Goal: Communication & Community: Answer question/provide support

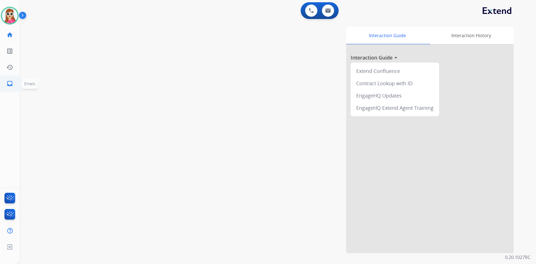
click at [8, 83] on mat-icon "inbox" at bounding box center [9, 83] width 7 height 7
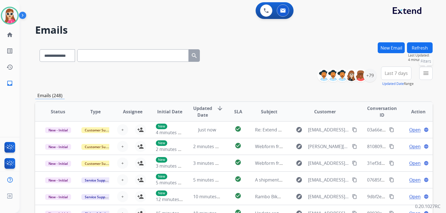
click at [425, 74] on mat-icon "menu" at bounding box center [426, 73] width 7 height 7
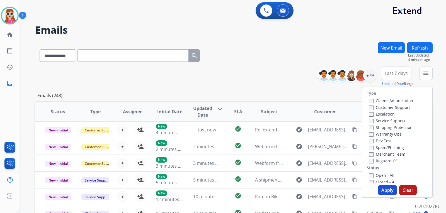
click at [384, 108] on label "Customer Support" at bounding box center [389, 107] width 41 height 5
click at [386, 125] on label "Shipping Protection" at bounding box center [391, 127] width 44 height 5
click at [384, 162] on label "Reguard CS" at bounding box center [383, 160] width 28 height 5
click at [380, 175] on label "Open - All" at bounding box center [381, 175] width 25 height 5
click at [382, 187] on button "Apply" at bounding box center [387, 190] width 19 height 10
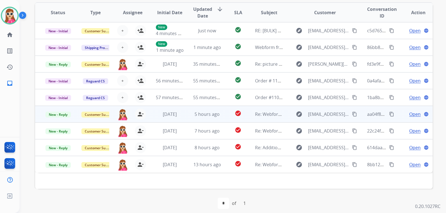
scroll to position [144, 0]
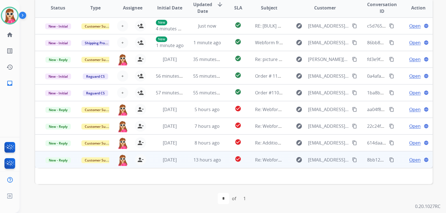
click at [227, 161] on td "check_circle" at bounding box center [233, 159] width 25 height 17
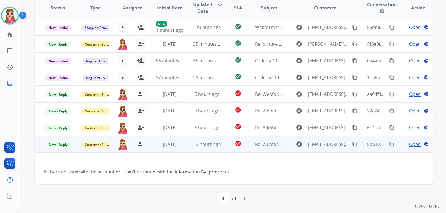
click at [354, 144] on button "content_copy" at bounding box center [354, 144] width 7 height 7
drag, startPoint x: 412, startPoint y: 146, endPoint x: 406, endPoint y: 146, distance: 6.4
click at [412, 146] on span "Open" at bounding box center [414, 144] width 11 height 7
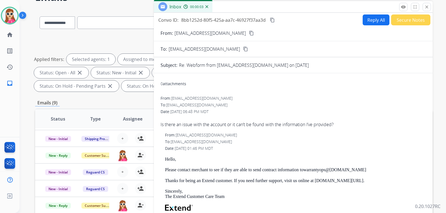
scroll to position [33, 0]
click at [363, 23] on button "Reply All" at bounding box center [376, 20] width 27 height 11
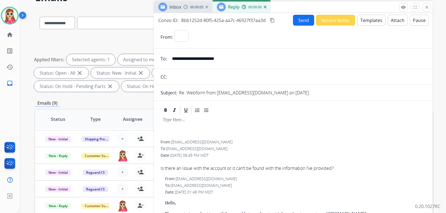
select select "**********"
click at [358, 12] on div "Inbox 00:00:05 Reply 00:00:00" at bounding box center [293, 7] width 279 height 12
click at [359, 19] on button "Templates" at bounding box center [372, 20] width 28 height 11
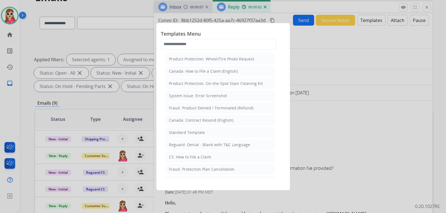
drag, startPoint x: 224, startPoint y: 135, endPoint x: 223, endPoint y: 132, distance: 2.8
click at [223, 133] on li "Standard Template" at bounding box center [220, 132] width 110 height 11
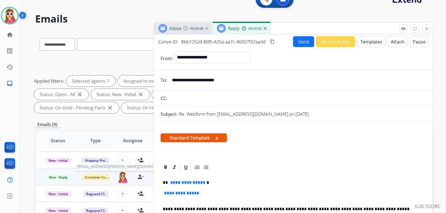
scroll to position [5, 0]
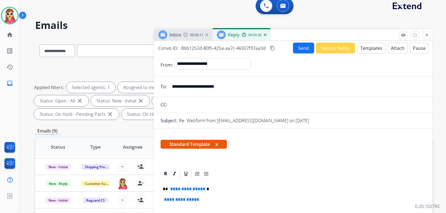
drag, startPoint x: 120, startPoint y: 180, endPoint x: 181, endPoint y: 189, distance: 61.7
click at [181, 189] on span "**********" at bounding box center [188, 189] width 38 height 5
click at [199, 202] on span "**********" at bounding box center [182, 199] width 38 height 5
click at [190, 202] on p "**********" at bounding box center [293, 202] width 261 height 10
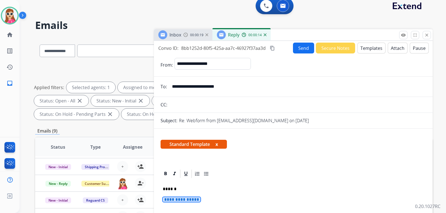
click at [190, 200] on span "**********" at bounding box center [182, 199] width 38 height 5
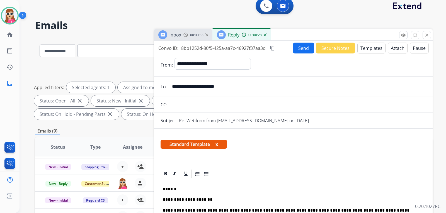
click at [301, 50] on button "Send" at bounding box center [303, 48] width 21 height 11
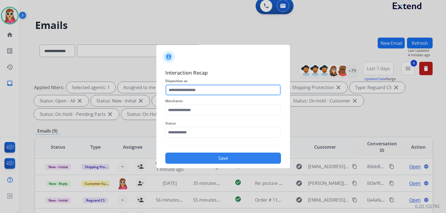
click at [229, 94] on input "text" at bounding box center [223, 90] width 116 height 11
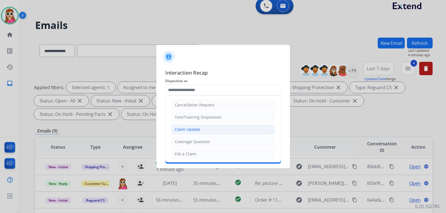
click at [214, 131] on li "Claim Update" at bounding box center [223, 129] width 104 height 11
type input "**********"
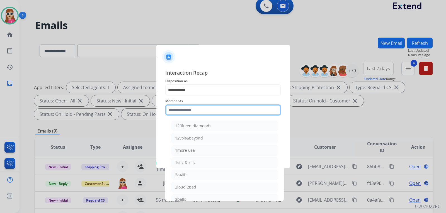
click at [223, 112] on input "text" at bounding box center [223, 110] width 116 height 11
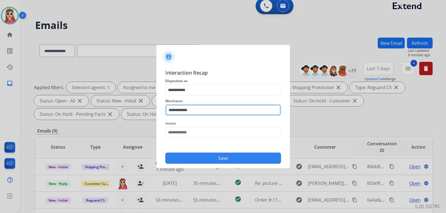
drag, startPoint x: 220, startPoint y: 114, endPoint x: 203, endPoint y: 119, distance: 17.9
click at [203, 118] on div "**********" at bounding box center [223, 107] width 116 height 22
type input "*"
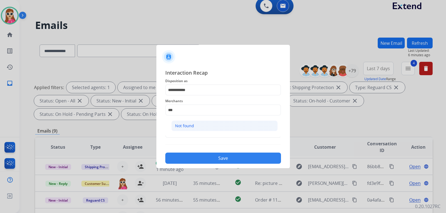
click at [260, 128] on li "Not found" at bounding box center [225, 126] width 106 height 11
type input "*********"
click at [254, 140] on div "Status" at bounding box center [223, 129] width 116 height 22
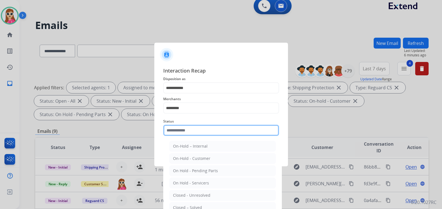
click at [255, 136] on div "Status On-Hold – Internal On-Hold - Customer On Hold - Pending Parts On Hold - …" at bounding box center [221, 127] width 116 height 22
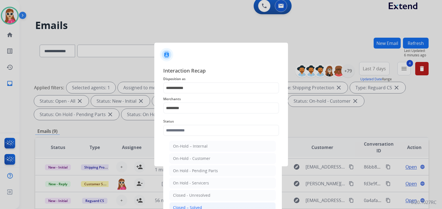
click at [241, 206] on li "Closed – Solved" at bounding box center [222, 207] width 106 height 11
type input "**********"
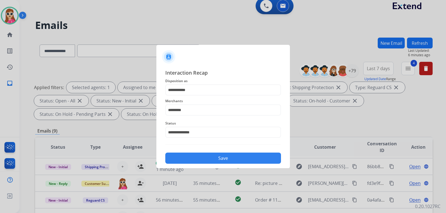
click at [251, 156] on button "Save" at bounding box center [223, 158] width 116 height 11
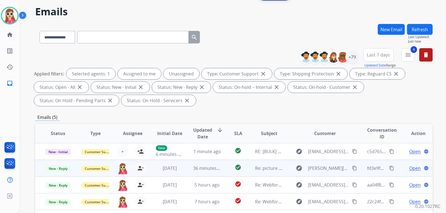
scroll to position [28, 0]
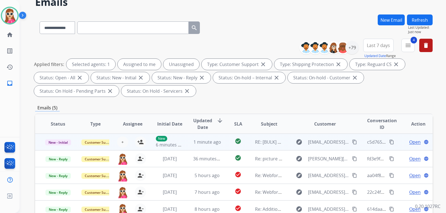
click at [226, 146] on td "check_circle" at bounding box center [233, 142] width 25 height 17
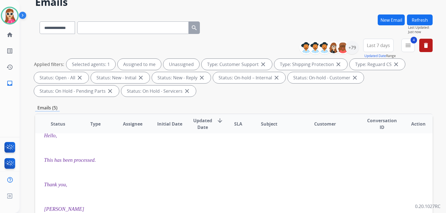
scroll to position [0, 0]
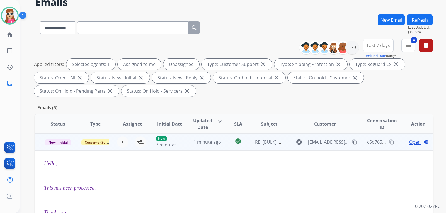
click at [226, 142] on td "check_circle" at bounding box center [233, 142] width 25 height 17
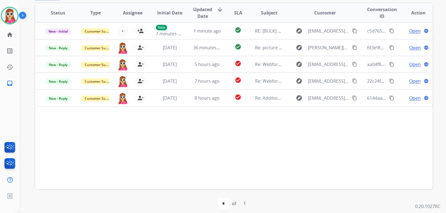
scroll to position [139, 0]
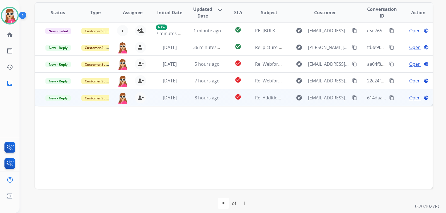
click at [221, 102] on td "check_circle" at bounding box center [233, 97] width 25 height 17
click at [413, 98] on span "Open" at bounding box center [414, 97] width 11 height 7
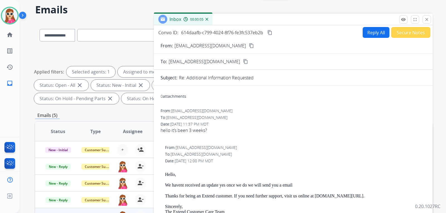
scroll to position [0, 0]
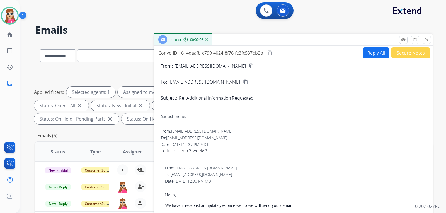
click at [248, 64] on button "content_copy" at bounding box center [251, 66] width 7 height 7
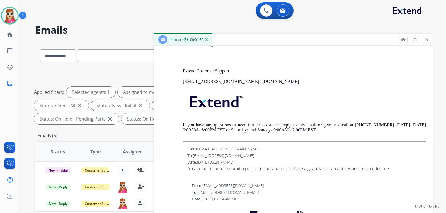
scroll to position [614, 0]
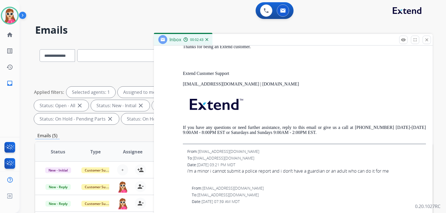
click at [297, 177] on div at bounding box center [306, 178] width 239 height 7
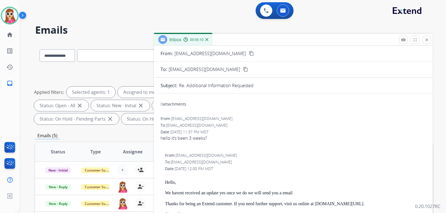
scroll to position [0, 0]
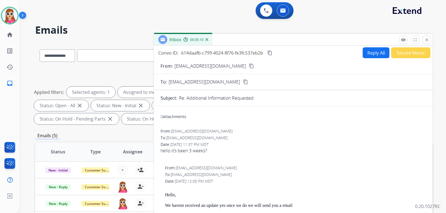
click at [368, 53] on button "Reply All" at bounding box center [376, 52] width 27 height 11
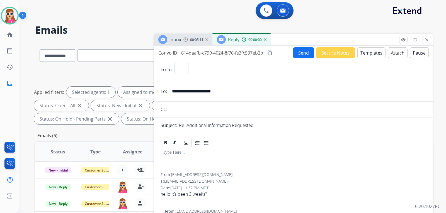
select select "**********"
click at [368, 56] on button "Templates" at bounding box center [372, 52] width 28 height 11
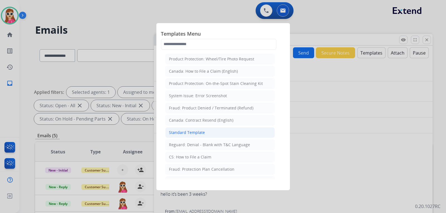
drag, startPoint x: 181, startPoint y: 129, endPoint x: 175, endPoint y: 136, distance: 8.9
click at [181, 129] on li "Standard Template" at bounding box center [220, 132] width 110 height 11
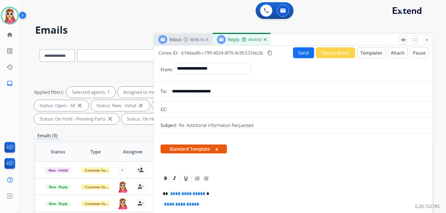
click at [187, 193] on span "**********" at bounding box center [188, 194] width 38 height 5
click at [181, 206] on span "**********" at bounding box center [182, 204] width 38 height 5
click at [427, 42] on mat-icon "close" at bounding box center [427, 39] width 5 height 5
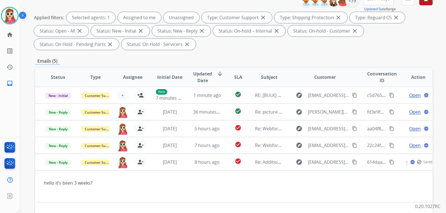
scroll to position [112, 0]
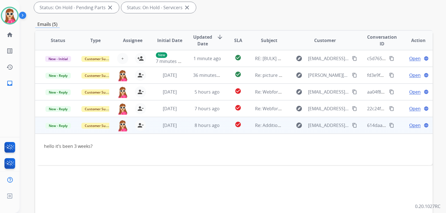
click at [404, 127] on div "Open language" at bounding box center [418, 125] width 28 height 7
click at [404, 128] on div "Open language" at bounding box center [418, 125] width 28 height 7
click at [412, 127] on span "Open" at bounding box center [414, 125] width 11 height 7
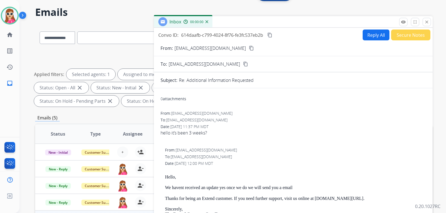
scroll to position [0, 0]
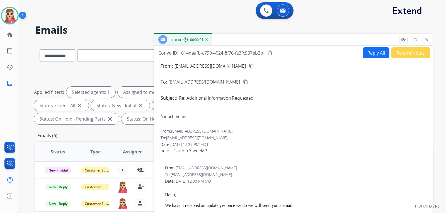
click at [365, 53] on button "Reply All" at bounding box center [376, 52] width 27 height 11
select select "**********"
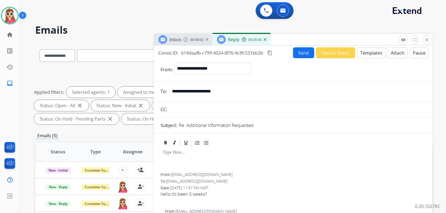
click at [366, 55] on button "Templates" at bounding box center [372, 52] width 28 height 11
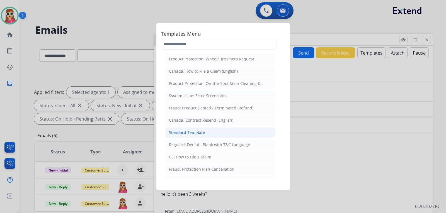
click at [191, 131] on div "Standard Template" at bounding box center [187, 133] width 36 height 6
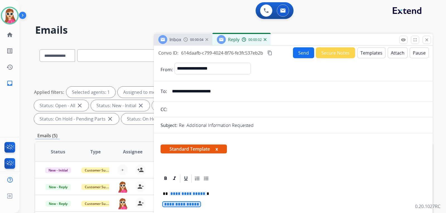
click at [184, 195] on span "**********" at bounding box center [188, 194] width 38 height 5
drag, startPoint x: 187, startPoint y: 207, endPoint x: 192, endPoint y: 206, distance: 5.1
click at [188, 207] on span "**********" at bounding box center [182, 204] width 38 height 5
click at [192, 206] on span "**********" at bounding box center [182, 204] width 38 height 5
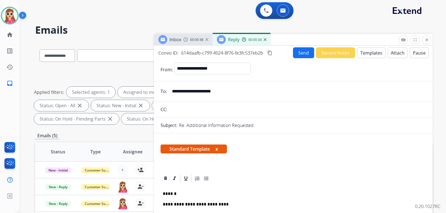
click at [293, 55] on button "Send" at bounding box center [303, 52] width 21 height 11
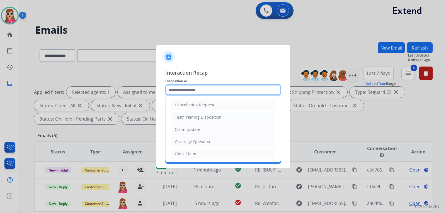
click at [208, 89] on input "text" at bounding box center [223, 90] width 116 height 11
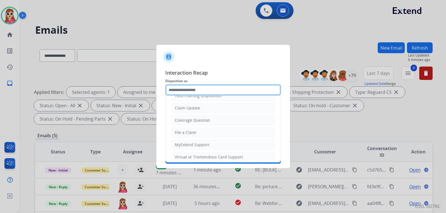
scroll to position [28, 0]
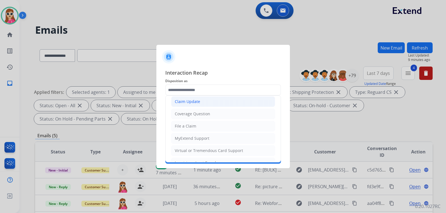
click at [223, 101] on li "Claim Update" at bounding box center [223, 102] width 104 height 11
type input "**********"
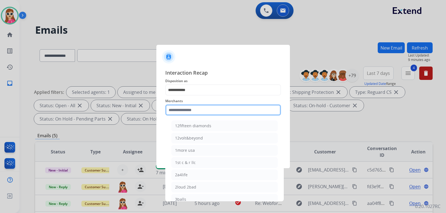
click at [220, 111] on input "text" at bounding box center [223, 110] width 116 height 11
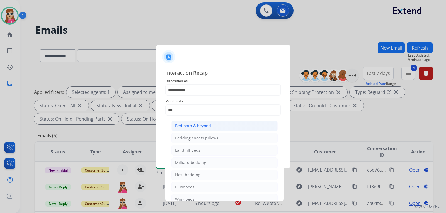
click at [210, 129] on div "Bed bath & beyond" at bounding box center [193, 126] width 36 height 6
type input "**********"
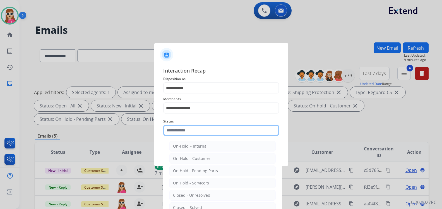
click at [208, 138] on div "Status On-Hold – Internal On-Hold - Customer On Hold - Pending Parts On Hold - …" at bounding box center [221, 127] width 116 height 22
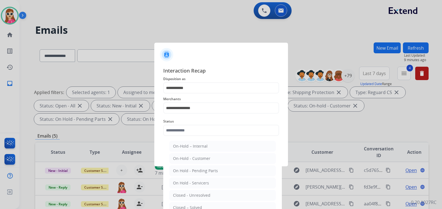
click at [209, 204] on li "Closed – Solved" at bounding box center [222, 207] width 106 height 11
type input "**********"
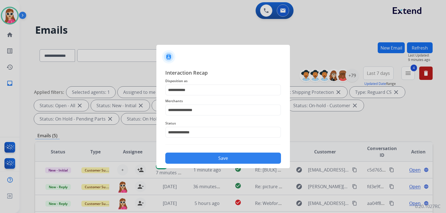
click at [213, 153] on div "Save" at bounding box center [223, 156] width 116 height 15
click at [220, 158] on button "Save" at bounding box center [223, 158] width 116 height 11
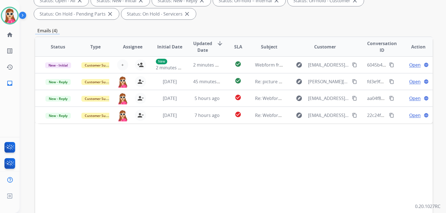
scroll to position [112, 0]
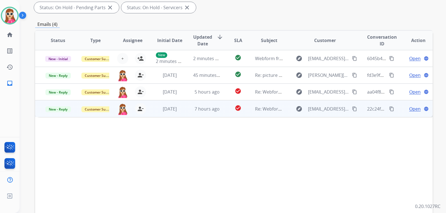
click at [286, 114] on td "explore [EMAIL_ADDRESS][DOMAIN_NAME] content_copy" at bounding box center [321, 108] width 74 height 17
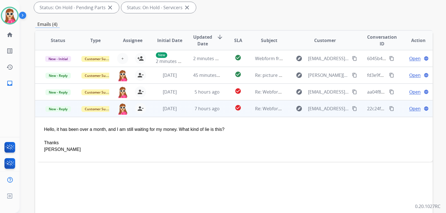
click at [352, 109] on mat-icon "content_copy" at bounding box center [354, 108] width 5 height 5
click at [412, 109] on span "Open" at bounding box center [414, 108] width 11 height 7
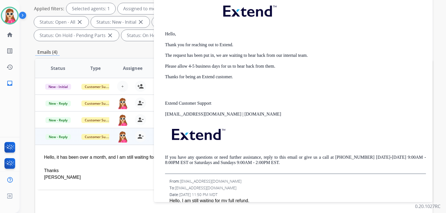
scroll to position [84, 0]
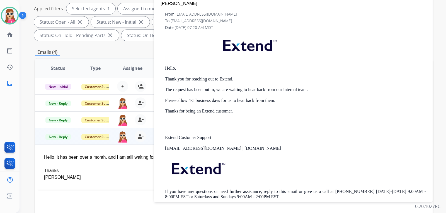
click at [396, 91] on p "The request has been put in, we are waiting to hear back from our internal team." at bounding box center [295, 89] width 261 height 5
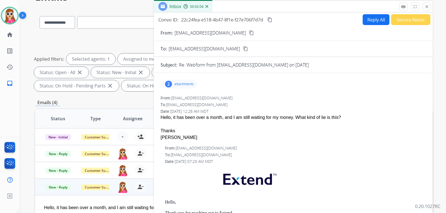
scroll to position [28, 0]
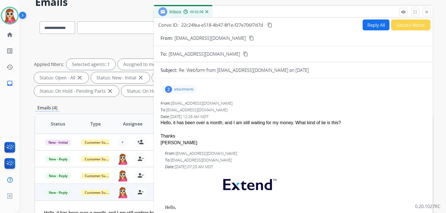
click at [180, 93] on div "2 attachments" at bounding box center [179, 89] width 35 height 9
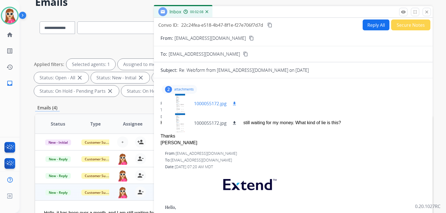
click at [182, 105] on div at bounding box center [180, 104] width 28 height 20
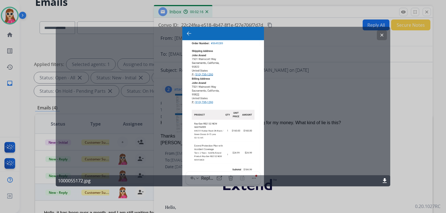
click at [381, 34] on mat-icon "clear" at bounding box center [382, 35] width 5 height 5
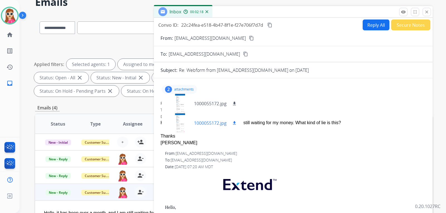
click at [187, 119] on div at bounding box center [180, 124] width 28 height 20
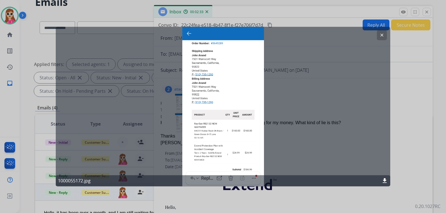
click at [380, 37] on mat-icon "clear" at bounding box center [382, 35] width 5 height 5
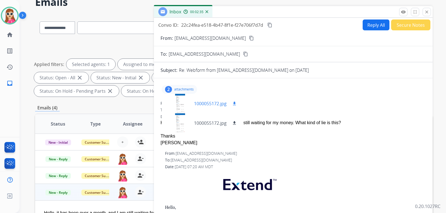
click at [182, 107] on div at bounding box center [180, 104] width 28 height 20
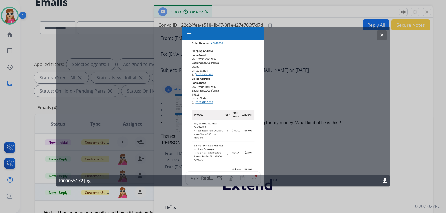
click at [380, 34] on mat-icon "clear" at bounding box center [382, 35] width 5 height 5
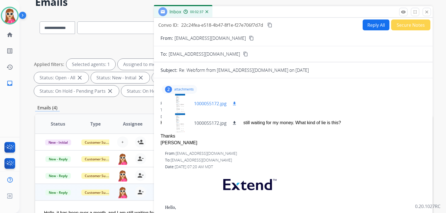
click at [234, 103] on mat-icon "download" at bounding box center [234, 103] width 5 height 5
click at [231, 122] on div "1000055172.jpg download" at bounding box center [216, 123] width 44 height 7
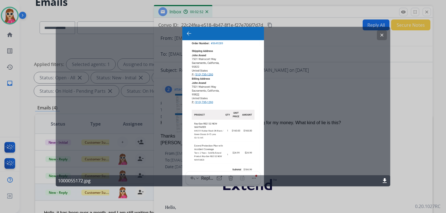
click at [382, 39] on button "clear" at bounding box center [382, 35] width 10 height 10
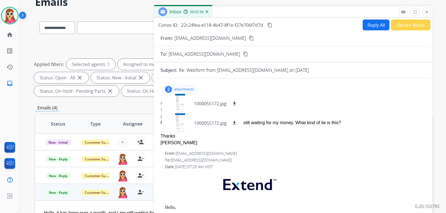
click at [364, 26] on button "Reply All" at bounding box center [376, 25] width 27 height 11
select select "**********"
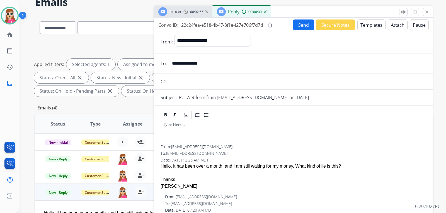
click at [364, 26] on button "Templates" at bounding box center [372, 25] width 28 height 11
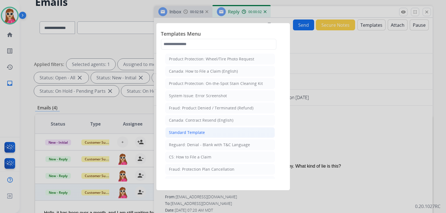
click at [202, 134] on div "Standard Template" at bounding box center [187, 133] width 36 height 6
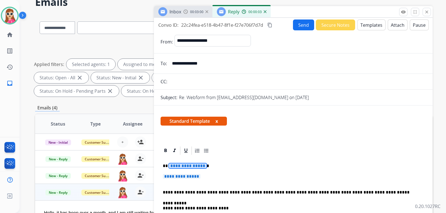
click at [178, 165] on span "**********" at bounding box center [188, 166] width 38 height 5
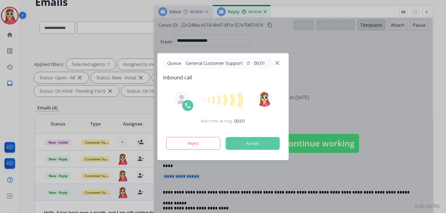
click at [268, 147] on button "Accept" at bounding box center [253, 143] width 54 height 13
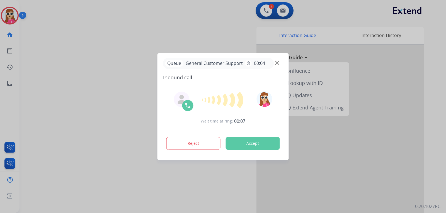
drag, startPoint x: 258, startPoint y: 143, endPoint x: 262, endPoint y: 143, distance: 3.7
click at [258, 143] on button "Accept" at bounding box center [253, 143] width 54 height 13
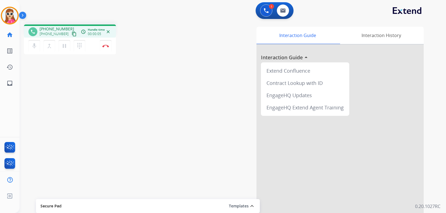
click at [72, 33] on mat-icon "content_copy" at bounding box center [74, 34] width 5 height 5
click at [191, 140] on div "Interaction Guide Interaction History Interaction Guide arrow_drop_up Extend Co…" at bounding box center [299, 140] width 250 height 226
click at [35, 46] on mat-icon "mic" at bounding box center [34, 46] width 7 height 7
click at [35, 46] on mat-icon "mic_off" at bounding box center [34, 46] width 7 height 7
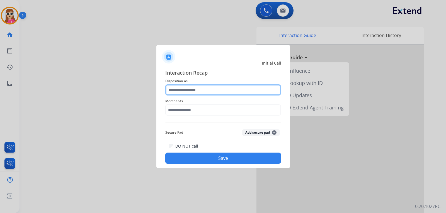
click at [223, 91] on input "text" at bounding box center [223, 90] width 116 height 11
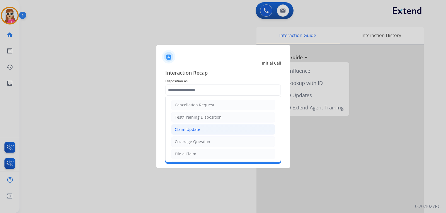
click at [189, 131] on div "Claim Update" at bounding box center [187, 130] width 25 height 6
type input "**********"
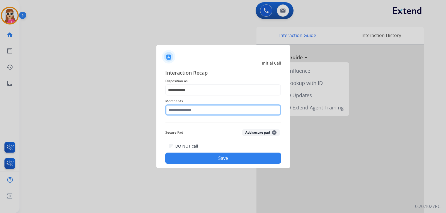
click at [194, 112] on input "text" at bounding box center [223, 110] width 116 height 11
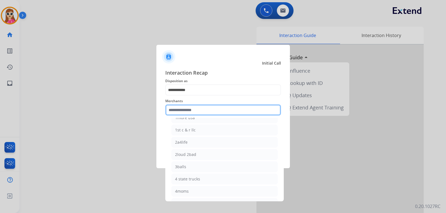
scroll to position [28, 0]
click at [228, 112] on input "text" at bounding box center [223, 110] width 116 height 11
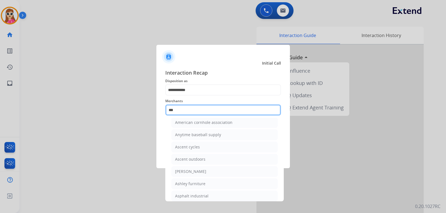
scroll to position [9, 0]
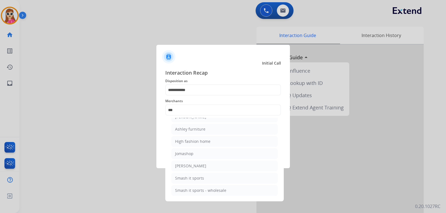
drag, startPoint x: 196, startPoint y: 135, endPoint x: 194, endPoint y: 135, distance: 2.8
click at [196, 134] on li "Ashley furniture" at bounding box center [225, 129] width 106 height 11
type input "**********"
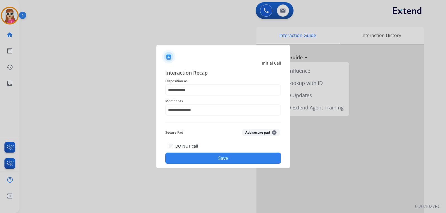
click at [189, 154] on button "Save" at bounding box center [223, 158] width 116 height 11
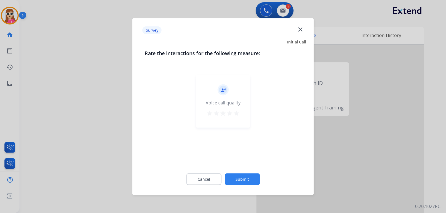
click at [234, 112] on mat-icon "star" at bounding box center [236, 113] width 7 height 7
click at [244, 182] on button "Submit" at bounding box center [242, 179] width 35 height 12
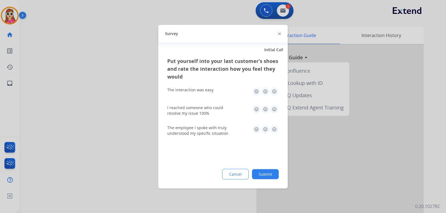
click at [276, 93] on img at bounding box center [274, 91] width 9 height 9
click at [274, 110] on img at bounding box center [274, 109] width 9 height 9
click at [273, 130] on img at bounding box center [274, 129] width 9 height 9
click at [269, 173] on button "Submit" at bounding box center [265, 174] width 27 height 10
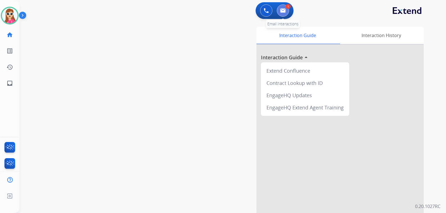
click at [282, 13] on button at bounding box center [283, 10] width 12 height 12
select select "**********"
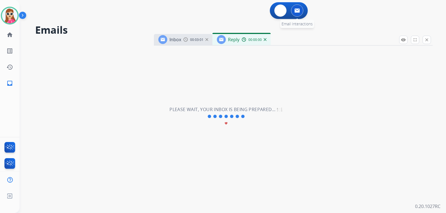
select select "**********"
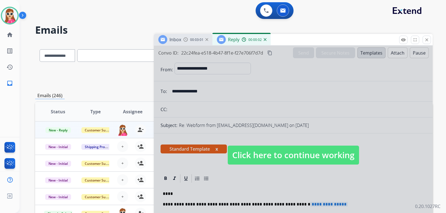
click at [291, 149] on span "Click here to continue working" at bounding box center [293, 155] width 131 height 19
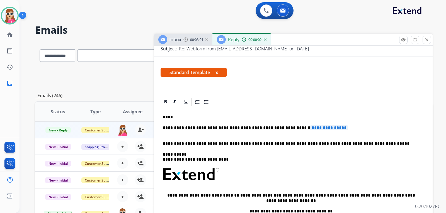
scroll to position [84, 0]
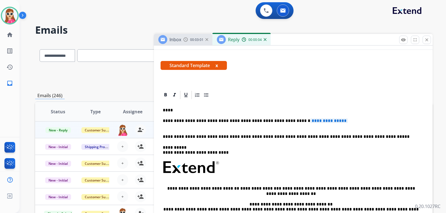
click at [275, 122] on p "**********" at bounding box center [291, 124] width 257 height 10
click at [274, 122] on p "**********" at bounding box center [291, 124] width 257 height 10
drag, startPoint x: 333, startPoint y: 122, endPoint x: 191, endPoint y: 114, distance: 141.9
click at [193, 114] on div "**********" at bounding box center [294, 180] width 266 height 161
drag, startPoint x: 160, startPoint y: 120, endPoint x: 304, endPoint y: 127, distance: 143.8
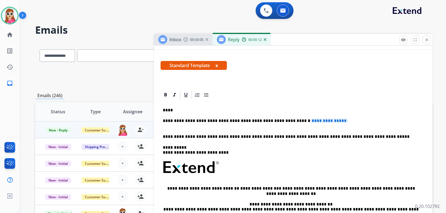
drag, startPoint x: 163, startPoint y: 120, endPoint x: 339, endPoint y: 123, distance: 176.9
click at [339, 123] on div "**********" at bounding box center [294, 180] width 266 height 161
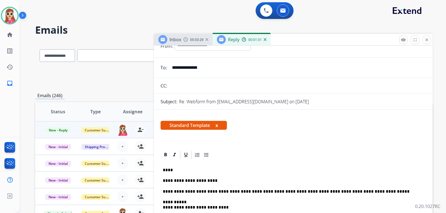
scroll to position [0, 0]
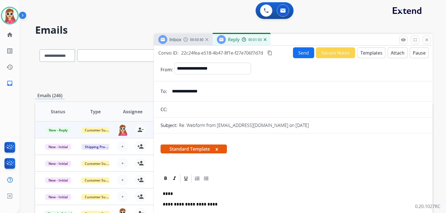
click at [297, 56] on button "Send" at bounding box center [303, 52] width 21 height 11
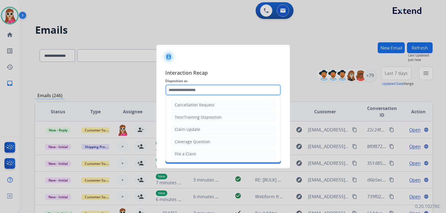
click at [194, 93] on input "text" at bounding box center [223, 90] width 116 height 11
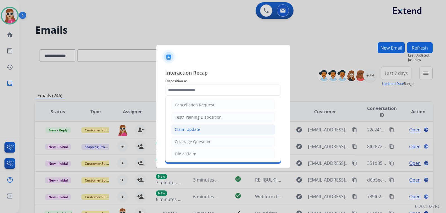
click at [194, 134] on li "Claim Update" at bounding box center [223, 129] width 104 height 11
type input "**********"
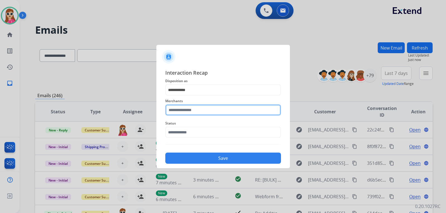
click at [195, 111] on input "text" at bounding box center [223, 110] width 116 height 11
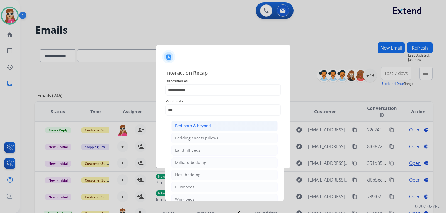
click at [197, 131] on li "Bed bath & beyond" at bounding box center [225, 126] width 106 height 11
type input "**********"
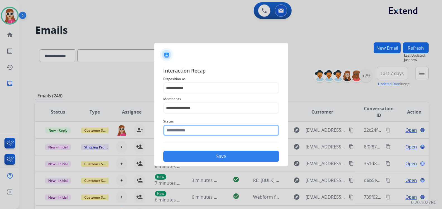
click at [197, 132] on input "text" at bounding box center [221, 130] width 116 height 11
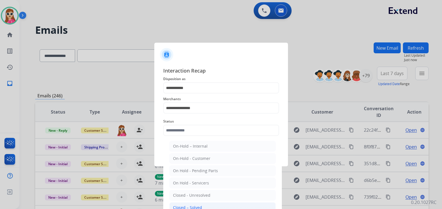
click at [191, 205] on div "Closed – Solved" at bounding box center [187, 208] width 29 height 6
type input "**********"
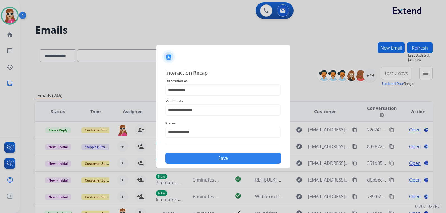
click at [200, 162] on button "Save" at bounding box center [223, 158] width 116 height 11
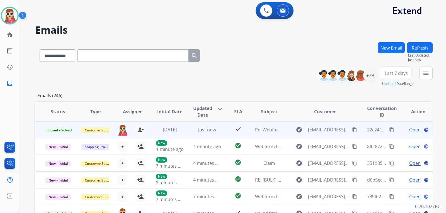
click at [411, 129] on span "Open" at bounding box center [414, 130] width 11 height 7
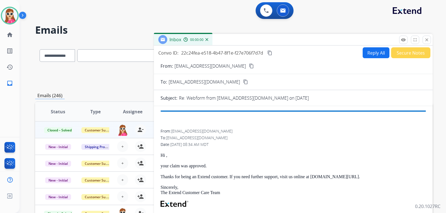
click at [372, 56] on button "Reply All" at bounding box center [376, 52] width 27 height 11
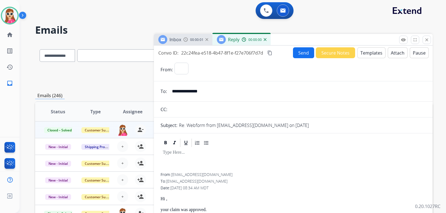
select select "**********"
click at [364, 55] on button "Templates" at bounding box center [372, 52] width 28 height 11
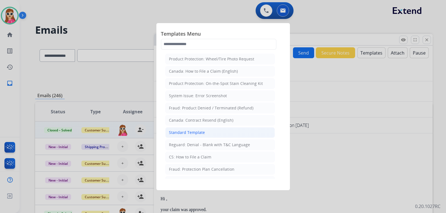
click at [191, 134] on div "Standard Template" at bounding box center [187, 133] width 36 height 6
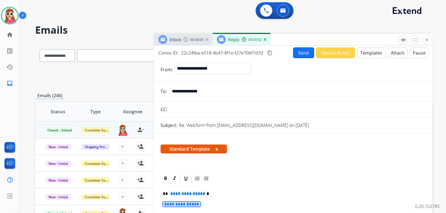
click at [175, 192] on span "**********" at bounding box center [188, 194] width 38 height 5
click at [183, 205] on span "**********" at bounding box center [182, 204] width 38 height 5
click at [298, 57] on button "Send" at bounding box center [303, 52] width 21 height 11
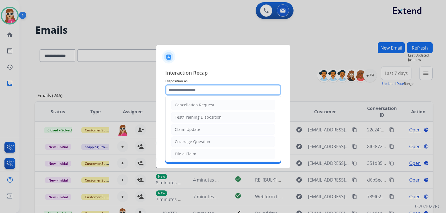
click at [223, 95] on input "text" at bounding box center [223, 90] width 116 height 11
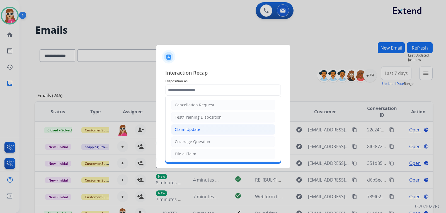
click at [203, 129] on li "Claim Update" at bounding box center [223, 129] width 104 height 11
type input "**********"
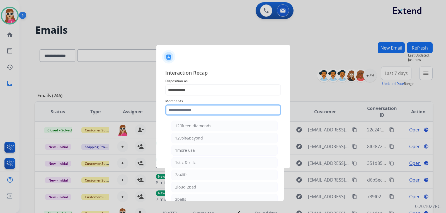
click at [208, 110] on input "text" at bounding box center [223, 110] width 116 height 11
click at [223, 108] on input "text" at bounding box center [223, 110] width 116 height 11
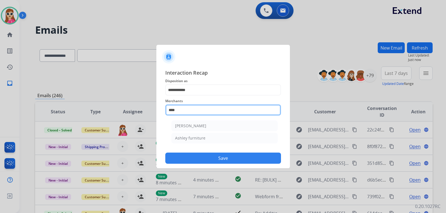
scroll to position [0, 0]
click at [244, 134] on li "Ashley furniture" at bounding box center [225, 138] width 106 height 11
type input "**********"
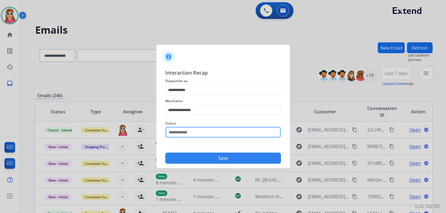
click at [235, 130] on input "text" at bounding box center [223, 132] width 116 height 11
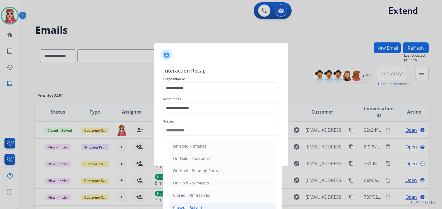
click at [191, 208] on div "Closed – Solved" at bounding box center [187, 208] width 29 height 6
type input "**********"
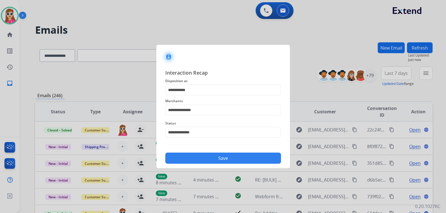
click at [226, 155] on button "Save" at bounding box center [223, 158] width 116 height 11
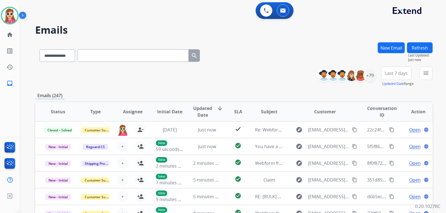
scroll to position [1, 0]
click at [429, 70] on mat-icon "menu" at bounding box center [426, 73] width 7 height 7
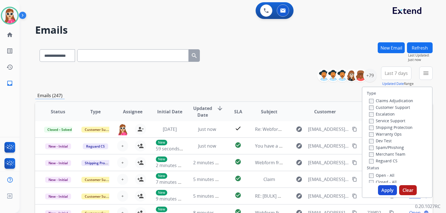
click at [291, 74] on div "**********" at bounding box center [234, 77] width 398 height 20
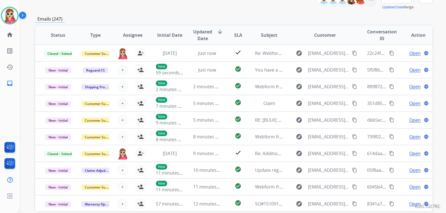
scroll to position [0, 0]
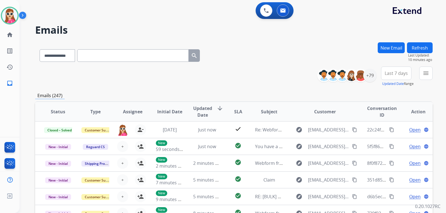
click at [390, 48] on button "New Email" at bounding box center [391, 47] width 27 height 11
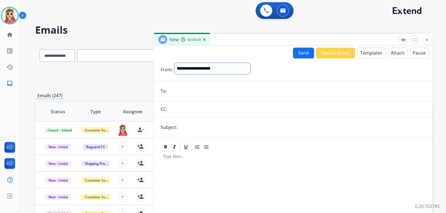
click at [250, 68] on select "**********" at bounding box center [213, 68] width 76 height 11
select select "**********"
click at [175, 63] on select "**********" at bounding box center [213, 68] width 76 height 11
click at [245, 91] on input "email" at bounding box center [297, 91] width 257 height 11
paste input "**********"
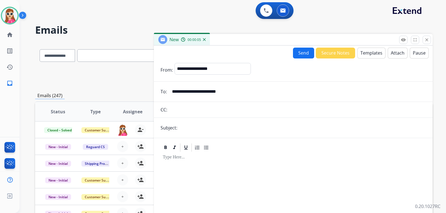
type input "**********"
click at [245, 127] on input "text" at bounding box center [302, 127] width 247 height 11
type input "**********"
click at [363, 56] on button "Templates" at bounding box center [372, 53] width 28 height 11
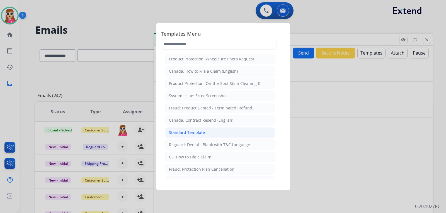
click at [207, 132] on li "Standard Template" at bounding box center [220, 132] width 110 height 11
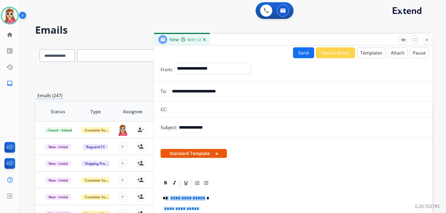
drag, startPoint x: 166, startPoint y: 197, endPoint x: 203, endPoint y: 201, distance: 37.4
click at [203, 199] on p "**********" at bounding box center [291, 198] width 257 height 5
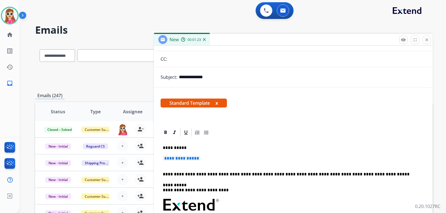
scroll to position [56, 0]
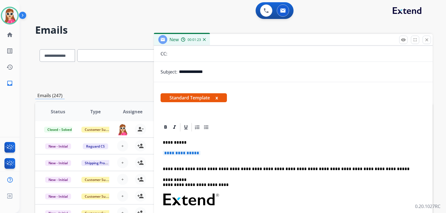
click at [194, 155] on span "**********" at bounding box center [182, 153] width 38 height 5
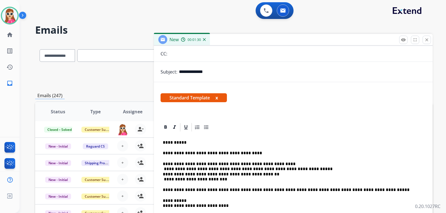
click at [163, 171] on p "**********" at bounding box center [291, 172] width 257 height 21
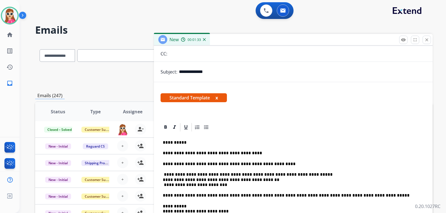
click at [164, 179] on p "**********" at bounding box center [291, 179] width 257 height 15
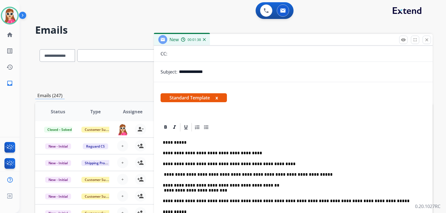
click at [163, 192] on p "**********" at bounding box center [291, 188] width 257 height 10
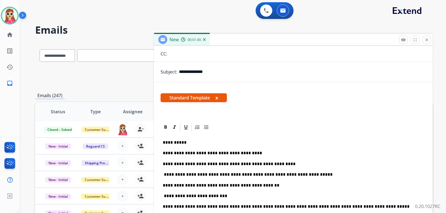
drag, startPoint x: 227, startPoint y: 199, endPoint x: 182, endPoint y: 199, distance: 45.7
click at [227, 199] on p "**********" at bounding box center [291, 196] width 257 height 5
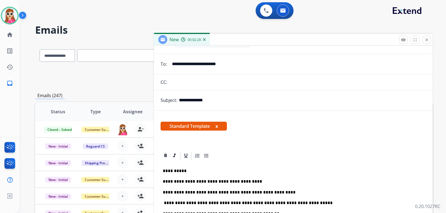
scroll to position [0, 0]
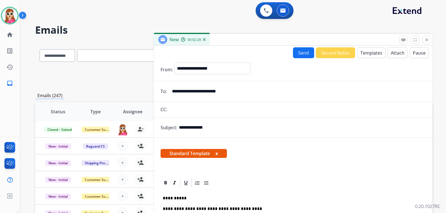
click at [299, 51] on button "Send" at bounding box center [303, 52] width 21 height 11
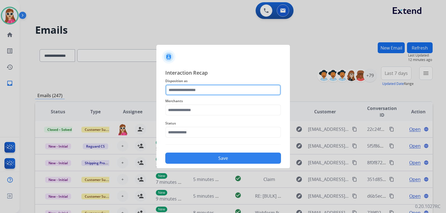
click at [256, 86] on input "text" at bounding box center [223, 90] width 116 height 11
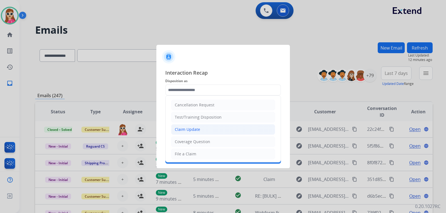
click at [224, 129] on li "Claim Update" at bounding box center [223, 129] width 104 height 11
type input "**********"
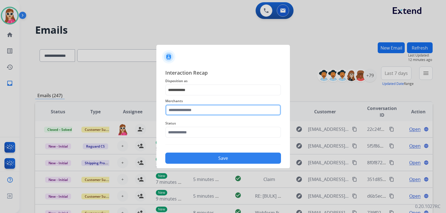
click at [224, 112] on input "text" at bounding box center [223, 110] width 116 height 11
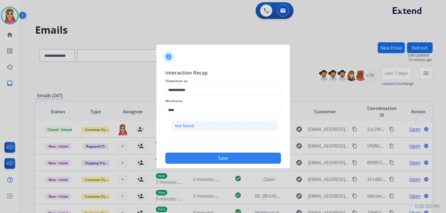
click at [207, 127] on li "Not found" at bounding box center [225, 126] width 106 height 11
type input "*********"
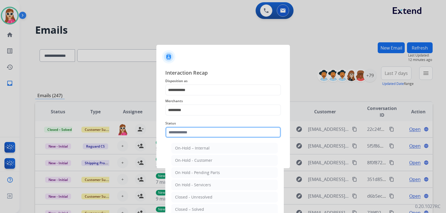
click at [207, 134] on input "text" at bounding box center [223, 132] width 116 height 11
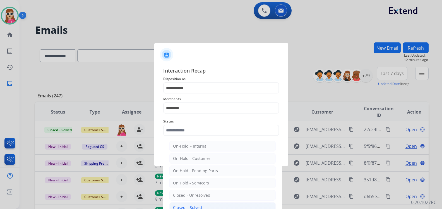
click at [204, 204] on li "Closed – Solved" at bounding box center [222, 207] width 106 height 11
type input "**********"
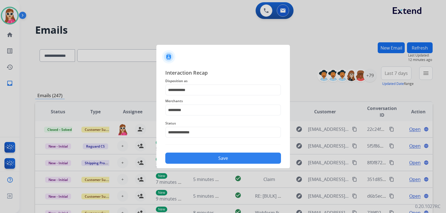
click at [211, 162] on button "Save" at bounding box center [223, 158] width 116 height 11
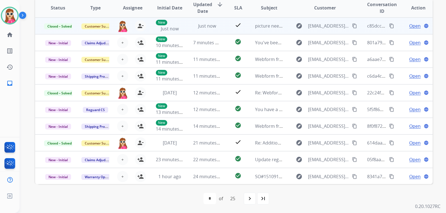
click at [226, 32] on td "check" at bounding box center [233, 26] width 25 height 17
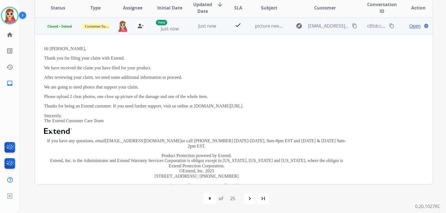
click at [389, 27] on mat-icon "content_copy" at bounding box center [391, 25] width 5 height 5
click at [278, 89] on p "We are going to need photos that support your claim." at bounding box center [196, 87] width 305 height 5
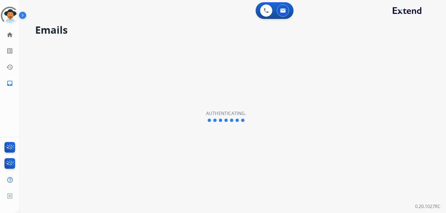
select select "**********"
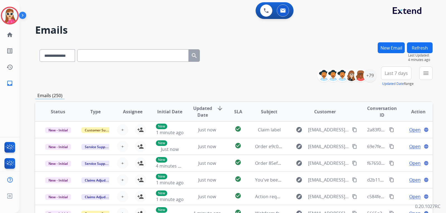
scroll to position [1, 0]
click at [431, 74] on button "menu Filters" at bounding box center [425, 73] width 13 height 13
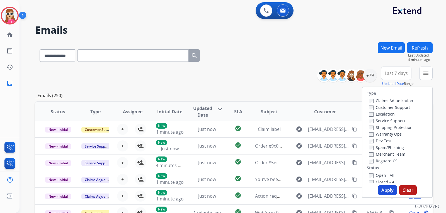
click at [392, 109] on label "Customer Support" at bounding box center [389, 107] width 41 height 5
click at [398, 127] on label "Shipping Protection" at bounding box center [391, 127] width 44 height 5
click at [387, 173] on label "Open - All" at bounding box center [381, 175] width 25 height 5
click at [388, 160] on label "Reguard CS" at bounding box center [383, 160] width 28 height 5
click at [387, 191] on button "Apply" at bounding box center [387, 190] width 19 height 10
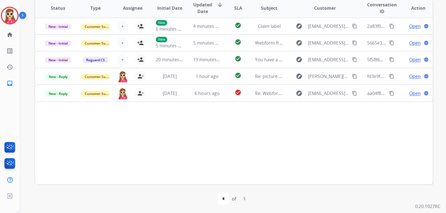
scroll to position [144, 0]
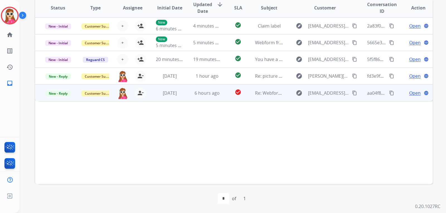
click at [221, 100] on td "check_circle" at bounding box center [233, 93] width 25 height 17
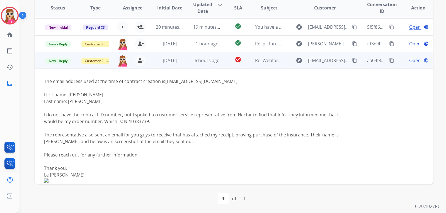
scroll to position [32, 0]
drag, startPoint x: 163, startPoint y: 81, endPoint x: 207, endPoint y: 81, distance: 43.2
click at [207, 81] on div "The email address used at the time of contract creation is Lshoup4@gmail.com ." at bounding box center [196, 81] width 305 height 7
copy div "Lshoup4@gmail.com"
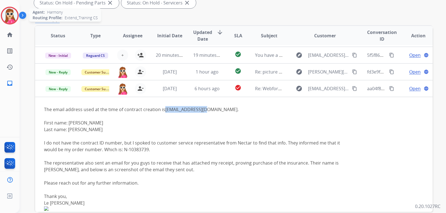
click at [9, 20] on img at bounding box center [10, 16] width 16 height 16
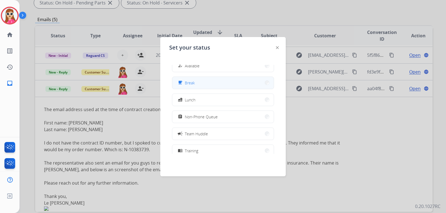
scroll to position [0, 0]
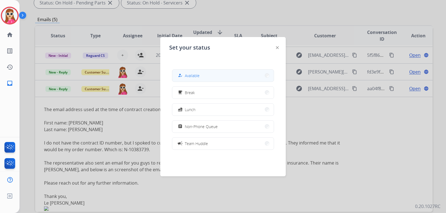
click at [240, 81] on button "how_to_reg Available" at bounding box center [223, 76] width 102 height 12
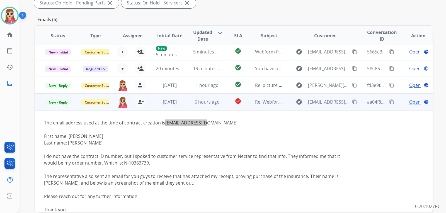
scroll to position [56, 0]
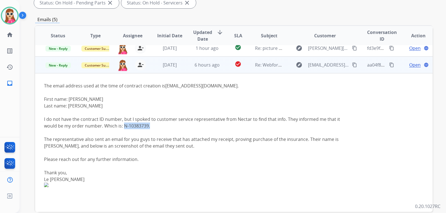
drag, startPoint x: 123, startPoint y: 125, endPoint x: 151, endPoint y: 129, distance: 28.2
click at [151, 129] on div "I do not have the contract ID number, but I spoked to customer service represen…" at bounding box center [196, 122] width 305 height 13
copy div "N-10383739."
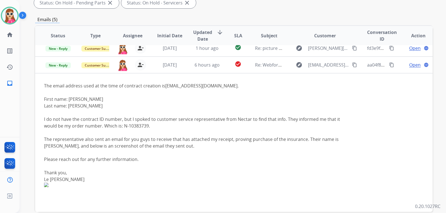
click at [408, 61] on td "Open language" at bounding box center [413, 65] width 37 height 17
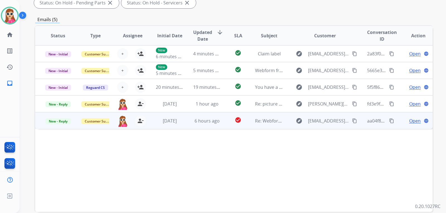
click at [409, 121] on span "Open" at bounding box center [414, 121] width 11 height 7
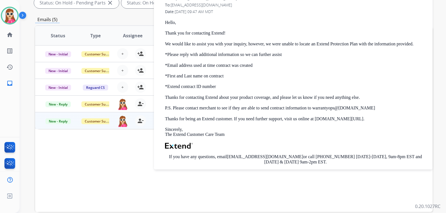
scroll to position [167, 0]
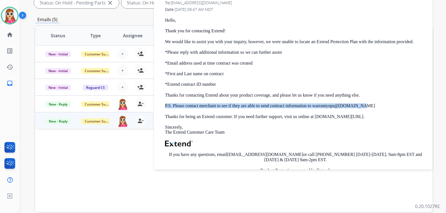
drag, startPoint x: 165, startPoint y: 106, endPoint x: 359, endPoint y: 105, distance: 194.4
click at [359, 105] on div "From: support@extend.com To: lshoup4@gmail.com Date: 09/09/2025 - 09:47 AM MDT …" at bounding box center [294, 105] width 266 height 225
copy p "P.S. Please contact merchant to see if they are able to send contract informati…"
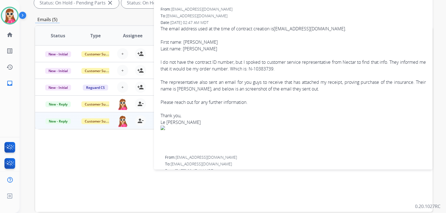
scroll to position [0, 0]
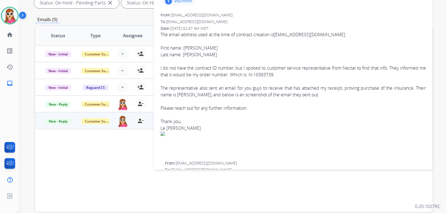
click at [161, 134] on img at bounding box center [294, 134] width 266 height 4
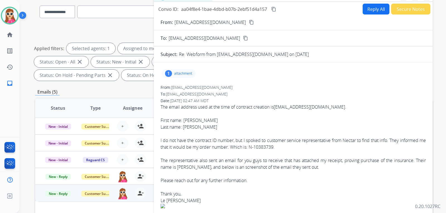
scroll to position [33, 0]
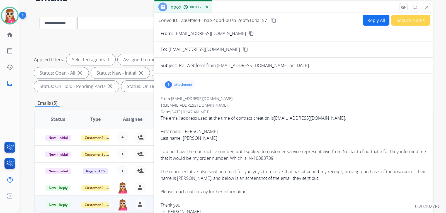
click at [368, 21] on button "Reply All" at bounding box center [376, 20] width 27 height 11
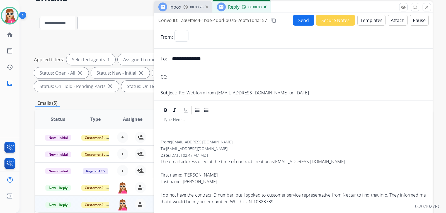
select select "**********"
click at [368, 21] on button "Templates" at bounding box center [372, 20] width 28 height 11
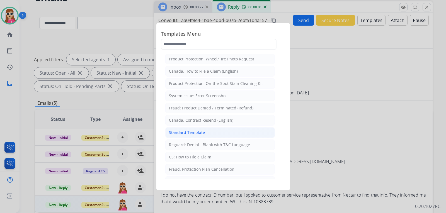
click at [239, 134] on li "Standard Template" at bounding box center [220, 132] width 110 height 11
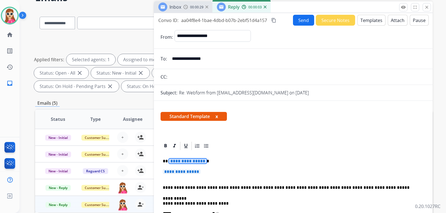
click at [185, 161] on span "**********" at bounding box center [188, 161] width 38 height 5
click at [192, 171] on span "**********" at bounding box center [182, 172] width 38 height 5
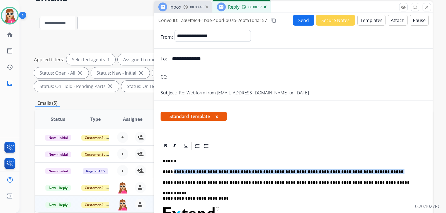
drag, startPoint x: 171, startPoint y: 172, endPoint x: 156, endPoint y: 174, distance: 15.4
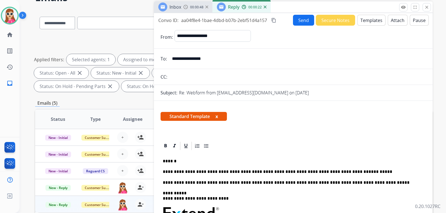
click at [357, 173] on p "**********" at bounding box center [291, 172] width 257 height 5
click at [295, 23] on button "Send" at bounding box center [303, 20] width 21 height 11
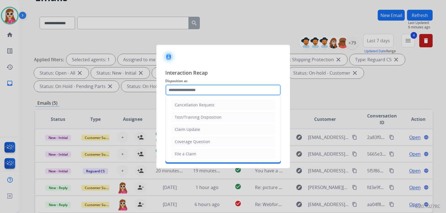
click at [190, 95] on input "text" at bounding box center [223, 90] width 116 height 11
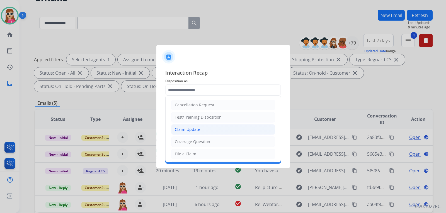
click at [190, 127] on div "Claim Update" at bounding box center [187, 130] width 25 height 6
type input "**********"
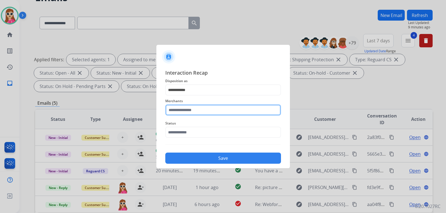
click at [196, 113] on input "text" at bounding box center [223, 110] width 116 height 11
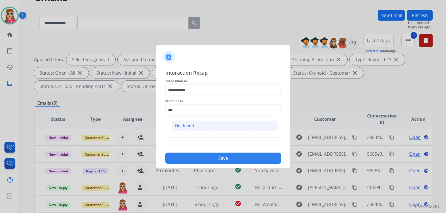
click at [196, 126] on li "Not found" at bounding box center [225, 126] width 106 height 11
type input "*********"
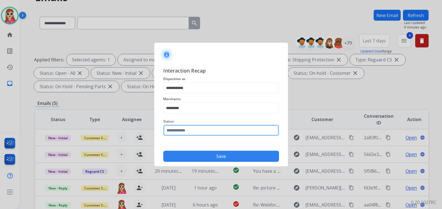
click at [193, 136] on div "Status" at bounding box center [221, 127] width 116 height 22
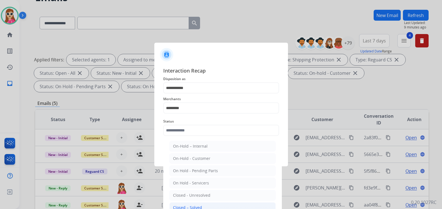
click at [189, 208] on div "Closed – Solved" at bounding box center [187, 208] width 29 height 6
type input "**********"
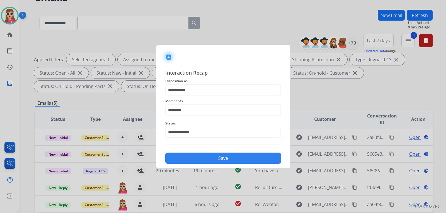
click at [221, 158] on button "Save" at bounding box center [223, 158] width 116 height 11
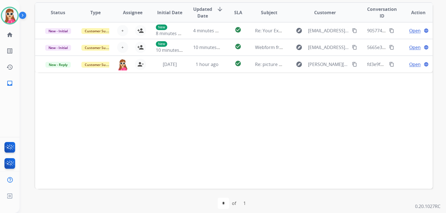
scroll to position [144, 0]
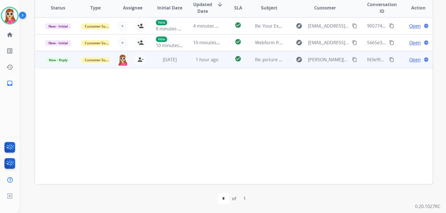
click at [284, 64] on td "explore cynthiaj@cos.edu content_copy" at bounding box center [321, 59] width 74 height 17
click at [65, 81] on img at bounding box center [196, 80] width 305 height 7
click at [409, 58] on span "Open" at bounding box center [414, 59] width 11 height 7
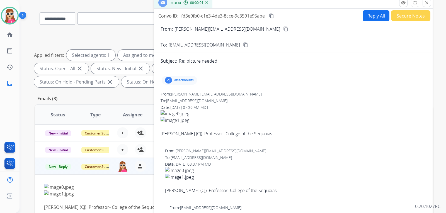
scroll to position [33, 0]
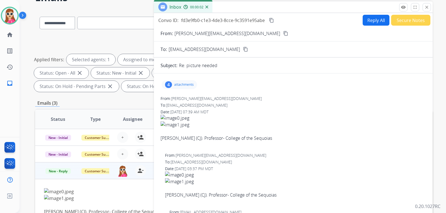
click at [186, 85] on p "attachments" at bounding box center [184, 85] width 20 height 4
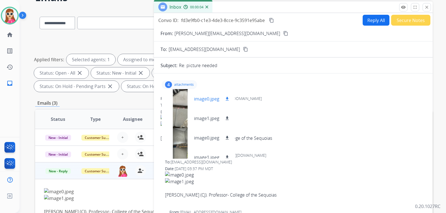
click at [230, 99] on button "download" at bounding box center [227, 99] width 7 height 7
click at [226, 118] on mat-icon "download" at bounding box center [227, 118] width 5 height 5
drag, startPoint x: 228, startPoint y: 135, endPoint x: 226, endPoint y: 146, distance: 11.5
click at [228, 135] on button "download" at bounding box center [227, 138] width 7 height 7
click at [225, 158] on button "download" at bounding box center [227, 157] width 7 height 7
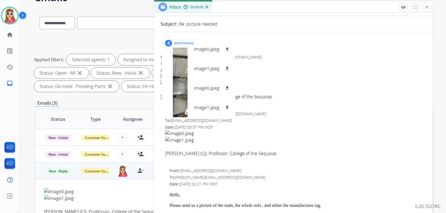
scroll to position [84, 0]
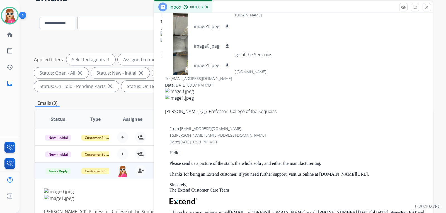
click at [312, 121] on div at bounding box center [295, 118] width 261 height 7
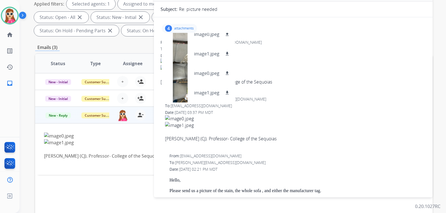
scroll to position [0, 0]
click at [279, 53] on div "From: cynthiaj@cos.edu To: support@extend.com Date: 09/11/2025 - 07:39 AM MDT C…" at bounding box center [294, 66] width 266 height 52
click at [183, 29] on p "attachments" at bounding box center [184, 29] width 20 height 4
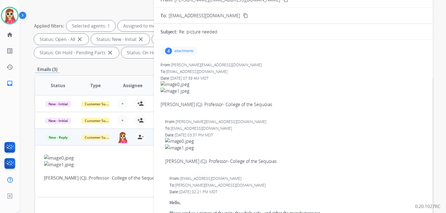
scroll to position [5, 0]
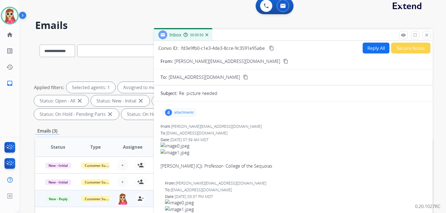
click at [283, 58] on button "content_copy" at bounding box center [286, 61] width 7 height 7
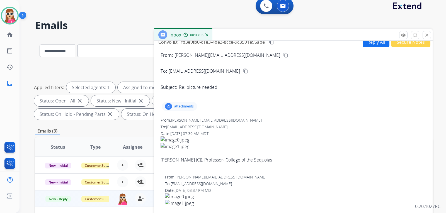
scroll to position [0, 0]
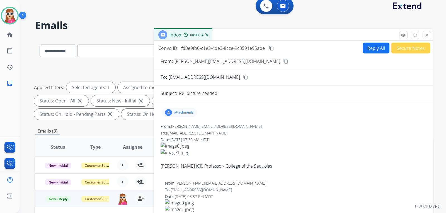
click at [184, 114] on p "attachments" at bounding box center [184, 112] width 20 height 4
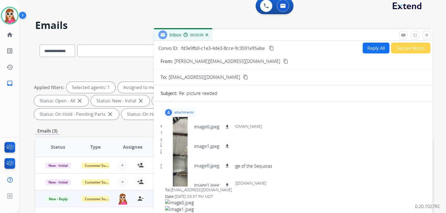
click at [379, 53] on button "Reply All" at bounding box center [376, 48] width 27 height 11
select select "**********"
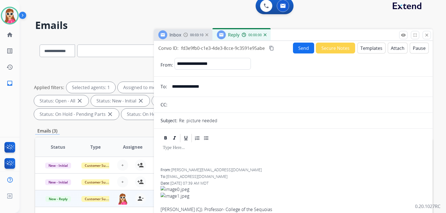
click at [370, 51] on button "Templates" at bounding box center [372, 48] width 28 height 11
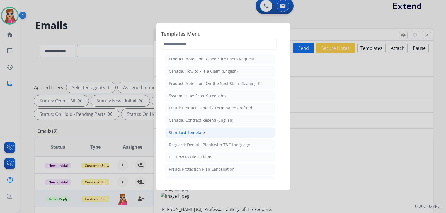
click at [244, 132] on li "Standard Template" at bounding box center [220, 132] width 110 height 11
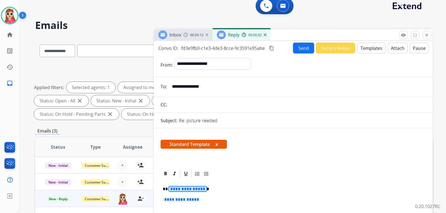
click at [198, 190] on span "**********" at bounding box center [188, 189] width 38 height 5
click at [176, 200] on span "**********" at bounding box center [182, 199] width 38 height 5
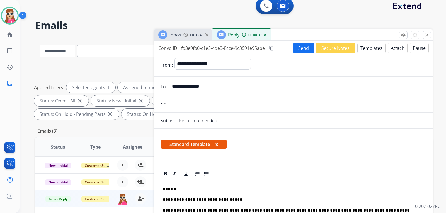
click at [198, 201] on p "**********" at bounding box center [291, 199] width 257 height 5
click at [212, 198] on p "**********" at bounding box center [291, 199] width 257 height 5
drag, startPoint x: 269, startPoint y: 200, endPoint x: 276, endPoint y: 200, distance: 7.0
click at [276, 200] on p "**********" at bounding box center [291, 199] width 257 height 5
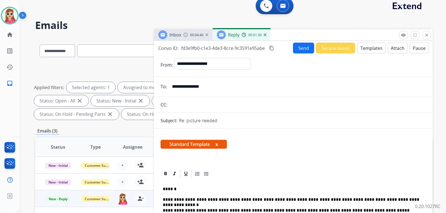
click at [404, 201] on p "**********" at bounding box center [291, 199] width 257 height 5
click at [308, 47] on button "Send" at bounding box center [303, 48] width 21 height 11
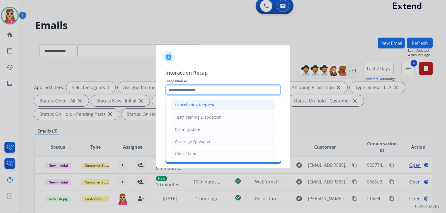
drag, startPoint x: 265, startPoint y: 95, endPoint x: 262, endPoint y: 104, distance: 9.9
click at [265, 95] on input "text" at bounding box center [223, 90] width 116 height 11
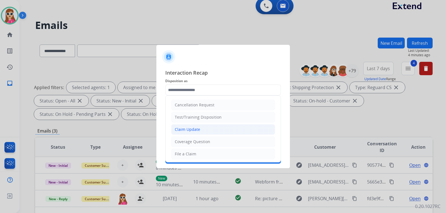
click at [255, 127] on li "Claim Update" at bounding box center [223, 129] width 104 height 11
type input "**********"
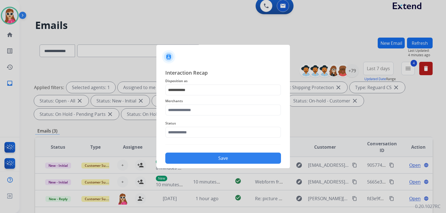
click at [257, 117] on div "Merchants" at bounding box center [223, 107] width 116 height 22
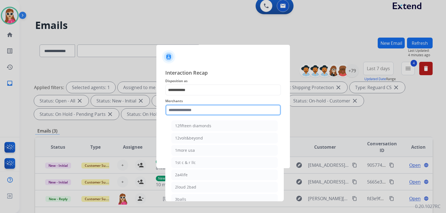
click at [259, 111] on input "text" at bounding box center [223, 110] width 116 height 11
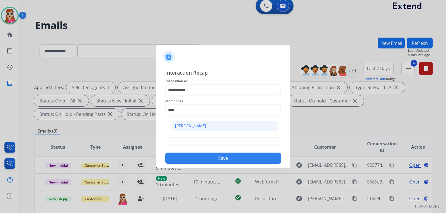
click at [208, 122] on li "[PERSON_NAME]" at bounding box center [225, 126] width 106 height 11
type input "**********"
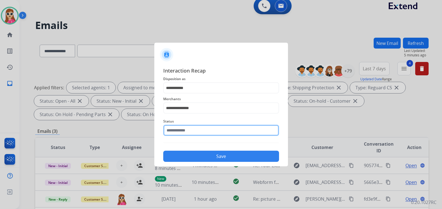
drag, startPoint x: 207, startPoint y: 136, endPoint x: 206, endPoint y: 133, distance: 3.4
click at [206, 133] on input "text" at bounding box center [221, 130] width 116 height 11
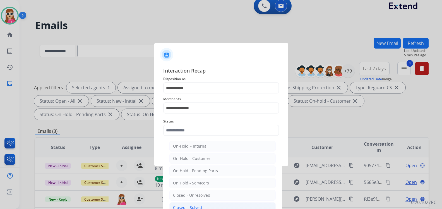
drag, startPoint x: 208, startPoint y: 197, endPoint x: 201, endPoint y: 204, distance: 9.9
click at [201, 204] on ul "On-Hold – Internal On-Hold - Customer On Hold - Pending Parts On Hold - Service…" at bounding box center [223, 196] width 110 height 117
click at [199, 203] on li "Closed – Solved" at bounding box center [222, 207] width 106 height 11
type input "**********"
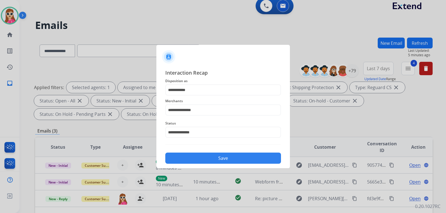
click at [207, 159] on button "Save" at bounding box center [223, 158] width 116 height 11
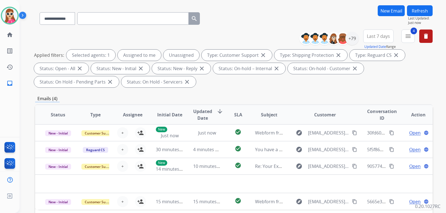
scroll to position [112, 0]
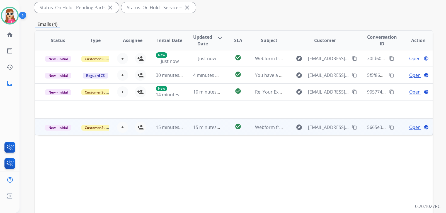
click at [352, 129] on mat-icon "content_copy" at bounding box center [354, 127] width 5 height 5
click at [289, 133] on td "explore darrenmbjornson@gmail.com content_copy Copied!" at bounding box center [321, 127] width 74 height 17
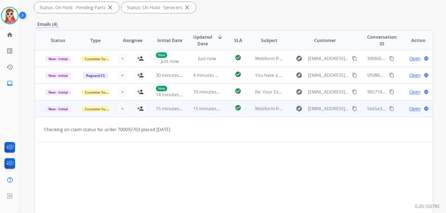
click at [351, 106] on button "content_copy" at bounding box center [354, 108] width 7 height 7
click at [404, 108] on div "Open language" at bounding box center [418, 108] width 28 height 7
click at [404, 108] on div "Open language" at bounding box center [418, 109] width 28 height 7
click at [410, 111] on span "Open" at bounding box center [414, 108] width 11 height 7
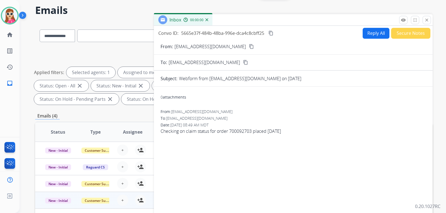
scroll to position [0, 0]
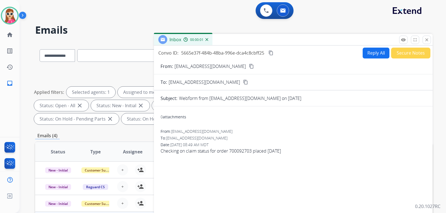
click at [363, 54] on button "Reply All" at bounding box center [376, 53] width 27 height 11
select select "**********"
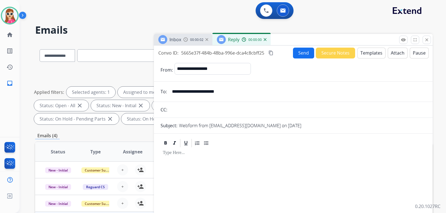
click at [358, 54] on button "Templates" at bounding box center [372, 53] width 28 height 11
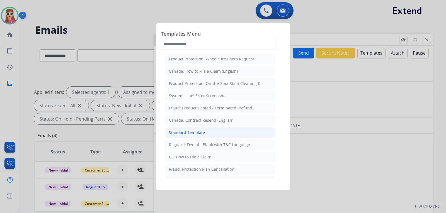
click at [221, 136] on li "Standard Template" at bounding box center [220, 132] width 110 height 11
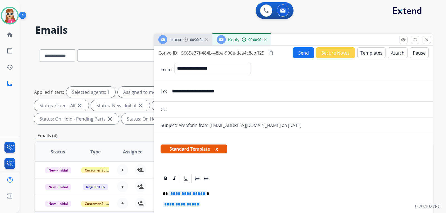
click at [192, 193] on span "**********" at bounding box center [188, 194] width 38 height 5
click at [169, 203] on span "**********" at bounding box center [182, 204] width 38 height 5
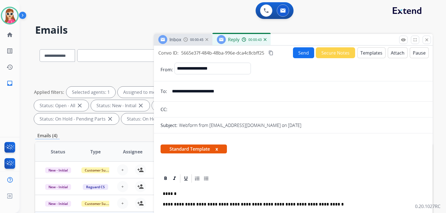
drag, startPoint x: 296, startPoint y: 115, endPoint x: 300, endPoint y: 113, distance: 4.6
drag, startPoint x: 300, startPoint y: 113, endPoint x: 276, endPoint y: 151, distance: 44.6
click at [276, 151] on div "Standard Template x" at bounding box center [294, 151] width 266 height 13
click at [302, 58] on button "Send" at bounding box center [303, 52] width 21 height 11
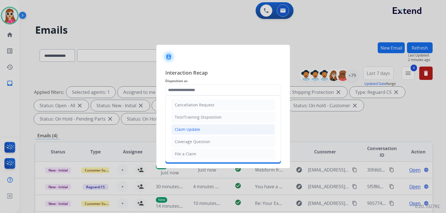
click at [196, 126] on li "Claim Update" at bounding box center [223, 129] width 104 height 11
type input "**********"
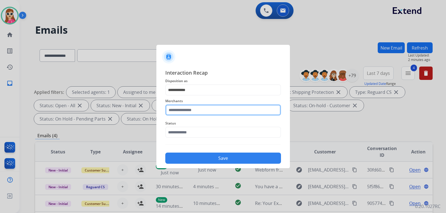
click at [197, 111] on input "text" at bounding box center [223, 110] width 116 height 11
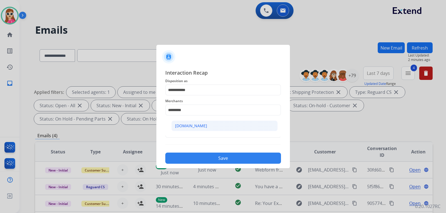
click at [197, 130] on li "[DOMAIN_NAME]" at bounding box center [225, 126] width 106 height 11
type input "**********"
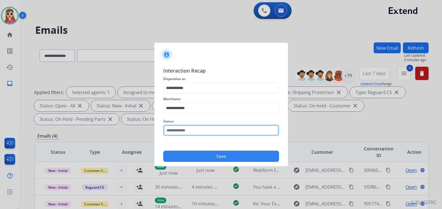
click at [192, 134] on input "text" at bounding box center [221, 130] width 116 height 11
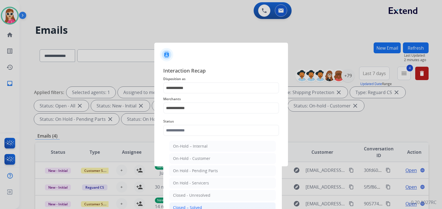
click at [181, 204] on li "Closed – Solved" at bounding box center [222, 207] width 106 height 11
type input "**********"
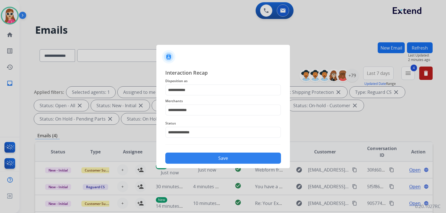
click at [211, 157] on button "Save" at bounding box center [223, 158] width 116 height 11
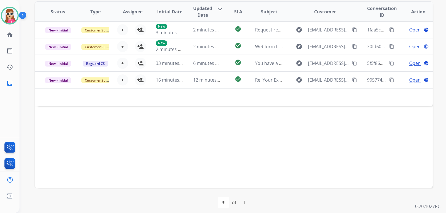
scroll to position [144, 0]
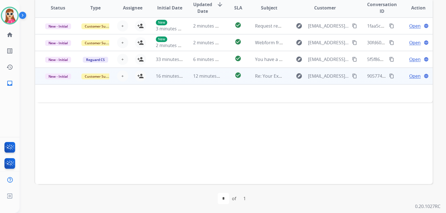
click at [410, 77] on span "Open" at bounding box center [414, 76] width 11 height 7
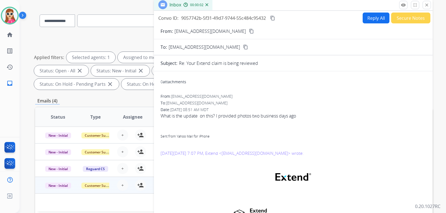
scroll to position [33, 0]
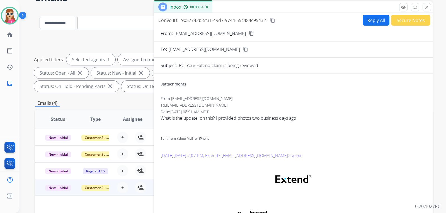
click at [249, 35] on mat-icon "content_copy" at bounding box center [251, 33] width 5 height 5
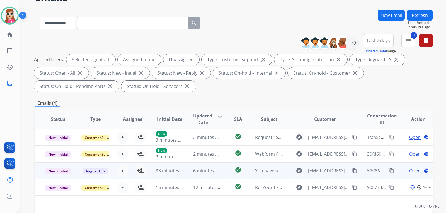
click at [286, 176] on td "explore resolutions@bbbwestflorida.org content_copy" at bounding box center [321, 171] width 74 height 17
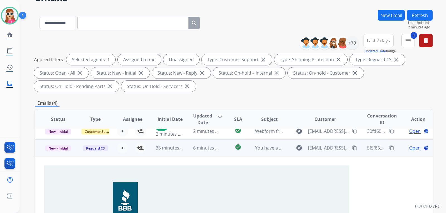
scroll to position [13, 0]
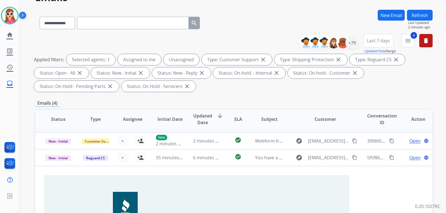
click at [226, 143] on td "check_circle" at bounding box center [233, 141] width 25 height 17
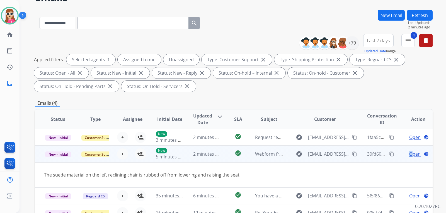
click at [409, 155] on span "Open" at bounding box center [414, 154] width 11 height 7
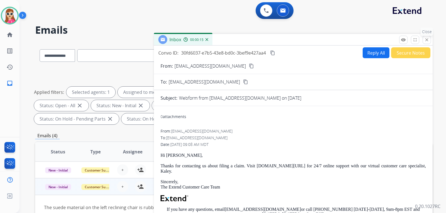
click at [426, 42] on mat-icon "close" at bounding box center [427, 39] width 5 height 5
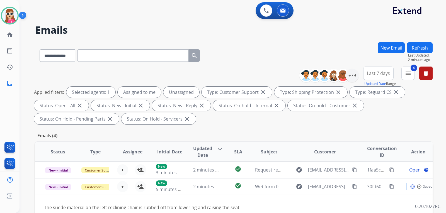
click at [419, 47] on button "Refresh" at bounding box center [420, 47] width 26 height 11
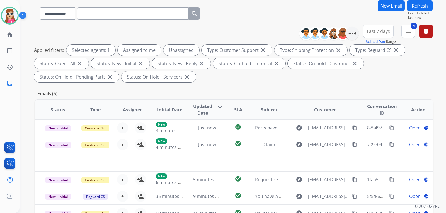
scroll to position [84, 0]
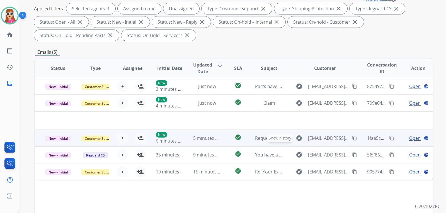
click at [296, 139] on mat-icon "explore" at bounding box center [299, 138] width 7 height 7
type input "**********"
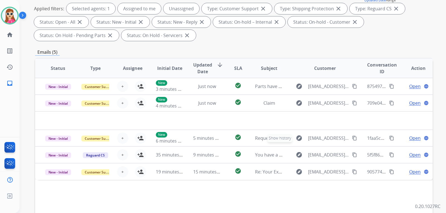
scroll to position [0, 0]
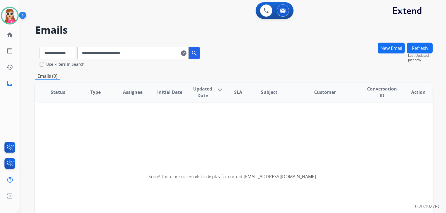
click at [187, 56] on mat-icon "clear" at bounding box center [184, 53] width 6 height 7
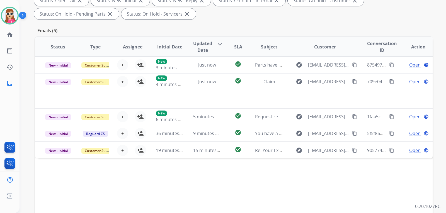
scroll to position [112, 0]
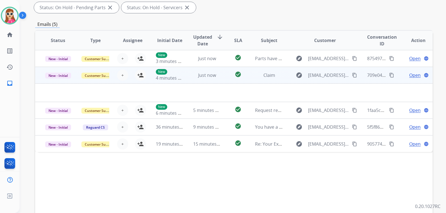
click at [284, 78] on td "explore mikebrownkxtn@att.net content_copy" at bounding box center [321, 75] width 74 height 17
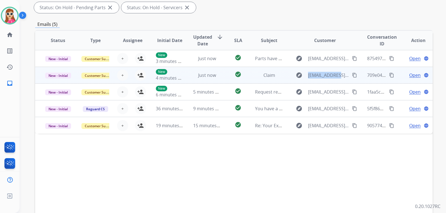
click at [284, 78] on td "explore mikebrownkxtn@att.net content_copy" at bounding box center [321, 75] width 74 height 17
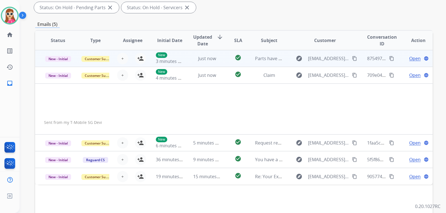
click at [289, 64] on td "explore kaydenjtaylor@gmail.com content_copy" at bounding box center [321, 58] width 74 height 17
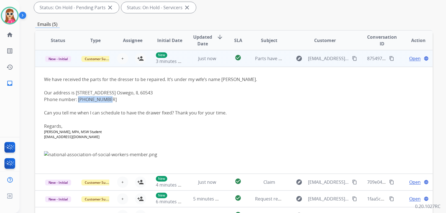
drag, startPoint x: 77, startPoint y: 99, endPoint x: 105, endPoint y: 99, distance: 27.3
click at [105, 99] on div "Phone number: 941-993-3900" at bounding box center [196, 99] width 305 height 7
copy div "941-993-3900"
click at [389, 59] on mat-icon "content_copy" at bounding box center [391, 58] width 5 height 5
click at [406, 62] on td "Open language" at bounding box center [413, 58] width 37 height 17
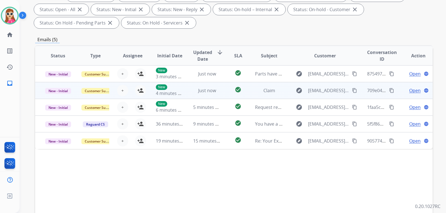
scroll to position [84, 0]
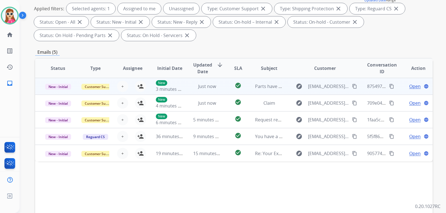
click at [415, 85] on span "Open" at bounding box center [414, 86] width 11 height 7
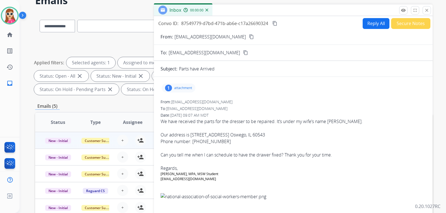
scroll to position [28, 0]
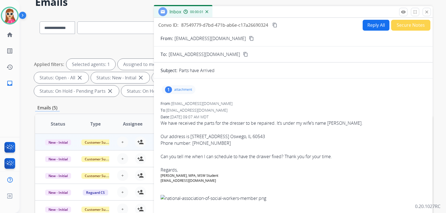
click at [178, 94] on div "1 attachment" at bounding box center [179, 89] width 34 height 9
click at [379, 24] on button "Reply All" at bounding box center [376, 25] width 27 height 11
select select "**********"
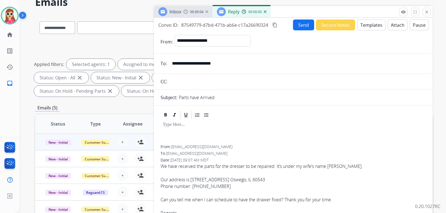
click at [371, 27] on button "Templates" at bounding box center [372, 25] width 28 height 11
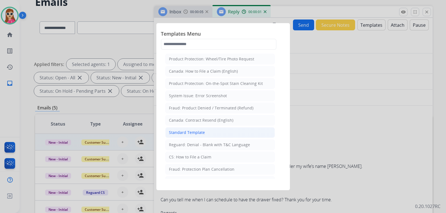
click at [190, 128] on li "Standard Template" at bounding box center [220, 132] width 110 height 11
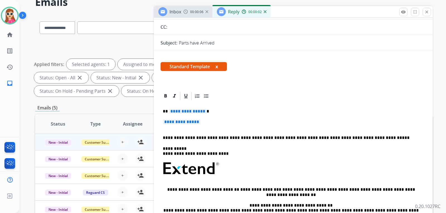
scroll to position [84, 0]
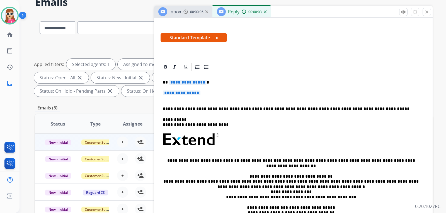
click at [195, 82] on span "**********" at bounding box center [188, 82] width 38 height 5
click at [195, 91] on span "**********" at bounding box center [182, 93] width 38 height 5
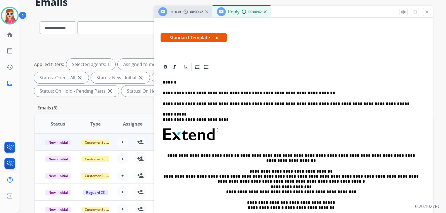
click at [302, 92] on p "**********" at bounding box center [291, 93] width 257 height 5
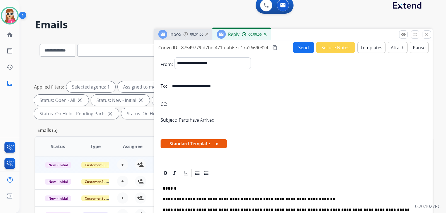
scroll to position [0, 0]
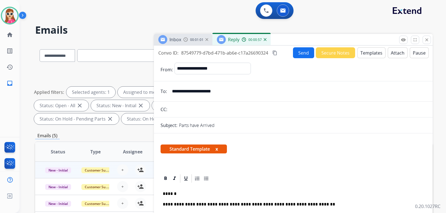
click at [306, 54] on button "Send" at bounding box center [303, 52] width 21 height 11
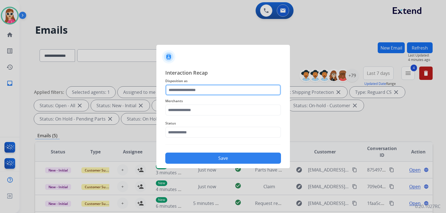
click at [241, 89] on input "text" at bounding box center [223, 90] width 116 height 11
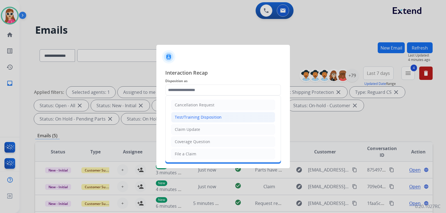
click at [243, 121] on li "Test/Training Disposition" at bounding box center [223, 117] width 104 height 11
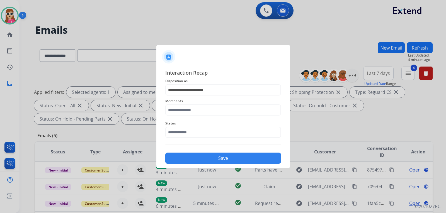
click at [249, 86] on div "**********" at bounding box center [223, 116] width 116 height 95
click at [249, 91] on input "**********" at bounding box center [223, 90] width 116 height 11
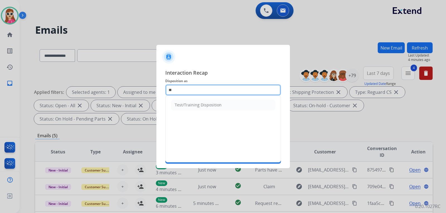
type input "*"
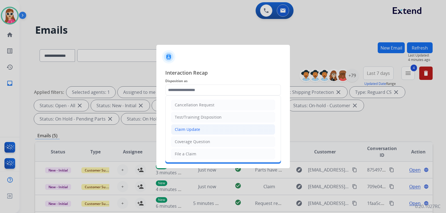
click at [228, 132] on li "Claim Update" at bounding box center [223, 129] width 104 height 11
type input "**********"
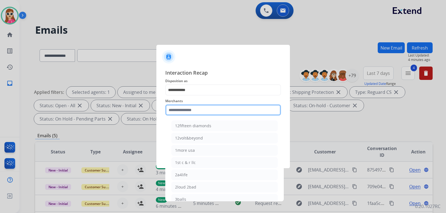
click at [228, 109] on input "text" at bounding box center [223, 110] width 116 height 11
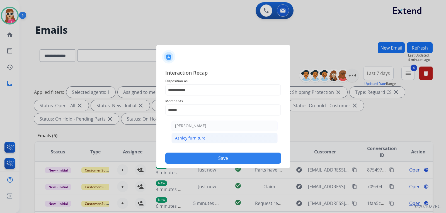
click at [200, 142] on li "Ashley furniture" at bounding box center [225, 138] width 106 height 11
type input "**********"
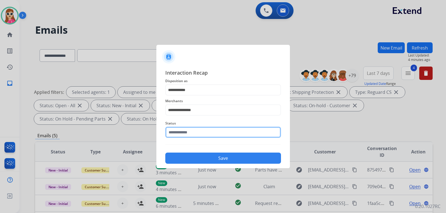
click at [202, 134] on input "text" at bounding box center [223, 132] width 116 height 11
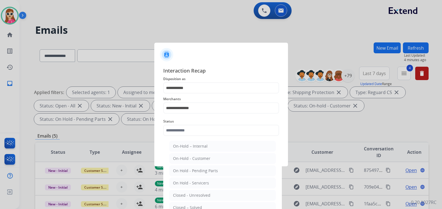
click at [196, 208] on div "Closed – Solved" at bounding box center [187, 208] width 29 height 6
type input "**********"
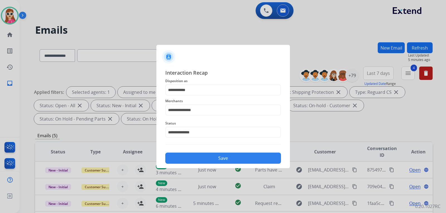
click at [232, 151] on div "Save" at bounding box center [223, 156] width 116 height 15
click at [232, 160] on button "Save" at bounding box center [223, 158] width 116 height 11
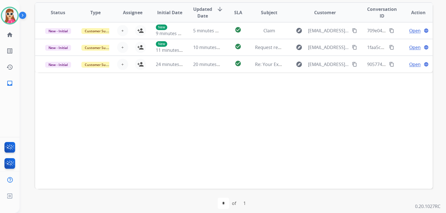
scroll to position [144, 0]
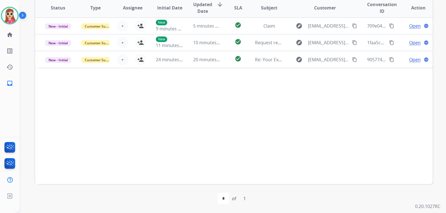
click at [284, 72] on div "Status Type Assignee Initial Date Updated Date arrow_downward SLA Subject Custo…" at bounding box center [234, 90] width 398 height 187
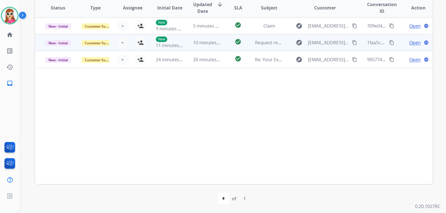
click at [286, 47] on td "explore merchant-support@extend.com content_copy" at bounding box center [321, 42] width 74 height 17
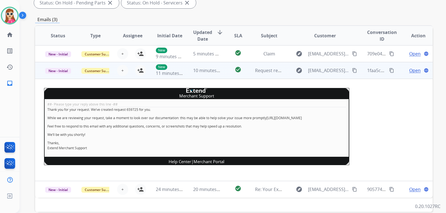
scroll to position [88, 0]
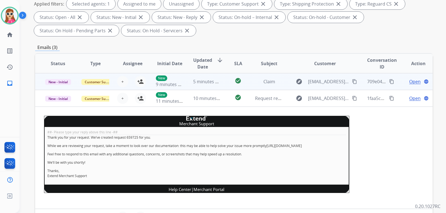
click at [284, 82] on td "explore mikebrownkxtn@att.net content_copy" at bounding box center [321, 81] width 74 height 17
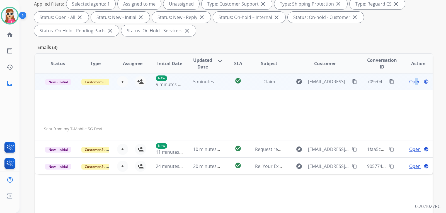
click at [412, 86] on td "Open language" at bounding box center [413, 81] width 37 height 17
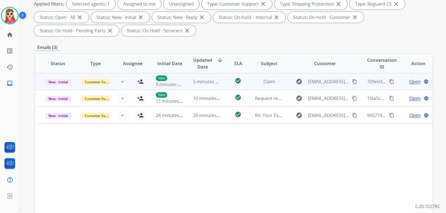
click at [404, 87] on td "Open language" at bounding box center [413, 81] width 37 height 17
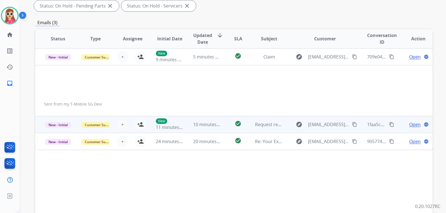
scroll to position [116, 0]
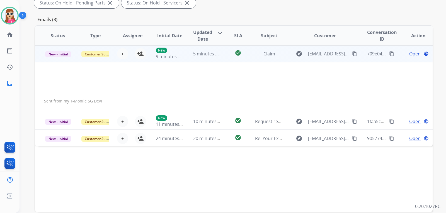
click at [411, 52] on span "Open" at bounding box center [414, 53] width 11 height 7
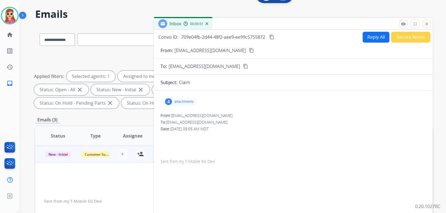
scroll to position [5, 0]
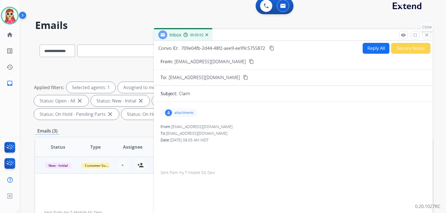
click at [429, 38] on button "close Close" at bounding box center [427, 35] width 8 height 8
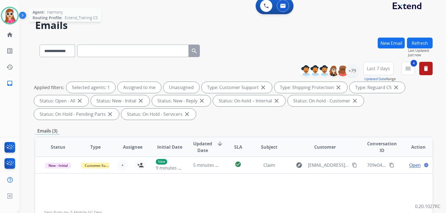
click at [3, 13] on img at bounding box center [10, 16] width 16 height 16
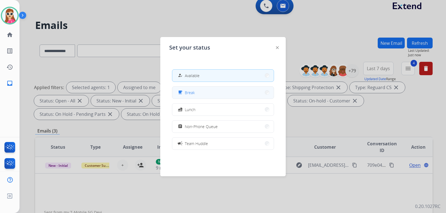
click at [200, 88] on button "free_breakfast Break" at bounding box center [223, 93] width 102 height 12
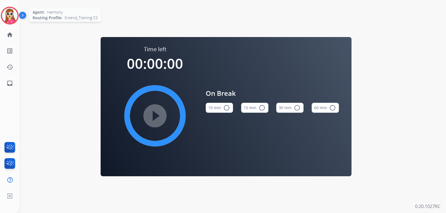
click at [14, 19] on img at bounding box center [10, 16] width 16 height 16
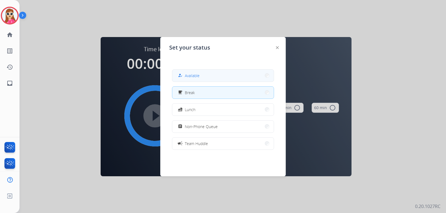
click at [182, 76] on mat-icon "how_to_reg" at bounding box center [180, 75] width 5 height 5
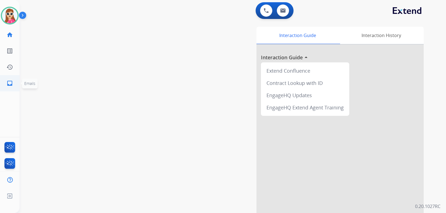
click at [13, 84] on mat-icon "inbox" at bounding box center [9, 83] width 7 height 7
select select "**********"
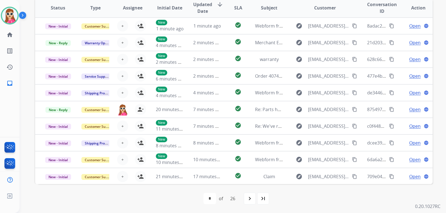
click at [320, 193] on div "first_page navigate_before * * * * * * * * * ** ** ** ** ** ** ** ** ** ** ** *…" at bounding box center [234, 198] width 398 height 29
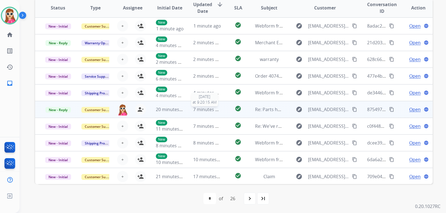
click at [219, 109] on span "7 minutes ago" at bounding box center [208, 110] width 30 height 6
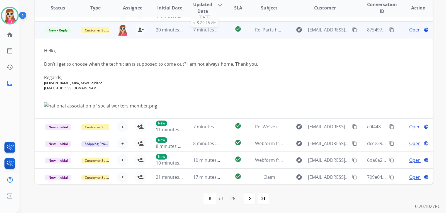
scroll to position [81, 0]
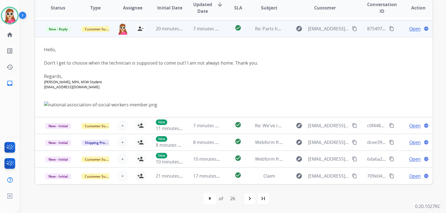
click at [409, 28] on span "Open" at bounding box center [414, 28] width 11 height 7
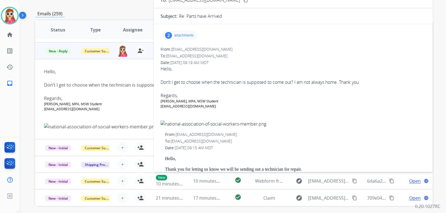
scroll to position [48, 0]
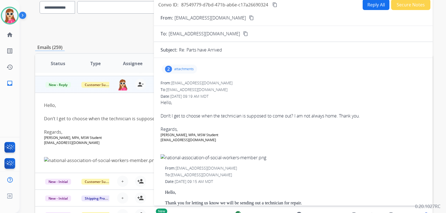
click at [194, 70] on p "attachments" at bounding box center [184, 69] width 20 height 4
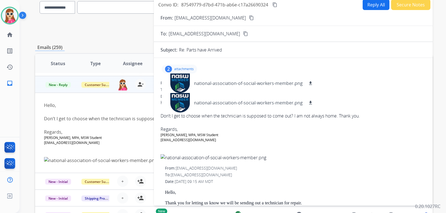
click at [371, 4] on button "Reply All" at bounding box center [376, 4] width 27 height 11
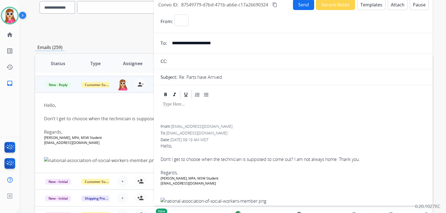
select select "**********"
click at [374, 8] on button "Templates" at bounding box center [372, 4] width 28 height 11
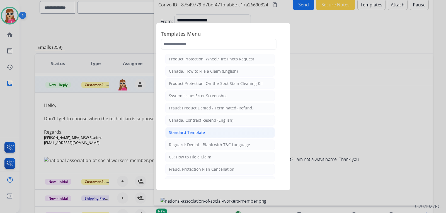
click at [218, 135] on li "Standard Template" at bounding box center [220, 132] width 110 height 11
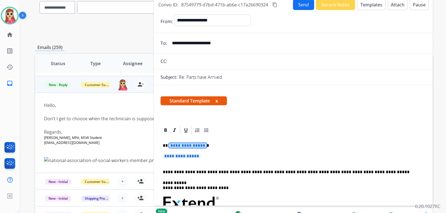
click at [189, 144] on span "**********" at bounding box center [188, 145] width 38 height 5
click at [197, 159] on p "**********" at bounding box center [293, 159] width 261 height 10
click at [191, 158] on span "**********" at bounding box center [182, 156] width 38 height 5
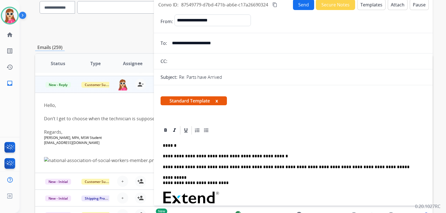
click at [300, 7] on button "Send" at bounding box center [303, 4] width 21 height 11
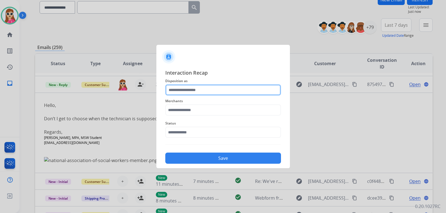
click at [194, 90] on input "text" at bounding box center [223, 90] width 116 height 11
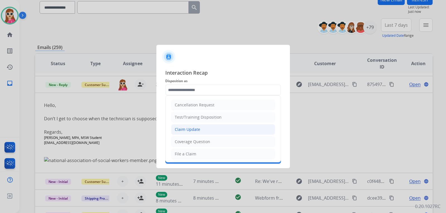
drag, startPoint x: 200, startPoint y: 130, endPoint x: 200, endPoint y: 126, distance: 3.9
click at [200, 130] on li "Claim Update" at bounding box center [223, 129] width 104 height 11
type input "**********"
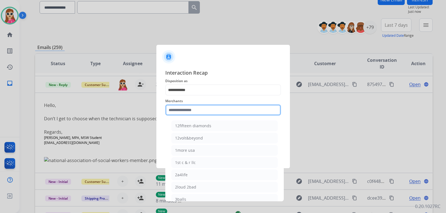
click at [206, 110] on input "text" at bounding box center [223, 110] width 116 height 11
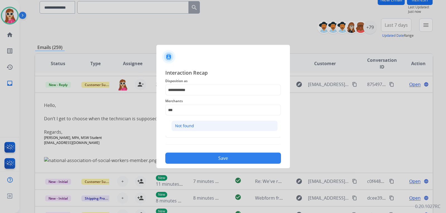
click at [208, 126] on li "Not found" at bounding box center [225, 126] width 106 height 11
type input "*********"
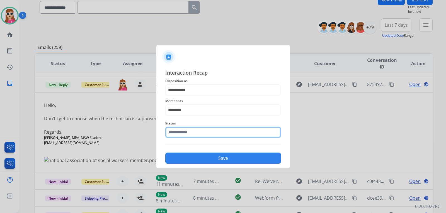
click at [206, 136] on input "text" at bounding box center [223, 132] width 116 height 11
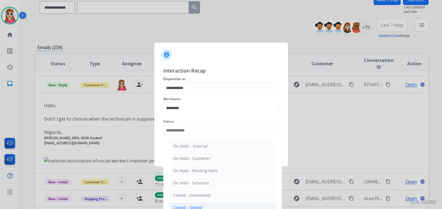
click at [189, 207] on div "Closed – Solved" at bounding box center [187, 208] width 29 height 6
type input "**********"
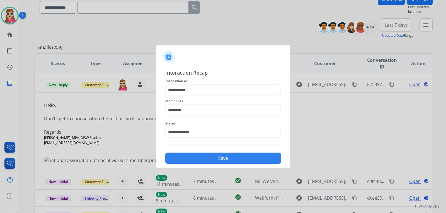
drag, startPoint x: 214, startPoint y: 155, endPoint x: 212, endPoint y: 152, distance: 3.0
click at [214, 154] on button "Save" at bounding box center [223, 158] width 116 height 11
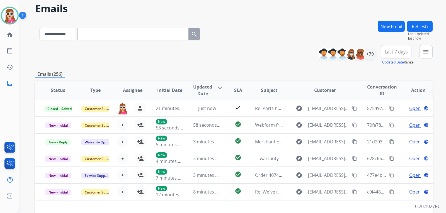
scroll to position [20, 0]
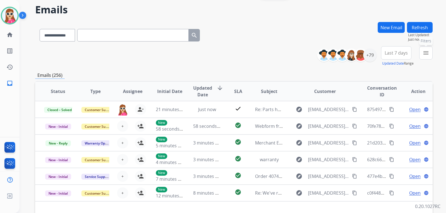
click at [424, 50] on button "menu Filters" at bounding box center [425, 52] width 13 height 13
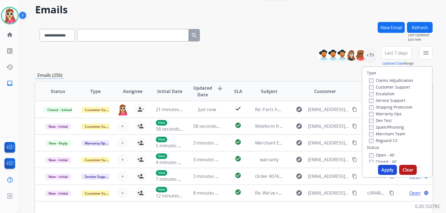
click at [401, 89] on label "Customer Support" at bounding box center [389, 87] width 41 height 5
click at [397, 105] on label "Shipping Protection" at bounding box center [391, 107] width 44 height 5
click at [395, 104] on div "Claims Adjudication Customer Support Escalation Service Support Shipping Protec…" at bounding box center [390, 110] width 46 height 67
click at [396, 108] on label "Shipping Protection" at bounding box center [391, 107] width 44 height 5
click at [385, 142] on label "Reguard CS" at bounding box center [383, 140] width 28 height 5
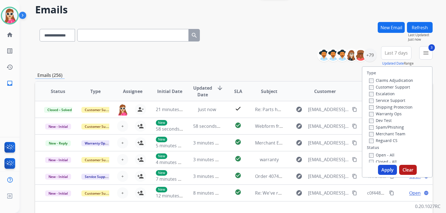
click at [384, 157] on label "Open - All" at bounding box center [381, 155] width 25 height 5
click at [386, 171] on button "Apply" at bounding box center [387, 170] width 19 height 10
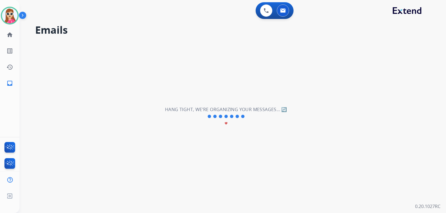
drag, startPoint x: 140, startPoint y: 115, endPoint x: 141, endPoint y: 119, distance: 4.0
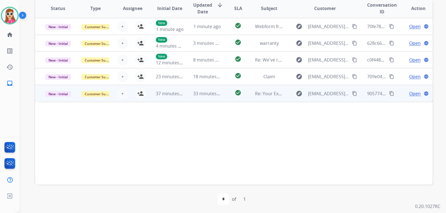
scroll to position [144, 0]
click at [224, 98] on td "check_circle" at bounding box center [233, 93] width 25 height 17
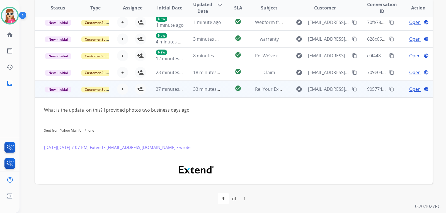
scroll to position [0, 0]
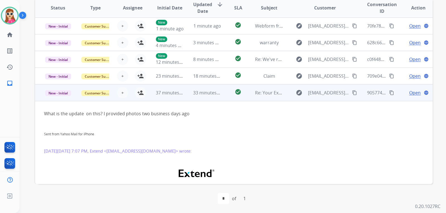
click at [358, 91] on td "9057742b-5f31-49d7-9744-55c484c95432 content_copy" at bounding box center [376, 93] width 37 height 17
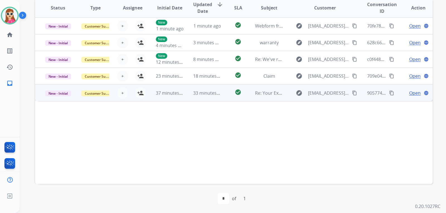
click at [353, 95] on mat-icon "content_copy" at bounding box center [354, 93] width 5 height 5
click at [140, 93] on mat-icon "person_add" at bounding box center [140, 93] width 7 height 7
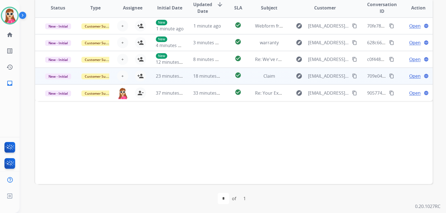
click at [223, 80] on td "check_circle" at bounding box center [233, 76] width 25 height 17
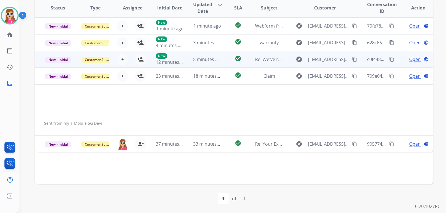
click at [292, 65] on td "explore rhirschboeck@gmail.com content_copy" at bounding box center [321, 59] width 74 height 17
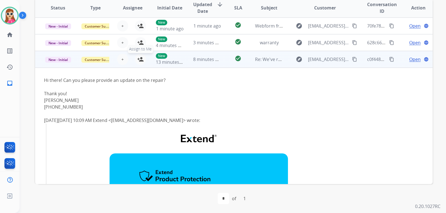
click at [143, 60] on button "person_add Assign to Me" at bounding box center [140, 59] width 11 height 11
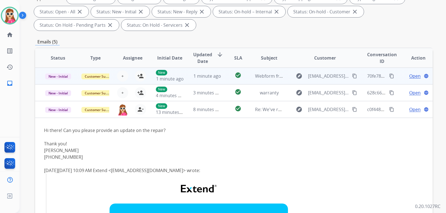
scroll to position [88, 0]
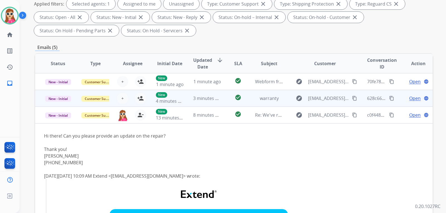
click at [226, 97] on td "check_circle" at bounding box center [233, 98] width 25 height 17
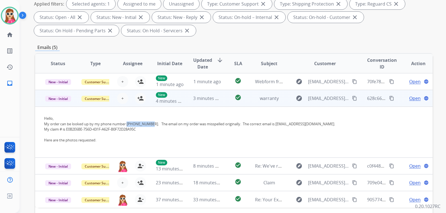
drag, startPoint x: 128, startPoint y: 124, endPoint x: 151, endPoint y: 125, distance: 22.9
click at [151, 125] on div "My order can be looked up by my phone number 916-425-1806. The email on my orde…" at bounding box center [196, 125] width 305 height 6
copy div "916-425-1806"
click at [145, 100] on div "+ Select agent person_add Assign to Me" at bounding box center [128, 99] width 37 height 16
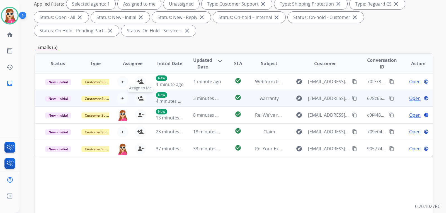
click at [141, 101] on mat-icon "person_add" at bounding box center [140, 98] width 7 height 7
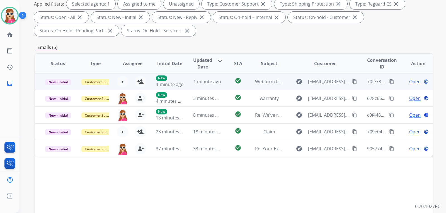
click at [225, 86] on td "check_circle" at bounding box center [233, 81] width 25 height 17
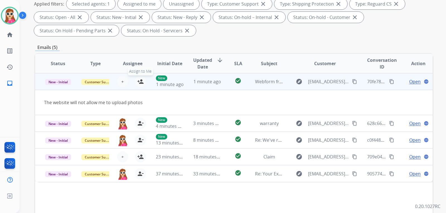
click at [137, 85] on mat-icon "person_add" at bounding box center [140, 81] width 7 height 7
click at [410, 81] on span "Open" at bounding box center [414, 81] width 11 height 7
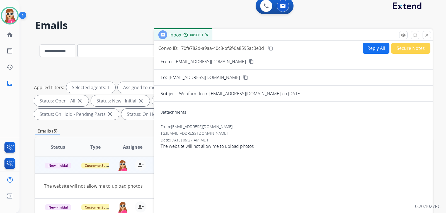
scroll to position [0, 0]
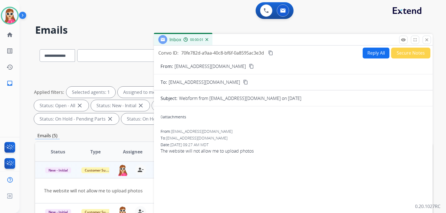
drag, startPoint x: 375, startPoint y: 59, endPoint x: 374, endPoint y: 56, distance: 3.0
click at [375, 58] on div "Convo ID: 70fe782d-a9aa-40c8-bf6f-0a8595ac3e3d content_copy Reply All Secure No…" at bounding box center [293, 165] width 279 height 238
click at [373, 54] on button "Reply All" at bounding box center [376, 53] width 27 height 11
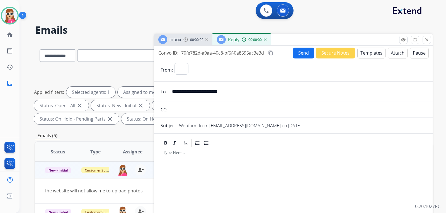
select select "**********"
click at [372, 54] on button "Templates" at bounding box center [372, 53] width 28 height 11
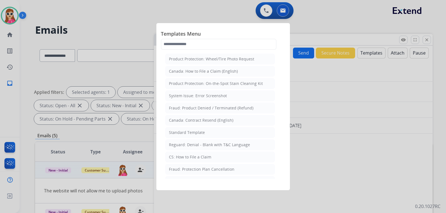
click at [170, 133] on div "Standard Template" at bounding box center [187, 133] width 36 height 6
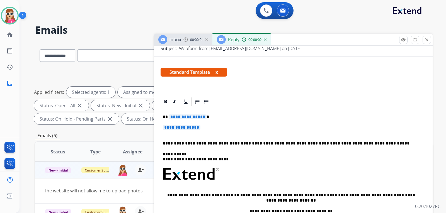
scroll to position [84, 0]
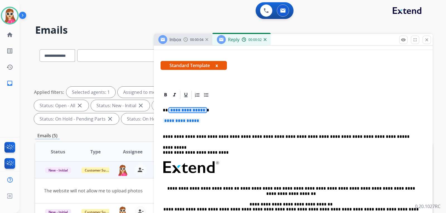
click at [189, 110] on span "**********" at bounding box center [188, 110] width 38 height 5
click at [193, 124] on p "**********" at bounding box center [293, 124] width 261 height 10
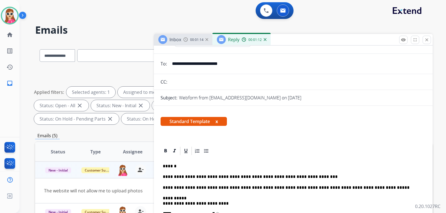
scroll to position [0, 0]
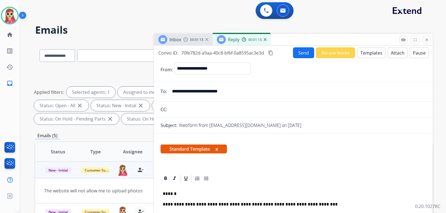
click at [299, 54] on button "Send" at bounding box center [303, 52] width 21 height 11
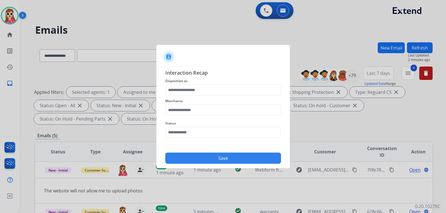
click at [182, 97] on div "Merchants" at bounding box center [223, 107] width 116 height 22
click at [184, 96] on div "Merchants" at bounding box center [223, 107] width 116 height 22
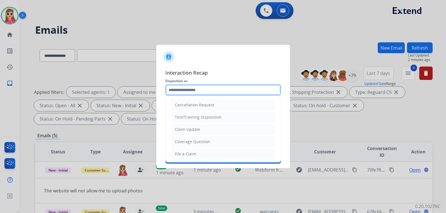
drag, startPoint x: 187, startPoint y: 94, endPoint x: 189, endPoint y: 98, distance: 4.6
click at [187, 93] on input "text" at bounding box center [223, 90] width 116 height 11
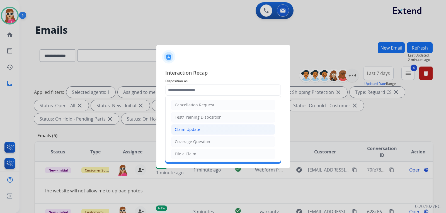
click at [208, 131] on li "Claim Update" at bounding box center [223, 129] width 104 height 11
type input "**********"
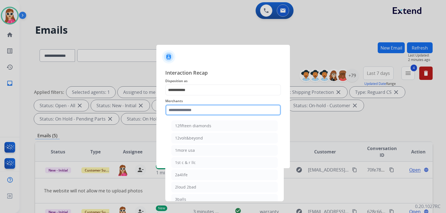
click at [222, 107] on input "text" at bounding box center [223, 110] width 116 height 11
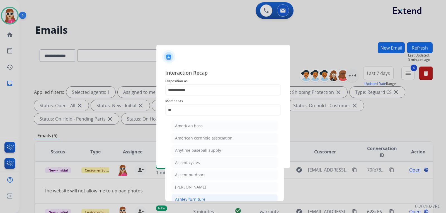
click at [210, 197] on li "Ashley furniture" at bounding box center [225, 199] width 106 height 11
type input "**********"
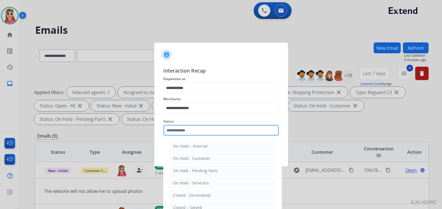
click at [222, 136] on div "Status On-Hold – Internal On-Hold - Customer On Hold - Pending Parts On Hold - …" at bounding box center [221, 127] width 116 height 22
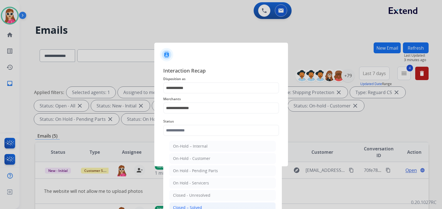
click at [199, 205] on div "Closed – Solved" at bounding box center [187, 208] width 29 height 6
type input "**********"
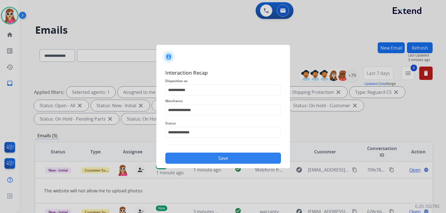
click at [218, 168] on div "**********" at bounding box center [223, 116] width 134 height 104
click at [221, 162] on button "Save" at bounding box center [223, 158] width 116 height 11
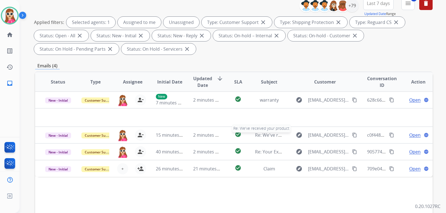
scroll to position [84, 0]
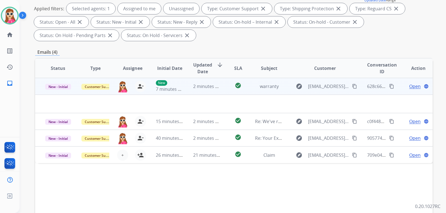
click at [222, 98] on td at bounding box center [196, 104] width 323 height 18
click at [223, 93] on td "check_circle" at bounding box center [233, 86] width 25 height 17
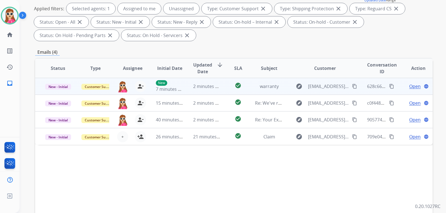
click at [225, 88] on td "check_circle" at bounding box center [233, 86] width 25 height 17
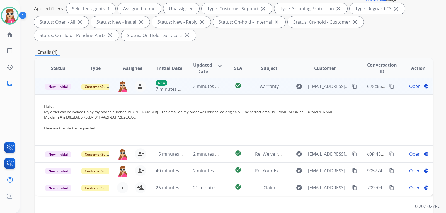
click at [409, 89] on span "Open" at bounding box center [414, 86] width 11 height 7
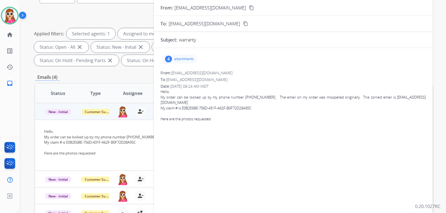
scroll to position [28, 0]
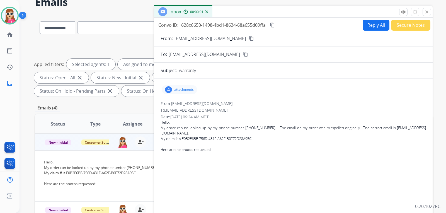
click at [185, 89] on p "attachments" at bounding box center [184, 90] width 20 height 4
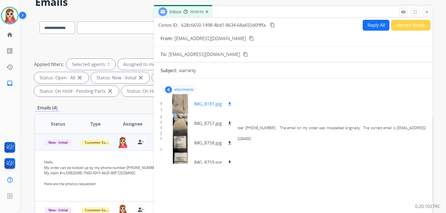
click at [231, 106] on mat-icon "download" at bounding box center [229, 104] width 5 height 5
click at [228, 124] on mat-icon "download" at bounding box center [229, 123] width 5 height 5
click at [228, 146] on button "download" at bounding box center [229, 143] width 7 height 7
click at [228, 162] on mat-icon "download" at bounding box center [229, 162] width 5 height 5
click at [230, 125] on mat-icon "download" at bounding box center [229, 123] width 5 height 5
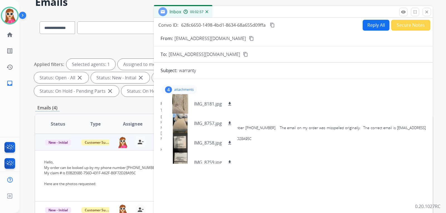
drag, startPoint x: 271, startPoint y: 25, endPoint x: 262, endPoint y: 30, distance: 10.1
click at [271, 25] on mat-icon "content_copy" at bounding box center [272, 25] width 5 height 5
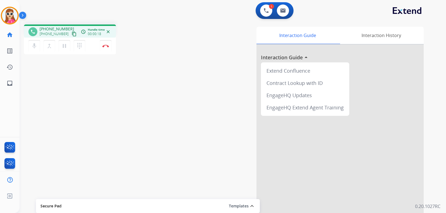
click at [72, 33] on mat-icon "content_copy" at bounding box center [74, 34] width 5 height 5
click at [109, 50] on button "Disconnect" at bounding box center [106, 46] width 12 height 12
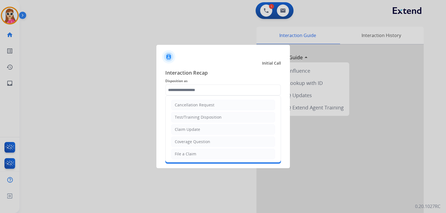
click at [200, 89] on input "text" at bounding box center [223, 90] width 116 height 11
click at [192, 152] on div "File a Claim" at bounding box center [185, 154] width 21 height 6
type input "**********"
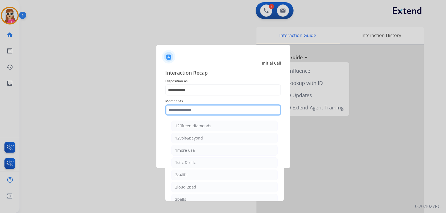
click at [213, 114] on input "text" at bounding box center [223, 110] width 116 height 11
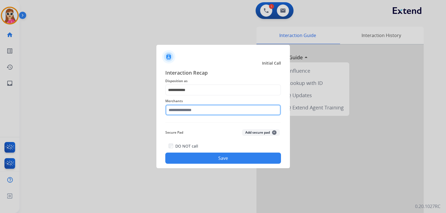
click at [212, 114] on input "text" at bounding box center [223, 110] width 116 height 11
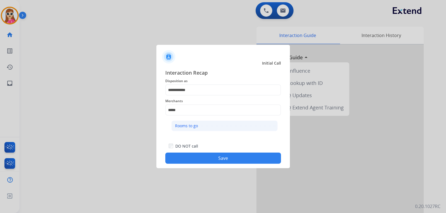
click at [208, 123] on li "Rooms to go" at bounding box center [225, 126] width 106 height 11
type input "**********"
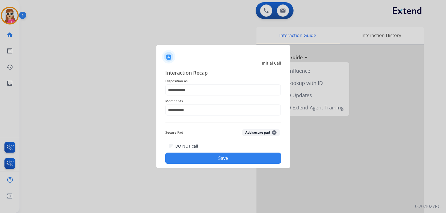
click at [211, 156] on button "Save" at bounding box center [223, 158] width 116 height 11
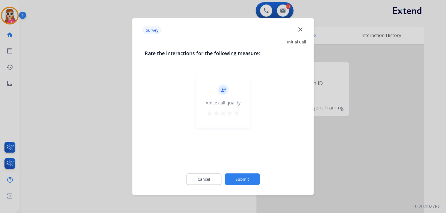
click at [237, 118] on div "record_voice_over Voice call quality star star star star star" at bounding box center [223, 101] width 54 height 53
click at [238, 107] on div "record_voice_over Voice call quality star star star star star" at bounding box center [223, 101] width 54 height 53
click at [237, 114] on mat-icon "star" at bounding box center [236, 113] width 7 height 7
click at [244, 174] on button "Submit" at bounding box center [242, 179] width 35 height 12
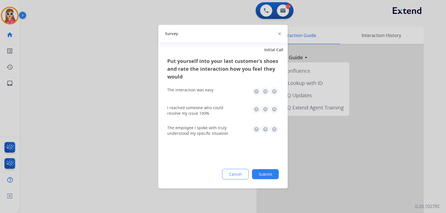
click at [276, 132] on img at bounding box center [274, 129] width 9 height 9
click at [272, 114] on div "I reached someone who could resolve my issue 100%" at bounding box center [223, 110] width 112 height 11
click at [279, 108] on div "Put yourself into your last customer’s shoes and rate the interaction how you f…" at bounding box center [222, 123] width 129 height 132
click at [274, 111] on img at bounding box center [274, 109] width 9 height 9
click at [275, 92] on img at bounding box center [274, 91] width 9 height 9
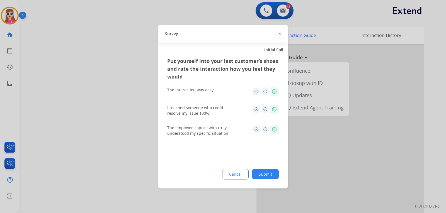
click at [270, 174] on button "Submit" at bounding box center [265, 174] width 27 height 10
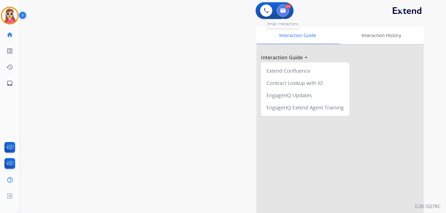
click at [281, 13] on button at bounding box center [283, 10] width 12 height 12
select select "**********"
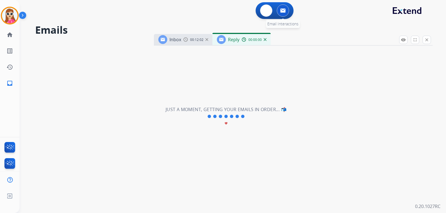
select select "**********"
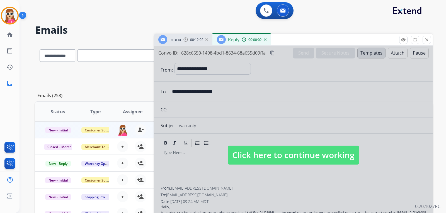
click at [261, 158] on span "Click here to continue working" at bounding box center [293, 155] width 131 height 19
select select
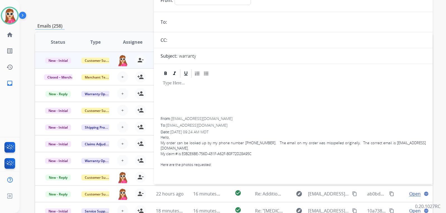
scroll to position [56, 0]
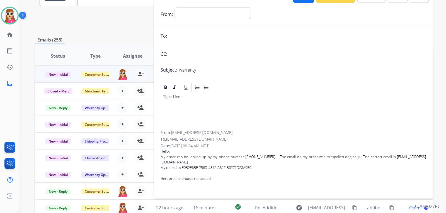
drag, startPoint x: 227, startPoint y: 167, endPoint x: 204, endPoint y: 113, distance: 59.2
click at [204, 113] on div at bounding box center [294, 112] width 266 height 38
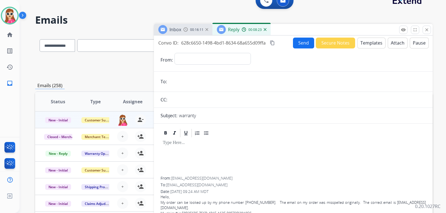
scroll to position [0, 0]
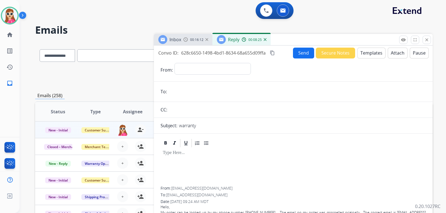
click at [367, 53] on button "Templates" at bounding box center [372, 53] width 28 height 11
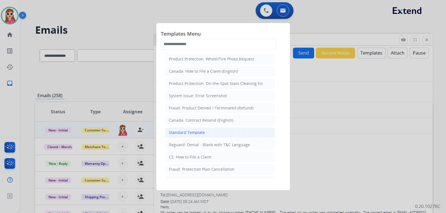
click at [180, 133] on div "Standard Template" at bounding box center [187, 133] width 36 height 6
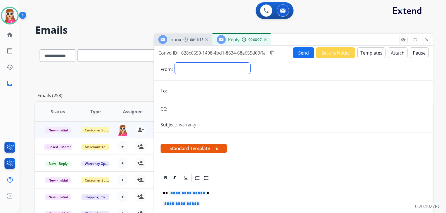
click at [196, 63] on select "**********" at bounding box center [213, 68] width 76 height 11
select select "**********"
click at [175, 63] on select "**********" at bounding box center [213, 68] width 76 height 11
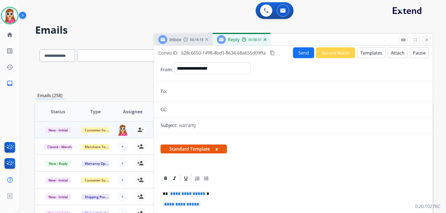
click at [188, 93] on input "email" at bounding box center [297, 91] width 257 height 11
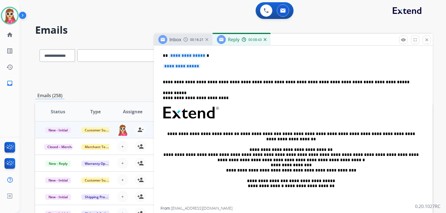
scroll to position [141, 0]
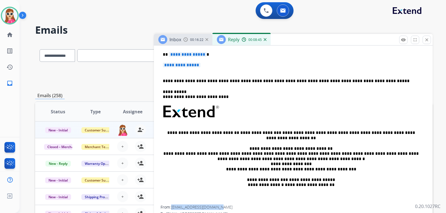
drag, startPoint x: 172, startPoint y: 206, endPoint x: 217, endPoint y: 207, distance: 44.4
click at [217, 207] on div "From: jantzen8@frontiernet.net" at bounding box center [294, 208] width 266 height 6
copy span "jantzen8@frontiernet.net"
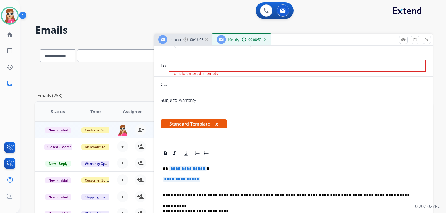
scroll to position [0, 0]
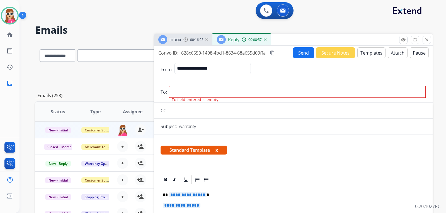
paste input "**********"
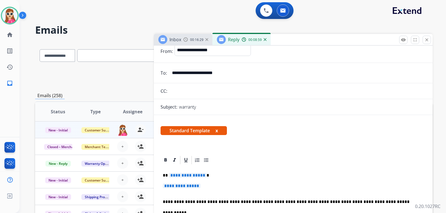
scroll to position [28, 0]
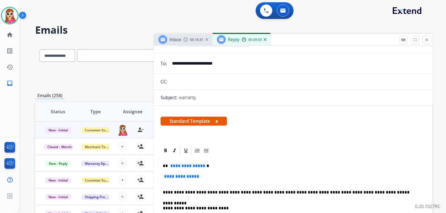
type input "**********"
click at [199, 164] on span "**********" at bounding box center [188, 166] width 38 height 5
click at [182, 178] on span "**********" at bounding box center [182, 176] width 38 height 5
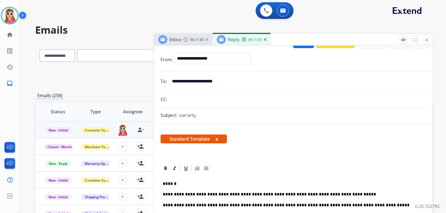
scroll to position [0, 0]
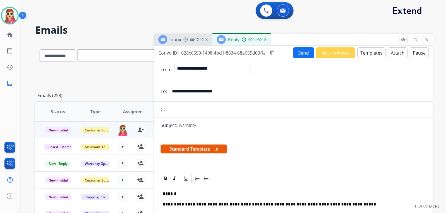
click at [297, 56] on button "Send" at bounding box center [303, 52] width 21 height 11
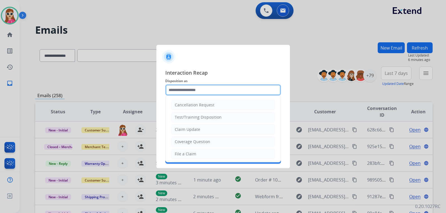
click at [203, 91] on input "text" at bounding box center [223, 90] width 116 height 11
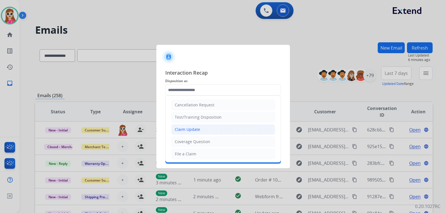
click at [194, 133] on li "Claim Update" at bounding box center [223, 129] width 104 height 11
type input "**********"
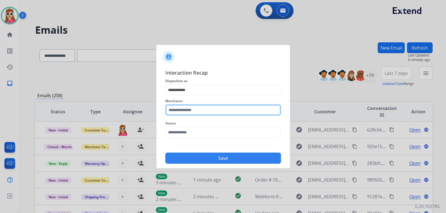
drag, startPoint x: 203, startPoint y: 108, endPoint x: 201, endPoint y: 109, distance: 3.0
click at [203, 108] on input "text" at bounding box center [223, 110] width 116 height 11
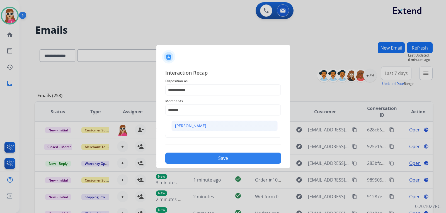
click at [191, 126] on div "[PERSON_NAME]" at bounding box center [190, 126] width 31 height 6
type input "**********"
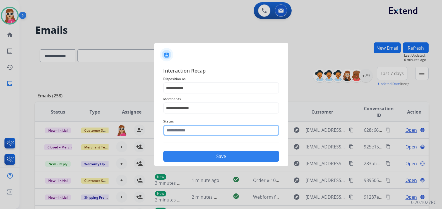
click at [189, 132] on input "text" at bounding box center [221, 130] width 116 height 11
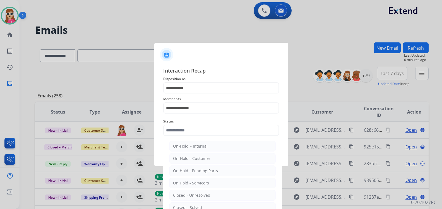
click at [192, 205] on div "Closed – Solved" at bounding box center [187, 208] width 29 height 6
type input "**********"
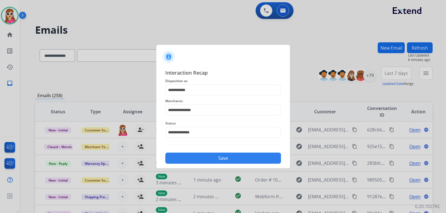
click at [197, 160] on button "Save" at bounding box center [223, 158] width 116 height 11
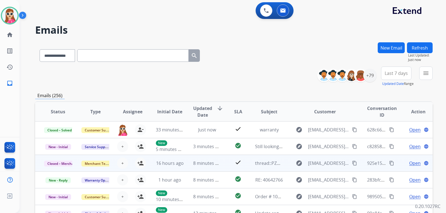
scroll to position [1, 0]
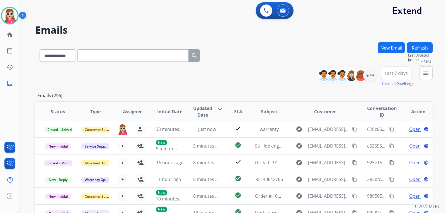
click at [427, 77] on button "menu Filters" at bounding box center [425, 73] width 13 height 13
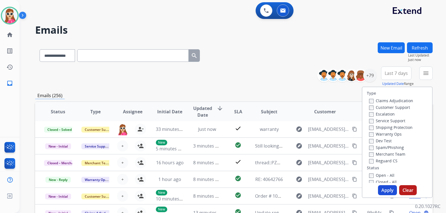
click at [397, 106] on label "Customer Support" at bounding box center [389, 107] width 41 height 5
click at [393, 126] on label "Shipping Protection" at bounding box center [391, 127] width 44 height 5
click at [384, 159] on label "Reguard CS" at bounding box center [383, 160] width 28 height 5
click at [390, 175] on label "Open - All" at bounding box center [381, 175] width 25 height 5
drag, startPoint x: 388, startPoint y: 196, endPoint x: 385, endPoint y: 194, distance: 3.7
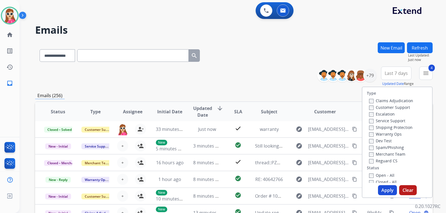
click at [389, 196] on div "Type Claims Adjudication Customer Support Escalation Service Support Shipping P…" at bounding box center [397, 143] width 71 height 112
click at [384, 186] on button "Apply" at bounding box center [387, 190] width 19 height 10
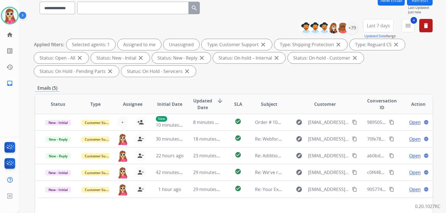
scroll to position [139, 0]
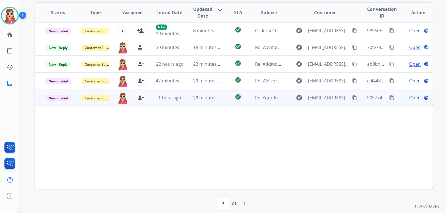
click at [226, 101] on td "check_circle" at bounding box center [233, 97] width 25 height 17
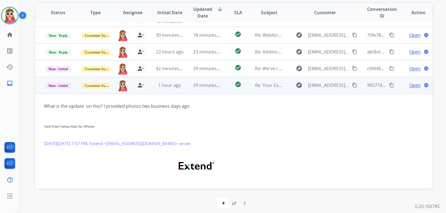
scroll to position [0, 0]
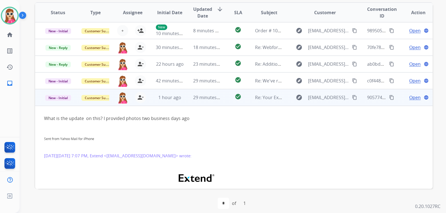
click at [352, 98] on mat-icon "content_copy" at bounding box center [354, 97] width 5 height 5
drag, startPoint x: 355, startPoint y: 95, endPoint x: 348, endPoint y: 95, distance: 7.3
click at [358, 95] on td "9057742b-5f31-49d7-9744-55c484c95432 content_copy" at bounding box center [376, 97] width 37 height 17
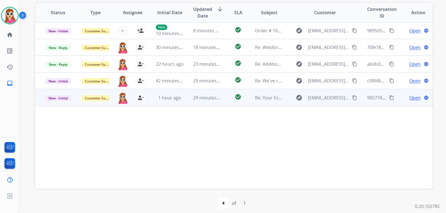
click at [351, 100] on button "content_copy" at bounding box center [354, 98] width 7 height 7
click at [417, 98] on div "Open language" at bounding box center [418, 98] width 28 height 7
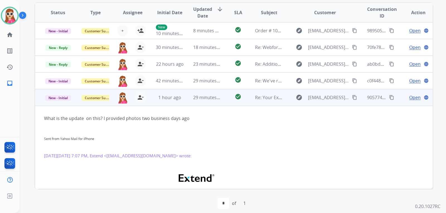
click at [409, 95] on span "Open" at bounding box center [414, 97] width 11 height 7
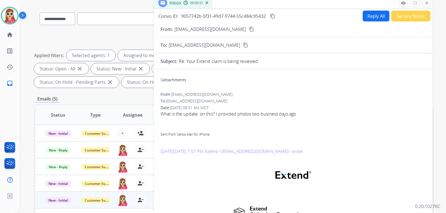
scroll to position [28, 0]
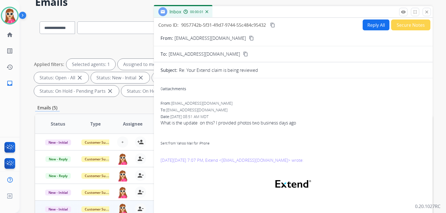
click at [372, 27] on button "Reply All" at bounding box center [376, 25] width 27 height 11
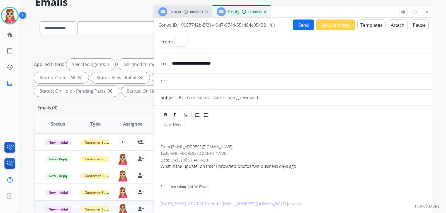
select select "**********"
click at [372, 27] on button "Templates" at bounding box center [372, 25] width 28 height 11
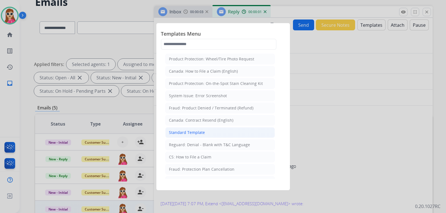
click at [208, 134] on li "Standard Template" at bounding box center [220, 132] width 110 height 11
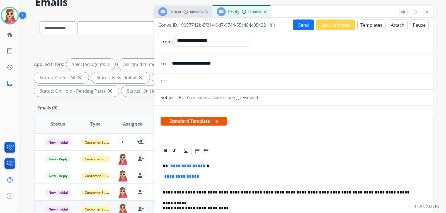
click at [179, 167] on span "**********" at bounding box center [188, 166] width 38 height 5
click at [173, 179] on span "**********" at bounding box center [182, 176] width 38 height 5
click at [193, 178] on span "**********" at bounding box center [182, 176] width 38 height 5
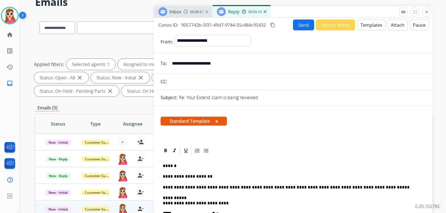
click at [296, 25] on button "Send" at bounding box center [303, 25] width 21 height 11
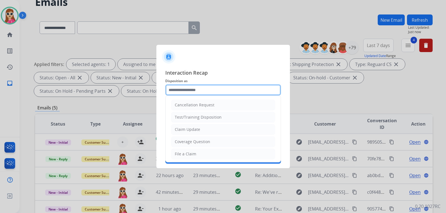
click at [225, 90] on input "text" at bounding box center [223, 90] width 116 height 11
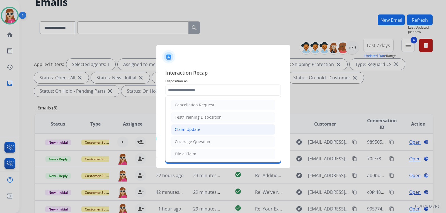
click at [222, 131] on li "Claim Update" at bounding box center [223, 129] width 104 height 11
type input "**********"
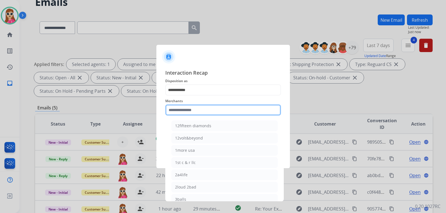
click at [212, 115] on input "text" at bounding box center [223, 110] width 116 height 11
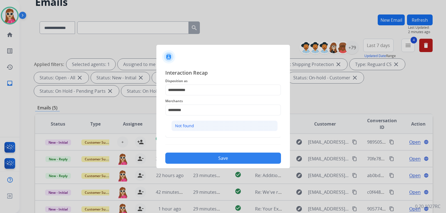
click at [209, 130] on li "Not found" at bounding box center [225, 126] width 106 height 11
type input "*********"
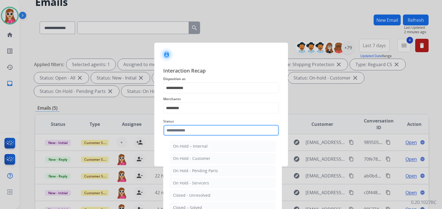
click at [203, 134] on input "text" at bounding box center [221, 130] width 116 height 11
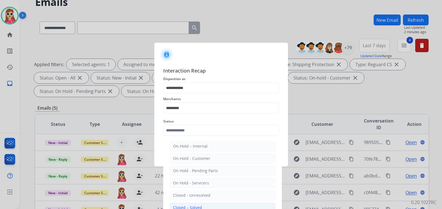
click at [213, 205] on li "Closed – Solved" at bounding box center [222, 207] width 106 height 11
type input "**********"
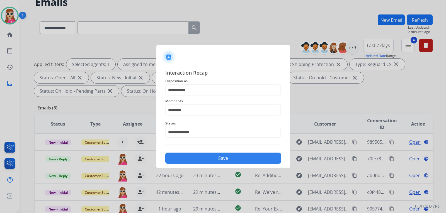
click at [228, 155] on button "Save" at bounding box center [223, 158] width 116 height 11
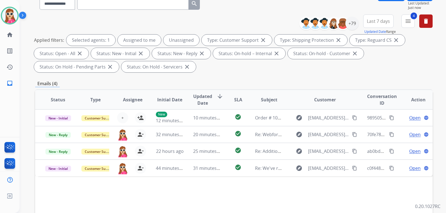
scroll to position [56, 0]
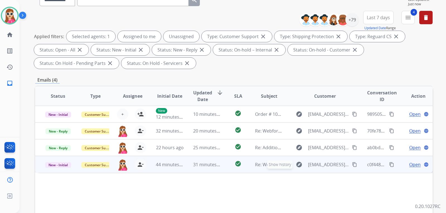
click at [293, 169] on button "explore Show history" at bounding box center [299, 164] width 13 height 9
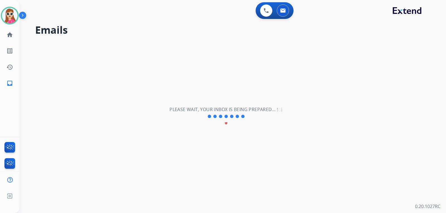
scroll to position [0, 0]
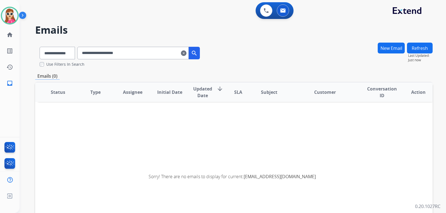
click at [187, 54] on mat-icon "clear" at bounding box center [184, 53] width 6 height 7
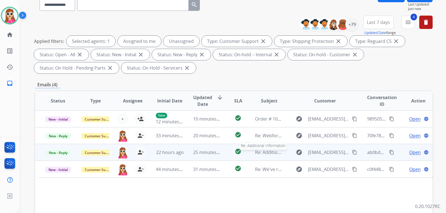
scroll to position [56, 0]
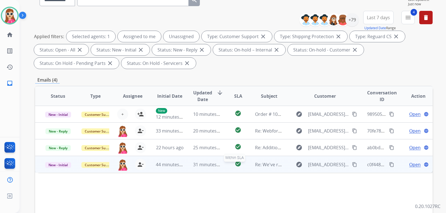
click at [243, 166] on div "check_circle" at bounding box center [238, 165] width 16 height 8
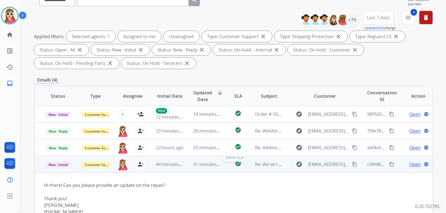
scroll to position [50, 0]
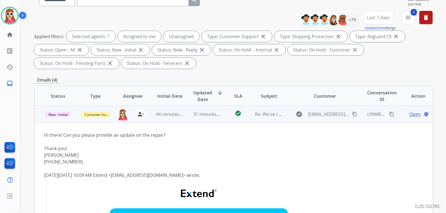
click at [351, 118] on div "explore rhirschboeck@gmail.com content_copy" at bounding box center [325, 114] width 65 height 9
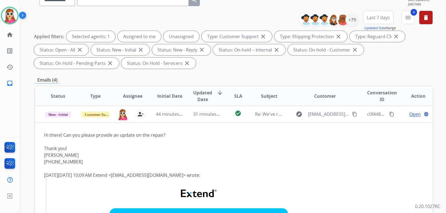
scroll to position [0, 0]
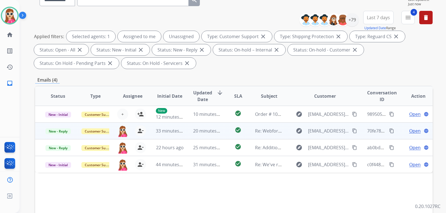
click at [352, 131] on mat-icon "content_copy" at bounding box center [354, 131] width 5 height 5
click at [410, 129] on span "Open" at bounding box center [414, 131] width 11 height 7
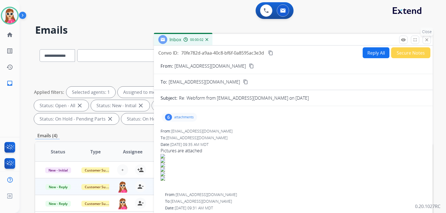
click at [427, 39] on mat-icon "close" at bounding box center [427, 39] width 5 height 5
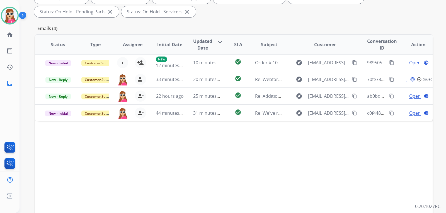
scroll to position [139, 0]
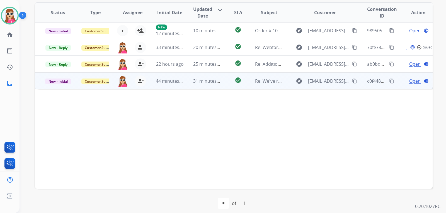
click at [411, 80] on span "Open" at bounding box center [414, 81] width 11 height 7
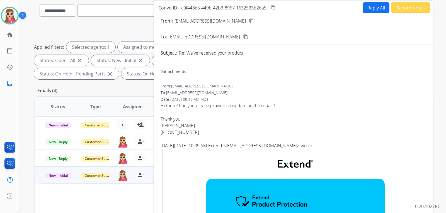
scroll to position [28, 0]
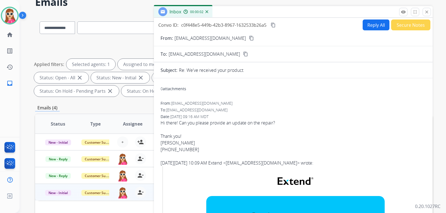
click at [367, 27] on button "Reply All" at bounding box center [376, 25] width 27 height 11
select select "**********"
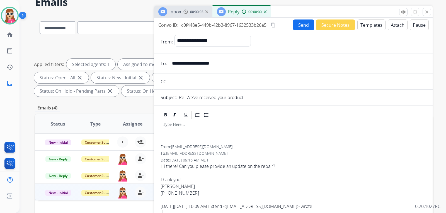
click at [372, 25] on button "Templates" at bounding box center [372, 25] width 28 height 11
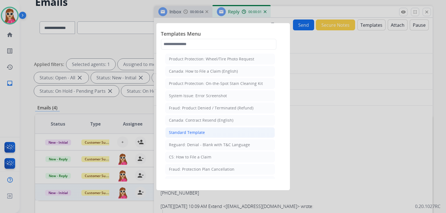
click at [219, 132] on li "Standard Template" at bounding box center [220, 132] width 110 height 11
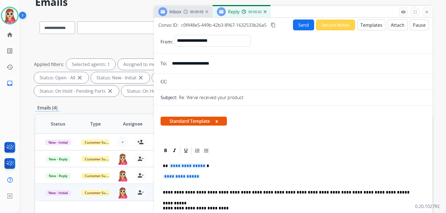
click at [181, 168] on span "**********" at bounding box center [188, 166] width 38 height 5
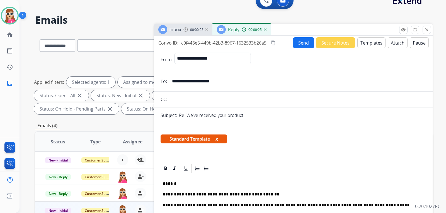
scroll to position [0, 0]
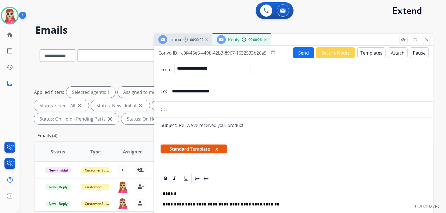
click at [307, 53] on button "Send" at bounding box center [303, 52] width 21 height 11
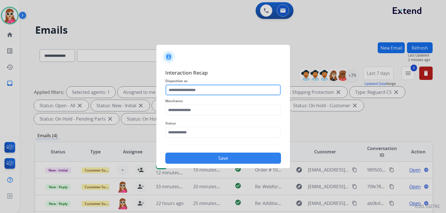
click at [211, 90] on input "text" at bounding box center [223, 90] width 116 height 11
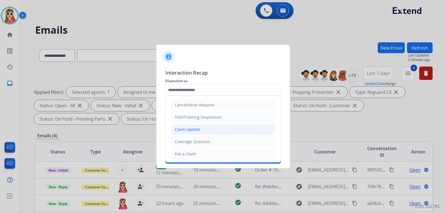
click at [199, 130] on li "Claim Update" at bounding box center [223, 129] width 104 height 11
type input "**********"
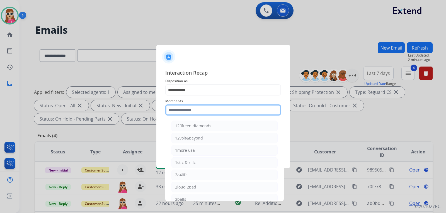
click at [201, 114] on input "text" at bounding box center [223, 110] width 116 height 11
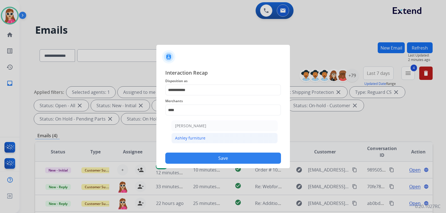
click at [189, 136] on div "Ashley furniture" at bounding box center [190, 139] width 30 height 6
type input "**********"
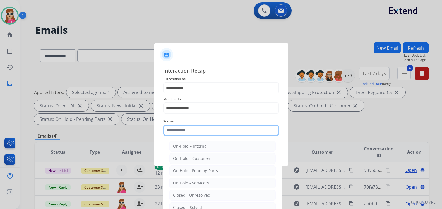
click at [193, 131] on input "text" at bounding box center [221, 130] width 116 height 11
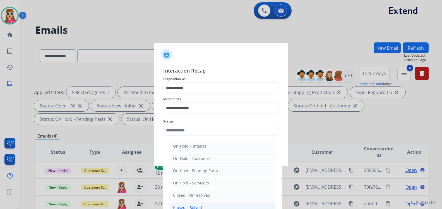
click at [192, 203] on li "Closed – Solved" at bounding box center [222, 207] width 106 height 11
type input "**********"
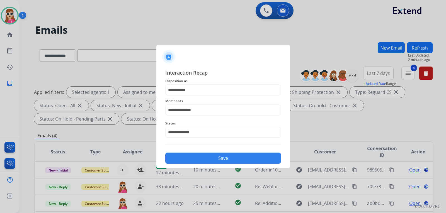
click at [215, 152] on div "Save" at bounding box center [223, 156] width 116 height 15
click at [199, 162] on button "Save" at bounding box center [223, 158] width 116 height 11
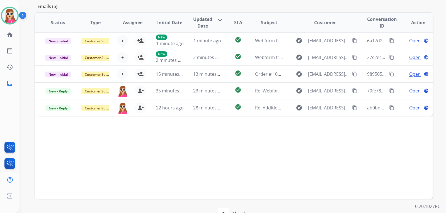
scroll to position [139, 0]
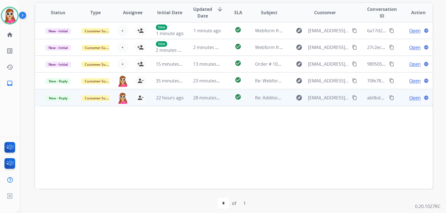
click at [223, 102] on td "check_circle" at bounding box center [233, 97] width 25 height 17
click at [352, 98] on mat-icon "content_copy" at bounding box center [354, 97] width 5 height 5
click at [409, 96] on span "Open" at bounding box center [414, 97] width 11 height 7
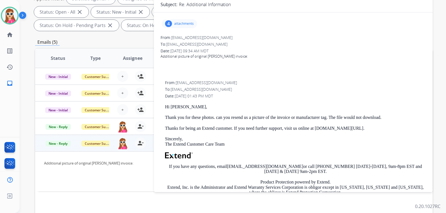
scroll to position [84, 0]
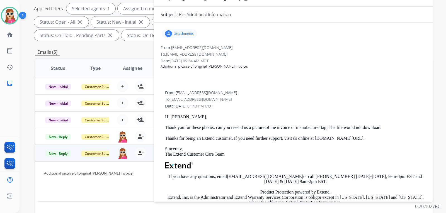
click at [185, 37] on div "4 attachments" at bounding box center [179, 33] width 35 height 9
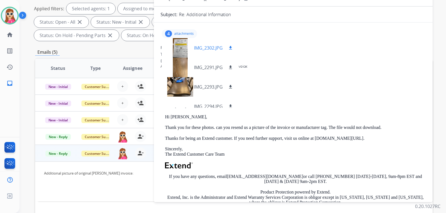
click at [230, 48] on mat-icon "download" at bounding box center [230, 47] width 5 height 5
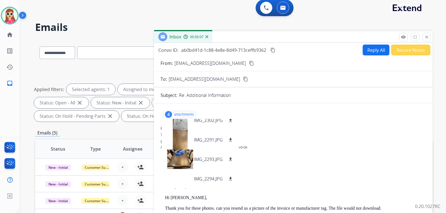
scroll to position [0, 0]
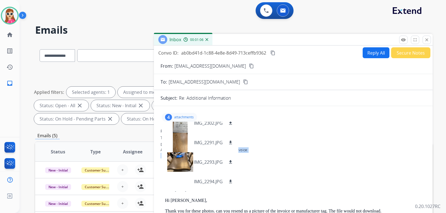
drag, startPoint x: 357, startPoint y: 152, endPoint x: 369, endPoint y: 168, distance: 19.7
click at [363, 160] on div "Additional picture of original Ashley invoice:" at bounding box center [294, 159] width 266 height 22
click at [372, 175] on div "From: support@extend.com No specific user match" at bounding box center [295, 177] width 261 height 6
click at [297, 163] on div "Additional picture of original Ashley invoice:" at bounding box center [294, 159] width 266 height 22
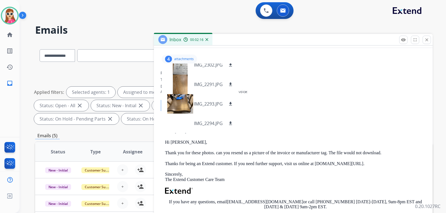
scroll to position [84, 0]
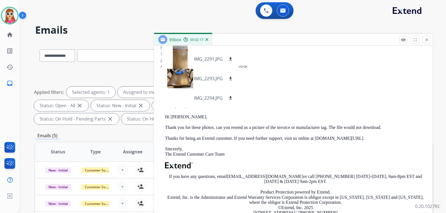
click at [337, 149] on p "Sincerely, The Extend Customer Care Team" at bounding box center [295, 152] width 261 height 10
click at [253, 81] on div at bounding box center [294, 83] width 266 height 6
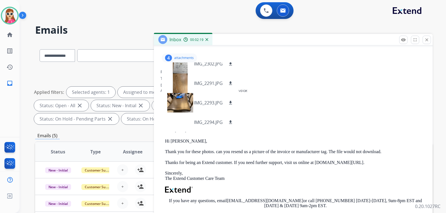
scroll to position [56, 0]
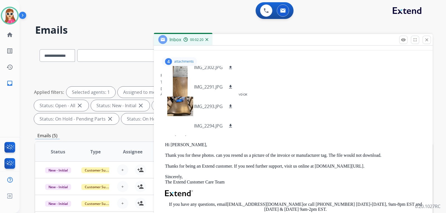
click at [184, 62] on p "attachments" at bounding box center [184, 61] width 20 height 4
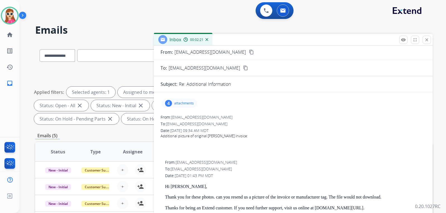
scroll to position [0, 0]
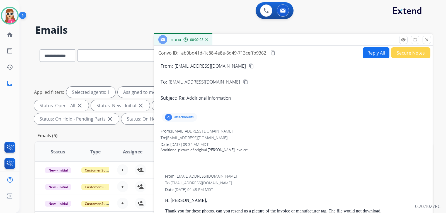
click at [365, 51] on button "Reply All" at bounding box center [376, 52] width 27 height 11
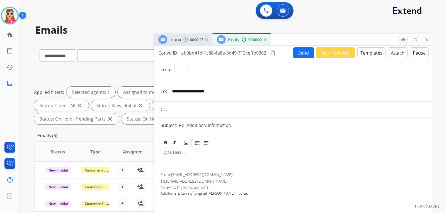
select select "**********"
click at [365, 54] on button "Templates" at bounding box center [372, 52] width 28 height 11
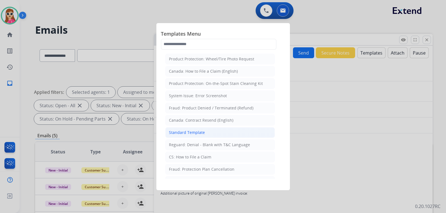
click at [209, 133] on li "Standard Template" at bounding box center [220, 132] width 110 height 11
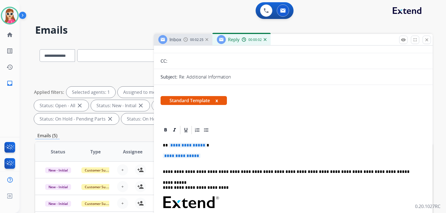
scroll to position [56, 0]
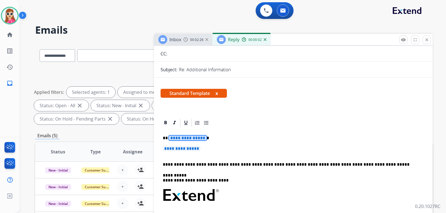
click at [192, 136] on span "**********" at bounding box center [188, 138] width 38 height 5
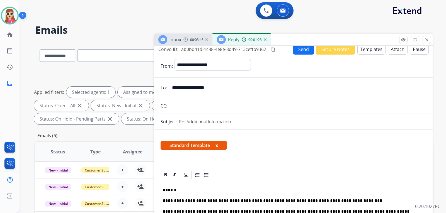
scroll to position [0, 0]
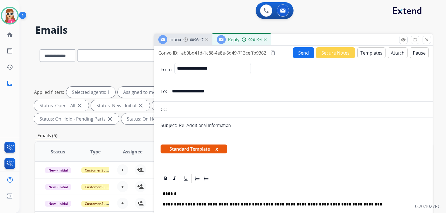
click at [297, 51] on button "Send" at bounding box center [303, 52] width 21 height 11
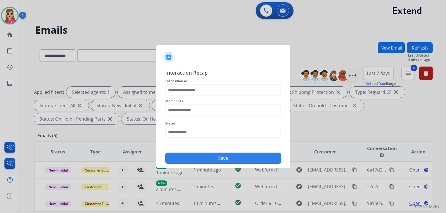
click at [267, 100] on span "Merchants" at bounding box center [223, 101] width 116 height 7
click at [267, 97] on div "Merchants" at bounding box center [223, 107] width 116 height 22
click at [268, 93] on input "text" at bounding box center [223, 90] width 116 height 11
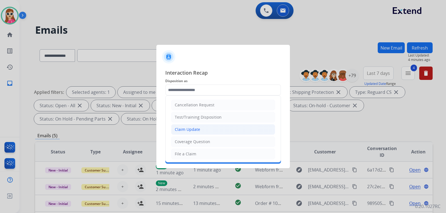
click at [208, 132] on li "Claim Update" at bounding box center [223, 129] width 104 height 11
type input "**********"
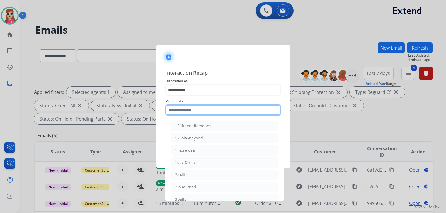
click at [201, 114] on input "text" at bounding box center [223, 110] width 116 height 11
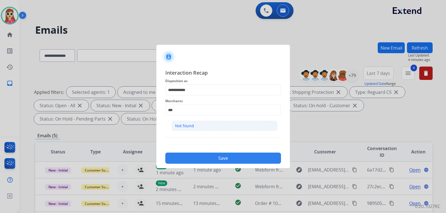
click at [202, 125] on li "Not found" at bounding box center [225, 126] width 106 height 11
type input "*********"
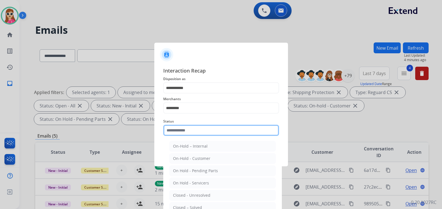
click at [203, 134] on input "text" at bounding box center [221, 130] width 116 height 11
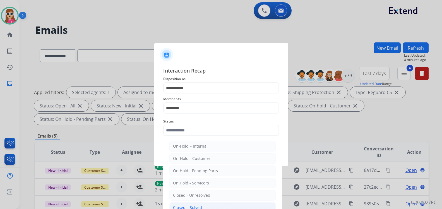
click at [196, 207] on div "Closed – Solved" at bounding box center [187, 208] width 29 height 6
type input "**********"
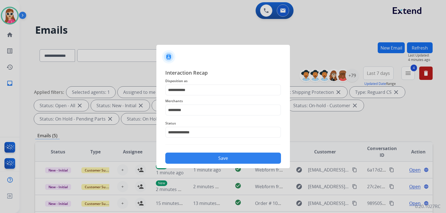
click at [216, 156] on button "Save" at bounding box center [223, 158] width 116 height 11
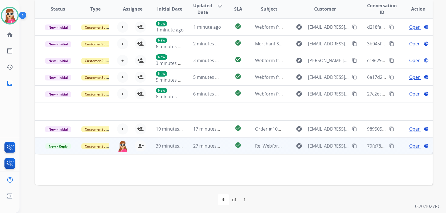
scroll to position [144, 0]
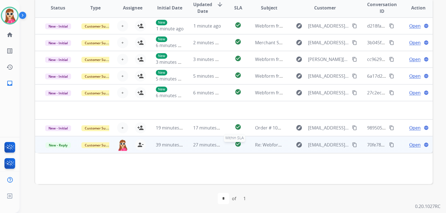
click at [243, 145] on div "check_circle" at bounding box center [238, 145] width 16 height 8
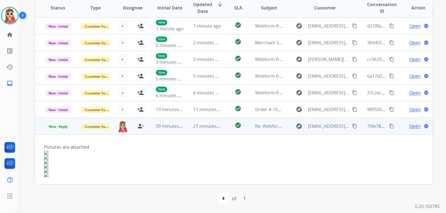
scroll to position [9, 0]
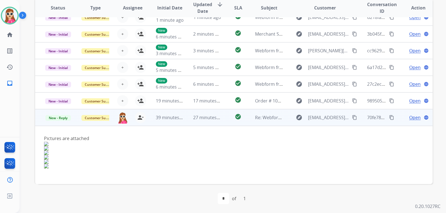
click at [351, 116] on button "content_copy" at bounding box center [354, 117] width 7 height 7
click at [411, 117] on span "Open" at bounding box center [414, 117] width 11 height 7
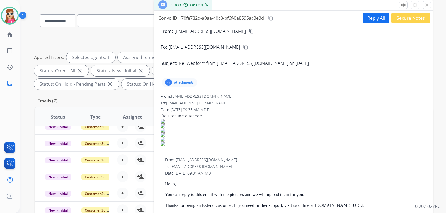
scroll to position [33, 0]
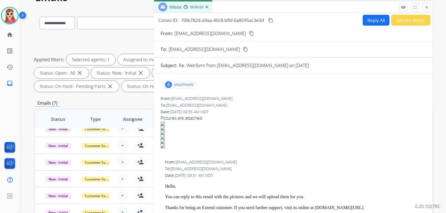
click at [189, 86] on p "attachments" at bounding box center [184, 85] width 20 height 4
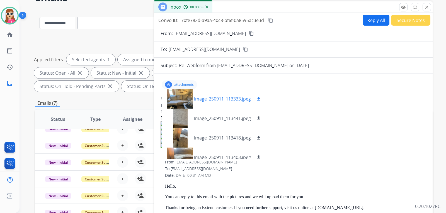
click at [264, 100] on div "Image_250911_113333.jpeg download" at bounding box center [214, 99] width 105 height 20
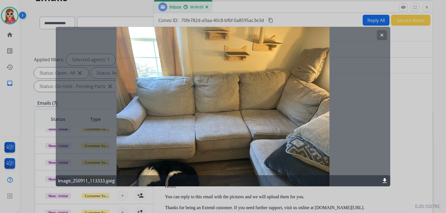
click at [381, 36] on mat-icon "clear" at bounding box center [382, 35] width 5 height 5
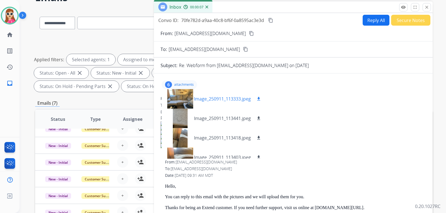
click at [261, 98] on mat-icon "download" at bounding box center [258, 99] width 5 height 5
click at [256, 119] on button "download" at bounding box center [258, 118] width 7 height 7
click at [262, 141] on div "Image_250911_113418.jpeg download" at bounding box center [214, 138] width 105 height 20
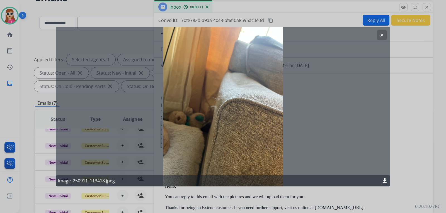
click at [383, 37] on mat-icon "clear" at bounding box center [382, 35] width 5 height 5
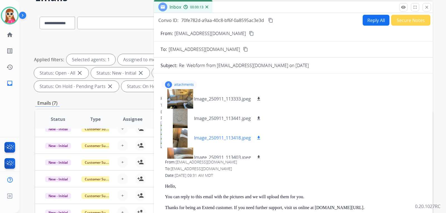
click at [261, 139] on mat-icon "download" at bounding box center [258, 138] width 5 height 5
click at [259, 159] on mat-icon "download" at bounding box center [258, 157] width 5 height 5
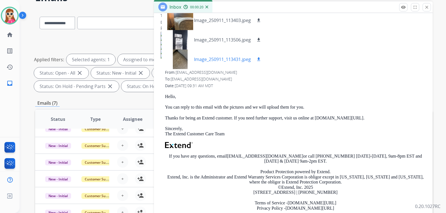
scroll to position [95, 0]
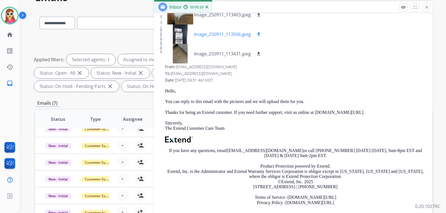
click at [258, 33] on mat-icon "download" at bounding box center [258, 34] width 5 height 5
click at [260, 53] on mat-icon "download" at bounding box center [258, 53] width 5 height 5
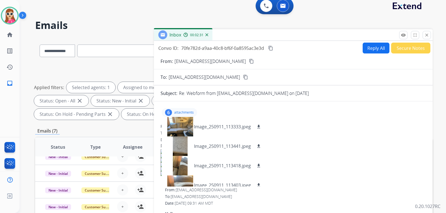
scroll to position [0, 0]
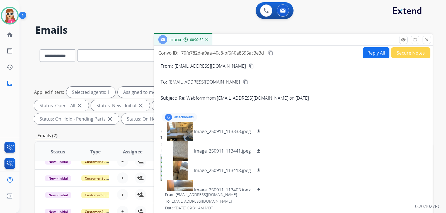
click at [363, 57] on button "Reply All" at bounding box center [376, 52] width 27 height 11
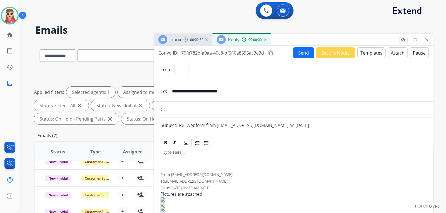
select select "**********"
click at [363, 56] on button "Templates" at bounding box center [372, 52] width 28 height 11
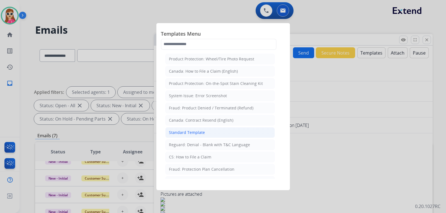
click at [231, 135] on li "Standard Template" at bounding box center [220, 132] width 110 height 11
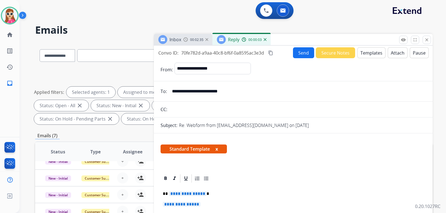
click at [197, 194] on span "**********" at bounding box center [188, 194] width 38 height 5
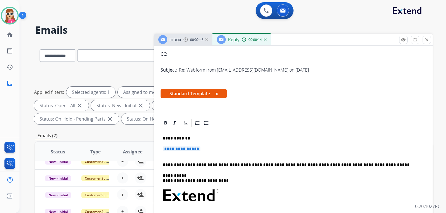
scroll to position [56, 0]
click at [190, 151] on span "**********" at bounding box center [182, 148] width 38 height 5
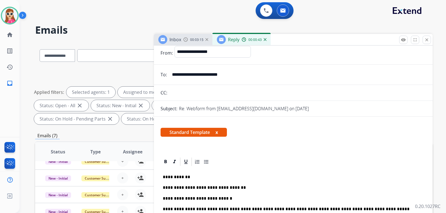
scroll to position [0, 0]
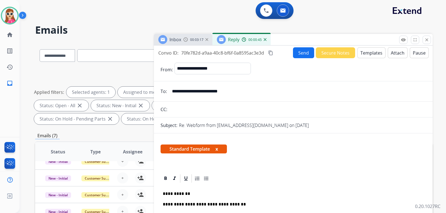
click at [300, 56] on button "Send" at bounding box center [303, 52] width 21 height 11
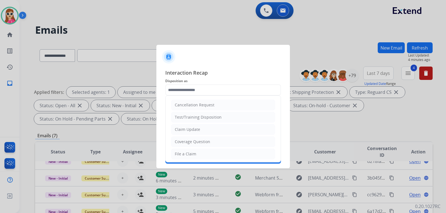
click at [242, 91] on input "text" at bounding box center [223, 90] width 116 height 11
drag, startPoint x: 228, startPoint y: 131, endPoint x: 223, endPoint y: 121, distance: 11.4
click at [228, 131] on li "Claim Update" at bounding box center [223, 129] width 104 height 11
type input "**********"
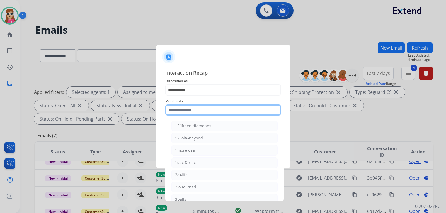
click at [222, 112] on input "text" at bounding box center [223, 110] width 116 height 11
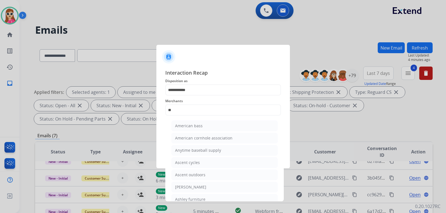
click at [201, 197] on div "Ashley furniture" at bounding box center [190, 200] width 30 height 6
type input "**********"
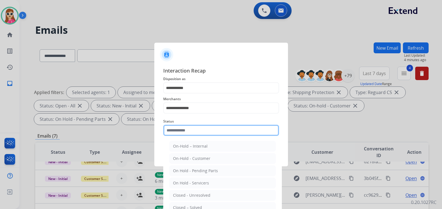
click at [189, 134] on input "text" at bounding box center [221, 130] width 116 height 11
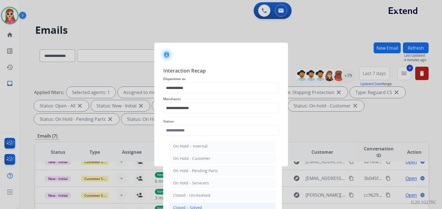
click at [196, 206] on div "Closed – Solved" at bounding box center [187, 208] width 29 height 6
type input "**********"
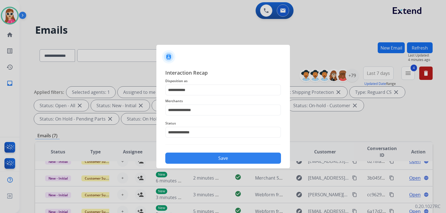
click at [216, 158] on button "Save" at bounding box center [223, 158] width 116 height 11
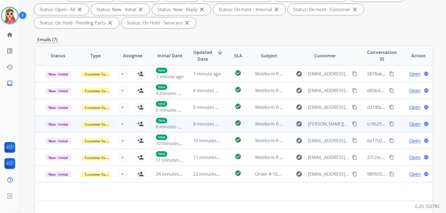
scroll to position [88, 0]
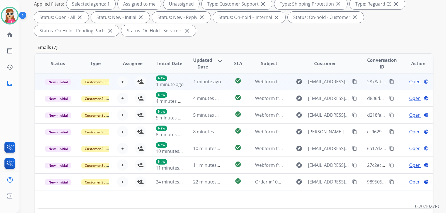
click at [226, 88] on td "check_circle" at bounding box center [233, 81] width 25 height 17
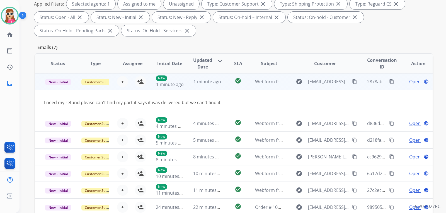
click at [354, 82] on td "explore christinacheek90@gmail.com content_copy" at bounding box center [321, 81] width 74 height 17
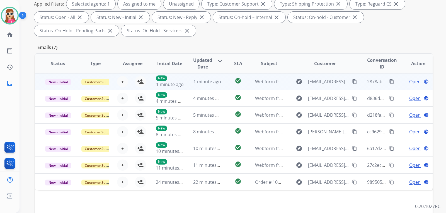
click at [226, 86] on td "check_circle" at bounding box center [233, 81] width 25 height 17
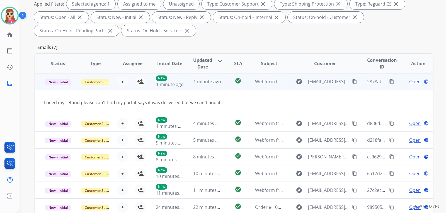
click at [352, 81] on mat-icon "content_copy" at bounding box center [354, 81] width 5 height 5
click at [142, 82] on mat-icon "person_add" at bounding box center [140, 81] width 7 height 7
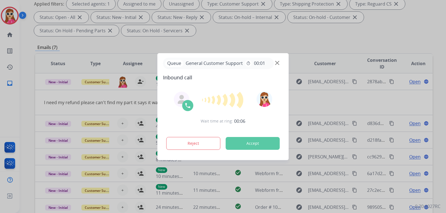
click at [244, 139] on button "Accept" at bounding box center [253, 143] width 54 height 13
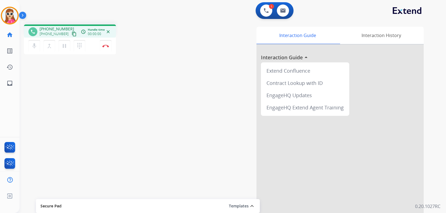
click at [279, 176] on div at bounding box center [340, 149] width 167 height 208
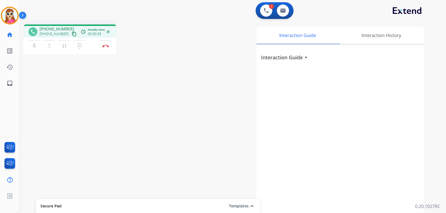
click at [72, 34] on mat-icon "content_copy" at bounding box center [74, 34] width 5 height 5
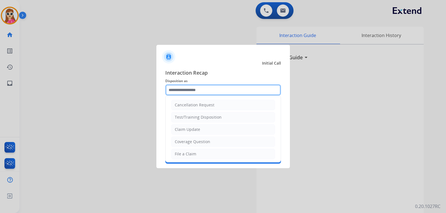
click at [240, 90] on input "text" at bounding box center [223, 90] width 116 height 11
click at [210, 129] on li "Claim Update" at bounding box center [223, 129] width 104 height 11
type input "**********"
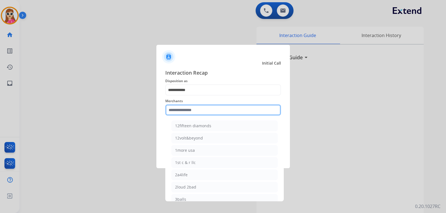
click at [211, 110] on input "text" at bounding box center [223, 110] width 116 height 11
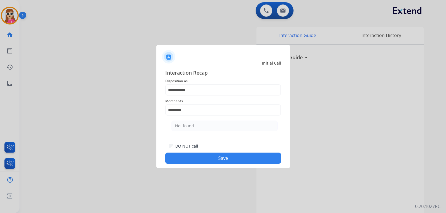
drag, startPoint x: 212, startPoint y: 127, endPoint x: 207, endPoint y: 125, distance: 5.4
click at [209, 126] on li "Not found" at bounding box center [225, 126] width 106 height 11
type input "*********"
click at [208, 161] on button "Save" at bounding box center [223, 158] width 116 height 11
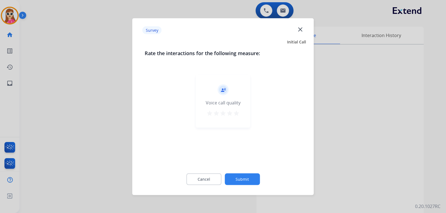
click at [241, 115] on div "record_voice_over Voice call quality star star star star star" at bounding box center [223, 101] width 54 height 53
click at [236, 109] on div "record_voice_over Voice call quality star star star star star" at bounding box center [223, 101] width 54 height 53
click at [236, 113] on mat-icon "star" at bounding box center [236, 113] width 7 height 7
click at [238, 182] on button "Submit" at bounding box center [242, 179] width 35 height 12
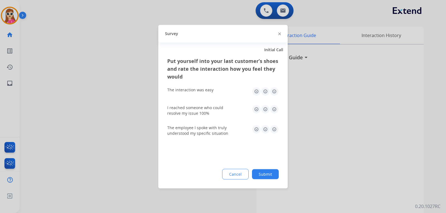
click at [272, 129] on img at bounding box center [274, 129] width 9 height 9
click at [272, 111] on img at bounding box center [274, 109] width 9 height 9
click at [275, 93] on img at bounding box center [274, 91] width 9 height 9
click at [268, 172] on button "Submit" at bounding box center [265, 174] width 27 height 10
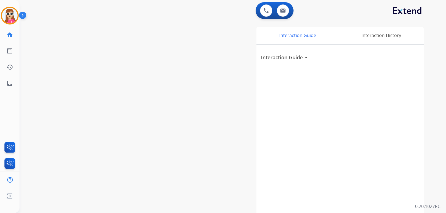
click at [197, 100] on div "Interaction Guide Interaction History Interaction Guide arrow_drop_down" at bounding box center [299, 140] width 250 height 226
click at [13, 18] on img at bounding box center [10, 16] width 16 height 16
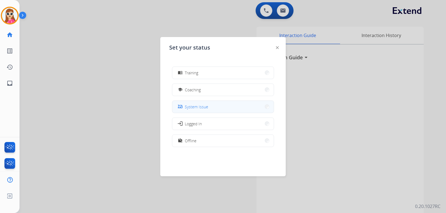
scroll to position [88, 0]
click at [278, 49] on img at bounding box center [277, 47] width 3 height 3
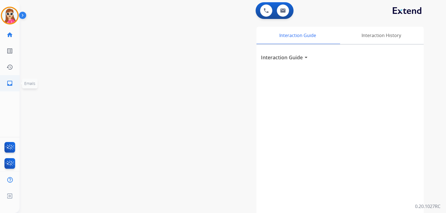
click at [11, 85] on mat-icon "inbox" at bounding box center [9, 83] width 7 height 7
select select "**********"
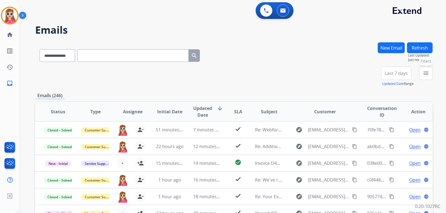
drag, startPoint x: 430, startPoint y: 76, endPoint x: 420, endPoint y: 91, distance: 18.3
click at [430, 75] on button "menu Filters" at bounding box center [425, 73] width 13 height 13
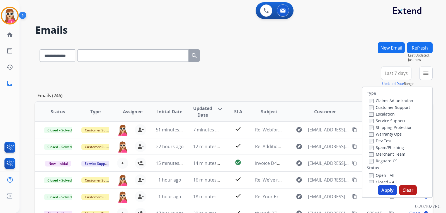
click at [404, 109] on label "Customer Support" at bounding box center [389, 107] width 41 height 5
click at [405, 127] on label "Shipping Protection" at bounding box center [391, 127] width 44 height 5
click at [388, 161] on label "Reguard CS" at bounding box center [383, 160] width 28 height 5
click at [382, 177] on label "Open - All" at bounding box center [381, 175] width 25 height 5
click at [382, 189] on button "Apply" at bounding box center [387, 190] width 19 height 10
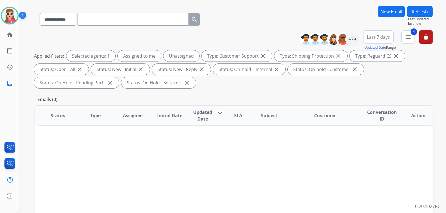
scroll to position [5, 0]
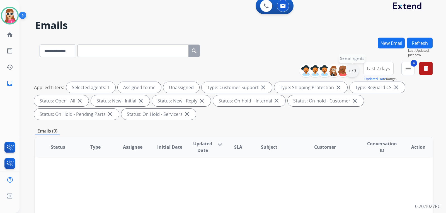
click at [351, 74] on div "+79" at bounding box center [352, 70] width 13 height 13
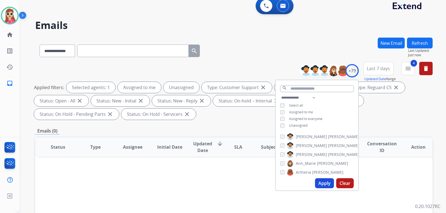
click at [320, 183] on button "Apply" at bounding box center [324, 184] width 19 height 10
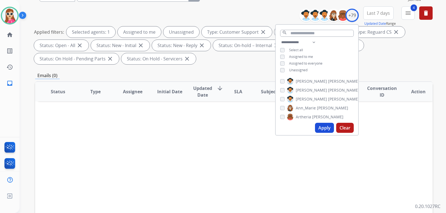
scroll to position [84, 0]
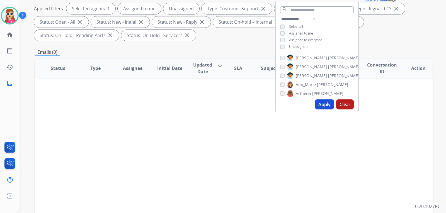
click at [155, 158] on div "Status Type Assignee Initial Date Updated Date arrow_downward SLA Subject Custo…" at bounding box center [234, 151] width 398 height 187
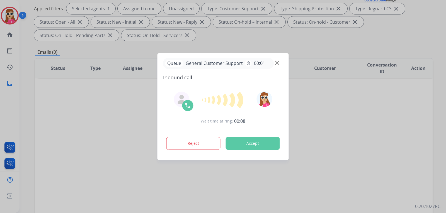
click at [245, 143] on button "Accept" at bounding box center [253, 143] width 54 height 13
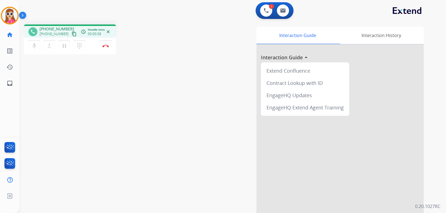
click at [72, 35] on mat-icon "content_copy" at bounding box center [74, 34] width 5 height 5
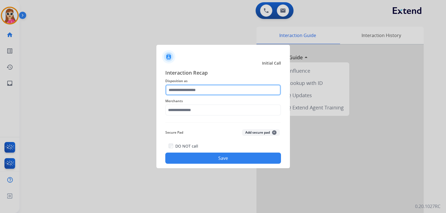
click at [203, 90] on input "text" at bounding box center [223, 90] width 116 height 11
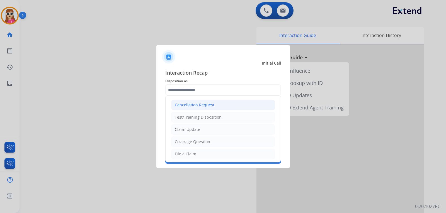
click at [198, 103] on div "Cancellation Request" at bounding box center [195, 105] width 40 height 6
type input "**********"
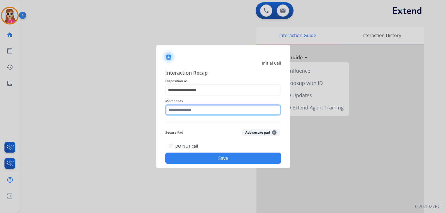
click at [199, 114] on input "text" at bounding box center [223, 110] width 116 height 11
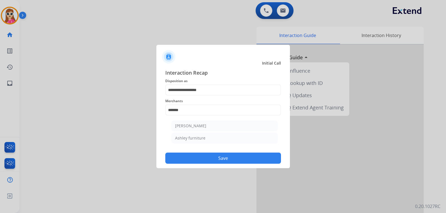
drag, startPoint x: 202, startPoint y: 143, endPoint x: 204, endPoint y: 141, distance: 3.0
click at [204, 142] on li "Ashley furniture" at bounding box center [225, 138] width 106 height 11
type input "**********"
click at [214, 151] on div "DO NOT call Save" at bounding box center [223, 153] width 116 height 21
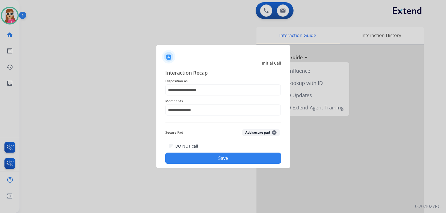
click at [241, 158] on button "Save" at bounding box center [223, 158] width 116 height 11
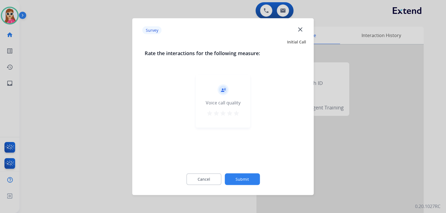
drag, startPoint x: 237, startPoint y: 120, endPoint x: 238, endPoint y: 115, distance: 5.3
click at [238, 120] on div "record_voice_over Voice call quality star star star star star" at bounding box center [223, 101] width 54 height 53
click at [237, 112] on mat-icon "star" at bounding box center [236, 113] width 7 height 7
click at [249, 179] on button "Submit" at bounding box center [242, 179] width 35 height 12
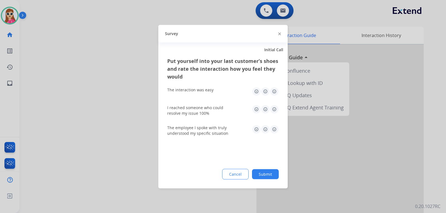
click at [278, 93] on img at bounding box center [274, 91] width 9 height 9
click at [276, 111] on img at bounding box center [274, 109] width 9 height 9
click at [276, 130] on img at bounding box center [274, 129] width 9 height 9
click at [264, 172] on button "Submit" at bounding box center [265, 174] width 27 height 10
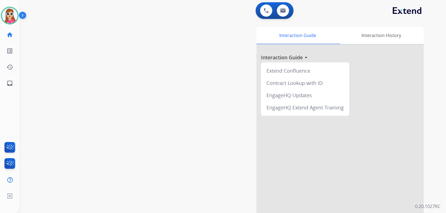
scroll to position [39, 0]
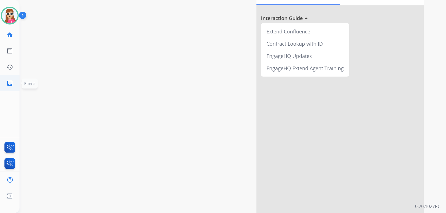
click at [12, 85] on mat-icon "inbox" at bounding box center [9, 83] width 7 height 7
select select "**********"
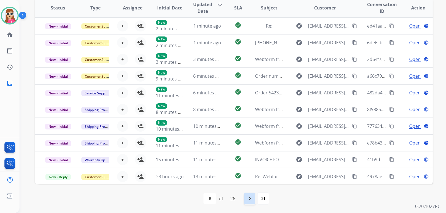
click at [249, 197] on mat-icon "navigate_next" at bounding box center [250, 199] width 7 height 7
select select "*"
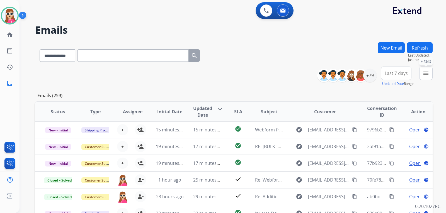
click at [431, 76] on button "menu Filters" at bounding box center [425, 73] width 13 height 13
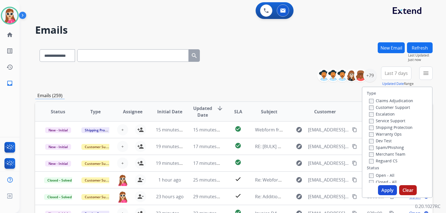
click at [397, 108] on label "Customer Support" at bounding box center [389, 107] width 41 height 5
click at [402, 129] on label "Shipping Protection" at bounding box center [391, 127] width 44 height 5
click at [389, 160] on label "Reguard CS" at bounding box center [383, 160] width 28 height 5
click at [378, 174] on label "Open - All" at bounding box center [381, 175] width 25 height 5
click at [381, 189] on button "Apply" at bounding box center [387, 190] width 19 height 10
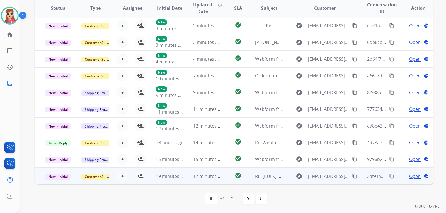
scroll to position [144, 0]
drag, startPoint x: 221, startPoint y: 179, endPoint x: 212, endPoint y: 170, distance: 12.4
click at [221, 179] on td "check_circle" at bounding box center [233, 176] width 25 height 17
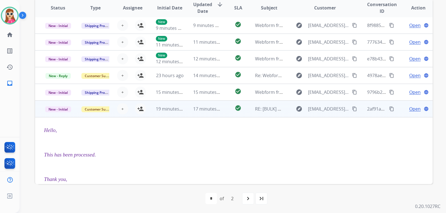
scroll to position [67, 0]
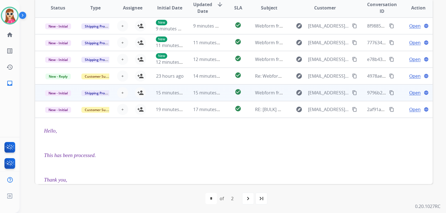
click at [224, 98] on td "check_circle" at bounding box center [233, 93] width 25 height 17
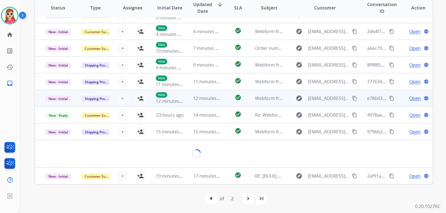
scroll to position [26, 0]
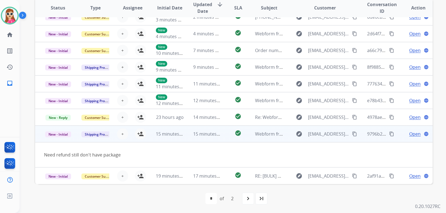
click at [352, 135] on mat-icon "content_copy" at bounding box center [354, 134] width 5 height 5
click at [404, 138] on td "Open language" at bounding box center [413, 134] width 37 height 17
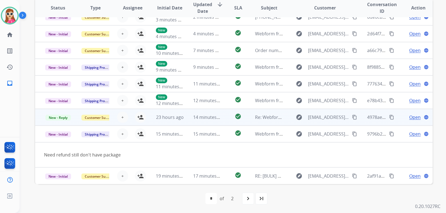
scroll to position [1, 0]
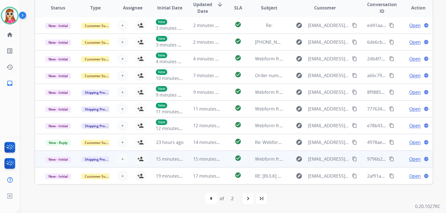
click at [416, 160] on span "Open" at bounding box center [414, 159] width 11 height 7
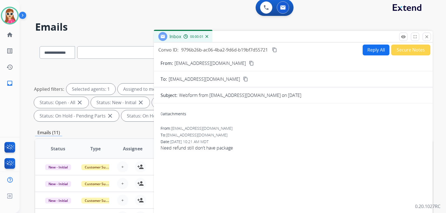
scroll to position [0, 0]
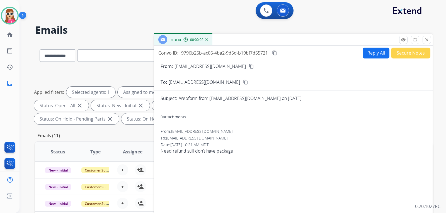
click at [375, 58] on button "Reply All" at bounding box center [376, 53] width 27 height 11
select select "**********"
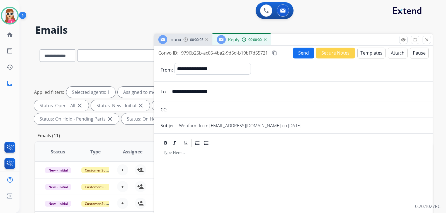
click at [374, 53] on button "Templates" at bounding box center [372, 53] width 28 height 11
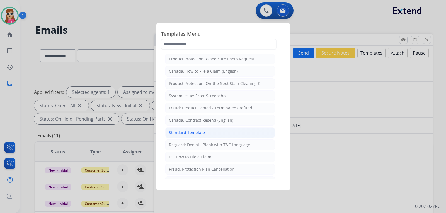
click at [207, 132] on li "Standard Template" at bounding box center [220, 132] width 110 height 11
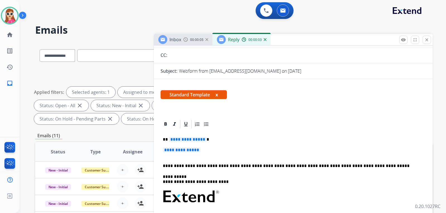
scroll to position [56, 0]
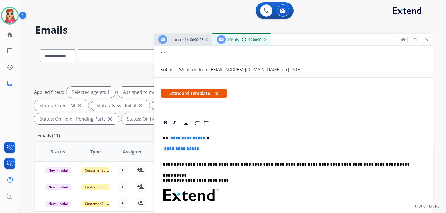
click at [180, 137] on span "**********" at bounding box center [188, 138] width 38 height 5
drag, startPoint x: 203, startPoint y: 150, endPoint x: 174, endPoint y: 145, distance: 28.9
click at [174, 145] on div "**********" at bounding box center [294, 208] width 266 height 161
drag, startPoint x: 161, startPoint y: 138, endPoint x: 210, endPoint y: 153, distance: 50.5
click at [210, 153] on div "**********" at bounding box center [294, 208] width 266 height 161
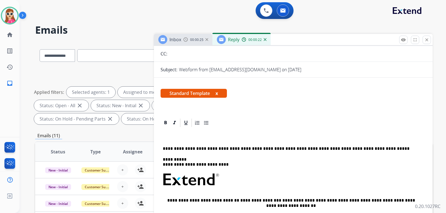
click at [190, 138] on p at bounding box center [291, 138] width 257 height 5
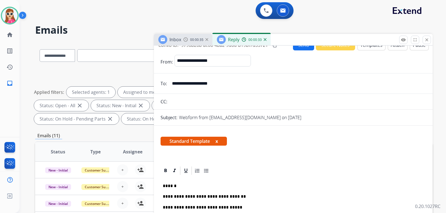
scroll to position [0, 0]
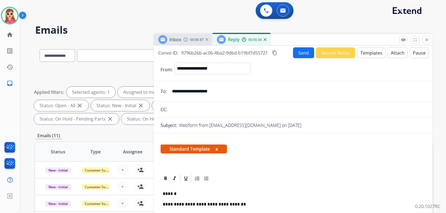
click at [301, 51] on button "Send" at bounding box center [303, 52] width 21 height 11
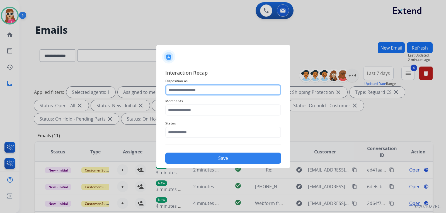
click at [211, 94] on input "text" at bounding box center [223, 90] width 116 height 11
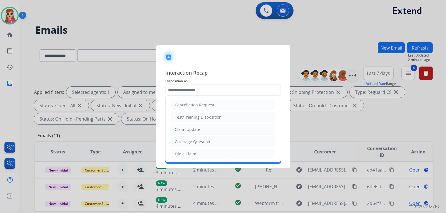
click at [211, 130] on li "Claim Update" at bounding box center [223, 129] width 104 height 11
type input "**********"
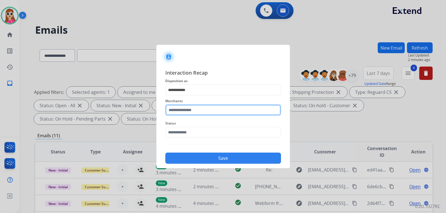
click at [212, 106] on input "text" at bounding box center [223, 110] width 116 height 11
click at [214, 114] on input "text" at bounding box center [223, 110] width 116 height 11
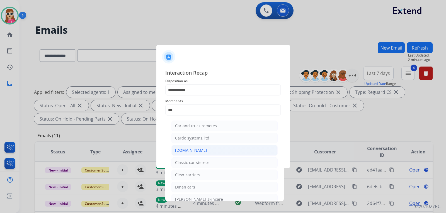
click at [189, 152] on div "[DOMAIN_NAME]" at bounding box center [191, 151] width 32 height 6
type input "**********"
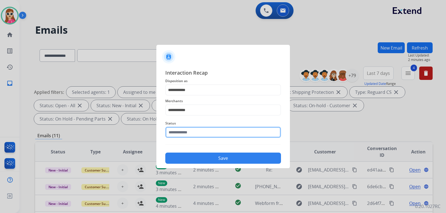
click at [190, 136] on div "Status" at bounding box center [223, 129] width 116 height 22
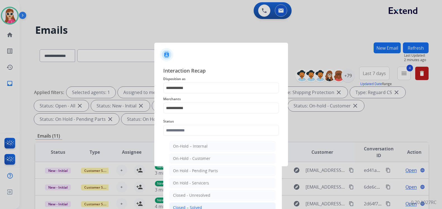
click at [199, 207] on div "Closed – Solved" at bounding box center [187, 208] width 29 height 6
type input "**********"
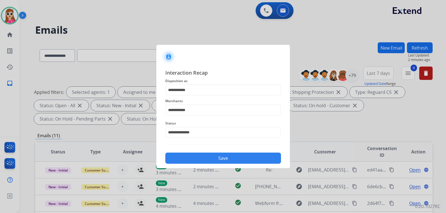
click at [218, 156] on button "Save" at bounding box center [223, 158] width 116 height 11
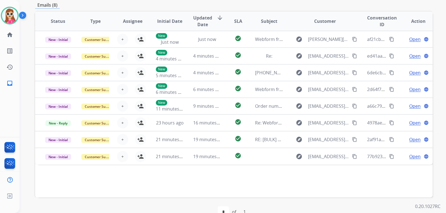
scroll to position [139, 0]
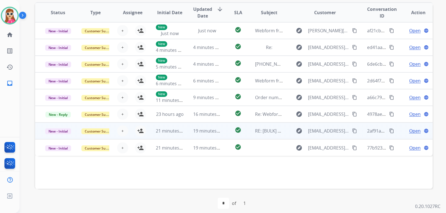
click at [223, 133] on td "check_circle" at bounding box center [233, 131] width 25 height 17
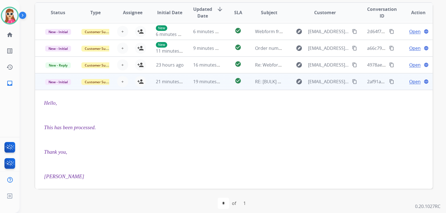
scroll to position [45, 0]
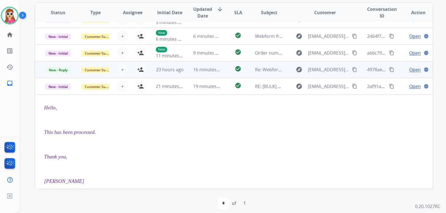
click at [224, 71] on td "check_circle" at bounding box center [233, 69] width 25 height 17
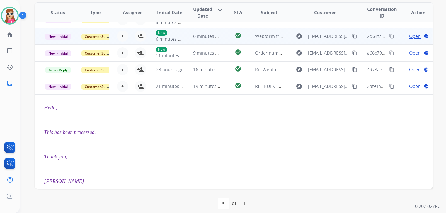
scroll to position [0, 0]
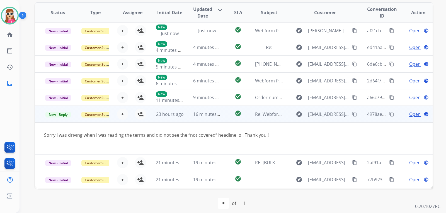
click at [409, 116] on span "Open" at bounding box center [414, 114] width 11 height 7
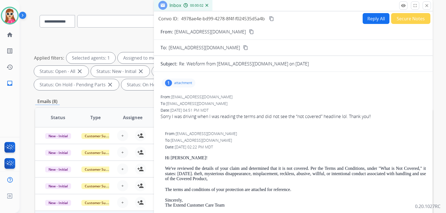
scroll to position [28, 0]
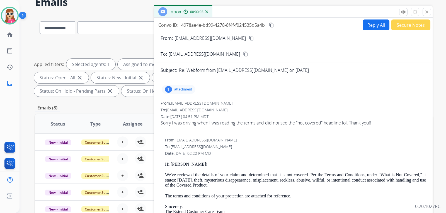
click at [380, 27] on button "Reply All" at bounding box center [376, 25] width 27 height 11
select select "**********"
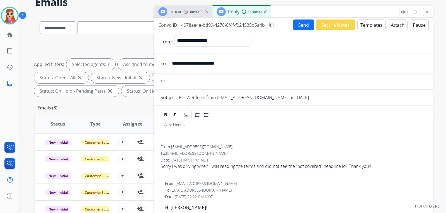
click at [379, 28] on button "Templates" at bounding box center [372, 25] width 28 height 11
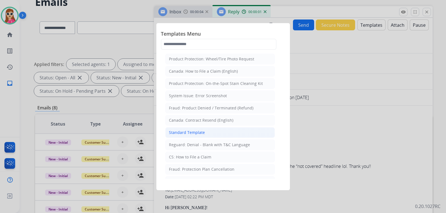
click at [220, 128] on li "Standard Template" at bounding box center [220, 132] width 110 height 11
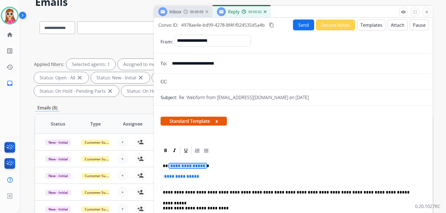
click at [193, 168] on span "**********" at bounding box center [188, 166] width 38 height 5
click at [190, 177] on span "**********" at bounding box center [182, 176] width 38 height 5
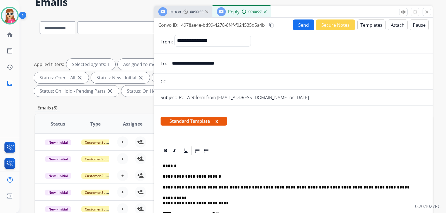
click at [298, 30] on button "Send" at bounding box center [303, 25] width 21 height 11
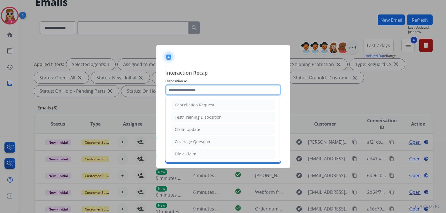
click at [202, 94] on input "text" at bounding box center [223, 90] width 116 height 11
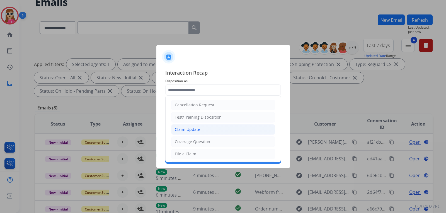
click at [197, 129] on div "Claim Update" at bounding box center [187, 130] width 25 height 6
type input "**********"
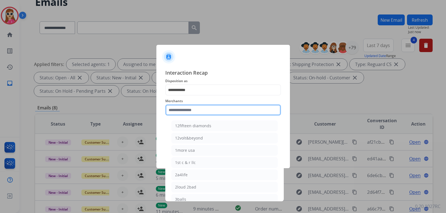
click at [197, 106] on input "text" at bounding box center [223, 110] width 116 height 11
type input "**"
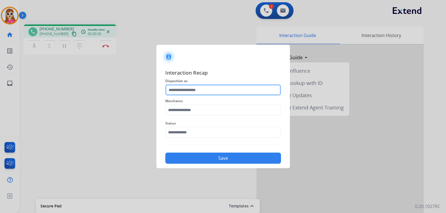
click at [219, 93] on input "text" at bounding box center [223, 90] width 116 height 11
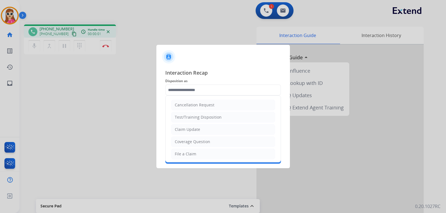
drag, startPoint x: 226, startPoint y: 131, endPoint x: 225, endPoint y: 122, distance: 9.6
click at [225, 131] on li "Claim Update" at bounding box center [223, 129] width 104 height 11
type input "**********"
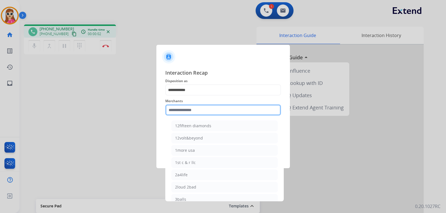
click at [222, 115] on input "text" at bounding box center [223, 110] width 116 height 11
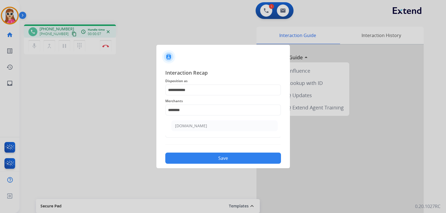
click at [211, 126] on li "[DOMAIN_NAME]" at bounding box center [225, 126] width 106 height 11
type input "**********"
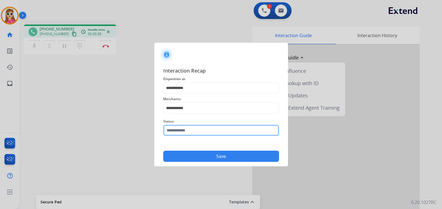
click at [207, 134] on input "text" at bounding box center [221, 130] width 116 height 11
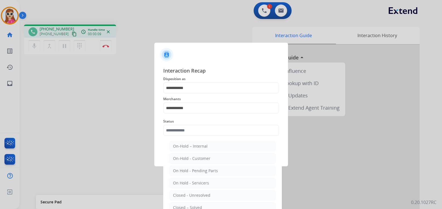
drag, startPoint x: 197, startPoint y: 205, endPoint x: 198, endPoint y: 200, distance: 5.0
click at [197, 205] on div "Closed – Solved" at bounding box center [187, 208] width 29 height 6
type input "**********"
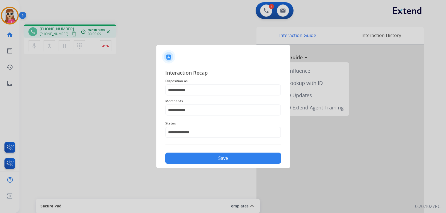
click at [200, 156] on button "Save" at bounding box center [223, 158] width 116 height 11
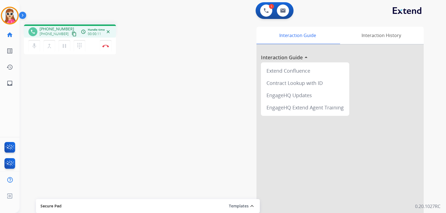
click at [66, 38] on div "mic Mute merge_type Bridge pause Hold dialpad Dialpad Disconnect" at bounding box center [70, 46] width 92 height 17
click at [72, 35] on mat-icon "content_copy" at bounding box center [74, 34] width 5 height 5
click at [8, 86] on mat-icon "inbox" at bounding box center [9, 83] width 7 height 7
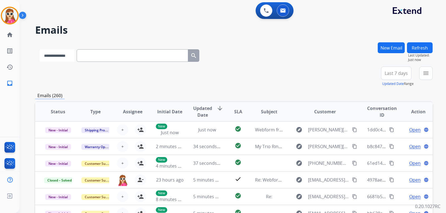
click at [74, 57] on select "**********" at bounding box center [57, 55] width 35 height 13
select select "**********"
click at [40, 49] on select "**********" at bounding box center [57, 55] width 35 height 13
click at [114, 56] on input "text" at bounding box center [133, 55] width 112 height 13
paste input "**********"
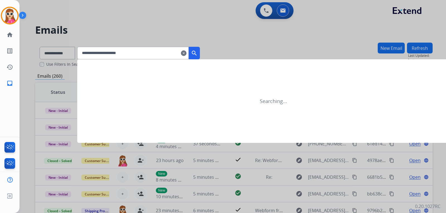
type input "**********"
click at [197, 54] on button "search" at bounding box center [194, 53] width 11 height 13
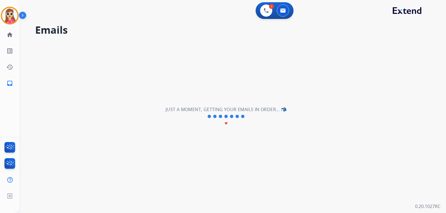
click at [223, 121] on div "Just a moment, getting your emails in order... 📬 favorite" at bounding box center [226, 116] width 121 height 21
click at [227, 124] on mat-icon "favorite" at bounding box center [226, 123] width 3 height 3
click at [227, 125] on mat-icon "favorite" at bounding box center [226, 123] width 3 height 3
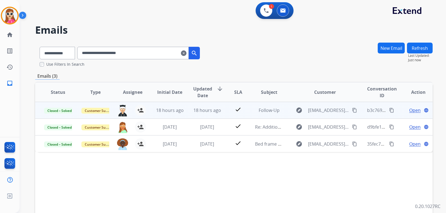
click at [218, 114] on td "18 hours ago" at bounding box center [202, 110] width 37 height 17
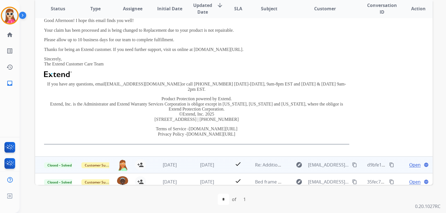
scroll to position [85, 0]
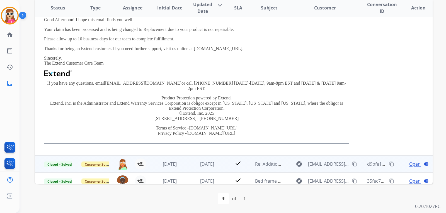
click at [228, 165] on td "check" at bounding box center [233, 164] width 25 height 17
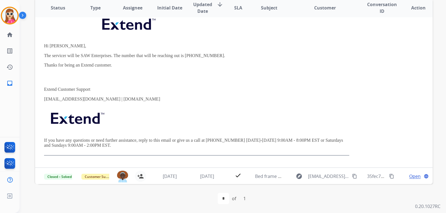
scroll to position [51, 0]
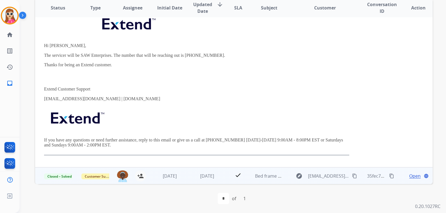
click at [225, 182] on td "check" at bounding box center [233, 176] width 25 height 17
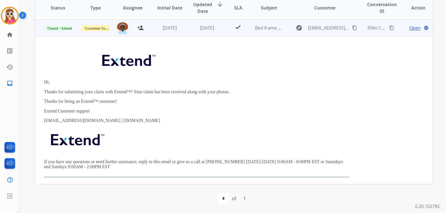
scroll to position [33, 0]
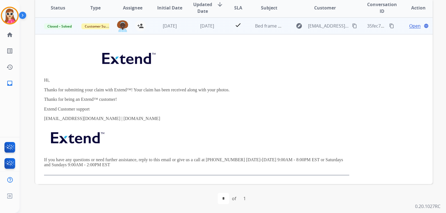
click at [404, 28] on div "Open language" at bounding box center [418, 26] width 28 height 7
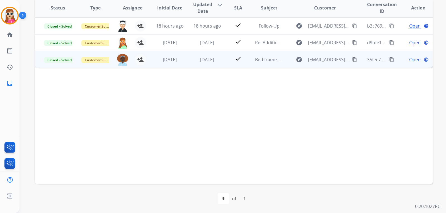
scroll to position [0, 0]
click at [409, 57] on span "Open" at bounding box center [414, 59] width 11 height 7
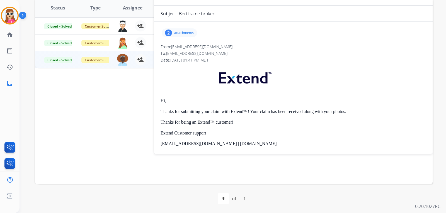
click at [191, 35] on p "attachments" at bounding box center [184, 33] width 20 height 4
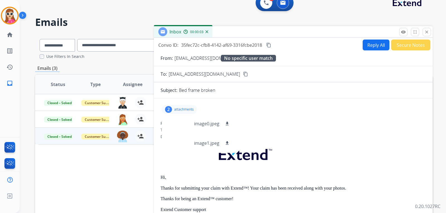
scroll to position [1, 0]
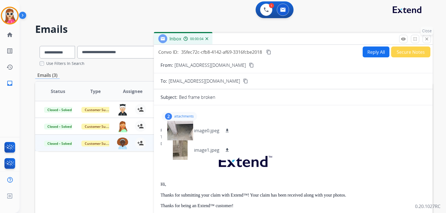
click at [430, 38] on button "close Close" at bounding box center [427, 39] width 8 height 8
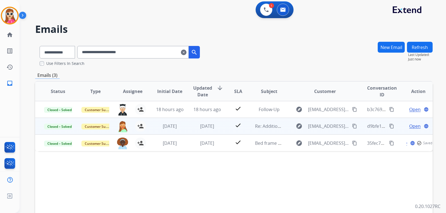
click at [409, 127] on span "Open" at bounding box center [414, 126] width 11 height 7
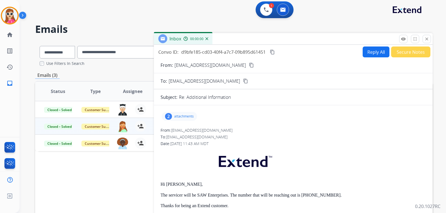
click at [188, 115] on p "attachments" at bounding box center [184, 116] width 20 height 4
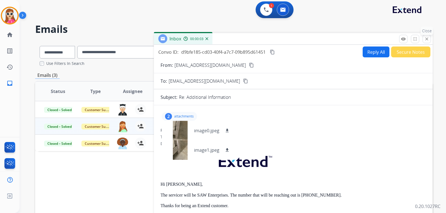
drag, startPoint x: 427, startPoint y: 39, endPoint x: 425, endPoint y: 47, distance: 8.4
click at [427, 40] on mat-icon "close" at bounding box center [427, 39] width 5 height 5
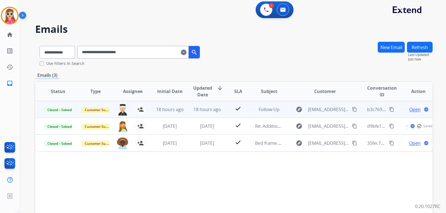
click at [417, 112] on div "Open language" at bounding box center [418, 109] width 28 height 7
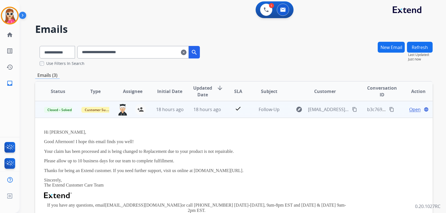
click at [404, 112] on div "Open language" at bounding box center [418, 109] width 28 height 7
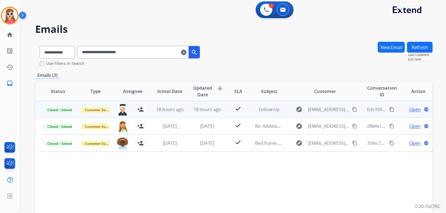
click at [411, 109] on span "Open" at bounding box center [414, 109] width 11 height 7
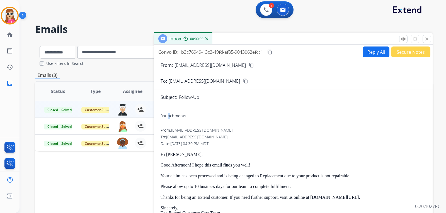
click at [170, 118] on div "0 attachments" at bounding box center [174, 116] width 26 height 6
click at [431, 43] on div "remove_red_eye Logs fullscreen Expand close Close" at bounding box center [415, 39] width 32 height 8
click at [429, 40] on mat-icon "close" at bounding box center [427, 39] width 5 height 5
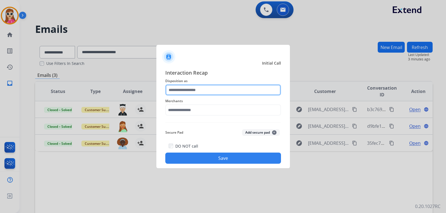
click at [197, 93] on input "text" at bounding box center [223, 90] width 116 height 11
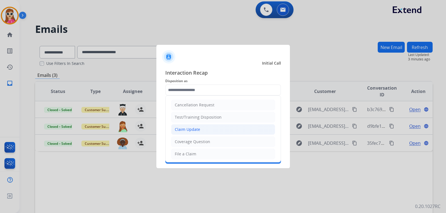
click at [212, 131] on li "Claim Update" at bounding box center [223, 129] width 104 height 11
type input "**********"
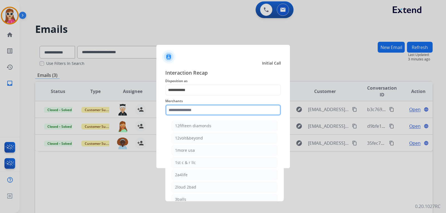
click at [200, 109] on input "text" at bounding box center [223, 110] width 116 height 11
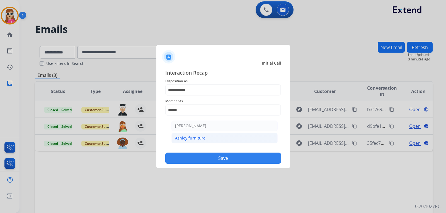
click at [226, 140] on li "Ashley furniture" at bounding box center [225, 138] width 106 height 11
type input "**********"
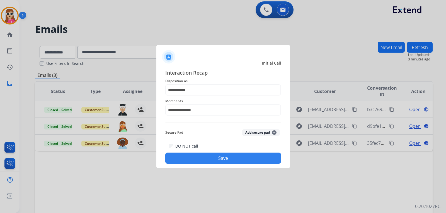
click at [233, 162] on button "Save" at bounding box center [223, 158] width 116 height 11
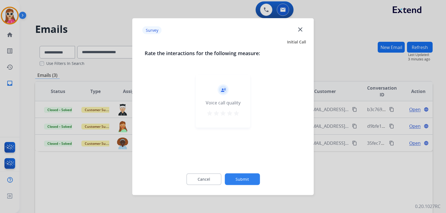
click at [245, 122] on div "record_voice_over Voice call quality star star star star star" at bounding box center [223, 101] width 54 height 53
click at [237, 114] on mat-icon "star" at bounding box center [236, 113] width 7 height 7
click at [252, 183] on button "Submit" at bounding box center [242, 179] width 35 height 12
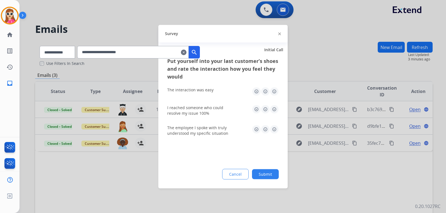
click at [273, 108] on img at bounding box center [274, 109] width 9 height 9
drag, startPoint x: 273, startPoint y: 88, endPoint x: 274, endPoint y: 100, distance: 12.6
click at [272, 88] on img at bounding box center [274, 91] width 9 height 9
click at [273, 127] on img at bounding box center [274, 129] width 9 height 9
click at [266, 173] on button "Submit" at bounding box center [265, 174] width 27 height 10
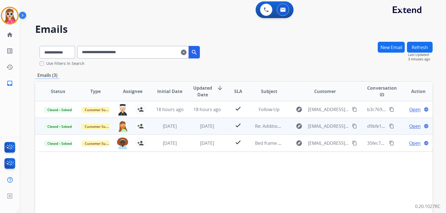
click at [225, 129] on td "check" at bounding box center [233, 126] width 25 height 17
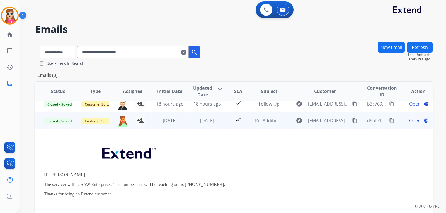
scroll to position [0, 0]
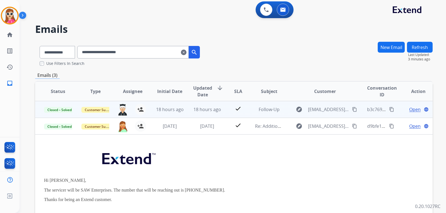
click at [224, 117] on td "check" at bounding box center [233, 109] width 25 height 17
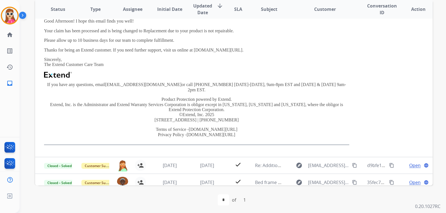
scroll to position [85, 0]
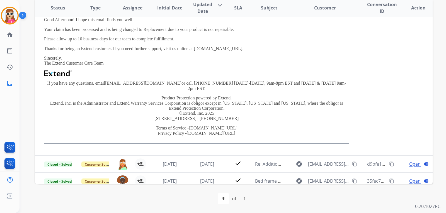
click at [328, 204] on div "first_page navigate_before * of 1 navigate_next last_page" at bounding box center [234, 198] width 398 height 11
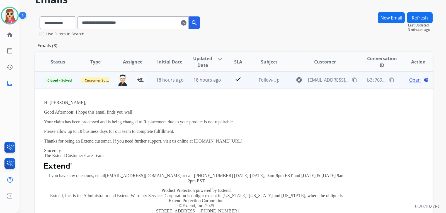
scroll to position [29, 0]
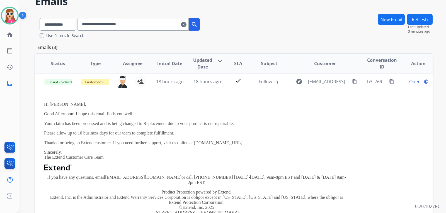
click at [187, 26] on mat-icon "clear" at bounding box center [184, 24] width 6 height 7
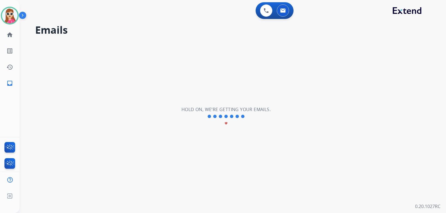
scroll to position [0, 0]
select select "**********"
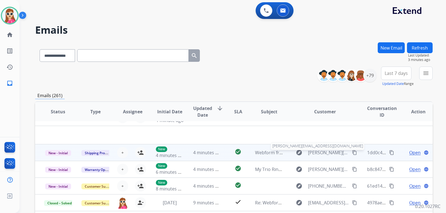
scroll to position [19, 0]
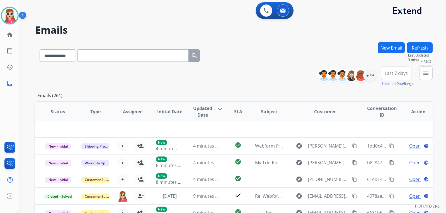
click at [428, 75] on mat-icon "menu" at bounding box center [426, 73] width 7 height 7
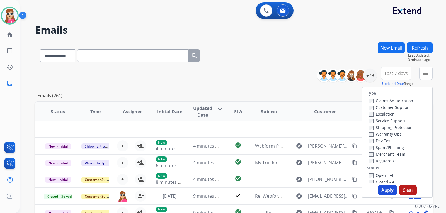
click at [392, 108] on label "Customer Support" at bounding box center [389, 107] width 41 height 5
click at [389, 126] on label "Shipping Protection" at bounding box center [391, 127] width 44 height 5
click at [389, 159] on label "Reguard CS" at bounding box center [383, 160] width 28 height 5
click at [382, 174] on label "Open - All" at bounding box center [381, 175] width 25 height 5
drag, startPoint x: 388, startPoint y: 190, endPoint x: 388, endPoint y: 187, distance: 3.1
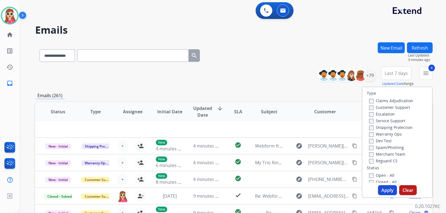
click at [388, 189] on button "Apply" at bounding box center [387, 190] width 19 height 10
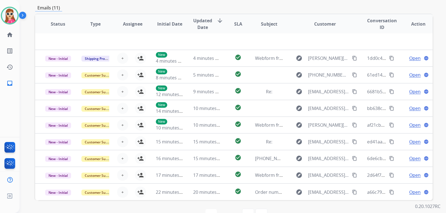
scroll to position [144, 0]
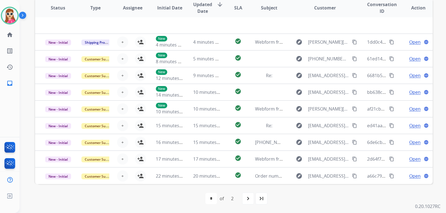
click at [253, 200] on div "navigate_next" at bounding box center [248, 199] width 12 height 12
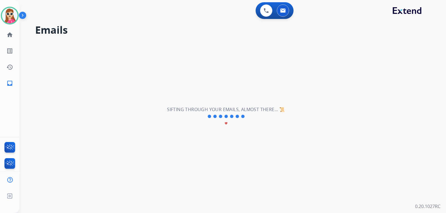
scroll to position [0, 0]
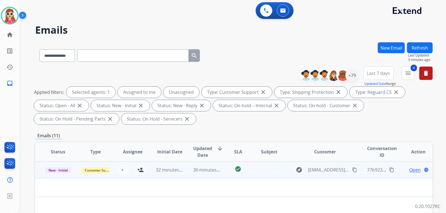
click at [259, 172] on td at bounding box center [264, 170] width 37 height 17
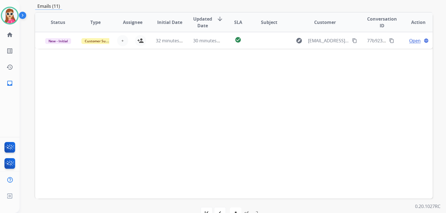
scroll to position [144, 0]
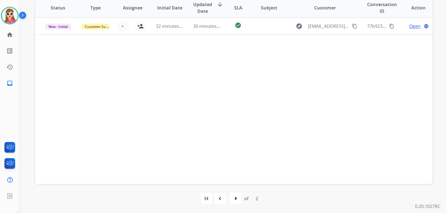
drag, startPoint x: 224, startPoint y: 195, endPoint x: 223, endPoint y: 192, distance: 3.2
click at [223, 195] on div "navigate_before" at bounding box center [220, 199] width 12 height 12
select select "*"
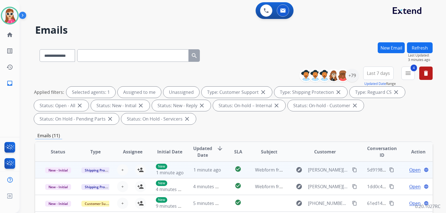
click at [224, 172] on td "check_circle" at bounding box center [233, 170] width 25 height 17
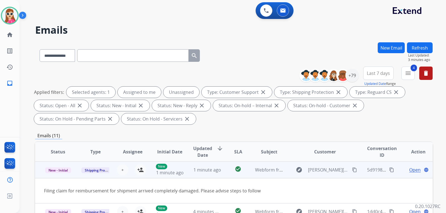
click at [411, 172] on span "Open" at bounding box center [414, 170] width 11 height 7
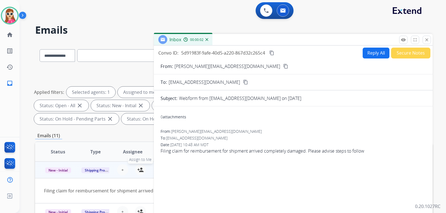
click at [138, 170] on mat-icon "person_add" at bounding box center [140, 170] width 7 height 7
click at [381, 58] on button "Reply All" at bounding box center [376, 53] width 27 height 11
select select "**********"
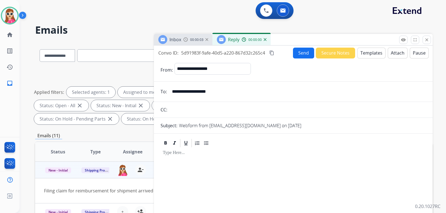
click at [373, 52] on button "Templates" at bounding box center [372, 53] width 28 height 11
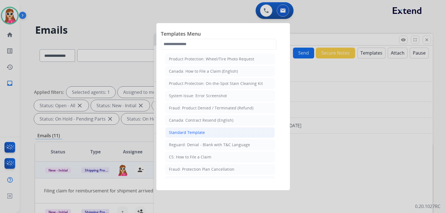
click at [212, 135] on li "Standard Template" at bounding box center [220, 132] width 110 height 11
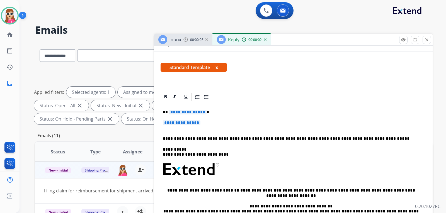
scroll to position [84, 0]
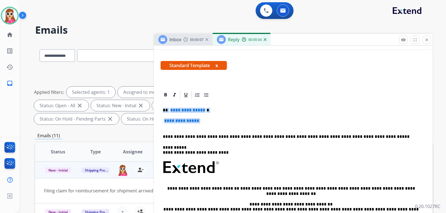
drag, startPoint x: 163, startPoint y: 110, endPoint x: 211, endPoint y: 127, distance: 51.4
click at [211, 127] on div "**********" at bounding box center [294, 180] width 266 height 161
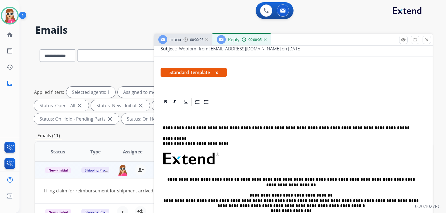
scroll to position [76, 0]
click at [178, 118] on p at bounding box center [291, 117] width 257 height 5
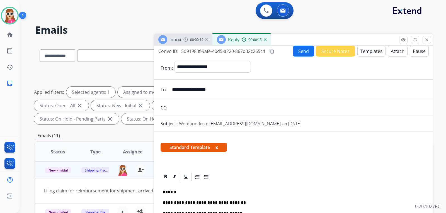
scroll to position [0, 0]
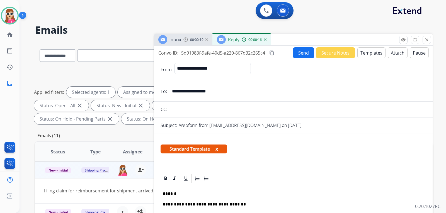
click at [301, 50] on button "Send" at bounding box center [303, 52] width 21 height 11
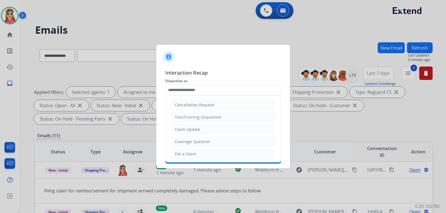
click at [196, 86] on input "text" at bounding box center [223, 90] width 116 height 11
click at [205, 132] on li "Claim Update" at bounding box center [223, 129] width 104 height 11
type input "**********"
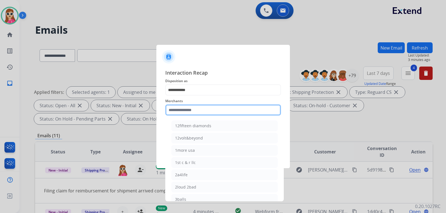
click at [204, 114] on input "text" at bounding box center [223, 110] width 116 height 11
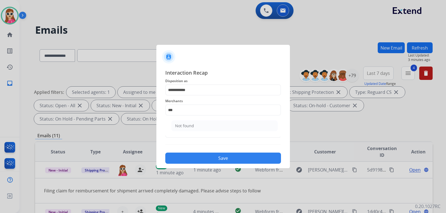
click at [195, 119] on ul "Not found" at bounding box center [225, 127] width 110 height 19
click at [195, 127] on li "Not found" at bounding box center [225, 126] width 106 height 11
type input "*********"
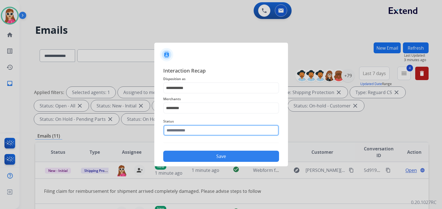
click at [196, 133] on input "text" at bounding box center [221, 130] width 116 height 11
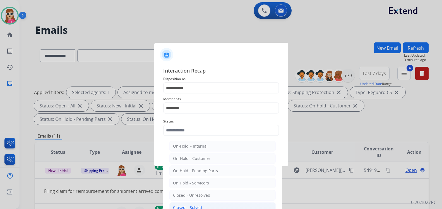
click at [209, 206] on li "Closed – Solved" at bounding box center [222, 207] width 106 height 11
type input "**********"
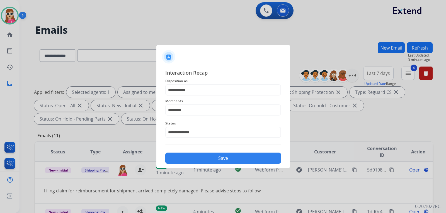
click at [221, 161] on button "Save" at bounding box center [223, 158] width 116 height 11
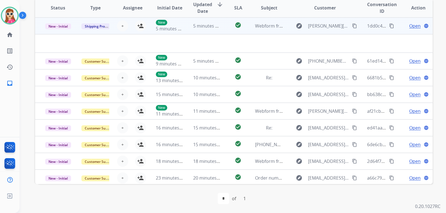
click at [224, 32] on td "check_circle" at bounding box center [233, 26] width 25 height 17
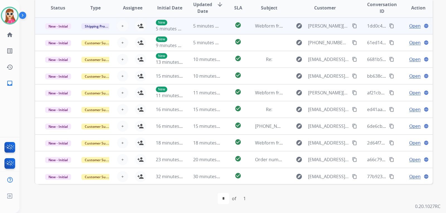
click at [223, 31] on td "check_circle" at bounding box center [233, 26] width 25 height 17
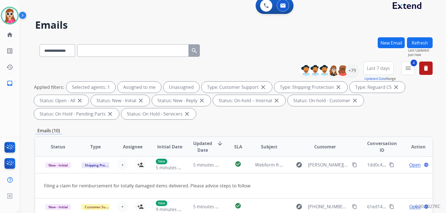
scroll to position [5, 0]
click at [412, 41] on button "Refresh" at bounding box center [420, 43] width 26 height 11
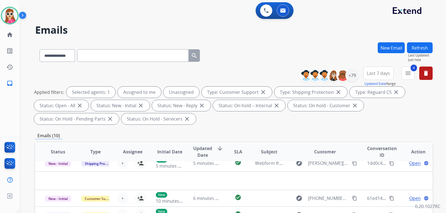
scroll to position [0, 0]
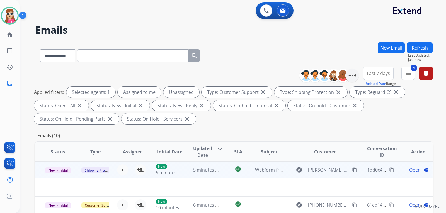
click at [414, 172] on span "Open" at bounding box center [414, 170] width 11 height 7
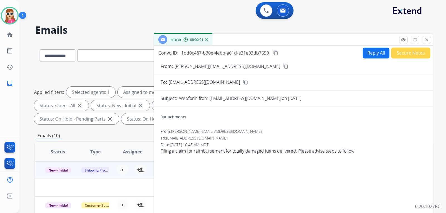
click at [364, 55] on button "Reply All" at bounding box center [376, 53] width 27 height 11
select select "**********"
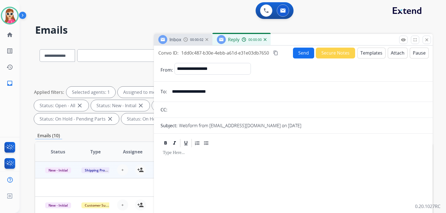
click at [363, 55] on button "Templates" at bounding box center [372, 53] width 28 height 11
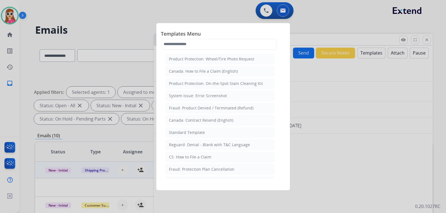
click at [207, 134] on li "Standard Template" at bounding box center [220, 132] width 110 height 11
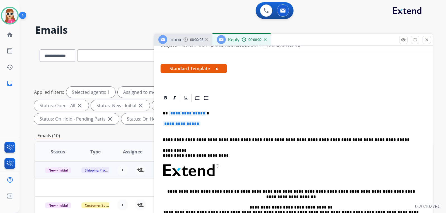
scroll to position [84, 0]
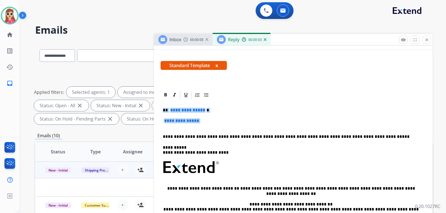
drag, startPoint x: 162, startPoint y: 111, endPoint x: 205, endPoint y: 124, distance: 45.3
click at [205, 124] on div "**********" at bounding box center [294, 180] width 266 height 161
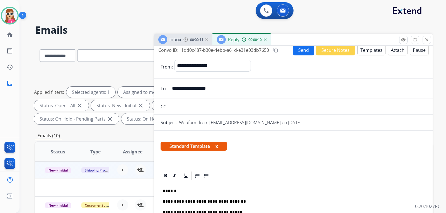
scroll to position [0, 0]
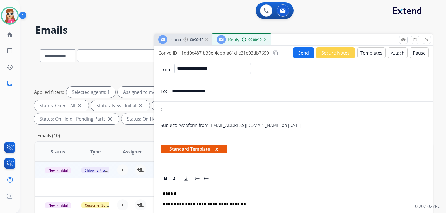
click at [297, 54] on button "Send" at bounding box center [303, 52] width 21 height 11
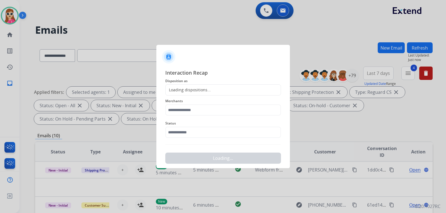
click at [199, 86] on div "Loading dispositions..." at bounding box center [223, 90] width 116 height 11
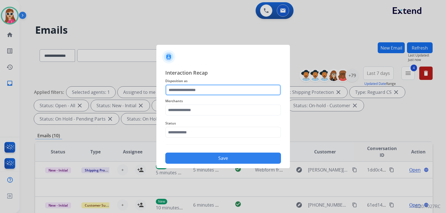
click at [196, 93] on input "text" at bounding box center [223, 90] width 116 height 11
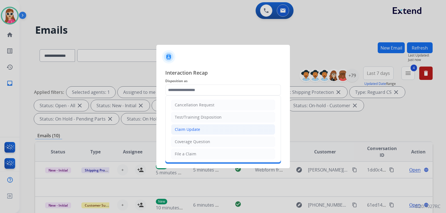
click at [200, 129] on li "Claim Update" at bounding box center [223, 129] width 104 height 11
type input "**********"
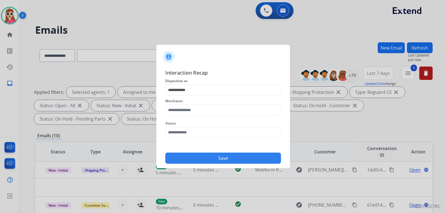
click at [200, 104] on span "Merchants" at bounding box center [223, 101] width 116 height 7
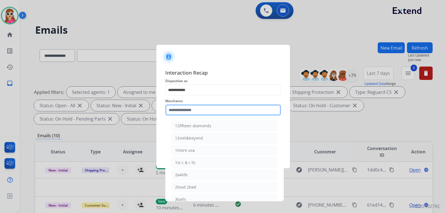
click at [199, 113] on input "text" at bounding box center [223, 110] width 116 height 11
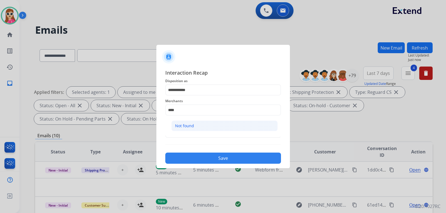
drag, startPoint x: 196, startPoint y: 132, endPoint x: 193, endPoint y: 125, distance: 7.7
click at [195, 132] on ul "Not found" at bounding box center [225, 127] width 110 height 19
click at [192, 127] on div "Not found" at bounding box center [184, 126] width 19 height 6
type input "*********"
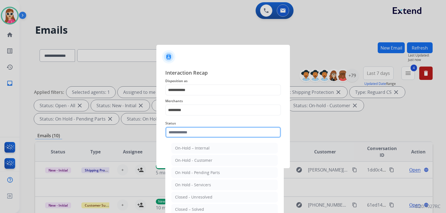
click at [191, 138] on div "Status On-Hold – Internal On-Hold - Customer On Hold - Pending Parts On Hold - …" at bounding box center [223, 129] width 116 height 22
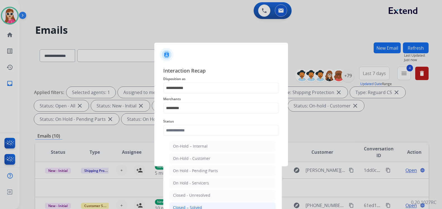
click at [193, 208] on div "Closed – Solved" at bounding box center [187, 208] width 29 height 6
type input "**********"
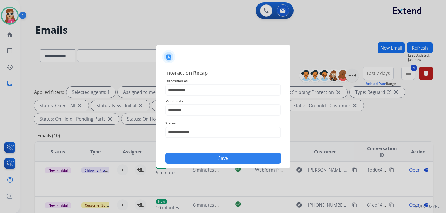
click at [223, 158] on button "Save" at bounding box center [223, 158] width 116 height 11
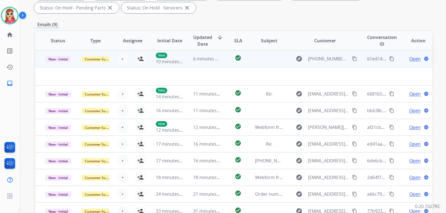
scroll to position [112, 0]
click at [254, 62] on td at bounding box center [264, 58] width 37 height 17
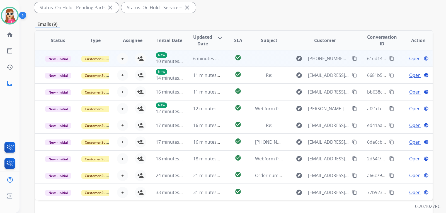
click at [255, 64] on td at bounding box center [264, 58] width 37 height 17
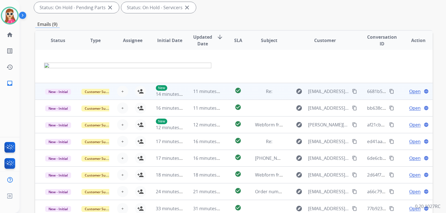
click at [250, 96] on td "Re:" at bounding box center [264, 91] width 37 height 17
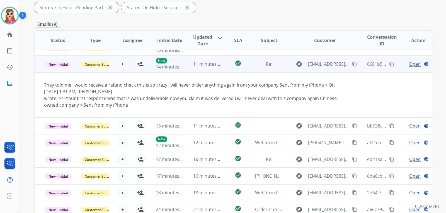
scroll to position [17, 0]
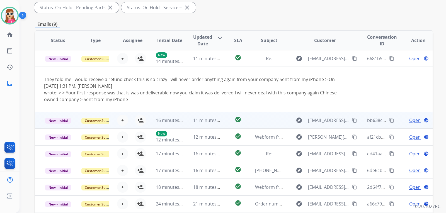
click at [246, 112] on td at bounding box center [264, 120] width 37 height 17
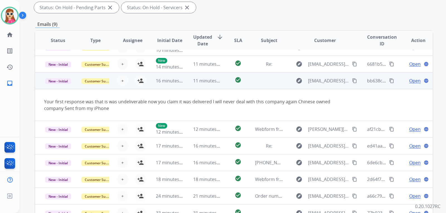
scroll to position [16, 0]
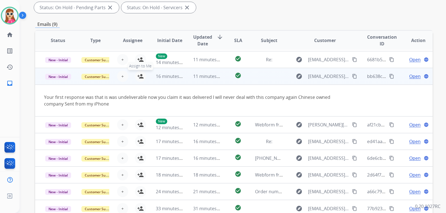
click at [141, 80] on button "person_add Assign to Me" at bounding box center [140, 76] width 11 height 11
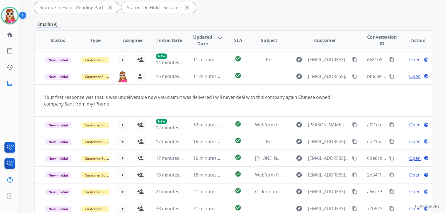
click at [358, 100] on table "Status Type Assignee Initial Date Updated Date arrow_downward SLA Subject Custo…" at bounding box center [234, 116] width 398 height 202
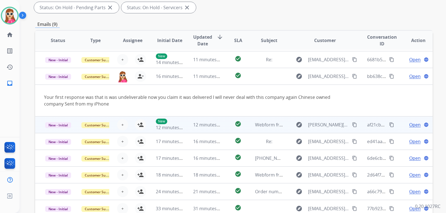
click at [241, 130] on td "check_circle" at bounding box center [233, 125] width 25 height 17
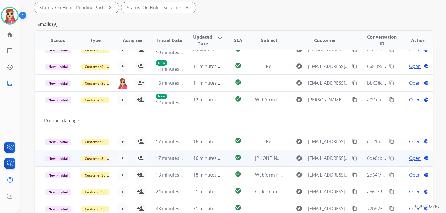
scroll to position [9, 0]
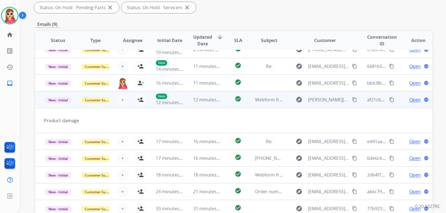
click at [414, 100] on span "Open" at bounding box center [414, 100] width 11 height 7
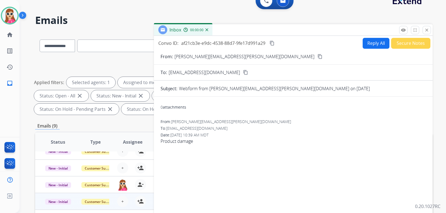
scroll to position [0, 0]
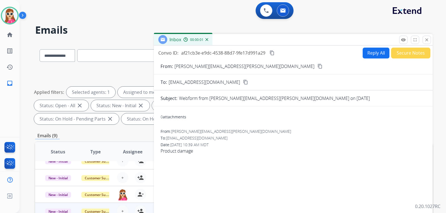
click at [371, 54] on button "Reply All" at bounding box center [376, 53] width 27 height 11
select select "**********"
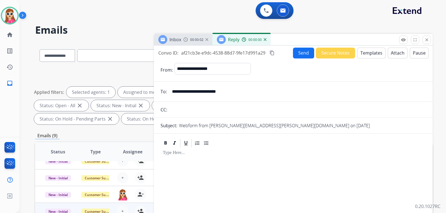
click at [372, 54] on button "Templates" at bounding box center [372, 53] width 28 height 11
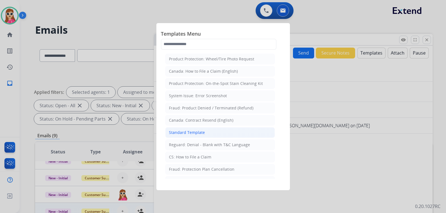
click at [193, 133] on div "Standard Template" at bounding box center [187, 133] width 36 height 6
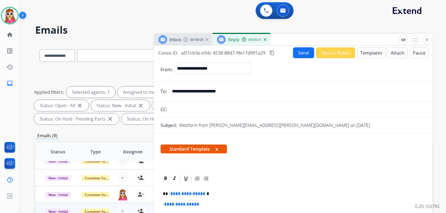
scroll to position [28, 0]
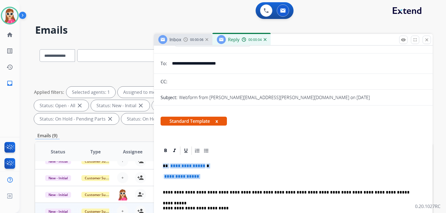
drag, startPoint x: 163, startPoint y: 166, endPoint x: 197, endPoint y: 184, distance: 38.7
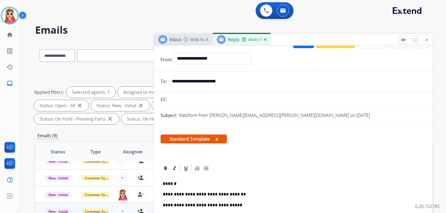
scroll to position [0, 0]
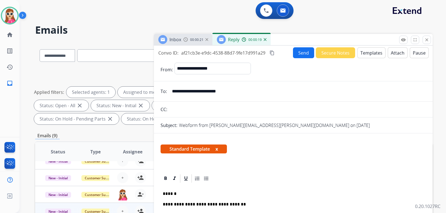
click at [303, 49] on button "Send" at bounding box center [303, 52] width 21 height 11
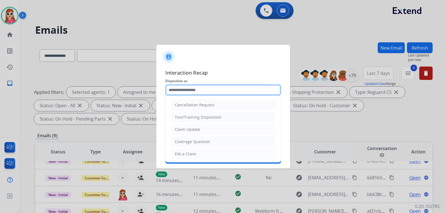
click at [196, 89] on input "text" at bounding box center [223, 90] width 116 height 11
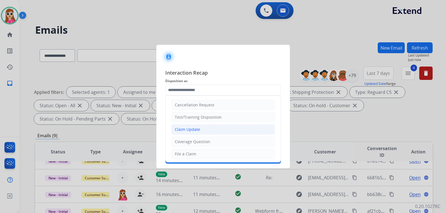
click at [206, 130] on li "Claim Update" at bounding box center [223, 129] width 104 height 11
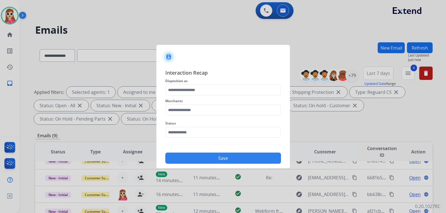
type input "**********"
click at [196, 109] on input "text" at bounding box center [223, 110] width 116 height 11
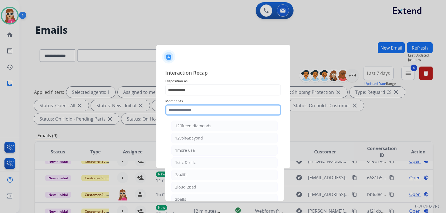
click at [192, 111] on input "text" at bounding box center [223, 110] width 116 height 11
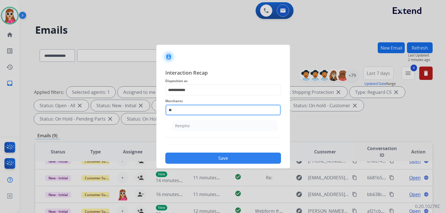
type input "*"
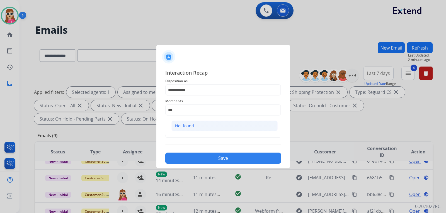
click at [207, 127] on li "Not found" at bounding box center [225, 126] width 106 height 11
type input "*********"
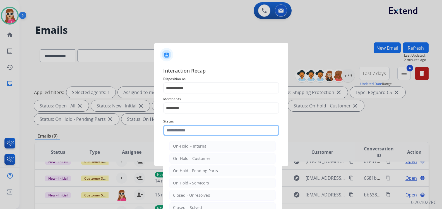
click at [208, 133] on input "text" at bounding box center [221, 130] width 116 height 11
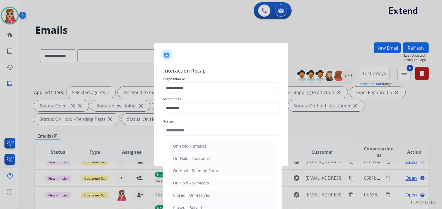
drag, startPoint x: 194, startPoint y: 206, endPoint x: 198, endPoint y: 202, distance: 5.5
click at [195, 206] on div "Closed – Solved" at bounding box center [187, 208] width 29 height 6
type input "**********"
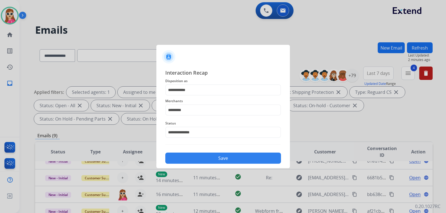
click at [211, 160] on button "Save" at bounding box center [223, 158] width 116 height 11
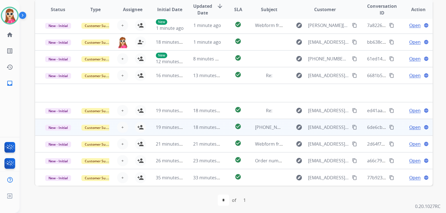
scroll to position [144, 0]
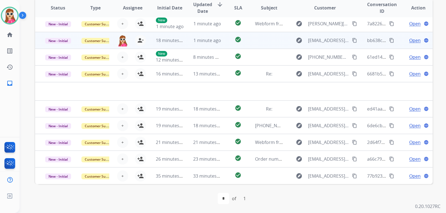
click at [251, 39] on td at bounding box center [264, 40] width 37 height 17
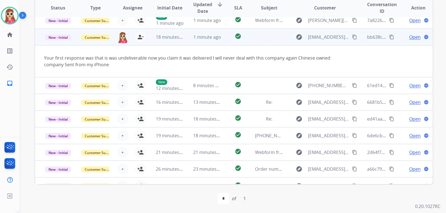
scroll to position [0, 0]
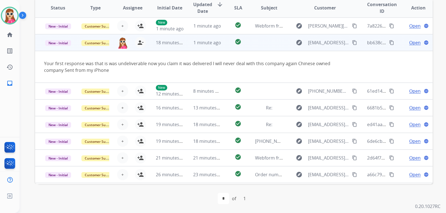
drag, startPoint x: 139, startPoint y: 45, endPoint x: 147, endPoint y: 52, distance: 10.3
click at [140, 46] on mat-icon "person_remove" at bounding box center [140, 42] width 7 height 7
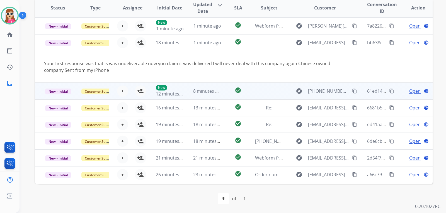
click at [221, 94] on td "check_circle" at bounding box center [233, 91] width 25 height 17
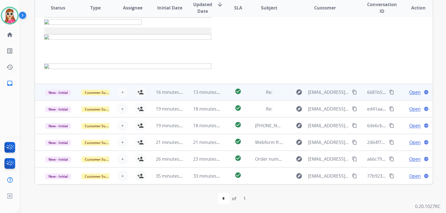
click at [226, 91] on td "check_circle" at bounding box center [233, 92] width 25 height 17
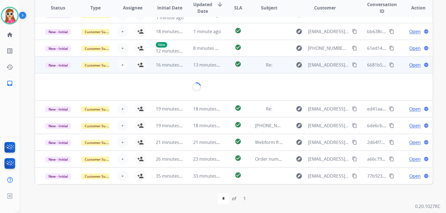
scroll to position [22, 0]
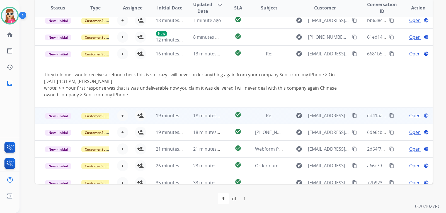
click at [227, 108] on td "check_circle" at bounding box center [233, 115] width 25 height 17
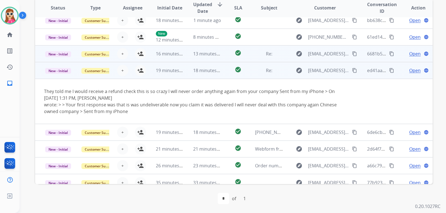
click at [218, 60] on td "13 minutes ago" at bounding box center [202, 53] width 37 height 17
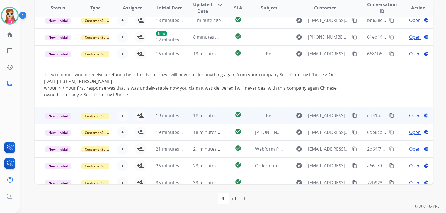
click at [228, 110] on td "check_circle" at bounding box center [233, 115] width 25 height 17
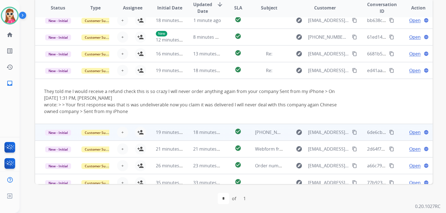
click at [223, 127] on td "check_circle" at bounding box center [233, 132] width 25 height 17
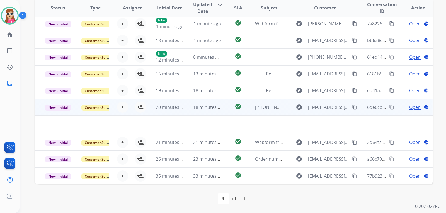
scroll to position [2, 0]
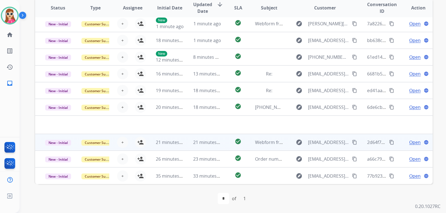
click at [226, 144] on td "check_circle" at bounding box center [233, 142] width 25 height 17
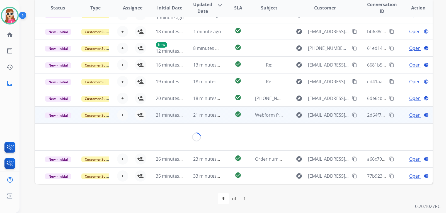
scroll to position [9, 0]
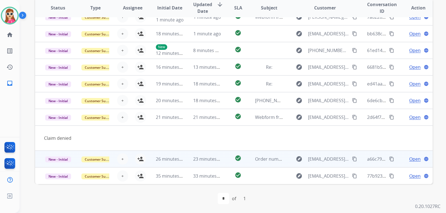
click at [249, 164] on td "Order number CPX252402001891536" at bounding box center [264, 159] width 37 height 17
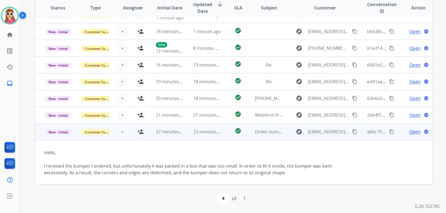
scroll to position [80, 0]
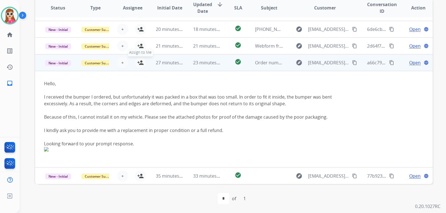
click at [143, 61] on button "person_add Assign to Me" at bounding box center [140, 62] width 11 height 11
click at [415, 64] on span "Open" at bounding box center [414, 62] width 11 height 7
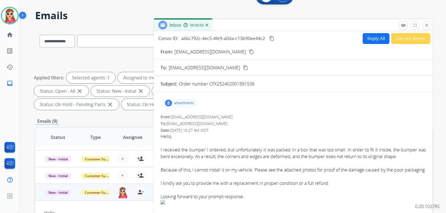
scroll to position [5, 0]
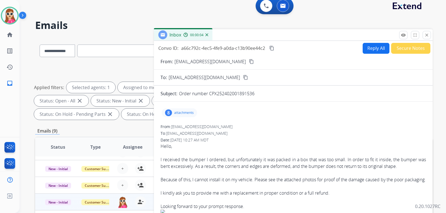
click at [182, 112] on p "attachments" at bounding box center [184, 113] width 20 height 4
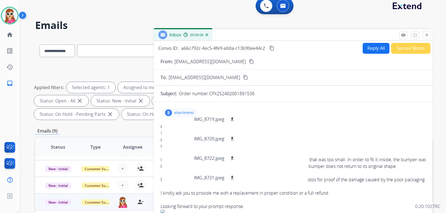
scroll to position [86, 0]
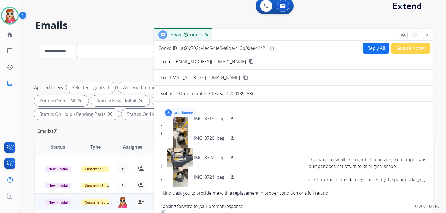
click at [336, 91] on form "From: mountgroupinc@gmail.com content_copy To: support@extend.com content_copy …" at bounding box center [293, 166] width 279 height 225
click at [364, 50] on button "Reply All" at bounding box center [376, 48] width 27 height 11
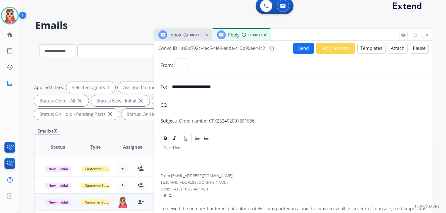
select select "**********"
click at [368, 48] on button "Templates" at bounding box center [372, 48] width 28 height 11
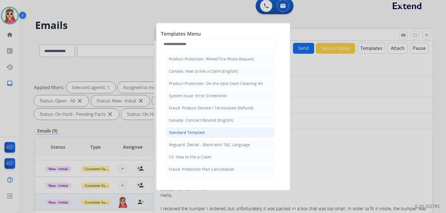
drag, startPoint x: 221, startPoint y: 132, endPoint x: 226, endPoint y: 131, distance: 4.6
click at [221, 131] on li "Standard Template" at bounding box center [220, 132] width 110 height 11
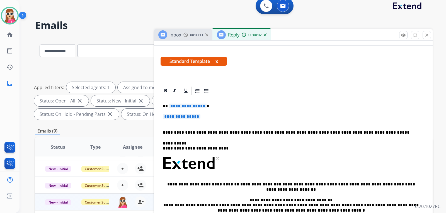
scroll to position [84, 0]
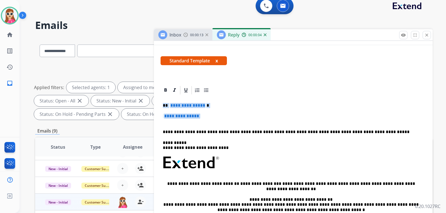
drag, startPoint x: 162, startPoint y: 105, endPoint x: 184, endPoint y: 105, distance: 22.3
click at [201, 118] on div "**********" at bounding box center [294, 175] width 266 height 161
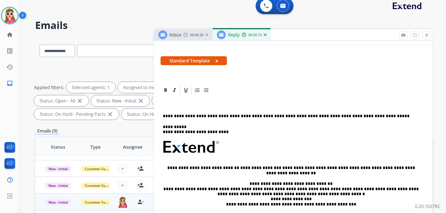
click at [180, 104] on p at bounding box center [291, 105] width 257 height 5
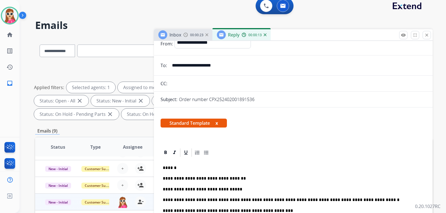
scroll to position [0, 0]
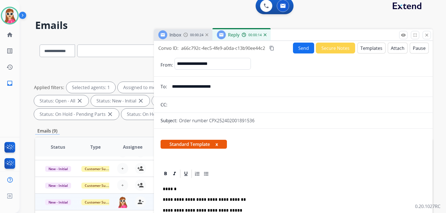
click at [300, 46] on button "Send" at bounding box center [303, 48] width 21 height 11
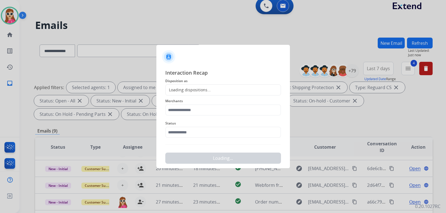
click at [251, 86] on div "Loading dispositions..." at bounding box center [223, 90] width 116 height 11
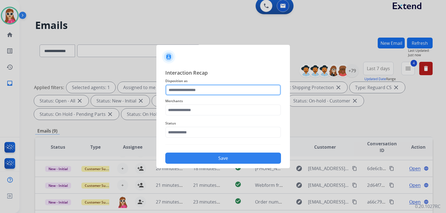
click at [232, 90] on input "text" at bounding box center [223, 90] width 116 height 11
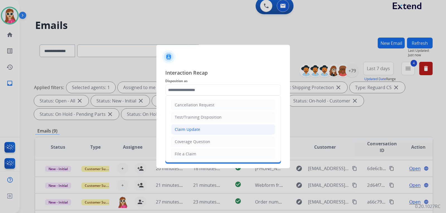
click at [201, 133] on li "Claim Update" at bounding box center [223, 129] width 104 height 11
type input "**********"
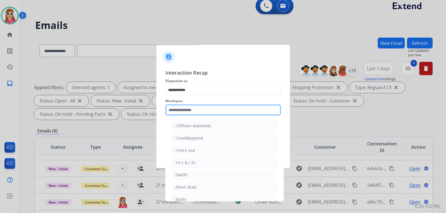
click at [197, 107] on input "text" at bounding box center [223, 110] width 116 height 11
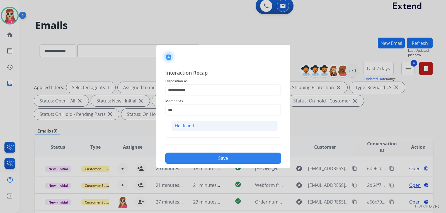
click at [230, 128] on li "Not found" at bounding box center [225, 126] width 106 height 11
type input "*********"
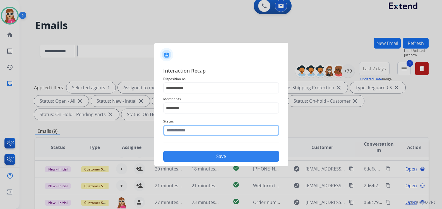
click at [220, 137] on div "Status" at bounding box center [221, 127] width 116 height 22
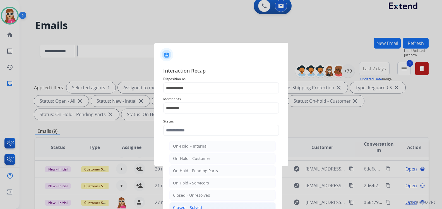
click at [202, 206] on li "Closed – Solved" at bounding box center [222, 207] width 106 height 11
type input "**********"
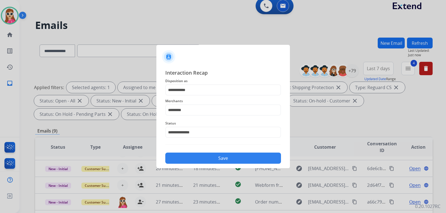
click at [232, 153] on div "Save" at bounding box center [223, 156] width 116 height 15
click at [232, 156] on button "Save" at bounding box center [223, 158] width 116 height 11
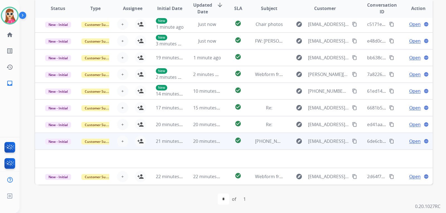
scroll to position [144, 0]
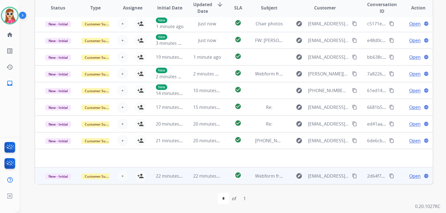
click at [226, 177] on td "check_circle" at bounding box center [233, 176] width 25 height 17
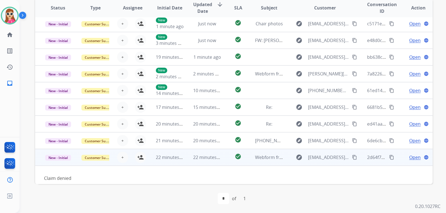
scroll to position [9, 0]
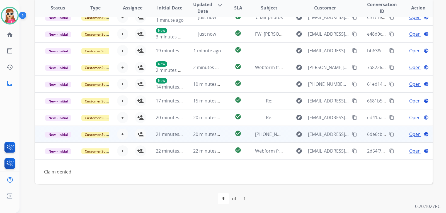
click at [222, 138] on td "check_circle" at bounding box center [233, 134] width 25 height 17
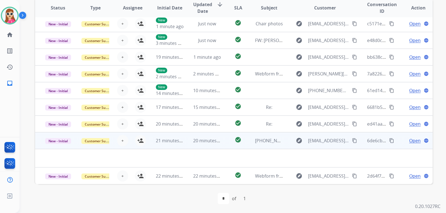
scroll to position [2, 0]
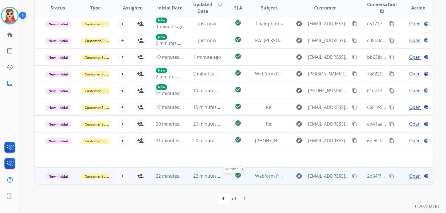
click at [231, 179] on div "check_circle" at bounding box center [238, 176] width 16 height 8
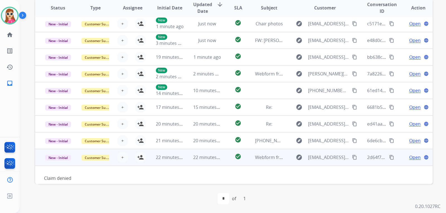
scroll to position [9, 0]
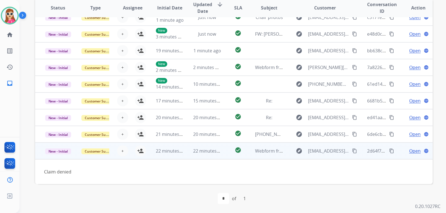
click at [352, 153] on mat-icon "content_copy" at bounding box center [354, 151] width 5 height 5
click at [404, 153] on div "Open language" at bounding box center [418, 151] width 28 height 7
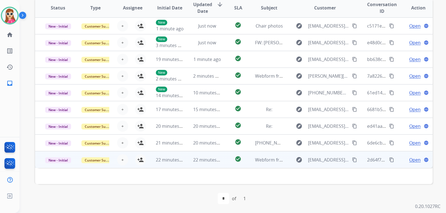
click at [410, 162] on span "Open" at bounding box center [414, 160] width 11 height 7
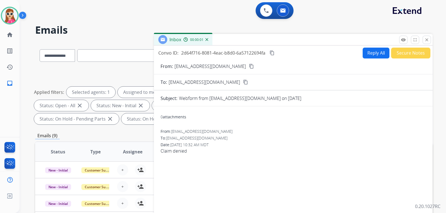
click at [370, 50] on button "Reply All" at bounding box center [376, 53] width 27 height 11
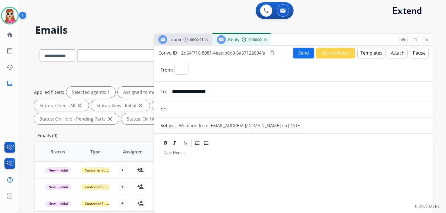
select select "**********"
click at [370, 50] on button "Templates" at bounding box center [372, 53] width 28 height 11
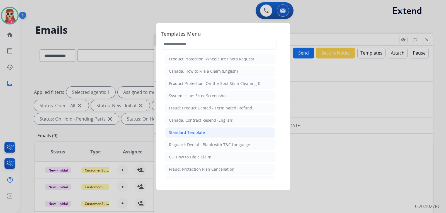
click at [204, 132] on li "Standard Template" at bounding box center [220, 132] width 110 height 11
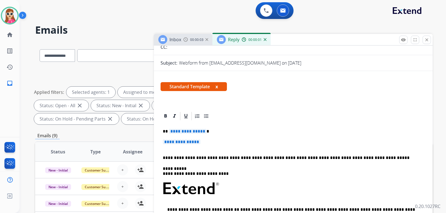
scroll to position [84, 0]
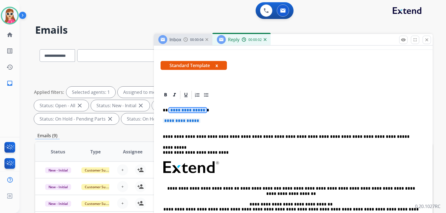
click at [189, 110] on span "**********" at bounding box center [188, 110] width 38 height 5
click at [181, 125] on p "**********" at bounding box center [293, 124] width 261 height 10
click at [189, 122] on span "**********" at bounding box center [182, 121] width 38 height 5
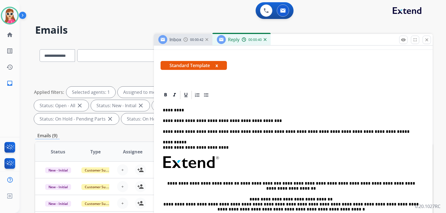
click at [262, 122] on p "**********" at bounding box center [291, 121] width 257 height 5
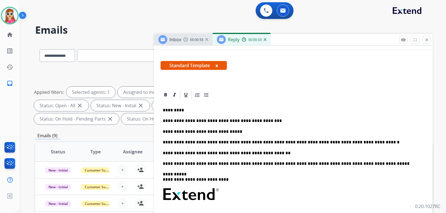
click at [188, 111] on p "*********" at bounding box center [291, 110] width 257 height 5
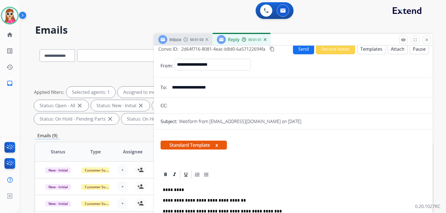
scroll to position [0, 0]
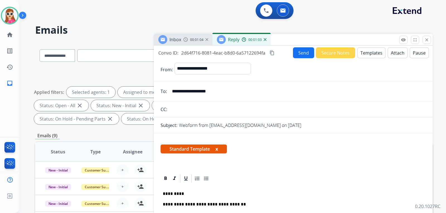
click at [294, 52] on button "Send" at bounding box center [303, 52] width 21 height 11
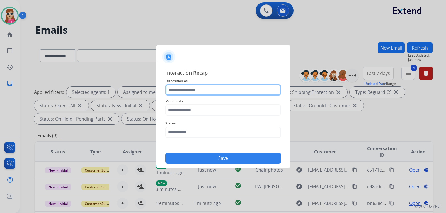
click at [208, 93] on input "text" at bounding box center [223, 90] width 116 height 11
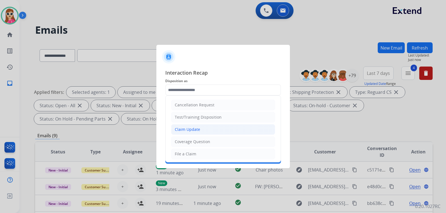
click at [206, 126] on li "Claim Update" at bounding box center [223, 129] width 104 height 11
type input "**********"
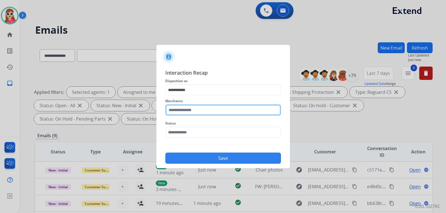
click at [202, 112] on input "text" at bounding box center [223, 110] width 116 height 11
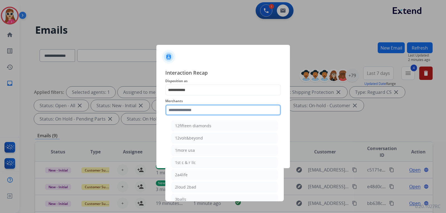
click at [203, 112] on input "text" at bounding box center [223, 110] width 116 height 11
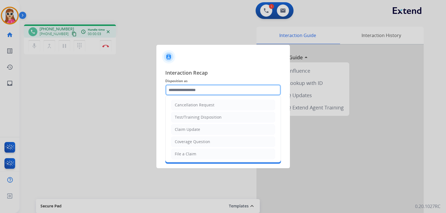
click at [228, 96] on div "Cancellation Request Test/Training Disposition Claim Update Coverage Question F…" at bounding box center [223, 90] width 116 height 11
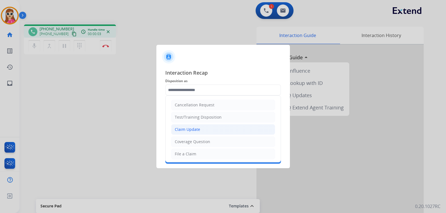
click at [217, 129] on li "Claim Update" at bounding box center [223, 129] width 104 height 11
type input "**********"
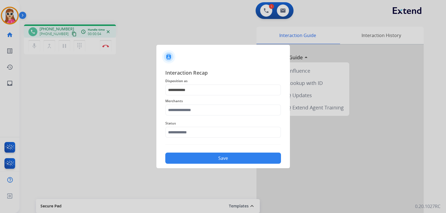
click at [215, 104] on span "Merchants" at bounding box center [223, 101] width 116 height 7
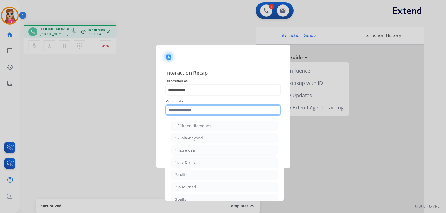
click at [217, 108] on input "text" at bounding box center [223, 110] width 116 height 11
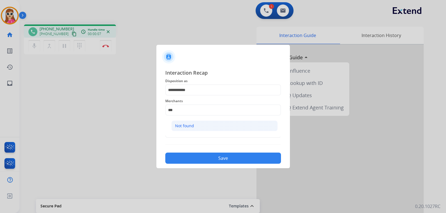
click at [261, 130] on li "Not found" at bounding box center [225, 126] width 106 height 11
type input "*********"
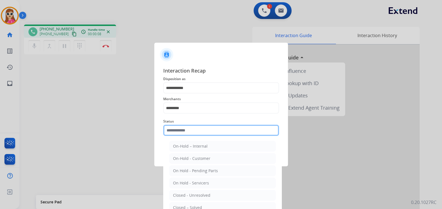
click at [241, 135] on input "text" at bounding box center [221, 130] width 116 height 11
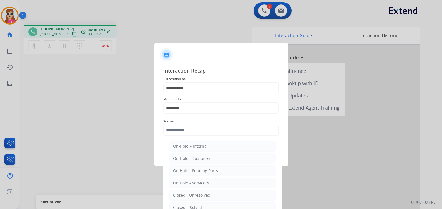
click at [192, 201] on ul "On-Hold – Internal On-Hold - Customer On Hold - Pending Parts On Hold - Service…" at bounding box center [223, 196] width 110 height 117
click at [192, 206] on div "Closed – Solved" at bounding box center [187, 208] width 29 height 6
type input "**********"
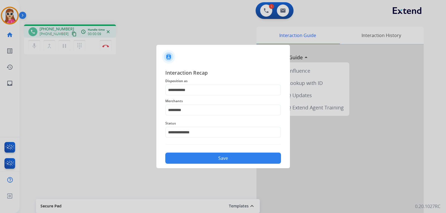
click at [218, 163] on button "Save" at bounding box center [223, 158] width 116 height 11
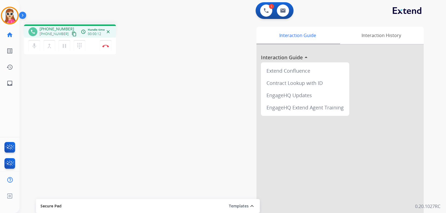
click at [72, 33] on mat-icon "content_copy" at bounding box center [74, 34] width 5 height 5
click at [107, 50] on button "Disconnect" at bounding box center [106, 46] width 12 height 12
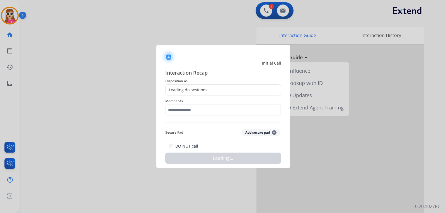
click at [200, 91] on div "Loading dispositions..." at bounding box center [188, 90] width 45 height 6
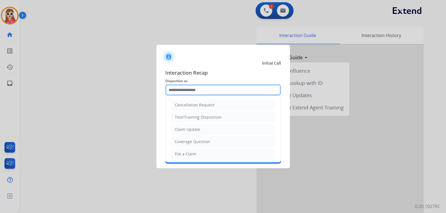
click at [200, 90] on input "text" at bounding box center [223, 90] width 116 height 11
click at [203, 126] on li "Claim Update" at bounding box center [223, 129] width 104 height 11
type input "**********"
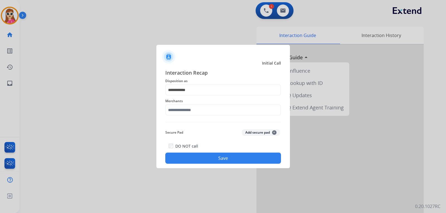
drag, startPoint x: 201, startPoint y: 102, endPoint x: 201, endPoint y: 106, distance: 3.3
click at [201, 103] on span "Merchants" at bounding box center [223, 101] width 116 height 7
click at [200, 112] on input "text" at bounding box center [223, 110] width 116 height 11
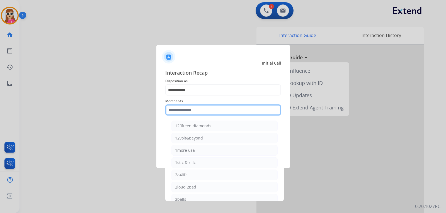
type input "*"
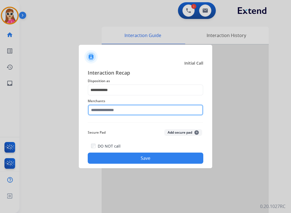
click at [124, 113] on input "text" at bounding box center [146, 110] width 116 height 11
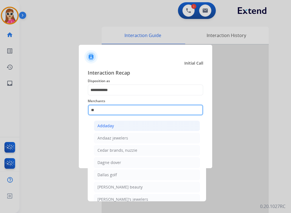
type input "*"
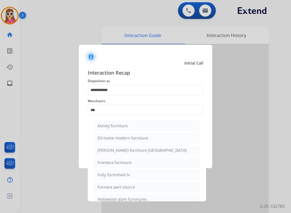
drag, startPoint x: 134, startPoint y: 129, endPoint x: 137, endPoint y: 129, distance: 2.8
click at [134, 129] on li "Ashley furniture" at bounding box center [147, 126] width 106 height 11
type input "**********"
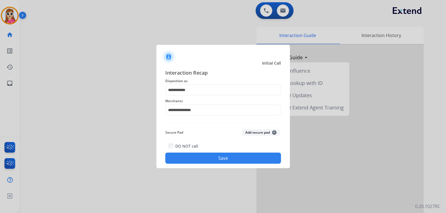
click at [251, 160] on button "Save" at bounding box center [223, 158] width 116 height 11
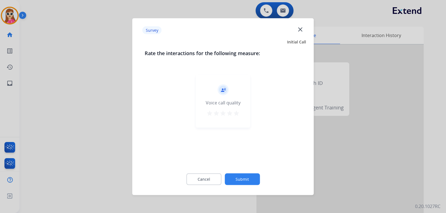
click at [238, 109] on div "record_voice_over Voice call quality star star star star star" at bounding box center [223, 101] width 54 height 53
click at [239, 116] on mat-icon "star" at bounding box center [236, 113] width 7 height 7
click at [247, 177] on button "Submit" at bounding box center [242, 179] width 35 height 12
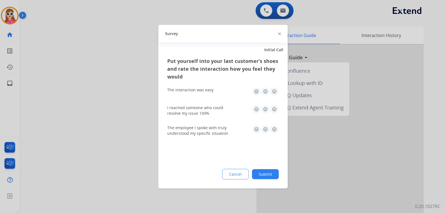
click at [275, 110] on img at bounding box center [274, 109] width 9 height 9
click at [272, 132] on img at bounding box center [274, 129] width 9 height 9
click at [275, 92] on img at bounding box center [274, 91] width 9 height 9
click at [265, 173] on button "Submit" at bounding box center [265, 174] width 27 height 10
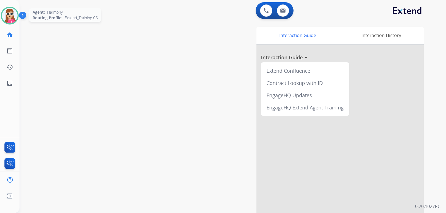
click at [9, 19] on img at bounding box center [10, 16] width 16 height 16
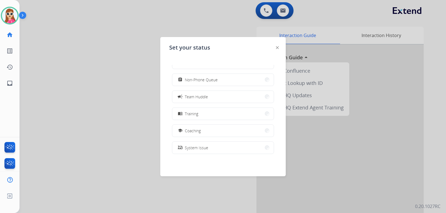
scroll to position [56, 0]
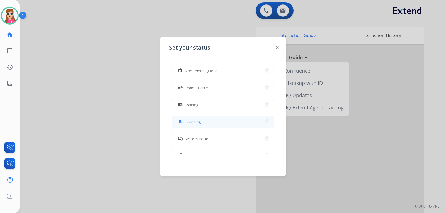
click at [198, 126] on button "school Coaching" at bounding box center [223, 122] width 102 height 12
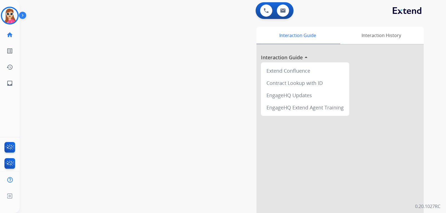
drag, startPoint x: 16, startPoint y: 18, endPoint x: 28, endPoint y: 21, distance: 11.8
click at [17, 18] on img at bounding box center [10, 16] width 16 height 16
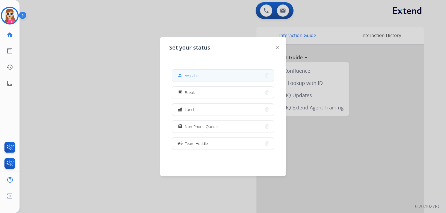
click at [186, 78] on div "how_to_reg Available" at bounding box center [188, 75] width 23 height 7
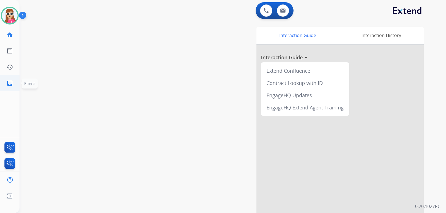
click at [17, 81] on li "inbox Emails Emails" at bounding box center [10, 84] width 16 height 16
click at [6, 87] on link "inbox Emails" at bounding box center [10, 84] width 16 height 16
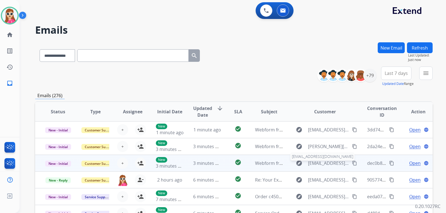
scroll to position [1, 0]
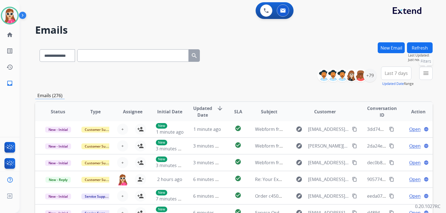
click at [421, 70] on button "menu Filters" at bounding box center [425, 73] width 13 height 13
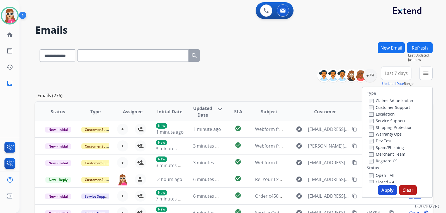
click at [402, 108] on label "Customer Support" at bounding box center [389, 107] width 41 height 5
click at [399, 127] on label "Shipping Protection" at bounding box center [391, 127] width 44 height 5
click at [394, 127] on label "Shipping Protection" at bounding box center [391, 127] width 44 height 5
click at [391, 161] on label "Reguard CS" at bounding box center [383, 160] width 28 height 5
click at [383, 192] on button "Apply" at bounding box center [387, 190] width 19 height 10
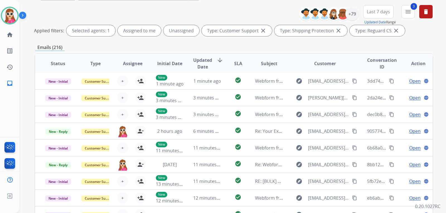
scroll to position [0, 0]
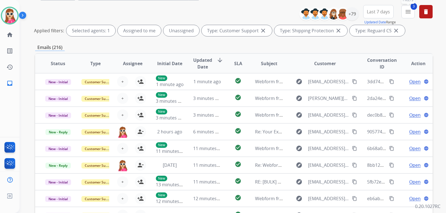
click at [412, 15] on button "3 menu Filters" at bounding box center [408, 11] width 13 height 13
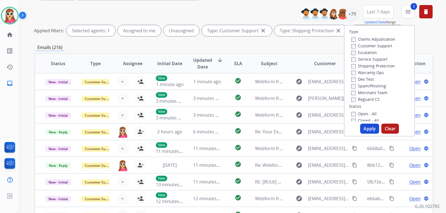
click at [366, 112] on label "Open - All" at bounding box center [363, 113] width 25 height 5
click at [366, 132] on button "Apply" at bounding box center [369, 129] width 19 height 10
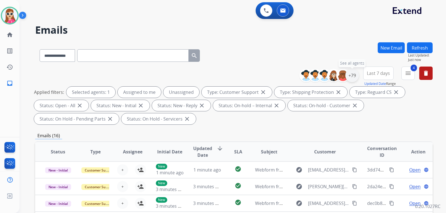
click at [354, 76] on div "+79" at bounding box center [352, 75] width 13 height 13
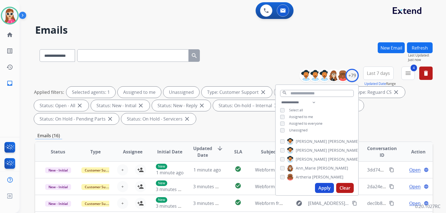
click at [306, 131] on span "Unassigned" at bounding box center [298, 130] width 18 height 5
click at [319, 187] on button "Apply" at bounding box center [324, 188] width 19 height 10
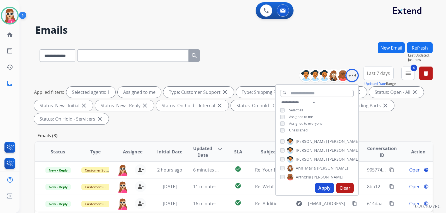
click at [228, 136] on div "Emails (3)" at bounding box center [234, 135] width 398 height 7
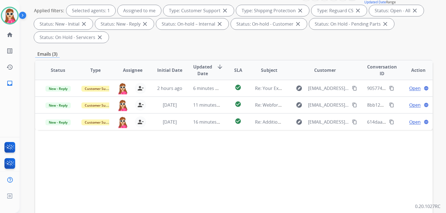
scroll to position [112, 0]
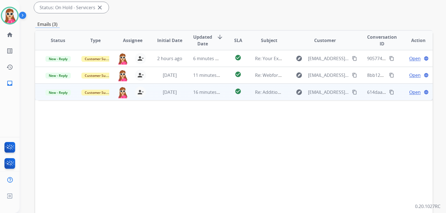
click at [409, 91] on span "Open" at bounding box center [414, 92] width 11 height 7
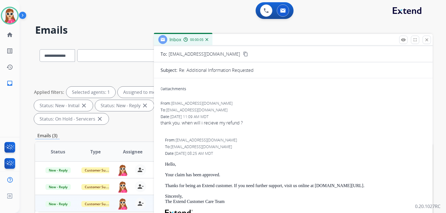
scroll to position [0, 0]
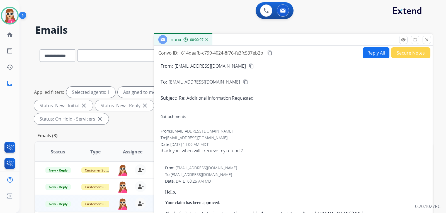
click at [249, 66] on mat-icon "content_copy" at bounding box center [251, 66] width 5 height 5
click at [366, 55] on button "Reply All" at bounding box center [376, 52] width 27 height 11
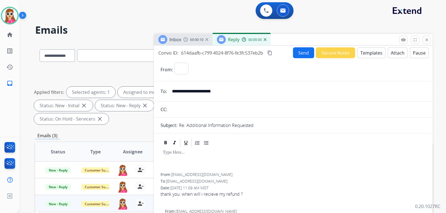
select select "**********"
click at [367, 52] on button "Templates" at bounding box center [372, 52] width 28 height 11
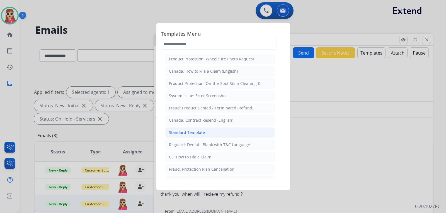
click at [209, 134] on li "Standard Template" at bounding box center [220, 132] width 110 height 11
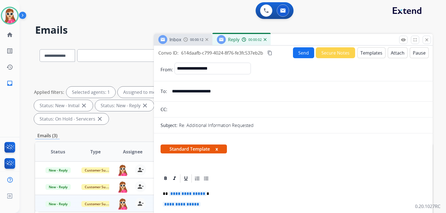
click at [184, 195] on span "**********" at bounding box center [188, 194] width 38 height 5
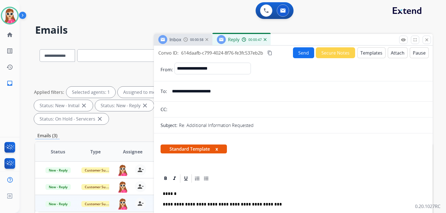
click at [259, 202] on p "**********" at bounding box center [291, 204] width 257 height 5
click at [266, 205] on p "**********" at bounding box center [291, 204] width 257 height 5
click at [310, 51] on button "Send" at bounding box center [303, 52] width 21 height 11
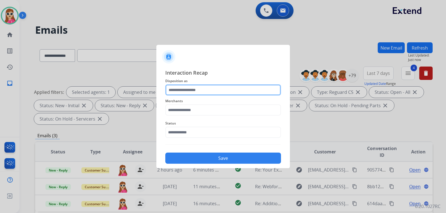
click at [214, 89] on input "text" at bounding box center [223, 90] width 116 height 11
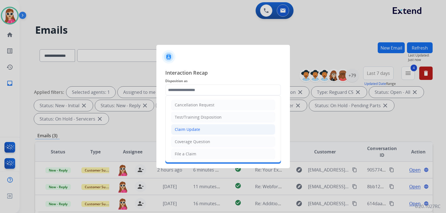
click at [195, 126] on li "Claim Update" at bounding box center [223, 129] width 104 height 11
type input "**********"
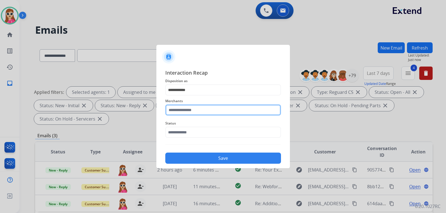
click at [202, 108] on input "text" at bounding box center [223, 110] width 116 height 11
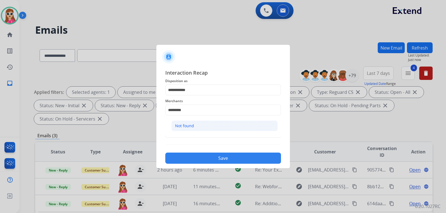
click at [219, 130] on li "Not found" at bounding box center [225, 126] width 106 height 11
type input "*********"
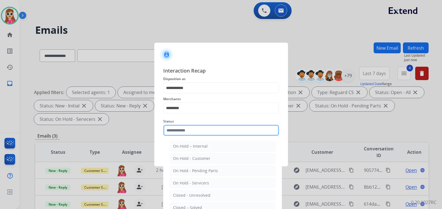
click at [217, 135] on input "text" at bounding box center [221, 130] width 116 height 11
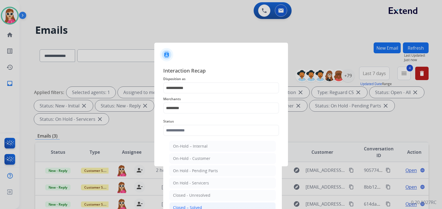
click at [209, 203] on li "Closed – Solved" at bounding box center [222, 207] width 106 height 11
type input "**********"
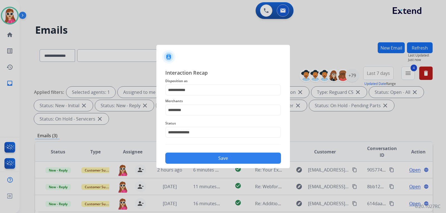
click at [235, 160] on button "Save" at bounding box center [223, 158] width 116 height 11
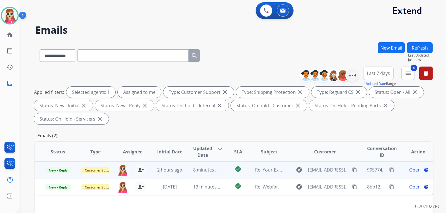
scroll to position [112, 0]
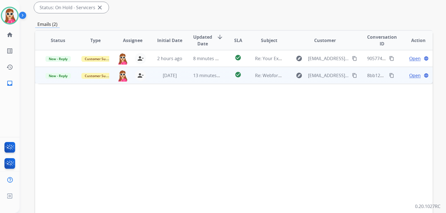
click at [225, 81] on td "check_circle" at bounding box center [233, 75] width 25 height 17
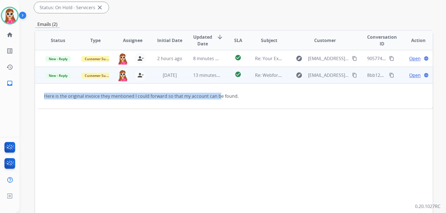
drag, startPoint x: 44, startPoint y: 95, endPoint x: 220, endPoint y: 105, distance: 176.5
click at [219, 105] on td "Here is the original invoice they mentioned I could forward so that my account …" at bounding box center [196, 96] width 323 height 25
drag, startPoint x: 243, startPoint y: 96, endPoint x: 42, endPoint y: 94, distance: 201.1
click at [42, 94] on td "Here is the original invoice they mentioned I could forward so that my account …" at bounding box center [196, 96] width 323 height 25
click at [254, 95] on div "Here is the original invoice they mentioned I could forward so that my account …" at bounding box center [196, 96] width 305 height 7
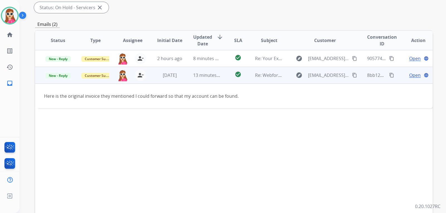
click at [409, 74] on span "Open" at bounding box center [414, 75] width 11 height 7
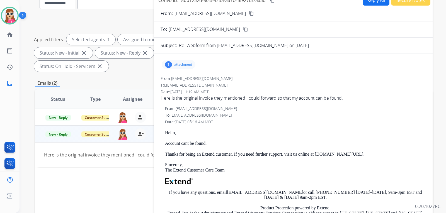
scroll to position [28, 0]
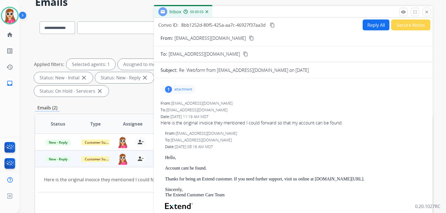
click at [185, 89] on p "attachment" at bounding box center [183, 89] width 18 height 4
click at [183, 105] on p "008_23011515120.pdf" at bounding box center [188, 103] width 45 height 7
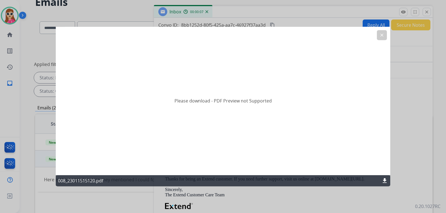
click at [381, 179] on div "008_23011515120.pdf download" at bounding box center [223, 180] width 335 height 11
click at [383, 179] on mat-icon "download" at bounding box center [385, 181] width 7 height 7
click at [402, 19] on div at bounding box center [223, 106] width 446 height 213
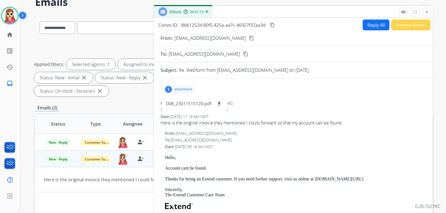
click at [432, 14] on div "Inbox 00:01:13" at bounding box center [293, 12] width 279 height 12
click at [428, 11] on mat-icon "close" at bounding box center [427, 11] width 5 height 5
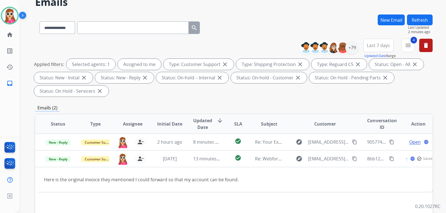
click at [160, 25] on input "text" at bounding box center [133, 27] width 112 height 13
paste input "**********"
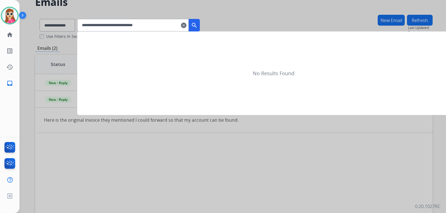
type input "**********"
click at [198, 27] on mat-icon "search" at bounding box center [194, 25] width 7 height 7
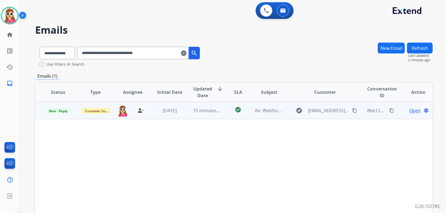
click at [284, 114] on td "explore Jalenaibarra527@gmail.com content_copy" at bounding box center [321, 110] width 74 height 17
click at [416, 110] on span "Open" at bounding box center [414, 110] width 11 height 7
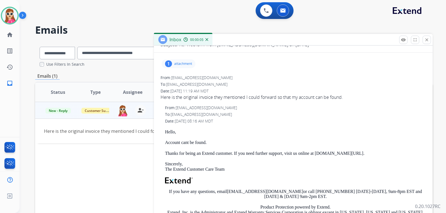
scroll to position [56, 0]
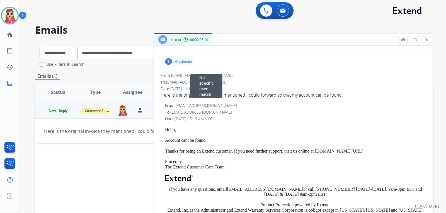
click at [274, 109] on div "From: support@extend.com No specific user match To: jalenaibarra527@gmail.com D…" at bounding box center [294, 178] width 266 height 150
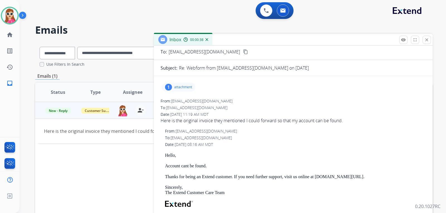
scroll to position [28, 0]
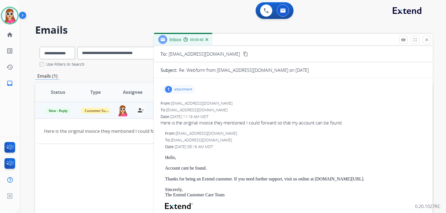
click at [186, 89] on p "attachment" at bounding box center [183, 89] width 18 height 4
click at [202, 104] on p "008_23011515120.pdf" at bounding box center [188, 103] width 45 height 7
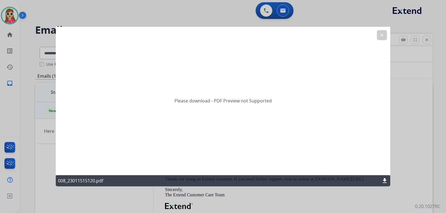
drag, startPoint x: 382, startPoint y: 33, endPoint x: 370, endPoint y: 35, distance: 12.3
click at [382, 33] on mat-icon "clear" at bounding box center [382, 35] width 5 height 5
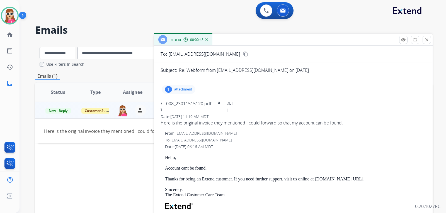
drag, startPoint x: 194, startPoint y: 91, endPoint x: 206, endPoint y: 97, distance: 13.7
click at [194, 91] on div "1 attachment 008_23011515120.pdf download" at bounding box center [179, 89] width 34 height 9
click at [194, 90] on div "1 attachment" at bounding box center [179, 89] width 34 height 9
click at [217, 104] on button "download" at bounding box center [219, 103] width 7 height 7
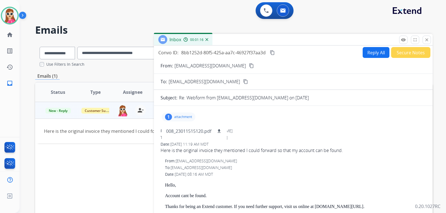
scroll to position [0, 0]
drag, startPoint x: 371, startPoint y: 51, endPoint x: 370, endPoint y: 49, distance: 2.9
click at [370, 49] on button "Reply All" at bounding box center [376, 52] width 27 height 11
select select "**********"
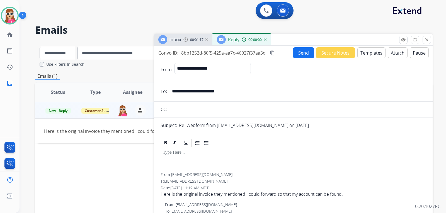
click at [370, 53] on button "Templates" at bounding box center [372, 52] width 28 height 11
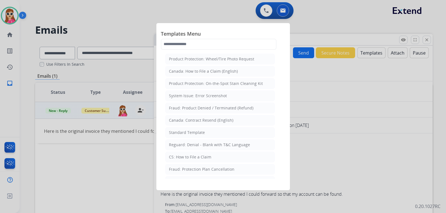
click at [200, 132] on div "Standard Template" at bounding box center [187, 133] width 36 height 6
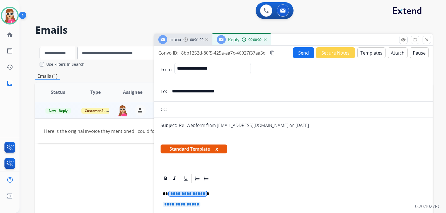
drag, startPoint x: 181, startPoint y: 194, endPoint x: 186, endPoint y: 192, distance: 5.7
click at [182, 194] on span "**********" at bounding box center [188, 194] width 38 height 5
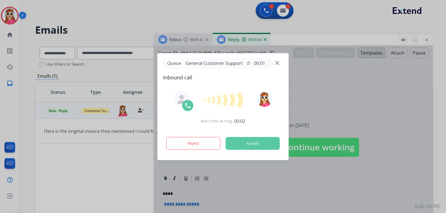
click at [257, 144] on button "Accept" at bounding box center [253, 143] width 54 height 13
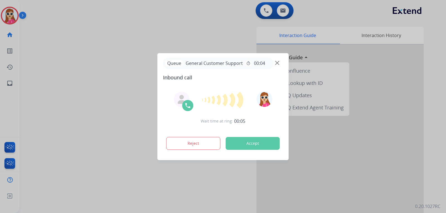
click at [332, 128] on div at bounding box center [223, 106] width 446 height 213
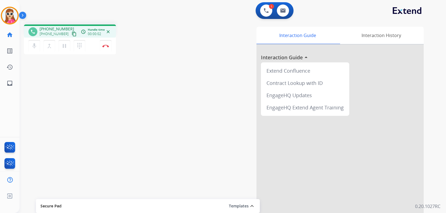
click at [72, 36] on mat-icon "content_copy" at bounding box center [74, 34] width 5 height 5
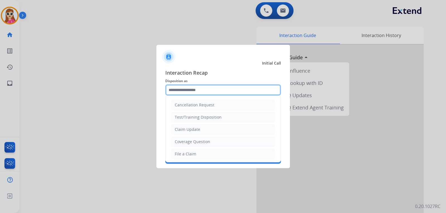
click at [186, 95] on input "text" at bounding box center [223, 90] width 116 height 11
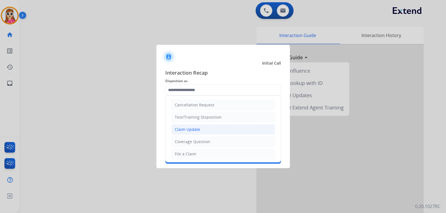
click at [180, 130] on div "Claim Update" at bounding box center [187, 130] width 25 height 6
type input "**********"
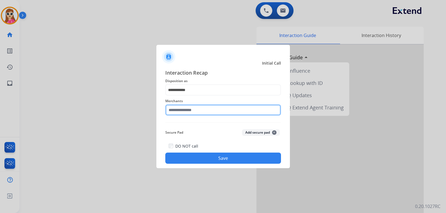
click at [182, 114] on input "text" at bounding box center [223, 110] width 116 height 11
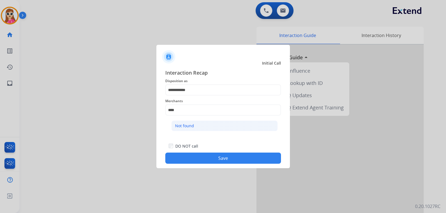
drag, startPoint x: 201, startPoint y: 126, endPoint x: 196, endPoint y: 125, distance: 4.6
click at [200, 126] on li "Not found" at bounding box center [225, 126] width 106 height 11
type input "*********"
click at [197, 158] on button "Save" at bounding box center [223, 158] width 116 height 11
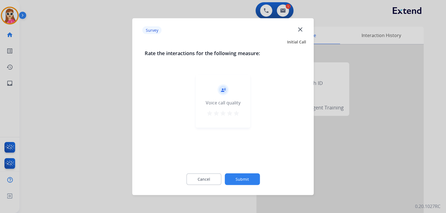
drag, startPoint x: 239, startPoint y: 117, endPoint x: 238, endPoint y: 121, distance: 5.0
click at [239, 117] on button "star" at bounding box center [236, 114] width 7 height 8
click at [246, 177] on button "Submit" at bounding box center [242, 179] width 35 height 12
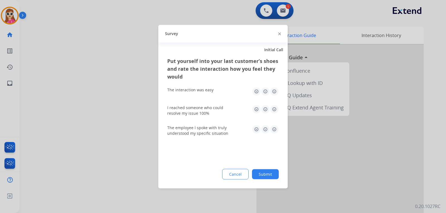
click at [273, 132] on img at bounding box center [274, 129] width 9 height 9
click at [276, 114] on img at bounding box center [274, 109] width 9 height 9
click at [276, 93] on img at bounding box center [274, 91] width 9 height 9
click at [272, 175] on button "Submit" at bounding box center [265, 174] width 27 height 10
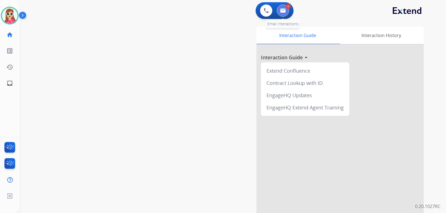
click at [284, 14] on button at bounding box center [283, 10] width 12 height 12
select select "**********"
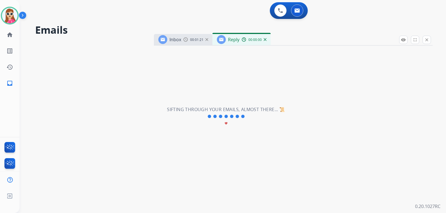
select select "**********"
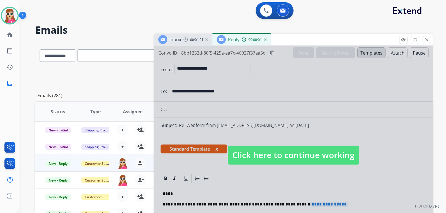
click at [281, 150] on span "Click here to continue working" at bounding box center [293, 155] width 131 height 19
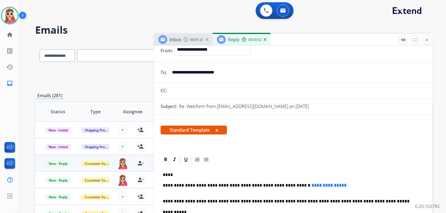
scroll to position [28, 0]
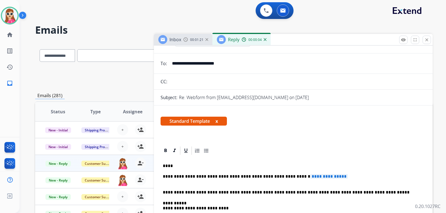
click at [264, 175] on p "**********" at bounding box center [291, 179] width 257 height 10
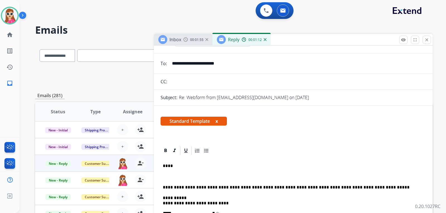
drag, startPoint x: 246, startPoint y: 175, endPoint x: 245, endPoint y: 169, distance: 6.0
click at [169, 167] on p "****" at bounding box center [291, 166] width 257 height 5
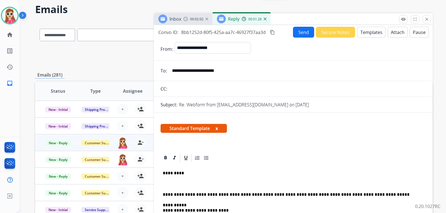
scroll to position [56, 0]
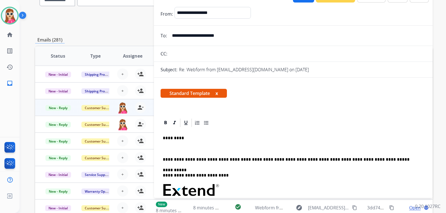
click at [219, 143] on div "**********" at bounding box center [294, 206] width 266 height 156
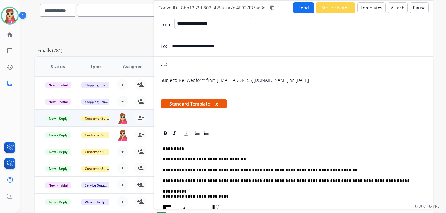
scroll to position [0, 0]
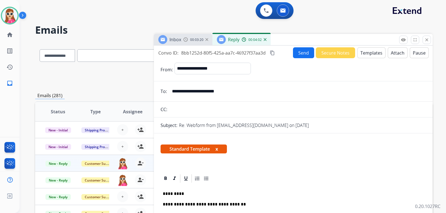
click at [296, 57] on button "Send" at bounding box center [303, 52] width 21 height 11
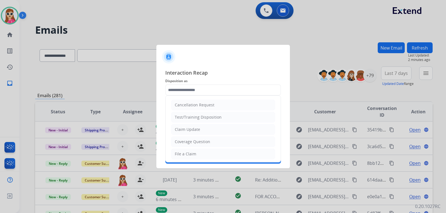
click at [213, 92] on input "text" at bounding box center [223, 90] width 116 height 11
click at [209, 132] on li "Claim Update" at bounding box center [223, 129] width 104 height 11
type input "**********"
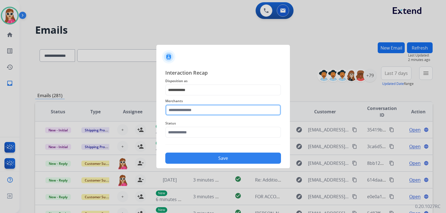
click at [214, 112] on input "text" at bounding box center [223, 110] width 116 height 11
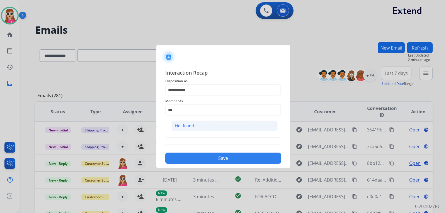
click at [209, 126] on li "Not found" at bounding box center [225, 126] width 106 height 11
type input "*********"
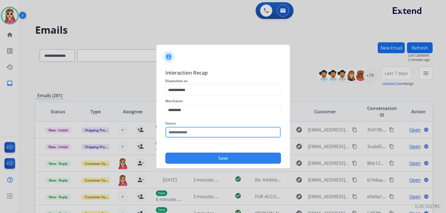
click at [205, 131] on input "text" at bounding box center [223, 132] width 116 height 11
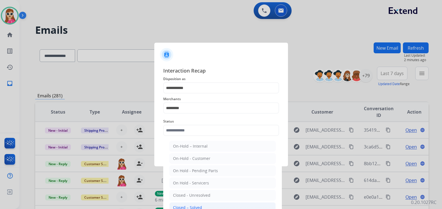
click at [189, 204] on li "Closed – Solved" at bounding box center [222, 207] width 106 height 11
type input "**********"
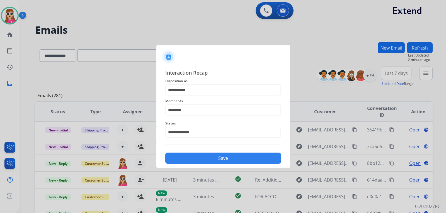
click at [220, 158] on button "Save" at bounding box center [223, 158] width 116 height 11
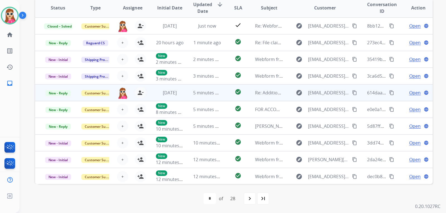
click at [246, 96] on td "Re: Additional Information Requested" at bounding box center [264, 93] width 37 height 17
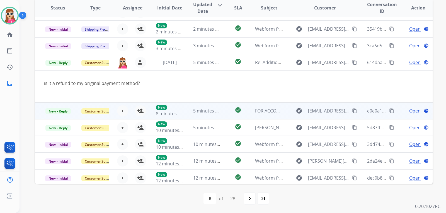
scroll to position [32, 0]
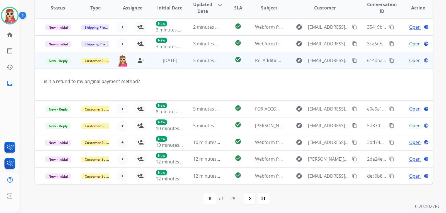
click at [351, 59] on button "content_copy" at bounding box center [354, 60] width 7 height 7
click at [415, 67] on td "Open language" at bounding box center [413, 60] width 37 height 17
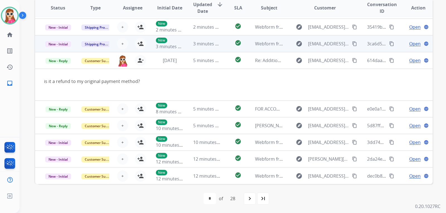
scroll to position [1, 0]
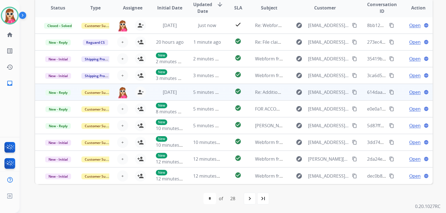
click at [410, 92] on span "Open" at bounding box center [414, 92] width 11 height 7
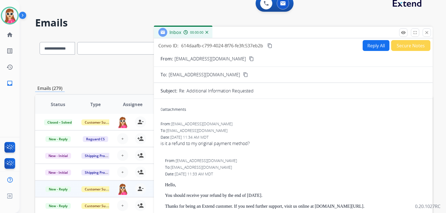
scroll to position [0, 0]
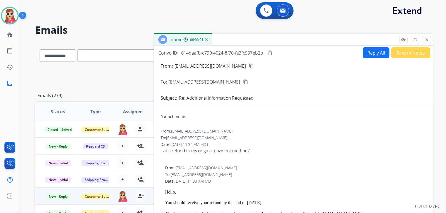
click at [378, 54] on button "Reply All" at bounding box center [376, 52] width 27 height 11
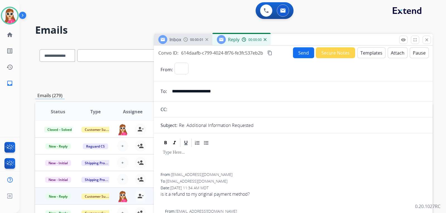
select select "**********"
click at [375, 54] on button "Templates" at bounding box center [372, 52] width 28 height 11
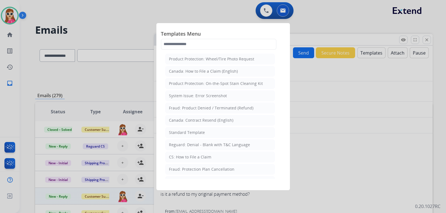
click at [169, 136] on li "Standard Template" at bounding box center [220, 132] width 110 height 11
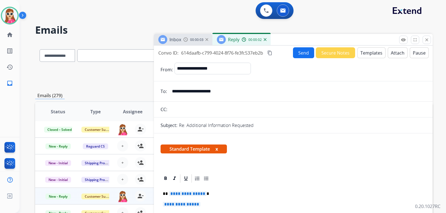
click at [172, 197] on p "**********" at bounding box center [291, 194] width 257 height 5
click at [190, 196] on span "**********" at bounding box center [188, 194] width 38 height 5
click at [191, 195] on span "**********" at bounding box center [188, 194] width 38 height 5
click at [182, 203] on span "**********" at bounding box center [182, 204] width 38 height 5
click at [301, 54] on button "Send" at bounding box center [303, 52] width 21 height 11
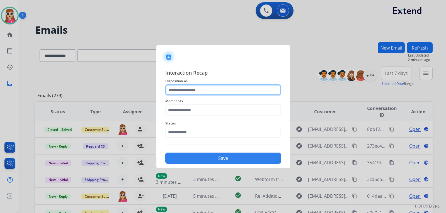
click at [195, 92] on input "text" at bounding box center [223, 90] width 116 height 11
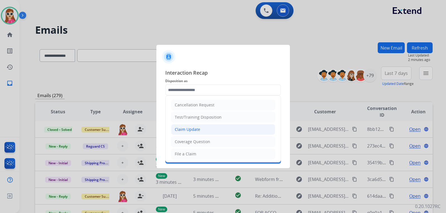
click at [197, 130] on div "Claim Update" at bounding box center [187, 130] width 25 height 6
type input "**********"
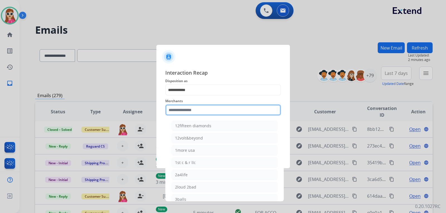
click at [196, 110] on input "text" at bounding box center [223, 110] width 116 height 11
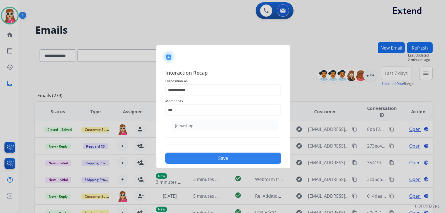
click at [208, 131] on li "Jomashop" at bounding box center [225, 126] width 106 height 11
type input "********"
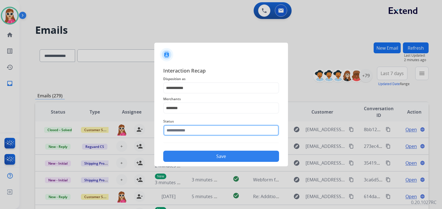
click at [214, 137] on div "Status" at bounding box center [221, 127] width 116 height 22
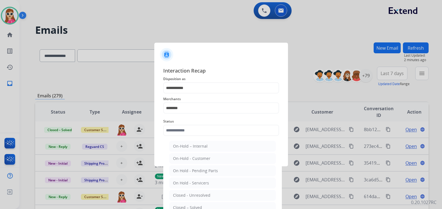
drag, startPoint x: 204, startPoint y: 208, endPoint x: 208, endPoint y: 194, distance: 14.4
click at [204, 207] on li "Closed – Solved" at bounding box center [222, 207] width 106 height 11
type input "**********"
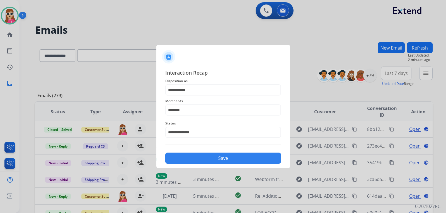
click at [232, 151] on div "Save" at bounding box center [223, 156] width 116 height 15
click at [240, 158] on button "Save" at bounding box center [223, 158] width 116 height 11
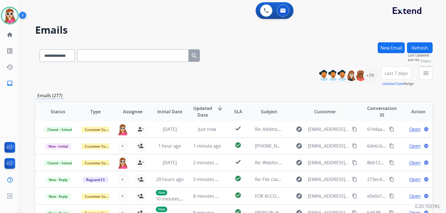
click at [428, 71] on mat-icon "menu" at bounding box center [426, 73] width 7 height 7
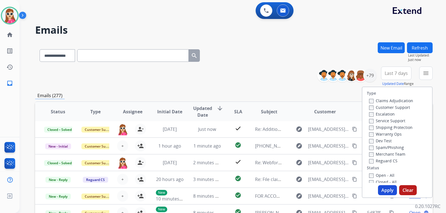
click at [399, 107] on label "Customer Support" at bounding box center [389, 107] width 41 height 5
click at [388, 126] on label "Shipping Protection" at bounding box center [391, 127] width 44 height 5
click at [384, 162] on label "Reguard CS" at bounding box center [383, 160] width 28 height 5
click at [384, 174] on label "Open - All" at bounding box center [381, 175] width 25 height 5
click at [382, 190] on button "Apply" at bounding box center [387, 190] width 19 height 10
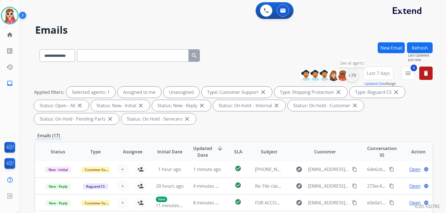
click at [355, 76] on div "+79" at bounding box center [352, 75] width 13 height 13
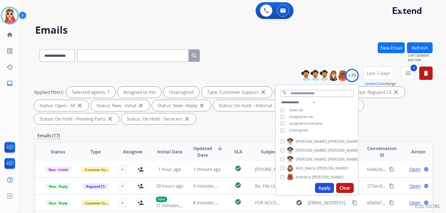
click at [295, 131] on span "Unassigned" at bounding box center [298, 130] width 18 height 5
click at [323, 191] on button "Apply" at bounding box center [324, 188] width 19 height 10
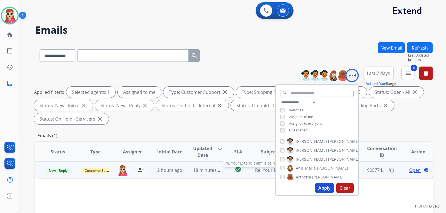
click at [258, 173] on span "Re: Your Extend claim is being reviewed" at bounding box center [296, 170] width 83 height 6
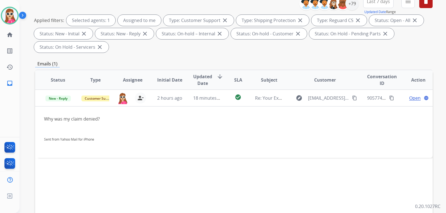
scroll to position [84, 0]
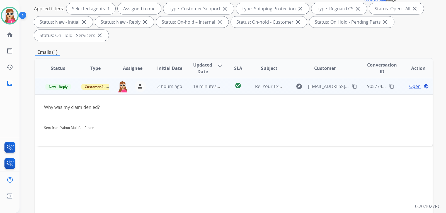
click at [352, 85] on mat-icon "content_copy" at bounding box center [354, 86] width 5 height 5
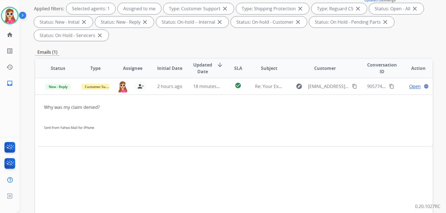
click at [331, 149] on div "Status Type Assignee Initial Date Updated Date arrow_downward SLA Subject Custo…" at bounding box center [234, 151] width 398 height 187
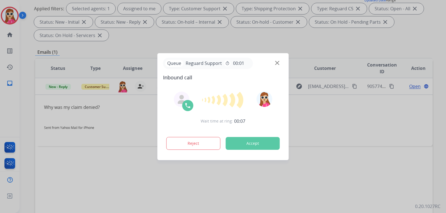
click at [259, 150] on div "Reject Accept" at bounding box center [223, 142] width 120 height 17
click at [258, 143] on button "Accept" at bounding box center [253, 143] width 54 height 13
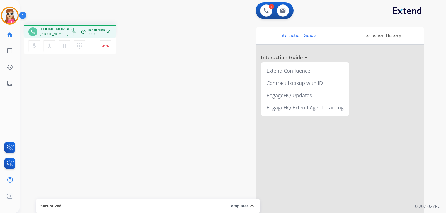
click at [72, 33] on mat-icon "content_copy" at bounding box center [74, 34] width 5 height 5
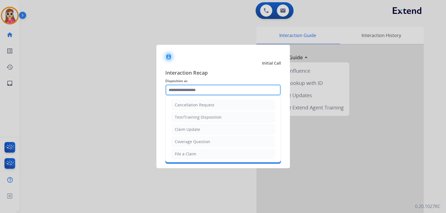
click at [224, 93] on input "text" at bounding box center [223, 90] width 116 height 11
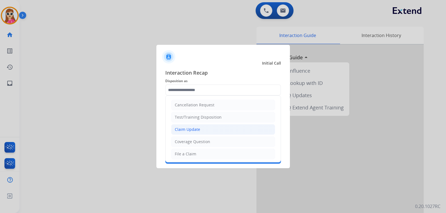
click at [203, 130] on li "Claim Update" at bounding box center [223, 129] width 104 height 11
type input "**********"
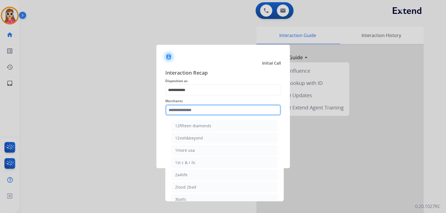
click at [203, 114] on input "text" at bounding box center [223, 110] width 116 height 11
type input "*"
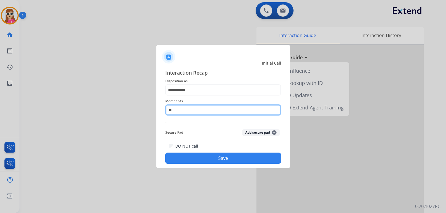
type input "*"
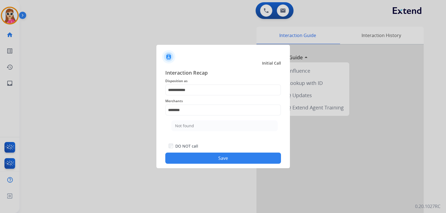
drag, startPoint x: 211, startPoint y: 121, endPoint x: 213, endPoint y: 131, distance: 9.7
click at [211, 122] on li "Not found" at bounding box center [225, 126] width 106 height 11
type input "*********"
drag, startPoint x: 222, startPoint y: 160, endPoint x: 225, endPoint y: 161, distance: 3.4
click at [225, 161] on button "Save" at bounding box center [223, 158] width 116 height 11
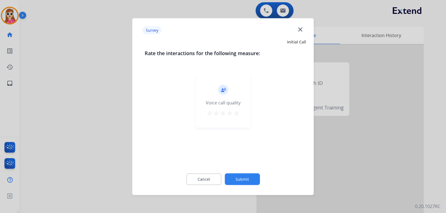
click at [241, 114] on div "record_voice_over Voice call quality star star star star star" at bounding box center [223, 101] width 54 height 53
click at [240, 112] on mat-icon "star" at bounding box center [236, 113] width 7 height 7
click at [257, 183] on button "Submit" at bounding box center [242, 179] width 35 height 12
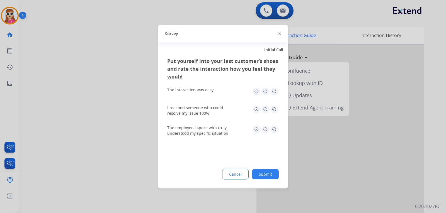
click at [276, 109] on img at bounding box center [274, 109] width 9 height 9
click at [278, 93] on img at bounding box center [274, 91] width 9 height 9
click at [277, 128] on img at bounding box center [274, 129] width 9 height 9
click at [271, 174] on button "Submit" at bounding box center [265, 174] width 27 height 10
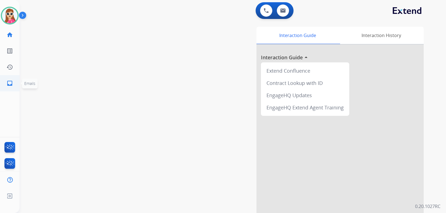
click at [11, 85] on mat-icon "inbox" at bounding box center [9, 83] width 7 height 7
select select "**********"
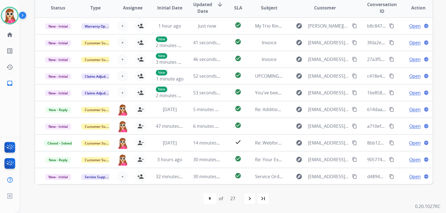
scroll to position [76, 0]
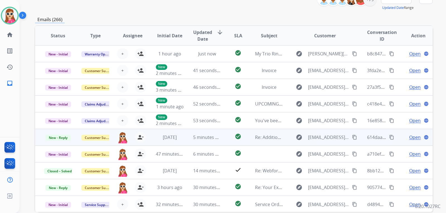
click at [409, 139] on span "Open" at bounding box center [414, 137] width 11 height 7
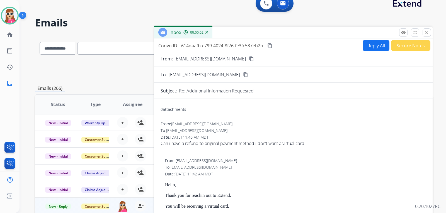
scroll to position [0, 0]
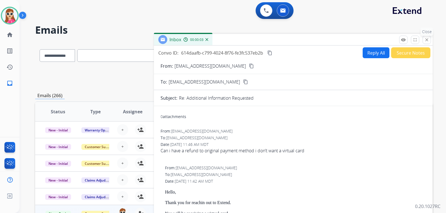
click at [428, 43] on button "close Close" at bounding box center [427, 40] width 8 height 8
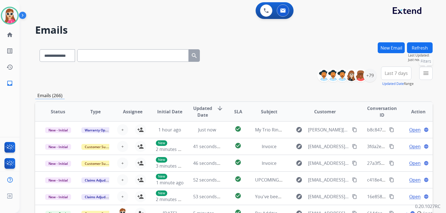
click at [427, 76] on mat-icon "menu" at bounding box center [426, 73] width 7 height 7
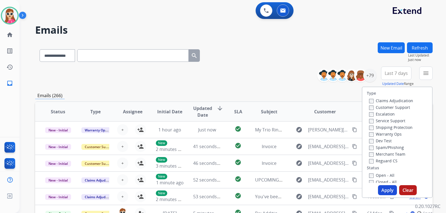
click at [389, 109] on label "Customer Support" at bounding box center [389, 107] width 41 height 5
drag, startPoint x: 389, startPoint y: 125, endPoint x: 389, endPoint y: 128, distance: 3.1
click at [389, 126] on label "Shipping Protection" at bounding box center [391, 127] width 44 height 5
drag, startPoint x: 373, startPoint y: 160, endPoint x: 373, endPoint y: 172, distance: 11.2
click at [373, 161] on label "Reguard CS" at bounding box center [383, 160] width 28 height 5
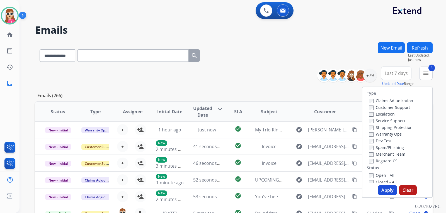
click at [374, 174] on div "Type Claims Adjudication Customer Support Escalation Service Support Shipping P…" at bounding box center [398, 135] width 70 height 96
click at [381, 177] on label "Open - All" at bounding box center [381, 175] width 25 height 5
click at [383, 186] on div "Type Claims Adjudication Customer Support Escalation Service Support Shipping P…" at bounding box center [397, 143] width 71 height 112
click at [383, 186] on button "Apply" at bounding box center [387, 190] width 19 height 10
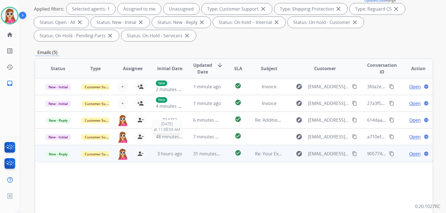
scroll to position [84, 0]
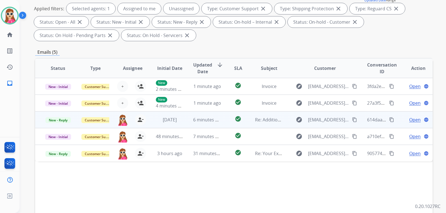
click at [354, 118] on button "content_copy" at bounding box center [354, 120] width 7 height 7
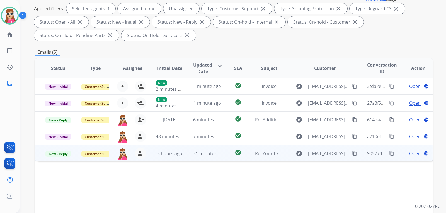
click at [416, 153] on span "Open" at bounding box center [414, 153] width 11 height 7
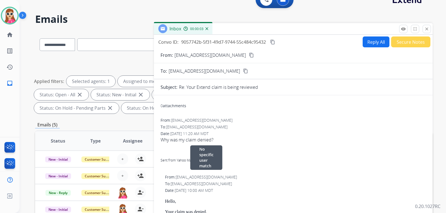
scroll to position [0, 0]
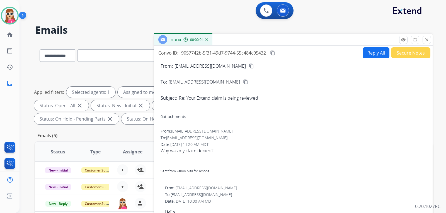
click at [373, 54] on button "Reply All" at bounding box center [376, 52] width 27 height 11
select select "**********"
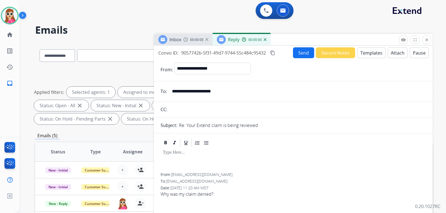
click at [375, 50] on button "Templates" at bounding box center [372, 52] width 28 height 11
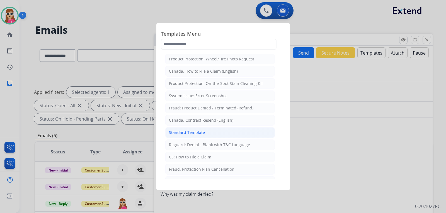
click at [207, 129] on li "Standard Template" at bounding box center [220, 132] width 110 height 11
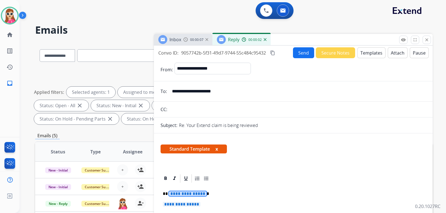
click at [191, 196] on span "**********" at bounding box center [188, 194] width 38 height 5
click at [173, 206] on span "**********" at bounding box center [182, 204] width 38 height 5
click at [300, 52] on button "Send" at bounding box center [303, 52] width 21 height 11
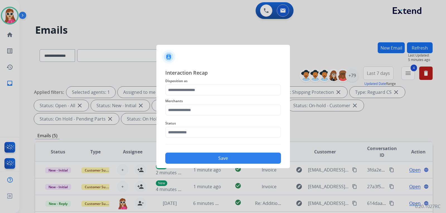
select select "**********"
click at [204, 89] on input "text" at bounding box center [223, 90] width 116 height 11
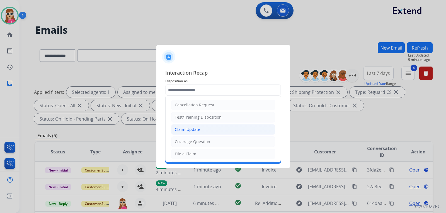
click at [194, 131] on div "Claim Update" at bounding box center [187, 130] width 25 height 6
type input "**********"
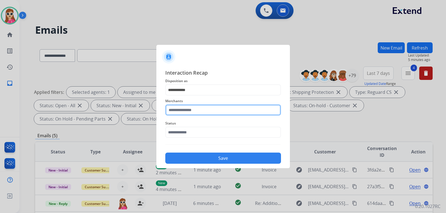
click at [201, 112] on input "text" at bounding box center [223, 110] width 116 height 11
type input "*"
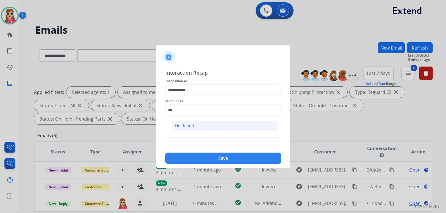
click at [216, 127] on li "Not found" at bounding box center [225, 126] width 106 height 11
type input "*********"
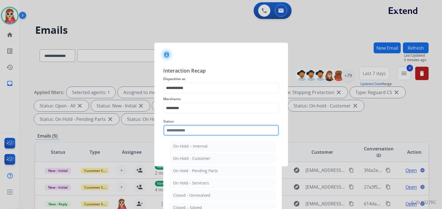
click at [218, 133] on input "text" at bounding box center [221, 130] width 116 height 11
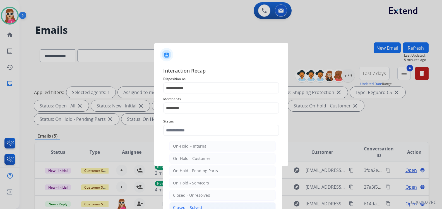
click at [210, 207] on li "Closed – Solved" at bounding box center [222, 207] width 106 height 11
type input "**********"
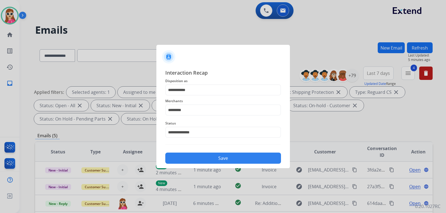
click at [217, 159] on button "Save" at bounding box center [223, 158] width 116 height 11
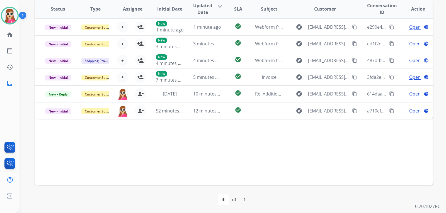
scroll to position [144, 0]
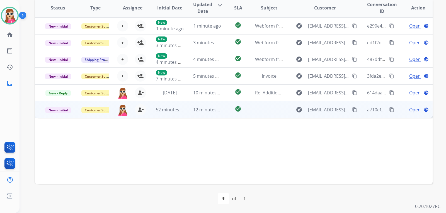
click at [275, 110] on td at bounding box center [264, 109] width 37 height 17
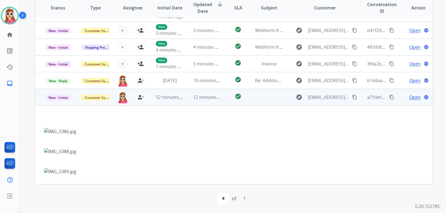
scroll to position [0, 0]
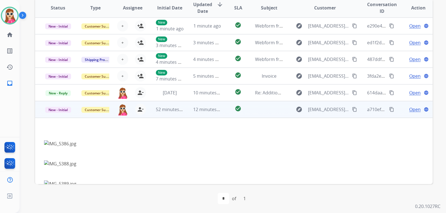
click at [352, 112] on mat-icon "content_copy" at bounding box center [354, 109] width 5 height 5
click at [409, 107] on span "Open" at bounding box center [414, 109] width 11 height 7
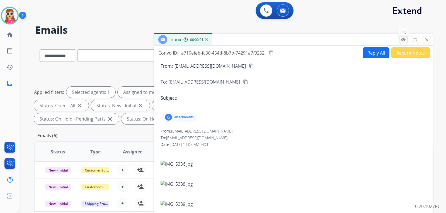
click at [403, 37] on mat-icon "remove_red_eye" at bounding box center [403, 39] width 5 height 5
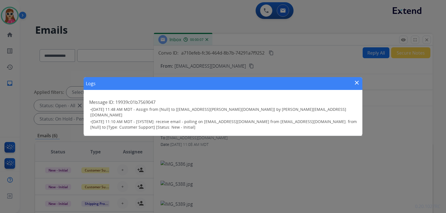
click at [354, 86] on mat-icon "close" at bounding box center [357, 82] width 7 height 7
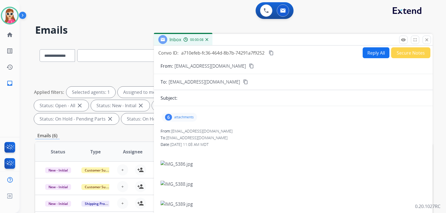
click at [181, 118] on p "attachments" at bounding box center [184, 117] width 20 height 4
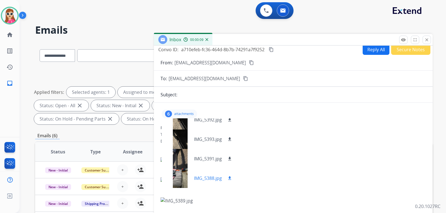
scroll to position [4, 0]
click at [230, 178] on mat-icon "download" at bounding box center [229, 177] width 5 height 5
click at [230, 156] on mat-icon "download" at bounding box center [229, 158] width 5 height 5
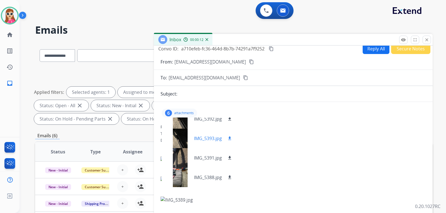
click at [231, 138] on mat-icon "download" at bounding box center [229, 138] width 5 height 5
click at [233, 120] on button "download" at bounding box center [229, 119] width 7 height 7
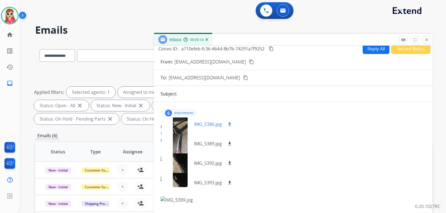
scroll to position [0, 0]
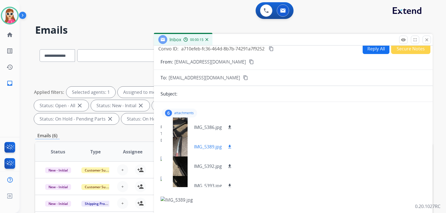
click at [231, 146] on mat-icon "download" at bounding box center [229, 146] width 5 height 5
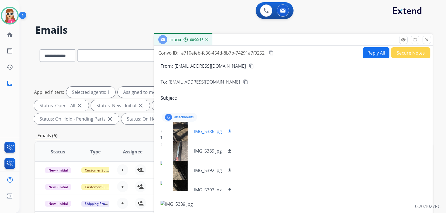
click at [232, 133] on mat-icon "download" at bounding box center [229, 131] width 5 height 5
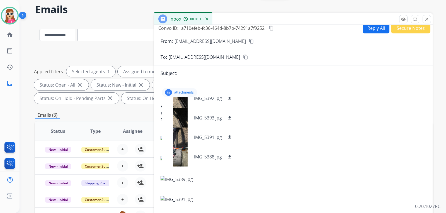
scroll to position [56, 0]
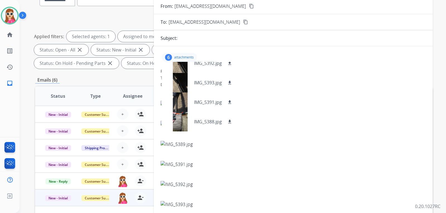
click at [281, 175] on div at bounding box center [294, 178] width 266 height 20
click at [263, 102] on img at bounding box center [294, 104] width 266 height 7
click at [179, 58] on p "attachments" at bounding box center [184, 57] width 20 height 4
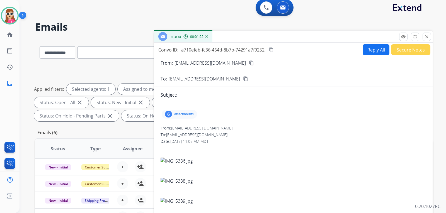
scroll to position [0, 0]
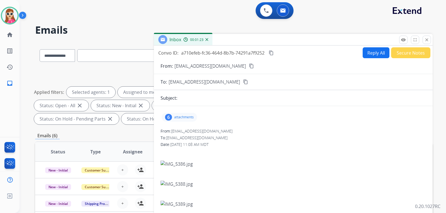
click at [370, 57] on button "Reply All" at bounding box center [376, 52] width 27 height 11
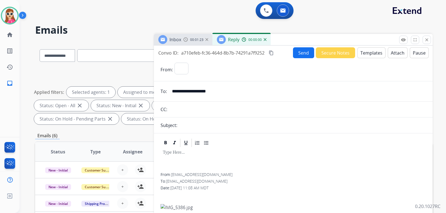
select select "**********"
click at [368, 53] on button "Templates" at bounding box center [372, 52] width 28 height 11
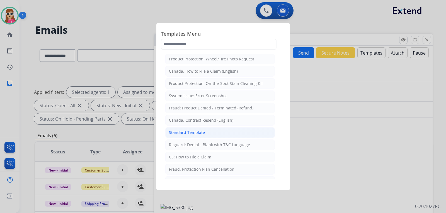
click at [215, 137] on li "Standard Template" at bounding box center [220, 132] width 110 height 11
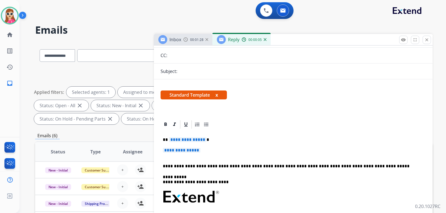
scroll to position [56, 0]
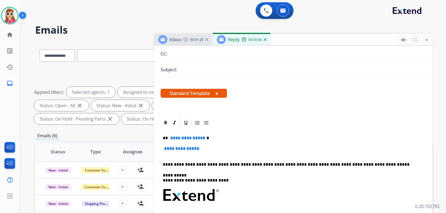
click at [193, 139] on span "**********" at bounding box center [188, 138] width 38 height 5
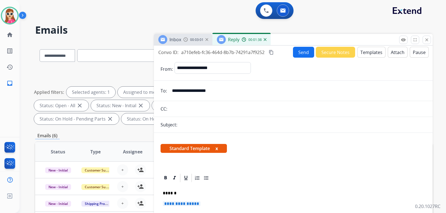
scroll to position [0, 0]
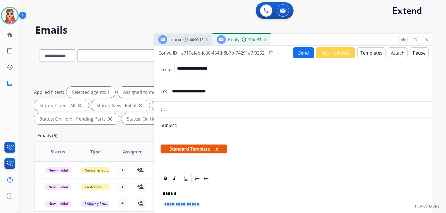
click at [270, 52] on mat-icon "content_copy" at bounding box center [271, 52] width 5 height 5
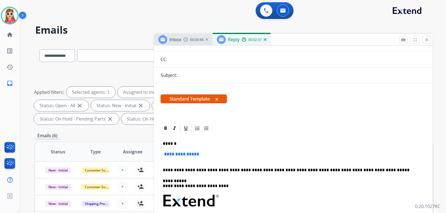
scroll to position [56, 0]
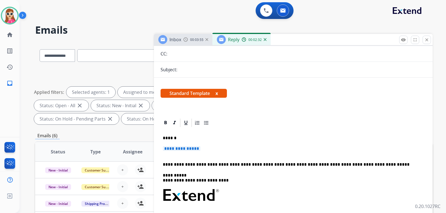
click at [183, 149] on span "**********" at bounding box center [182, 148] width 38 height 5
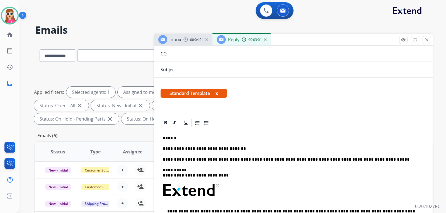
click at [236, 150] on p "**********" at bounding box center [291, 148] width 257 height 5
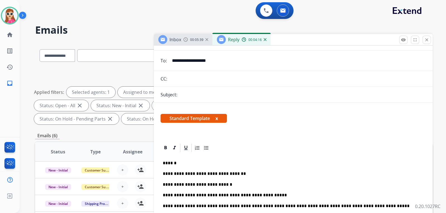
scroll to position [0, 0]
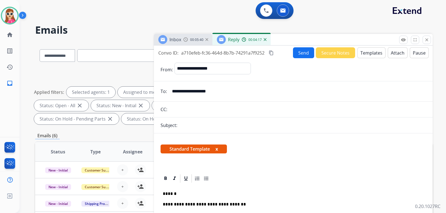
click at [304, 55] on button "Send" at bounding box center [303, 52] width 21 height 11
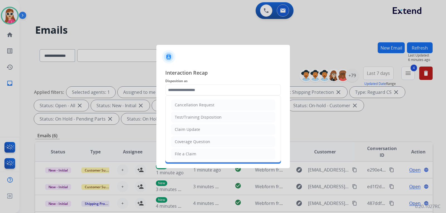
click at [213, 127] on li "Claim Update" at bounding box center [223, 129] width 104 height 11
type input "**********"
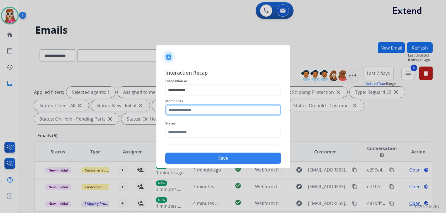
click at [209, 111] on input "text" at bounding box center [223, 110] width 116 height 11
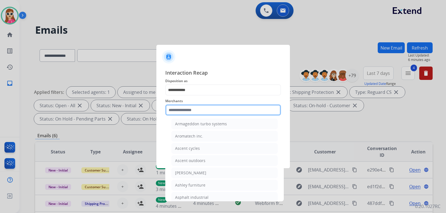
scroll to position [809, 0]
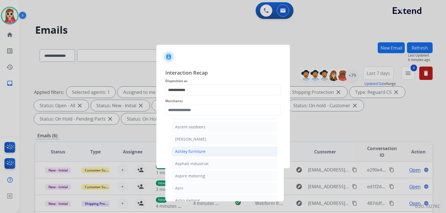
click at [197, 152] on div "Ashley furniture" at bounding box center [190, 152] width 30 height 6
type input "**********"
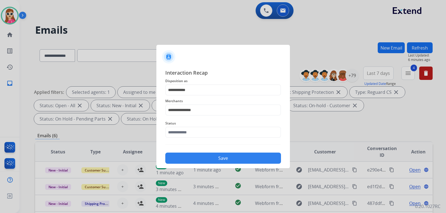
click at [199, 140] on div "Status" at bounding box center [223, 129] width 116 height 22
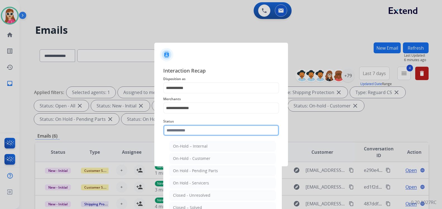
click at [199, 136] on input "text" at bounding box center [221, 130] width 116 height 11
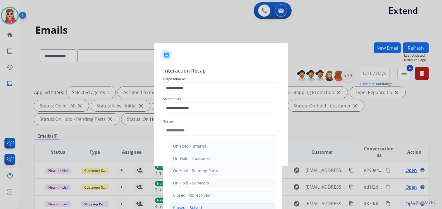
click at [208, 206] on li "Closed – Solved" at bounding box center [222, 207] width 106 height 11
type input "**********"
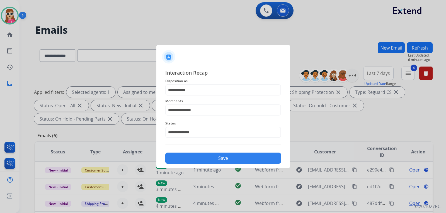
click at [224, 154] on button "Save" at bounding box center [223, 158] width 116 height 11
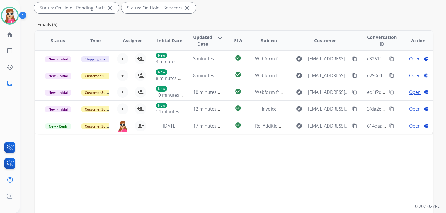
scroll to position [112, 0]
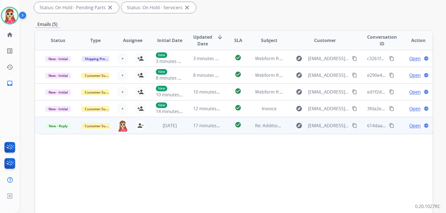
click at [223, 132] on td "check_circle" at bounding box center [233, 125] width 25 height 17
click at [415, 123] on span "Open" at bounding box center [414, 125] width 11 height 7
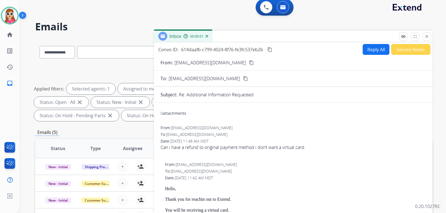
scroll to position [0, 0]
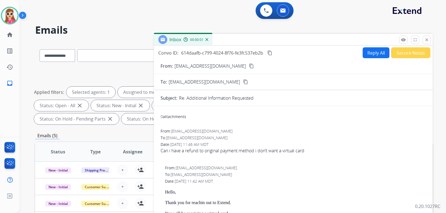
click at [376, 57] on button "Reply All" at bounding box center [376, 52] width 27 height 11
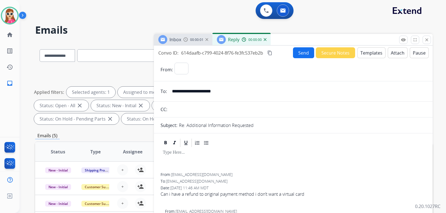
select select "**********"
click at [377, 56] on button "Templates" at bounding box center [372, 52] width 28 height 11
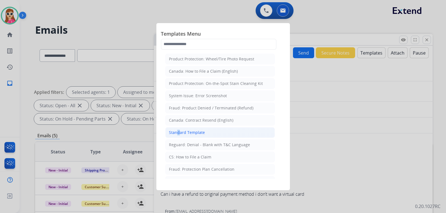
click at [176, 130] on div "Standard Template" at bounding box center [187, 133] width 36 height 6
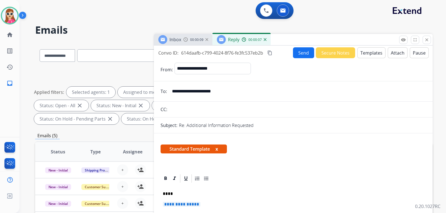
click at [184, 90] on input "**********" at bounding box center [297, 91] width 257 height 11
click at [185, 92] on input "**********" at bounding box center [297, 91] width 257 height 11
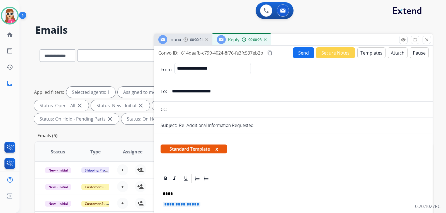
click at [167, 196] on p "****" at bounding box center [291, 194] width 257 height 5
click at [192, 204] on span "**********" at bounding box center [182, 204] width 38 height 5
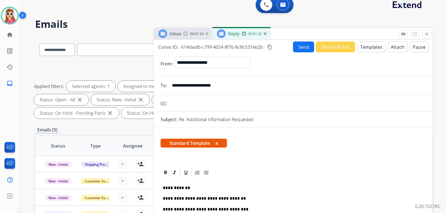
click at [296, 47] on button "Send" at bounding box center [303, 47] width 21 height 11
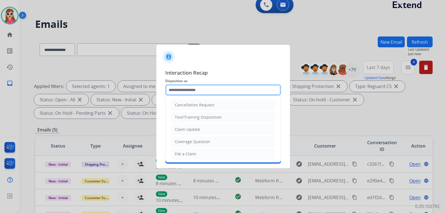
click at [218, 94] on input "text" at bounding box center [223, 90] width 116 height 11
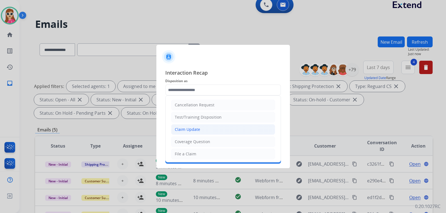
click at [218, 133] on li "Claim Update" at bounding box center [223, 129] width 104 height 11
type input "**********"
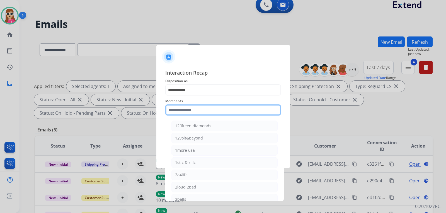
click at [202, 105] on input "text" at bounding box center [223, 110] width 116 height 11
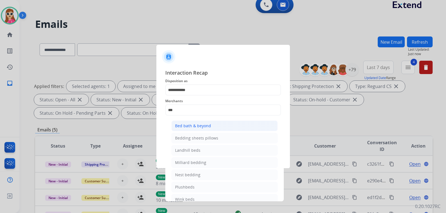
click at [202, 129] on li "Bed bath & beyond" at bounding box center [225, 126] width 106 height 11
type input "**********"
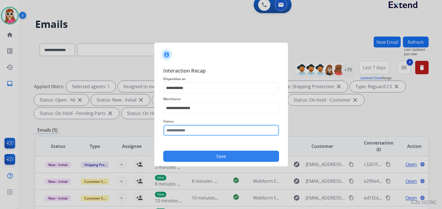
click at [201, 134] on input "text" at bounding box center [221, 130] width 116 height 11
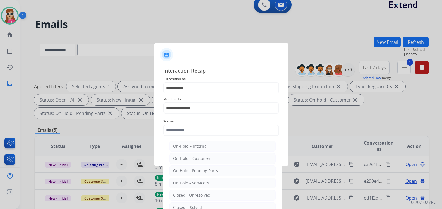
drag, startPoint x: 199, startPoint y: 205, endPoint x: 201, endPoint y: 198, distance: 7.4
click at [200, 205] on div "Closed – Solved" at bounding box center [187, 208] width 29 height 6
type input "**********"
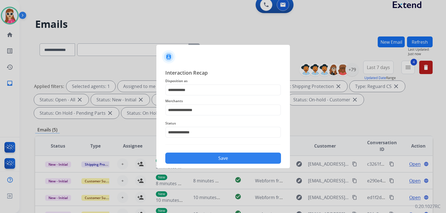
click at [209, 157] on button "Save" at bounding box center [223, 158] width 116 height 11
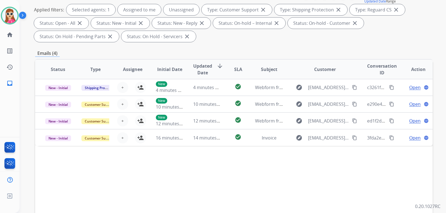
scroll to position [84, 0]
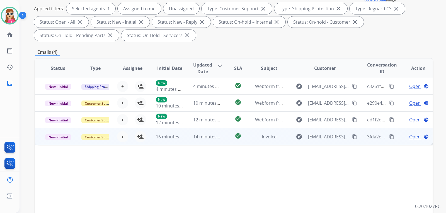
click at [226, 140] on td "check_circle" at bounding box center [233, 136] width 25 height 17
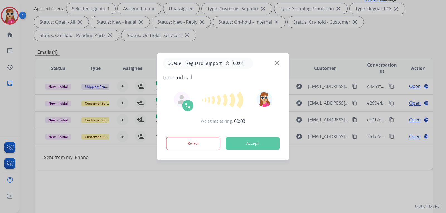
click at [293, 201] on div at bounding box center [223, 106] width 446 height 213
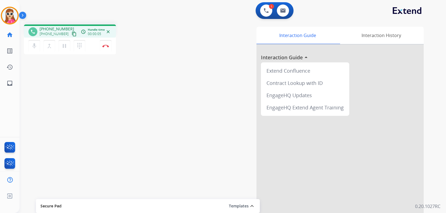
click at [72, 33] on mat-icon "content_copy" at bounding box center [74, 34] width 5 height 5
click at [282, 12] on img at bounding box center [283, 10] width 6 height 4
select select "**********"
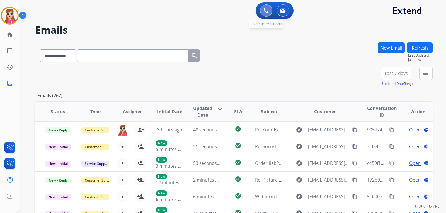
click at [263, 11] on button at bounding box center [266, 10] width 12 height 12
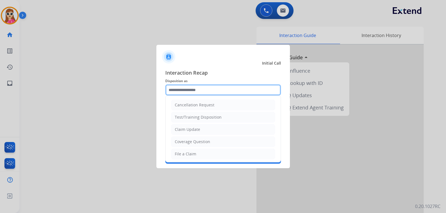
drag, startPoint x: 237, startPoint y: 91, endPoint x: 208, endPoint y: 95, distance: 29.0
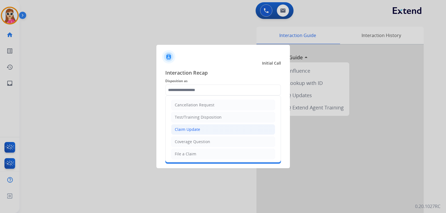
drag, startPoint x: 208, startPoint y: 95, endPoint x: 187, endPoint y: 128, distance: 39.4
click at [187, 128] on div "Claim Update" at bounding box center [187, 130] width 25 height 6
type input "**********"
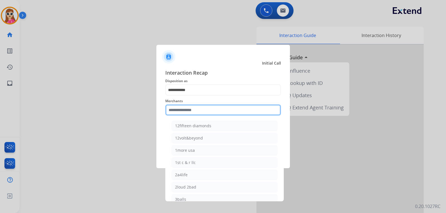
click at [201, 112] on input "text" at bounding box center [223, 110] width 116 height 11
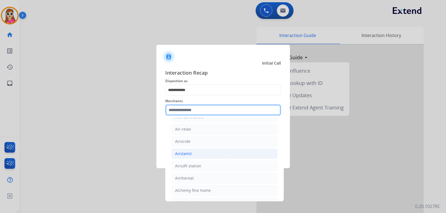
type input "*"
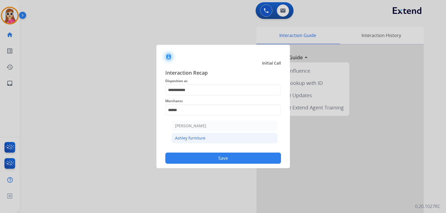
click at [208, 141] on li "Ashley furniture" at bounding box center [225, 138] width 106 height 11
type input "**********"
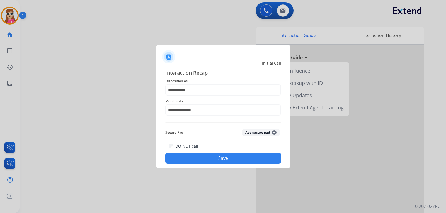
click at [217, 160] on button "Save" at bounding box center [223, 158] width 116 height 11
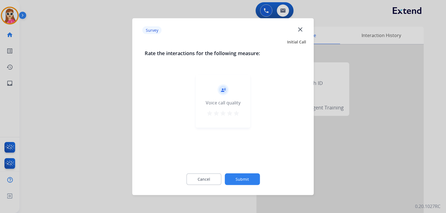
click at [234, 116] on mat-icon "star" at bounding box center [236, 113] width 7 height 7
click at [248, 179] on button "Submit" at bounding box center [242, 179] width 35 height 12
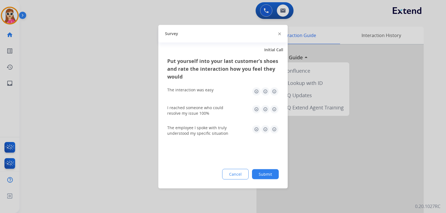
drag, startPoint x: 274, startPoint y: 88, endPoint x: 271, endPoint y: 100, distance: 12.7
click at [275, 88] on img at bounding box center [274, 91] width 9 height 9
click at [274, 113] on img at bounding box center [274, 109] width 9 height 9
click at [276, 132] on img at bounding box center [274, 129] width 9 height 9
click at [274, 173] on button "Submit" at bounding box center [265, 174] width 27 height 10
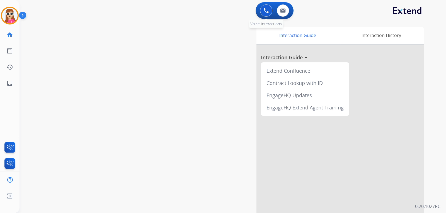
click at [271, 14] on button at bounding box center [266, 10] width 12 height 12
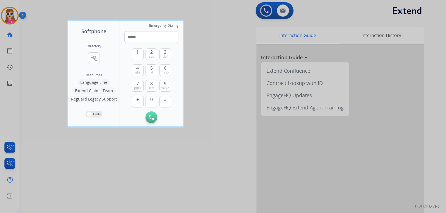
drag, startPoint x: 25, startPoint y: 105, endPoint x: 25, endPoint y: 83, distance: 22.0
click at [25, 96] on div at bounding box center [223, 106] width 446 height 213
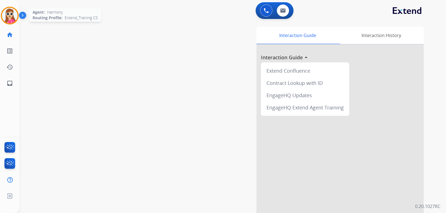
click at [6, 18] on img at bounding box center [10, 16] width 16 height 16
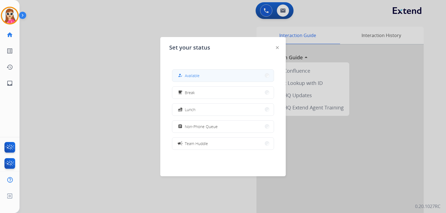
click at [212, 70] on div "how_to_reg Available" at bounding box center [223, 75] width 102 height 13
click at [229, 66] on div "Set your status how_to_reg Available free_breakfast Break fastfood Lunch assign…" at bounding box center [223, 106] width 126 height 139
drag, startPoint x: 229, startPoint y: 72, endPoint x: 233, endPoint y: 68, distance: 5.7
click at [230, 72] on button "how_to_reg Available" at bounding box center [223, 76] width 102 height 12
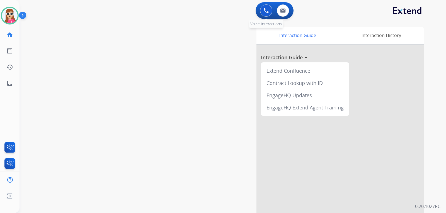
click at [269, 13] on button at bounding box center [266, 10] width 12 height 12
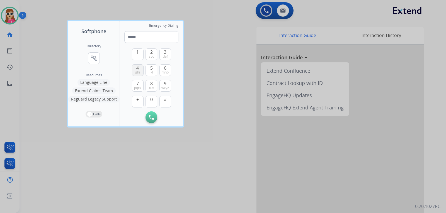
click at [139, 72] on span "ghi" at bounding box center [137, 72] width 5 height 4
drag, startPoint x: 157, startPoint y: 101, endPoint x: 154, endPoint y: 101, distance: 3.4
click at [155, 101] on div "1 2 abc 3 def 4 ghi 5 jkl 6 mno 7 pqrs 8 tuv 9 wxyz + 0 #" at bounding box center [151, 77] width 39 height 69
drag, startPoint x: 153, startPoint y: 101, endPoint x: 149, endPoint y: 96, distance: 6.5
click at [152, 101] on span "0" at bounding box center [151, 99] width 3 height 7
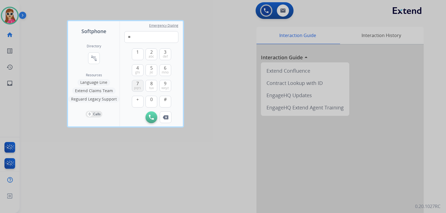
click at [143, 85] on button "7 pqrs" at bounding box center [138, 86] width 12 height 12
drag, startPoint x: 152, startPoint y: 81, endPoint x: 155, endPoint y: 73, distance: 8.6
click at [152, 81] on span "8" at bounding box center [151, 83] width 3 height 7
click at [165, 54] on span "3" at bounding box center [165, 52] width 3 height 7
click at [141, 85] on button "7 pqrs" at bounding box center [138, 86] width 12 height 12
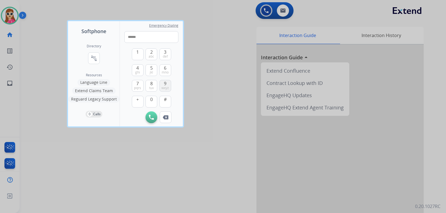
click at [163, 83] on button "9 wxyz" at bounding box center [166, 86] width 12 height 12
click at [133, 69] on button "4 ghi" at bounding box center [138, 70] width 12 height 12
click at [152, 87] on span "tuv" at bounding box center [151, 88] width 5 height 4
drag, startPoint x: 164, startPoint y: 85, endPoint x: 156, endPoint y: 105, distance: 21.3
click at [164, 85] on span "9" at bounding box center [165, 83] width 3 height 7
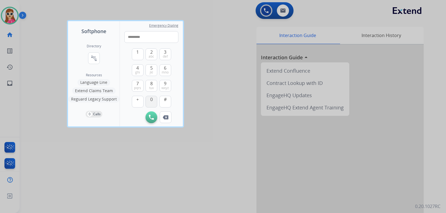
type input "**********"
click at [155, 117] on button "Initiate Call" at bounding box center [152, 118] width 12 height 12
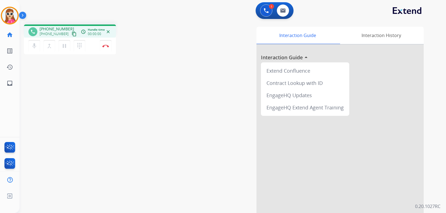
click at [304, 166] on div at bounding box center [340, 149] width 167 height 208
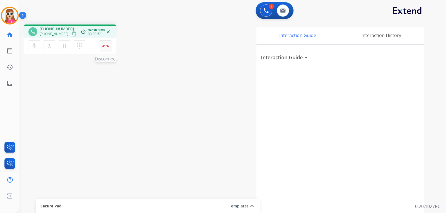
click at [106, 45] on img at bounding box center [105, 46] width 7 height 3
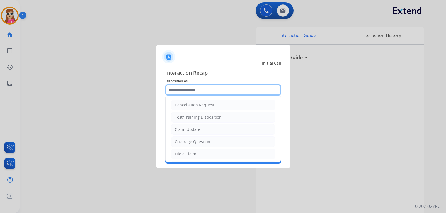
click at [194, 87] on input "text" at bounding box center [223, 90] width 116 height 11
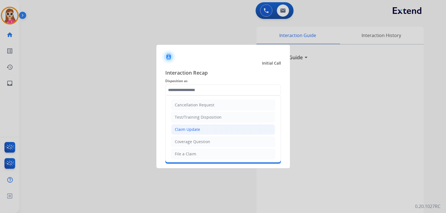
click at [200, 130] on li "Claim Update" at bounding box center [223, 129] width 104 height 11
type input "**********"
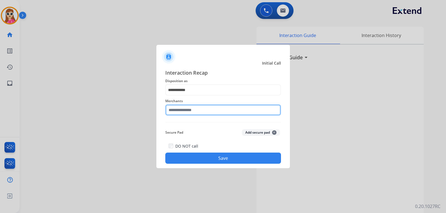
click at [209, 114] on input "text" at bounding box center [223, 110] width 116 height 11
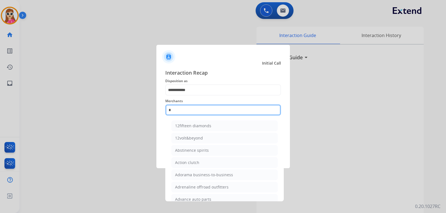
type input "*"
click at [257, 110] on input "*" at bounding box center [223, 110] width 116 height 11
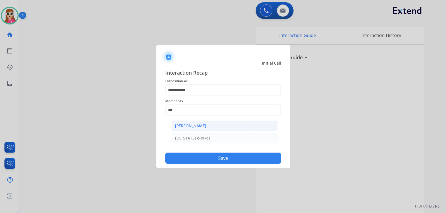
click at [225, 130] on li "[PERSON_NAME]" at bounding box center [225, 126] width 106 height 11
type input "**********"
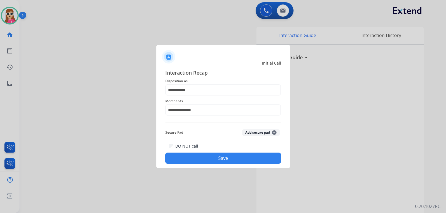
click at [214, 159] on button "Save" at bounding box center [223, 158] width 116 height 11
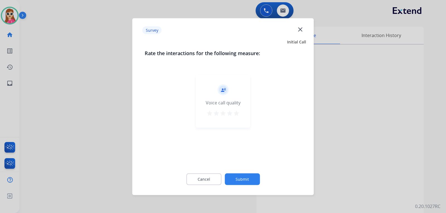
click at [239, 114] on div "record_voice_over Voice call quality star star star star star" at bounding box center [223, 101] width 54 height 53
click at [238, 114] on mat-icon "star" at bounding box center [236, 113] width 7 height 7
click at [257, 178] on button "Submit" at bounding box center [242, 179] width 35 height 12
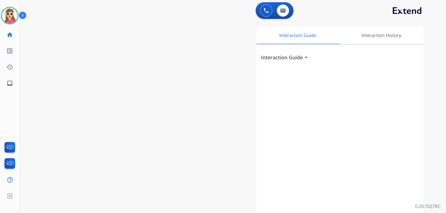
click at [337, 137] on div "Interaction Guide arrow_drop_down" at bounding box center [340, 149] width 167 height 208
click at [6, 89] on link "inbox Emails" at bounding box center [10, 84] width 16 height 16
select select "**********"
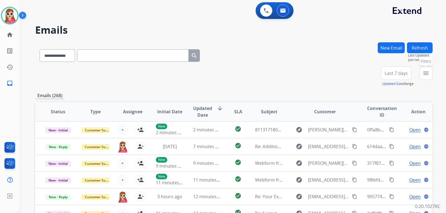
click at [423, 78] on button "menu Filters" at bounding box center [425, 73] width 13 height 13
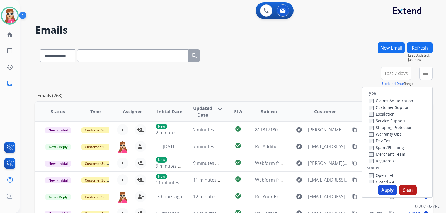
click at [392, 107] on label "Customer Support" at bounding box center [389, 107] width 41 height 5
drag, startPoint x: 392, startPoint y: 127, endPoint x: 381, endPoint y: 133, distance: 12.6
click at [391, 128] on label "Shipping Protection" at bounding box center [391, 127] width 44 height 5
drag, startPoint x: 375, startPoint y: 160, endPoint x: 370, endPoint y: 161, distance: 4.9
click at [375, 160] on label "Reguard CS" at bounding box center [383, 160] width 28 height 5
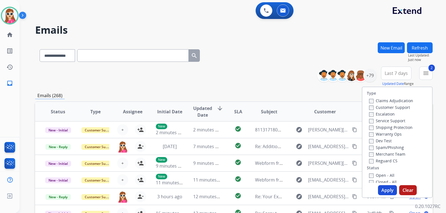
click at [382, 125] on label "Shipping Protection" at bounding box center [391, 127] width 44 height 5
click at [392, 191] on button "Apply" at bounding box center [387, 190] width 19 height 10
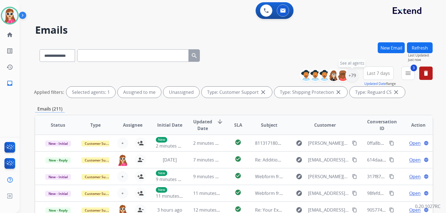
click at [352, 67] on div "**********" at bounding box center [331, 76] width 55 height 18
click at [353, 77] on div "+79" at bounding box center [352, 75] width 13 height 13
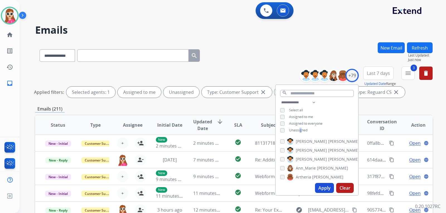
click at [300, 129] on span "Unassigned" at bounding box center [298, 130] width 18 height 5
click at [327, 185] on button "Apply" at bounding box center [324, 188] width 19 height 10
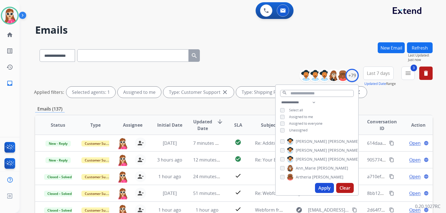
drag, startPoint x: 245, startPoint y: 107, endPoint x: 249, endPoint y: 121, distance: 14.2
click at [245, 108] on div "Emails (137)" at bounding box center [234, 109] width 398 height 7
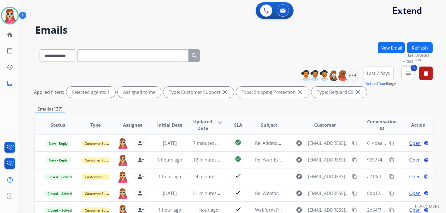
click at [408, 70] on mat-icon "menu" at bounding box center [408, 73] width 7 height 7
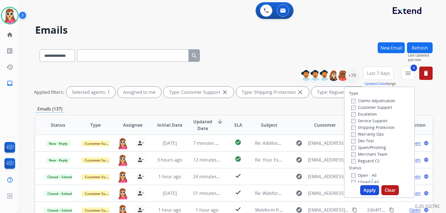
drag, startPoint x: 368, startPoint y: 184, endPoint x: 370, endPoint y: 177, distance: 7.1
click at [370, 181] on div "Type Claims Adjudication Customer Support Escalation Service Support Shipping P…" at bounding box center [379, 143] width 71 height 112
click at [366, 187] on button "Apply" at bounding box center [369, 190] width 19 height 10
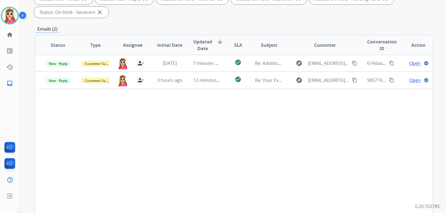
scroll to position [112, 0]
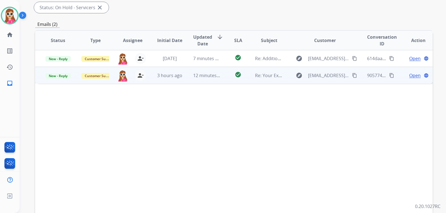
click at [247, 78] on td "Re: Your Extend claim is being reviewed" at bounding box center [264, 75] width 37 height 17
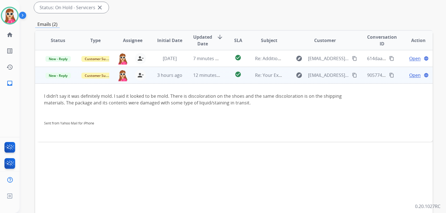
click at [413, 76] on span "Open" at bounding box center [414, 75] width 11 height 7
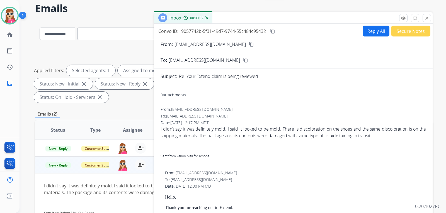
scroll to position [0, 0]
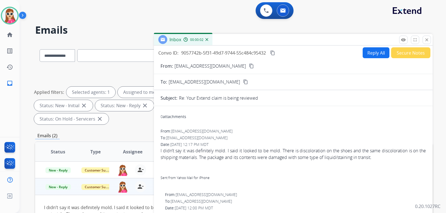
click at [374, 54] on button "Reply All" at bounding box center [376, 52] width 27 height 11
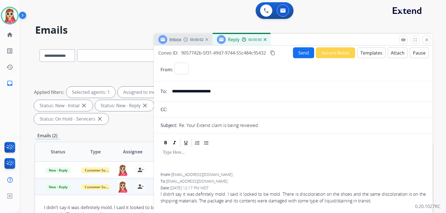
select select "**********"
click at [370, 52] on button "Templates" at bounding box center [372, 52] width 28 height 11
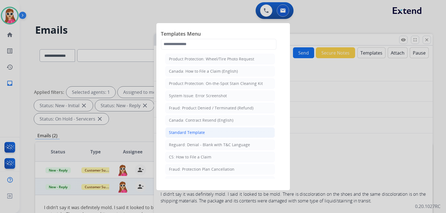
click at [222, 131] on li "Standard Template" at bounding box center [220, 132] width 110 height 11
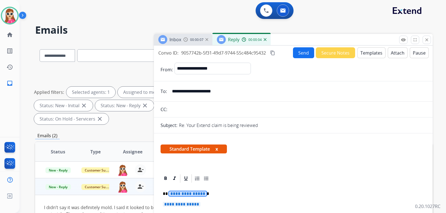
click at [181, 194] on span "**********" at bounding box center [188, 194] width 38 height 5
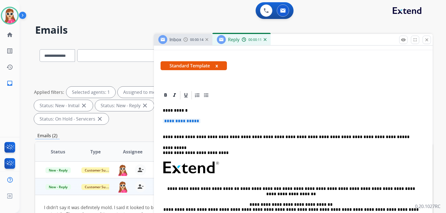
scroll to position [84, 0]
click at [194, 123] on span "**********" at bounding box center [182, 121] width 38 height 5
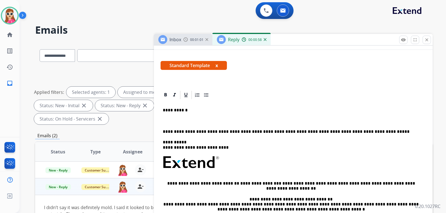
click at [208, 117] on div "**********" at bounding box center [294, 178] width 266 height 156
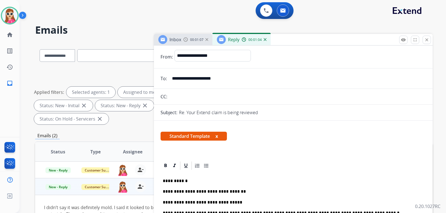
scroll to position [0, 0]
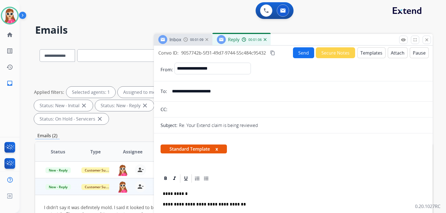
click at [305, 54] on button "Send" at bounding box center [303, 52] width 21 height 11
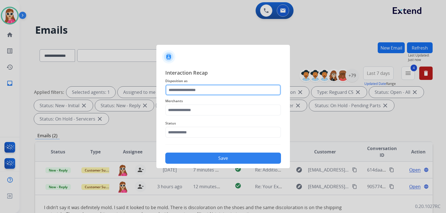
click at [204, 95] on input "text" at bounding box center [223, 90] width 116 height 11
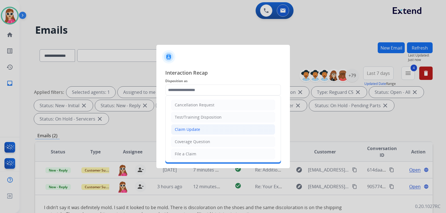
click at [201, 132] on li "Claim Update" at bounding box center [223, 129] width 104 height 11
type input "**********"
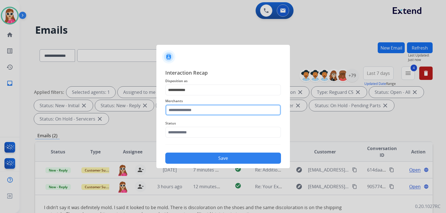
click at [200, 112] on input "text" at bounding box center [223, 110] width 116 height 11
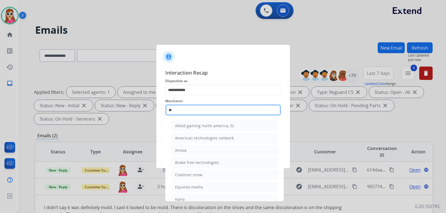
type input "*"
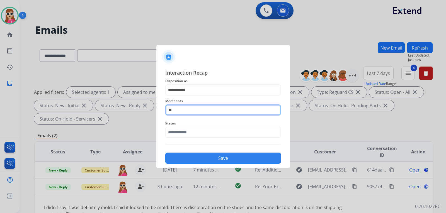
type input "*"
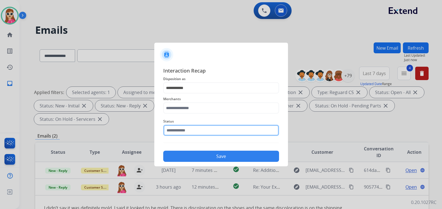
click at [193, 132] on input "text" at bounding box center [221, 130] width 116 height 11
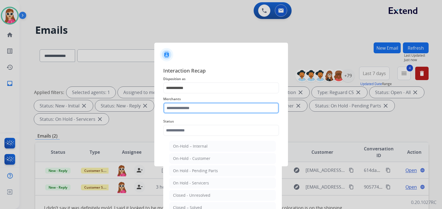
click at [191, 109] on input "text" at bounding box center [221, 107] width 116 height 11
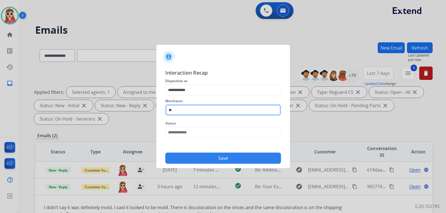
type input "*"
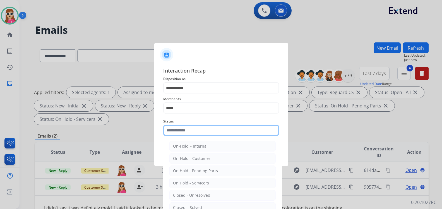
click at [206, 134] on input "text" at bounding box center [221, 130] width 116 height 11
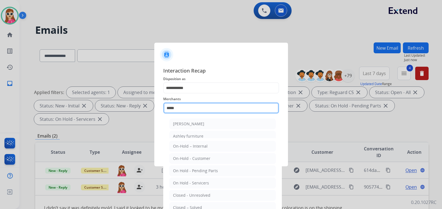
click at [202, 108] on input "*****" at bounding box center [221, 107] width 116 height 11
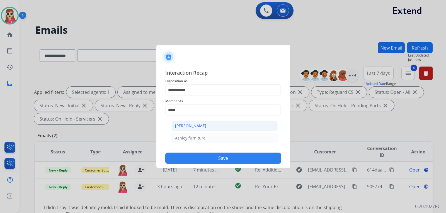
click at [200, 126] on div "[PERSON_NAME]" at bounding box center [190, 126] width 31 height 6
type input "**********"
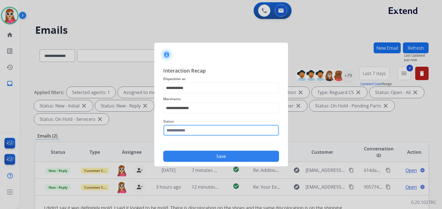
click at [199, 132] on input "text" at bounding box center [221, 130] width 116 height 11
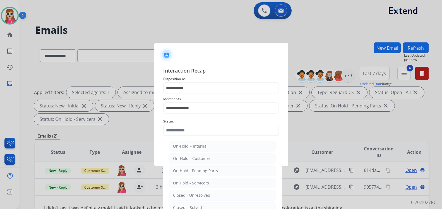
click at [179, 206] on div "Closed – Solved" at bounding box center [187, 208] width 29 height 6
type input "**********"
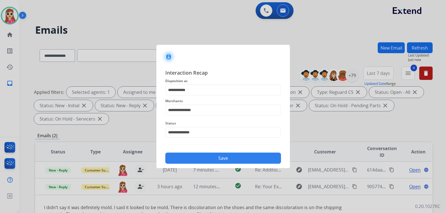
click at [211, 155] on button "Save" at bounding box center [223, 158] width 116 height 11
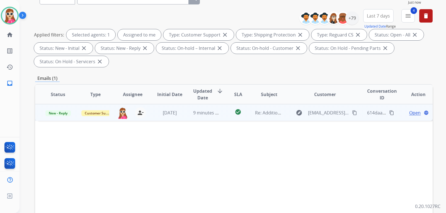
scroll to position [56, 0]
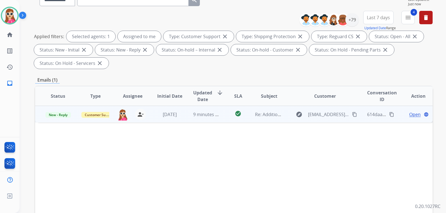
click at [221, 115] on td "check_circle" at bounding box center [233, 114] width 25 height 17
click at [414, 117] on span "Open" at bounding box center [414, 114] width 11 height 7
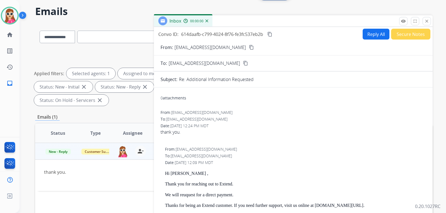
scroll to position [0, 0]
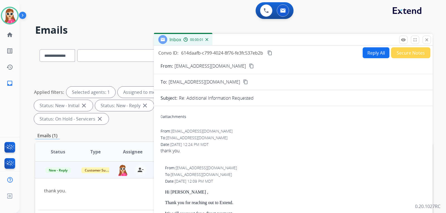
click at [371, 53] on button "Reply All" at bounding box center [376, 52] width 27 height 11
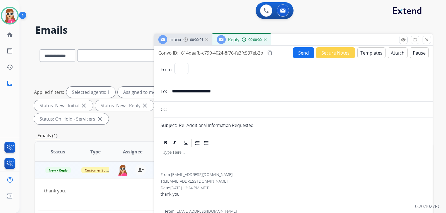
select select "**********"
click at [371, 53] on button "Templates" at bounding box center [372, 52] width 28 height 11
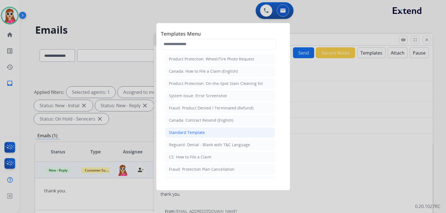
click at [197, 132] on div "Standard Template" at bounding box center [187, 133] width 36 height 6
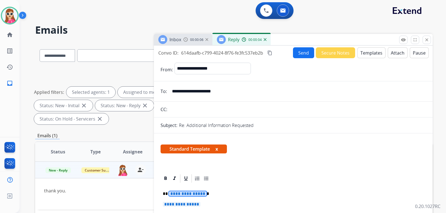
click at [187, 193] on span "**********" at bounding box center [188, 194] width 38 height 5
drag, startPoint x: 170, startPoint y: 91, endPoint x: 186, endPoint y: 94, distance: 16.1
click at [186, 94] on input "**********" at bounding box center [297, 91] width 257 height 11
drag, startPoint x: 196, startPoint y: 197, endPoint x: 194, endPoint y: 194, distance: 3.3
click at [194, 194] on span "**********" at bounding box center [188, 194] width 38 height 5
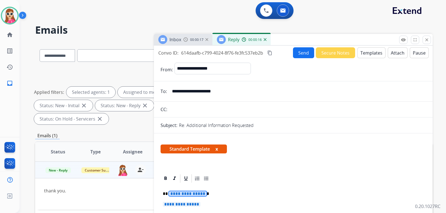
drag, startPoint x: 188, startPoint y: 195, endPoint x: 183, endPoint y: 194, distance: 5.4
drag, startPoint x: 183, startPoint y: 194, endPoint x: 179, endPoint y: 192, distance: 4.9
click at [179, 192] on span "**********" at bounding box center [188, 194] width 38 height 5
click at [178, 192] on span "**********" at bounding box center [188, 194] width 38 height 5
click at [181, 195] on span "**********" at bounding box center [188, 194] width 38 height 5
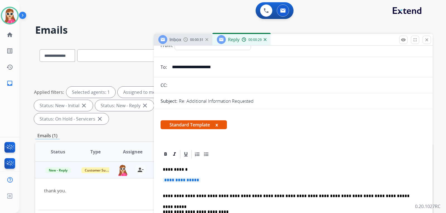
scroll to position [28, 0]
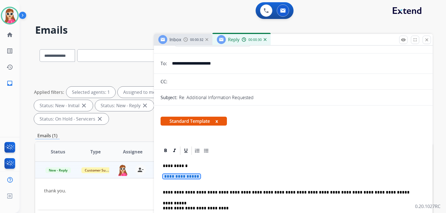
click at [182, 175] on span "**********" at bounding box center [182, 176] width 38 height 5
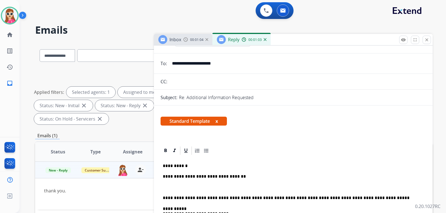
click at [192, 189] on p at bounding box center [293, 187] width 261 height 5
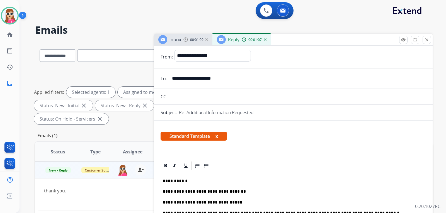
scroll to position [0, 0]
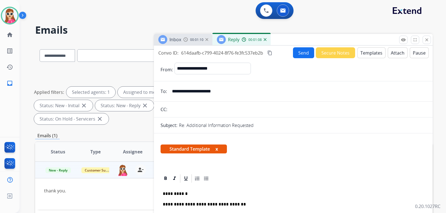
click at [306, 54] on button "Send" at bounding box center [303, 52] width 21 height 11
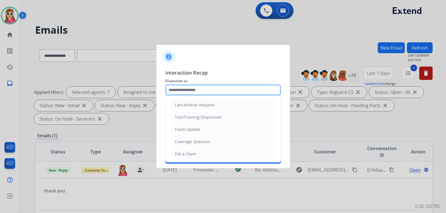
click at [206, 93] on input "text" at bounding box center [223, 90] width 116 height 11
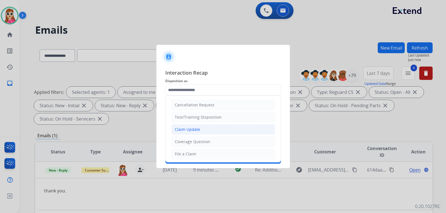
click at [191, 131] on div "Claim Update" at bounding box center [187, 130] width 25 height 6
type input "**********"
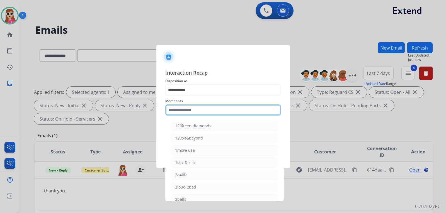
click at [186, 112] on input "text" at bounding box center [223, 110] width 116 height 11
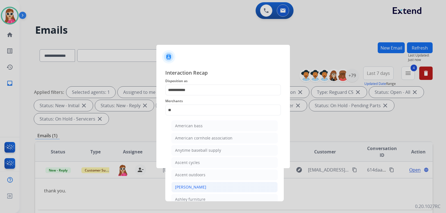
click at [224, 190] on li "[PERSON_NAME]" at bounding box center [225, 187] width 106 height 11
type input "**********"
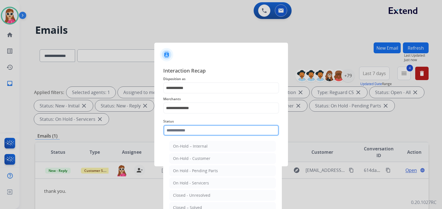
click at [220, 138] on div "Status On-Hold – Internal On-Hold - Customer On Hold - Pending Parts On Hold - …" at bounding box center [221, 127] width 116 height 22
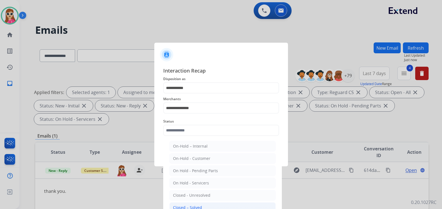
click at [204, 204] on li "Closed – Solved" at bounding box center [222, 207] width 106 height 11
type input "**********"
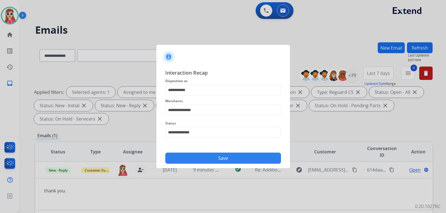
click at [221, 160] on button "Save" at bounding box center [223, 158] width 116 height 11
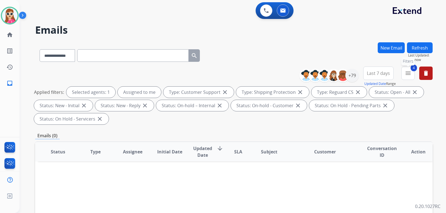
click at [401, 73] on div "**********" at bounding box center [368, 77] width 129 height 20
click at [404, 73] on button "4 menu Filters" at bounding box center [408, 73] width 13 height 13
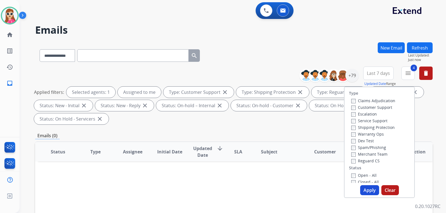
drag, startPoint x: 298, startPoint y: 142, endPoint x: 306, endPoint y: 124, distance: 19.6
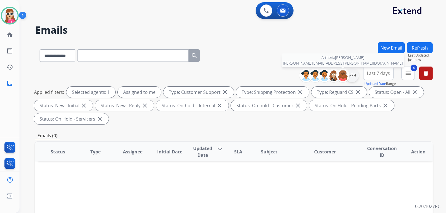
click at [349, 78] on div "Artheria Robinson artheria.robinson@eccogroupusa.com +79" at bounding box center [331, 75] width 55 height 13
click at [402, 71] on button "4 menu Filters" at bounding box center [408, 73] width 13 height 13
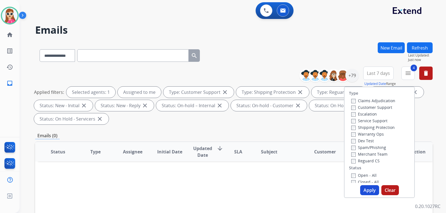
click at [318, 148] on th "Customer" at bounding box center [321, 152] width 74 height 20
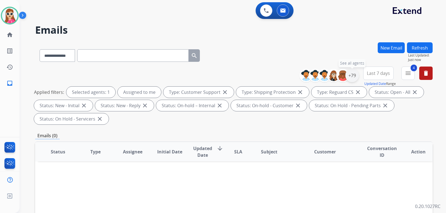
click at [356, 77] on div "+79" at bounding box center [352, 75] width 13 height 13
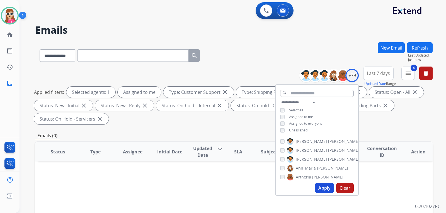
click at [304, 129] on span "Unassigned" at bounding box center [298, 130] width 18 height 5
click at [319, 189] on button "Apply" at bounding box center [324, 188] width 19 height 10
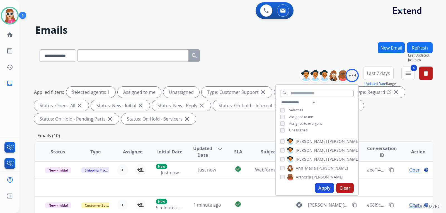
click at [249, 134] on div "Emails (10)" at bounding box center [234, 135] width 398 height 7
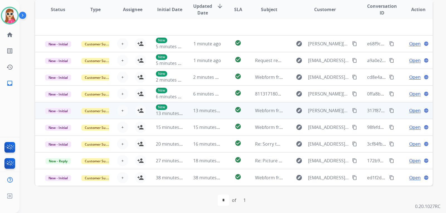
scroll to position [144, 0]
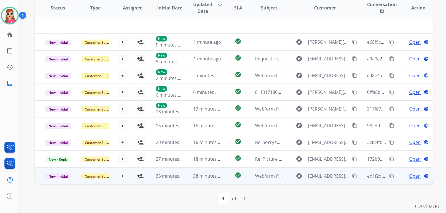
click at [232, 181] on td "check_circle" at bounding box center [233, 176] width 25 height 17
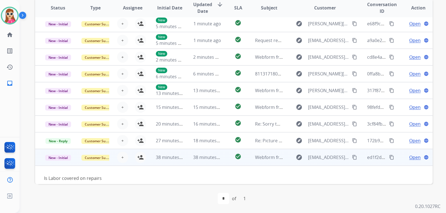
scroll to position [25, 0]
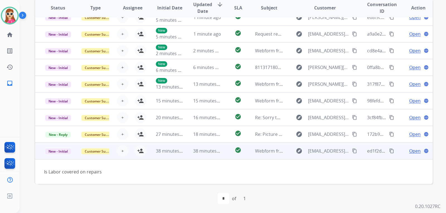
click at [412, 151] on span "Open" at bounding box center [414, 151] width 11 height 7
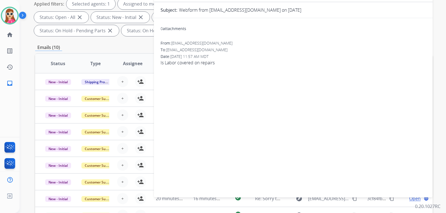
scroll to position [33, 0]
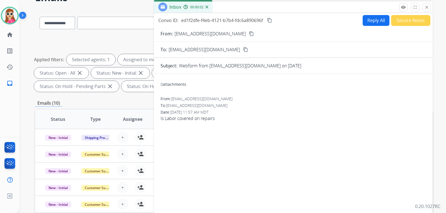
click at [374, 19] on button "Reply All" at bounding box center [376, 20] width 27 height 11
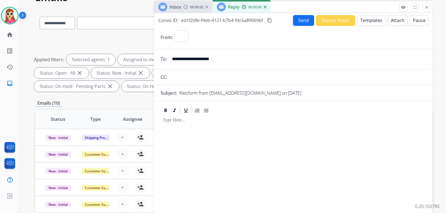
select select "**********"
click at [374, 19] on button "Templates" at bounding box center [372, 20] width 28 height 11
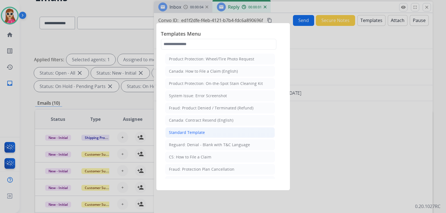
click at [208, 130] on li "Standard Template" at bounding box center [220, 132] width 110 height 11
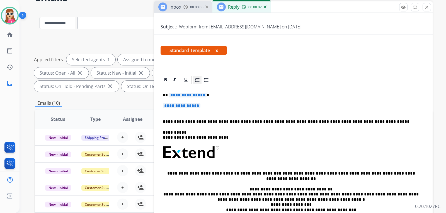
scroll to position [56, 0]
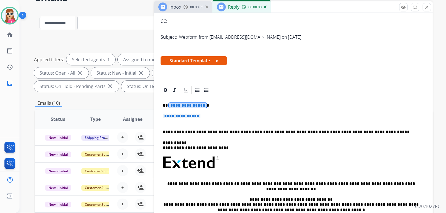
click at [183, 106] on span "**********" at bounding box center [188, 105] width 38 height 5
click at [180, 116] on span "**********" at bounding box center [182, 116] width 38 height 5
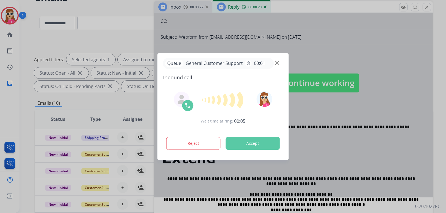
click at [247, 144] on button "Accept" at bounding box center [253, 143] width 54 height 13
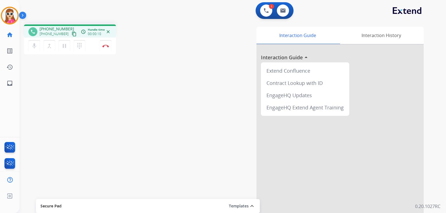
click at [72, 35] on mat-icon "content_copy" at bounding box center [74, 34] width 5 height 5
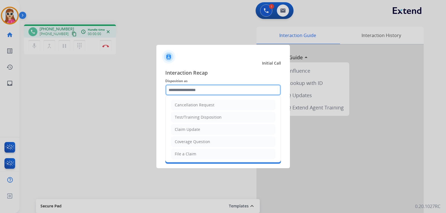
click at [192, 91] on input "text" at bounding box center [223, 90] width 116 height 11
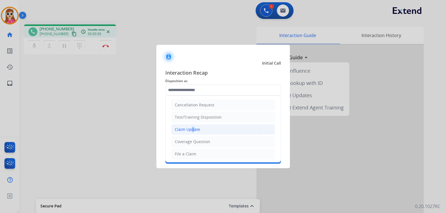
click at [190, 130] on div "Claim Update" at bounding box center [187, 130] width 25 height 6
type input "**********"
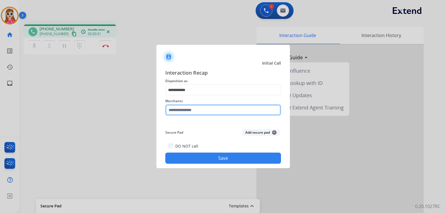
click at [190, 113] on input "text" at bounding box center [223, 110] width 116 height 11
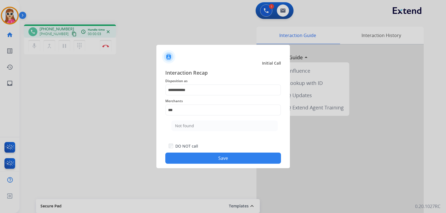
click at [204, 124] on li "Not found" at bounding box center [225, 126] width 106 height 11
type input "*********"
click at [218, 157] on button "Save" at bounding box center [223, 158] width 116 height 11
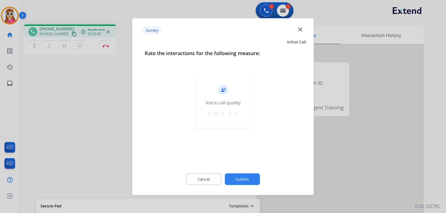
click at [237, 113] on mat-icon "star" at bounding box center [236, 113] width 7 height 7
click at [247, 180] on button "Submit" at bounding box center [242, 179] width 35 height 12
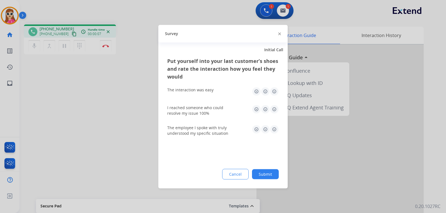
click at [273, 93] on img at bounding box center [274, 91] width 9 height 9
drag, startPoint x: 274, startPoint y: 110, endPoint x: 274, endPoint y: 122, distance: 11.4
click at [274, 110] on img at bounding box center [274, 109] width 9 height 9
click at [275, 131] on img at bounding box center [274, 129] width 9 height 9
drag, startPoint x: 266, startPoint y: 175, endPoint x: 266, endPoint y: 143, distance: 32.1
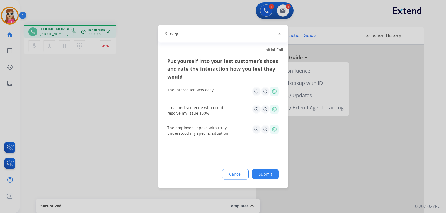
click at [266, 175] on button "Submit" at bounding box center [265, 174] width 27 height 10
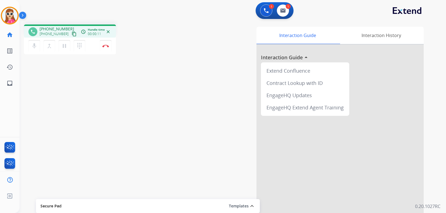
click at [72, 34] on mat-icon "content_copy" at bounding box center [74, 34] width 5 height 5
click at [106, 45] on img at bounding box center [105, 46] width 7 height 3
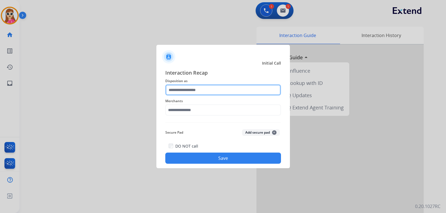
click at [185, 89] on input "text" at bounding box center [223, 90] width 116 height 11
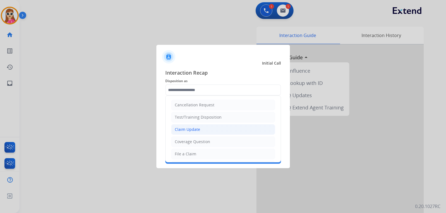
drag, startPoint x: 187, startPoint y: 128, endPoint x: 189, endPoint y: 109, distance: 19.0
click at [187, 128] on div "Claim Update" at bounding box center [187, 130] width 25 height 6
type input "**********"
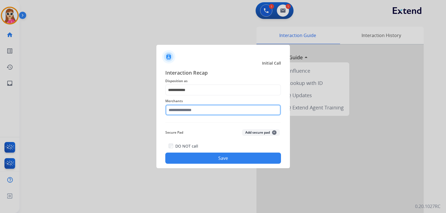
drag, startPoint x: 189, startPoint y: 110, endPoint x: 187, endPoint y: 118, distance: 8.3
click at [189, 112] on input "text" at bounding box center [223, 110] width 116 height 11
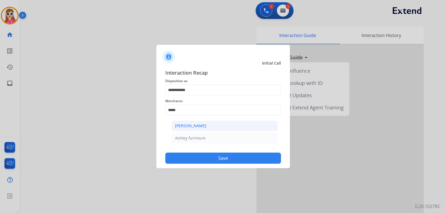
click at [198, 127] on div "[PERSON_NAME]" at bounding box center [190, 126] width 31 height 6
type input "**********"
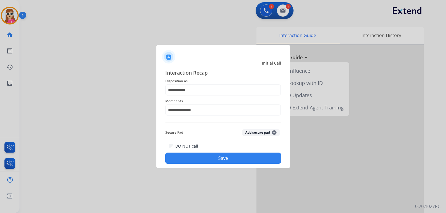
click at [216, 162] on button "Save" at bounding box center [223, 158] width 116 height 11
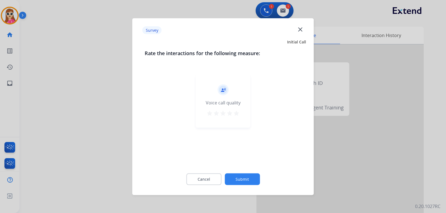
click at [235, 113] on mat-icon "star" at bounding box center [236, 113] width 7 height 7
click at [243, 177] on button "Submit" at bounding box center [242, 179] width 35 height 12
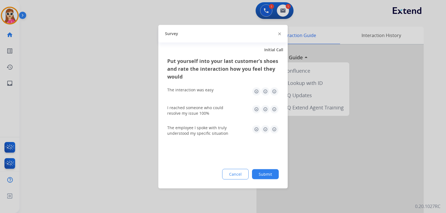
click at [277, 93] on img at bounding box center [274, 91] width 9 height 9
click at [274, 113] on img at bounding box center [274, 109] width 9 height 9
click at [276, 129] on img at bounding box center [274, 129] width 9 height 9
click at [268, 175] on button "Submit" at bounding box center [265, 174] width 27 height 10
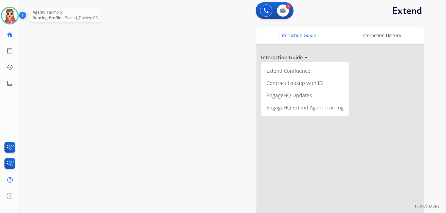
click at [15, 18] on img at bounding box center [10, 16] width 16 height 16
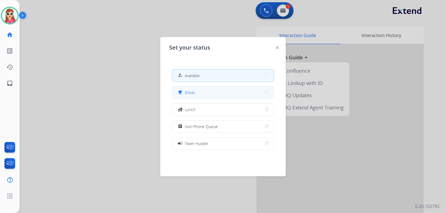
click at [178, 87] on button "free_breakfast Break" at bounding box center [223, 93] width 102 height 12
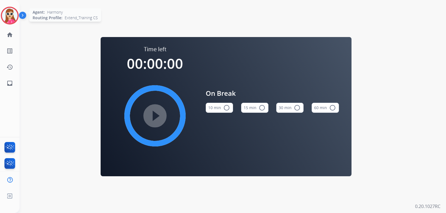
click at [11, 20] on img at bounding box center [10, 16] width 16 height 16
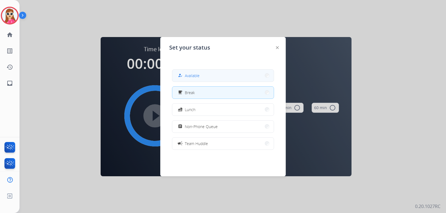
click at [260, 76] on button "how_to_reg Available" at bounding box center [223, 76] width 102 height 12
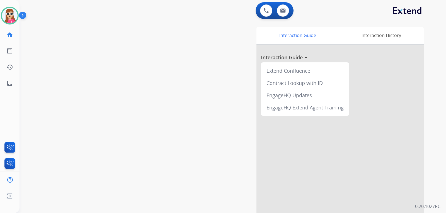
click at [268, 144] on div at bounding box center [340, 149] width 167 height 208
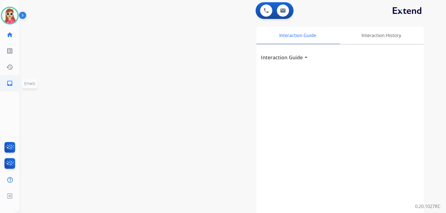
click at [14, 86] on link "inbox Emails" at bounding box center [10, 84] width 16 height 16
select select "**********"
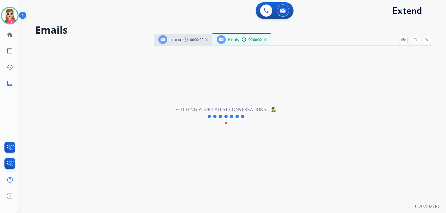
select select "**********"
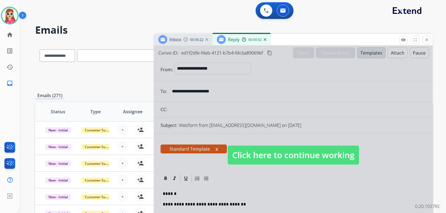
click at [324, 160] on span "Click here to continue working" at bounding box center [293, 155] width 131 height 19
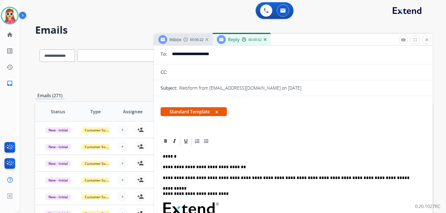
scroll to position [112, 0]
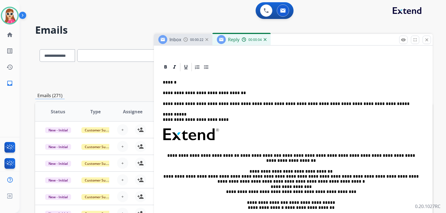
click at [235, 95] on p "**********" at bounding box center [291, 93] width 257 height 5
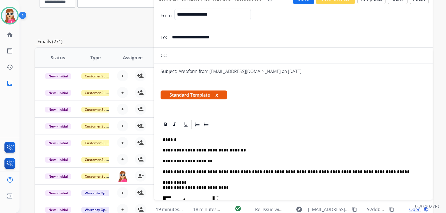
scroll to position [20, 0]
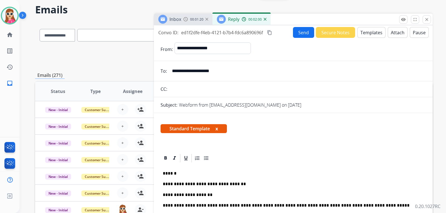
click at [296, 31] on button "Send" at bounding box center [303, 32] width 21 height 11
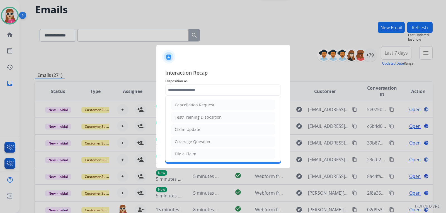
click at [245, 91] on input "text" at bounding box center [223, 90] width 116 height 11
click at [231, 130] on li "Claim Update" at bounding box center [223, 129] width 104 height 11
type input "**********"
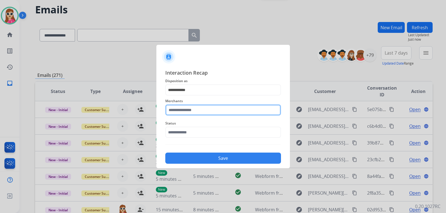
click at [232, 110] on input "text" at bounding box center [223, 110] width 116 height 11
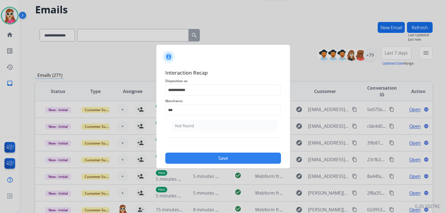
drag, startPoint x: 212, startPoint y: 130, endPoint x: 199, endPoint y: 129, distance: 13.4
click at [212, 130] on li "Not found" at bounding box center [225, 126] width 106 height 11
type input "*********"
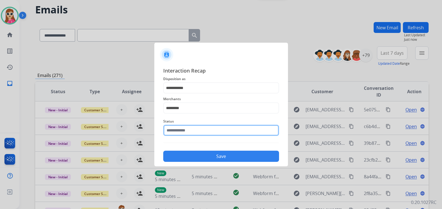
click at [198, 137] on div "Status" at bounding box center [221, 127] width 116 height 22
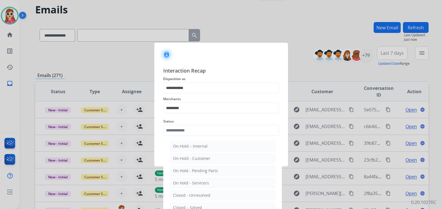
drag, startPoint x: 205, startPoint y: 205, endPoint x: 213, endPoint y: 197, distance: 11.2
click at [208, 208] on li "Closed – Solved" at bounding box center [222, 207] width 106 height 11
type input "**********"
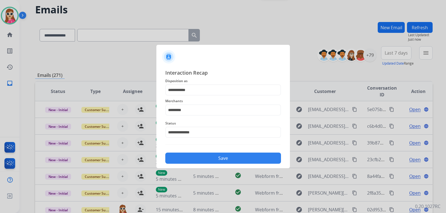
click at [234, 153] on button "Save" at bounding box center [223, 158] width 116 height 11
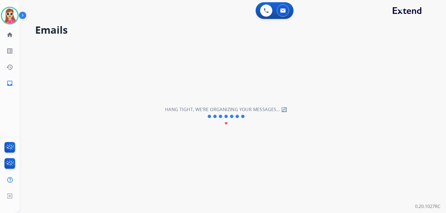
scroll to position [0, 0]
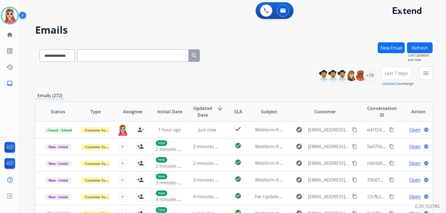
click at [419, 71] on div "**********" at bounding box center [377, 77] width 111 height 20
click at [421, 75] on button "menu Filters" at bounding box center [425, 73] width 13 height 13
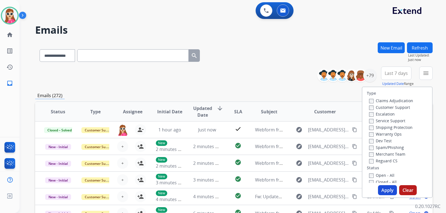
click at [401, 107] on label "Customer Support" at bounding box center [389, 107] width 41 height 5
drag, startPoint x: 402, startPoint y: 126, endPoint x: 407, endPoint y: 131, distance: 7.5
click at [403, 126] on label "Shipping Protection" at bounding box center [391, 127] width 44 height 5
click at [388, 158] on div "Reguard CS" at bounding box center [391, 161] width 44 height 7
click at [388, 126] on label "Shipping Protection" at bounding box center [391, 127] width 44 height 5
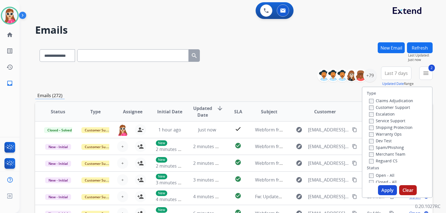
click at [394, 161] on label "Reguard CS" at bounding box center [383, 160] width 28 height 5
click at [386, 175] on label "Open - All" at bounding box center [381, 175] width 25 height 5
click at [385, 189] on button "Apply" at bounding box center [387, 190] width 19 height 10
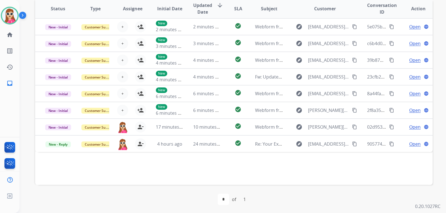
scroll to position [144, 0]
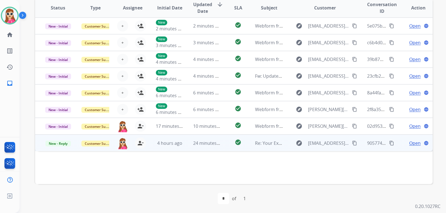
click at [250, 147] on td "Re: Your Extend claim is being reviewed" at bounding box center [264, 143] width 37 height 17
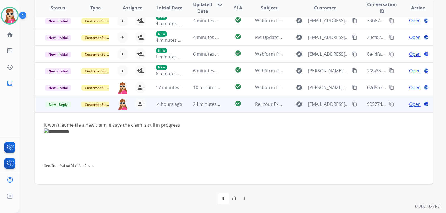
click at [409, 106] on span "Open" at bounding box center [414, 104] width 11 height 7
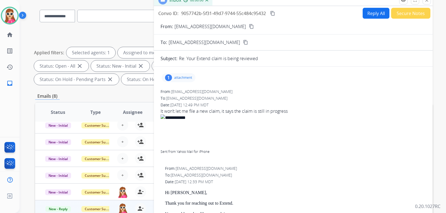
scroll to position [5, 0]
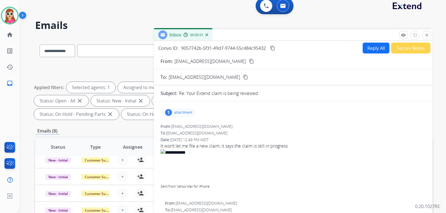
drag, startPoint x: 368, startPoint y: 59, endPoint x: 374, endPoint y: 48, distance: 12.5
click at [374, 48] on button "Reply All" at bounding box center [376, 48] width 27 height 11
select select "**********"
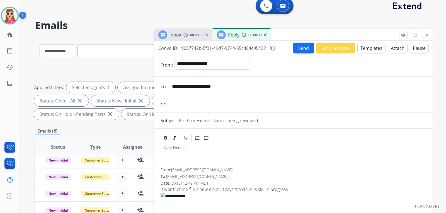
click at [374, 48] on button "Templates" at bounding box center [372, 48] width 28 height 11
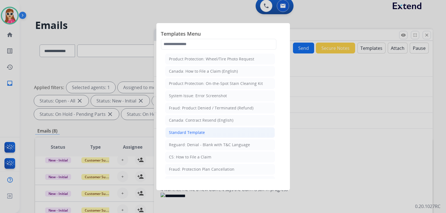
click at [217, 131] on li "Standard Template" at bounding box center [220, 132] width 110 height 11
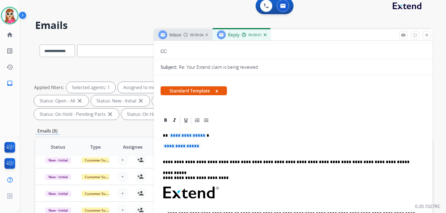
scroll to position [56, 0]
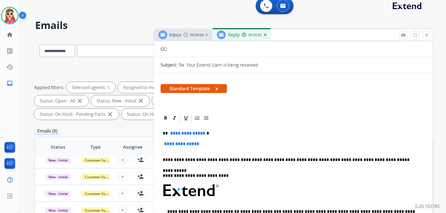
click at [201, 137] on div "**********" at bounding box center [294, 203] width 266 height 161
click at [202, 134] on span "**********" at bounding box center [188, 133] width 38 height 5
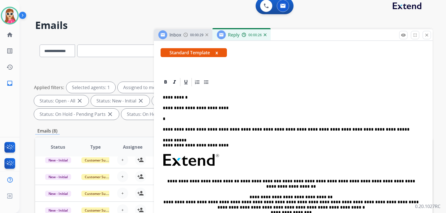
scroll to position [139, 0]
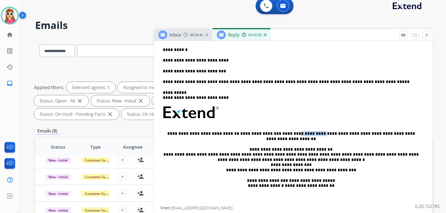
drag, startPoint x: 274, startPoint y: 131, endPoint x: 304, endPoint y: 133, distance: 29.4
click at [302, 133] on p "**********" at bounding box center [291, 136] width 257 height 10
copy p "**********"
click at [215, 74] on div "**********" at bounding box center [294, 123] width 266 height 167
click at [219, 72] on p "**********" at bounding box center [291, 71] width 257 height 5
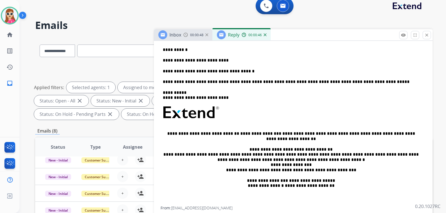
click at [248, 76] on div "**********" at bounding box center [294, 123] width 266 height 167
click at [248, 72] on p "**********" at bounding box center [291, 71] width 257 height 5
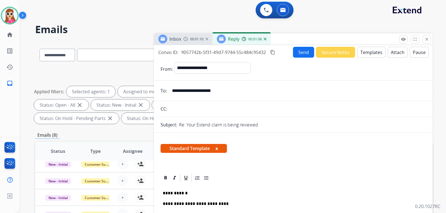
scroll to position [0, 0]
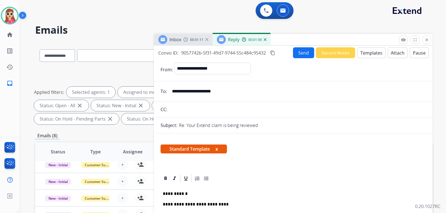
click at [302, 57] on button "Send" at bounding box center [303, 52] width 21 height 11
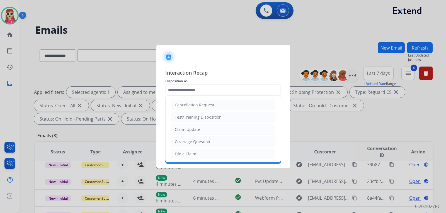
click at [201, 89] on input "text" at bounding box center [223, 90] width 116 height 11
click at [198, 131] on div "Claim Update" at bounding box center [187, 130] width 25 height 6
type input "**********"
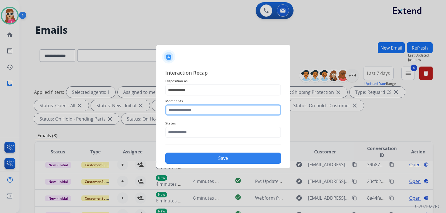
click at [197, 111] on input "text" at bounding box center [223, 110] width 116 height 11
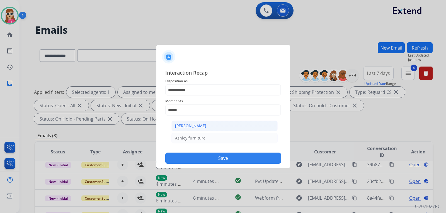
click at [231, 126] on li "[PERSON_NAME]" at bounding box center [225, 126] width 106 height 11
type input "**********"
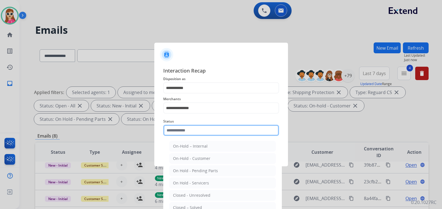
click at [220, 134] on input "text" at bounding box center [221, 130] width 116 height 11
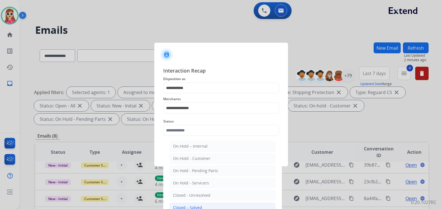
click at [194, 205] on div "Closed – Solved" at bounding box center [187, 208] width 29 height 6
type input "**********"
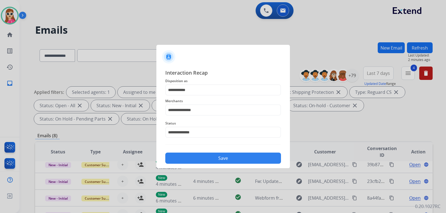
click at [231, 163] on button "Save" at bounding box center [223, 158] width 116 height 11
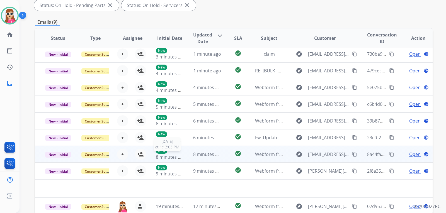
scroll to position [144, 0]
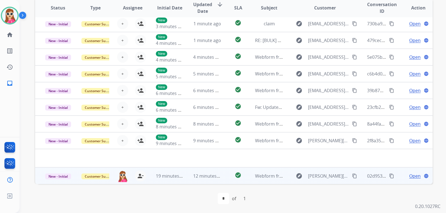
click at [290, 182] on td "explore greg@callw3.com content_copy" at bounding box center [321, 176] width 74 height 17
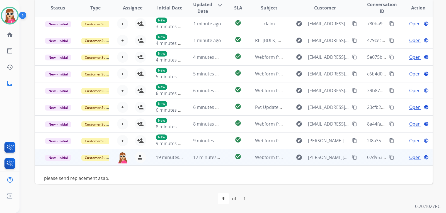
scroll to position [9, 0]
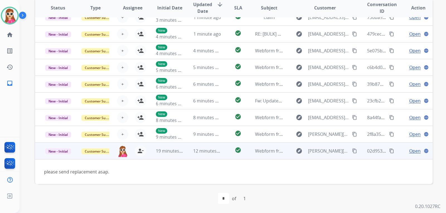
click at [409, 152] on span "Open" at bounding box center [414, 151] width 11 height 7
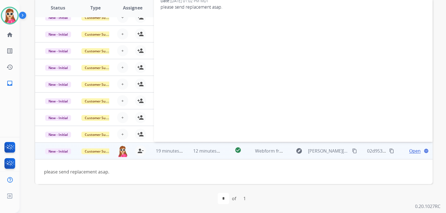
click at [352, 151] on mat-icon "content_copy" at bounding box center [354, 151] width 5 height 5
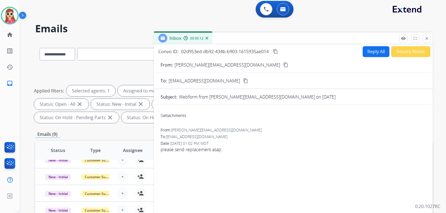
scroll to position [0, 0]
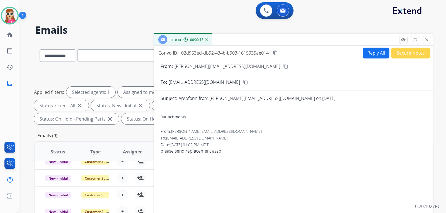
click at [366, 57] on button "Reply All" at bounding box center [376, 53] width 27 height 11
select select "**********"
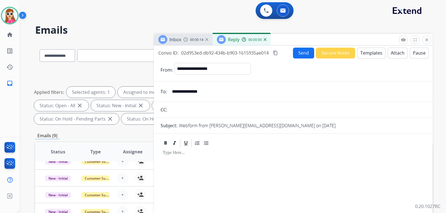
click at [365, 55] on button "Templates" at bounding box center [372, 53] width 28 height 11
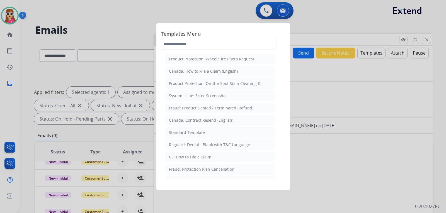
click at [216, 131] on li "Standard Template" at bounding box center [220, 132] width 110 height 11
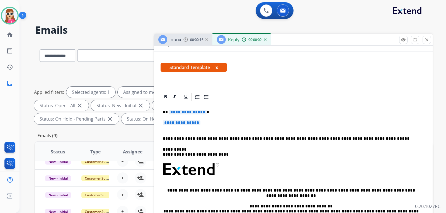
scroll to position [84, 0]
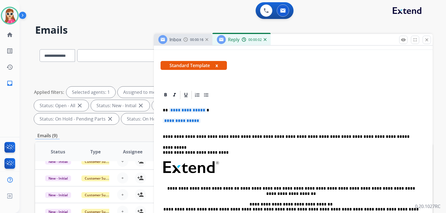
click at [180, 110] on span "**********" at bounding box center [188, 110] width 38 height 5
click at [187, 121] on span "**********" at bounding box center [182, 121] width 38 height 5
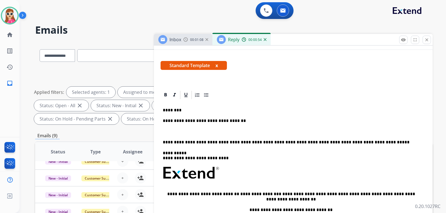
click at [183, 131] on p at bounding box center [293, 131] width 261 height 5
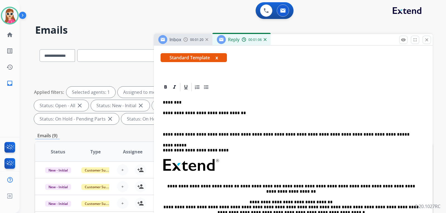
scroll to position [98, 0]
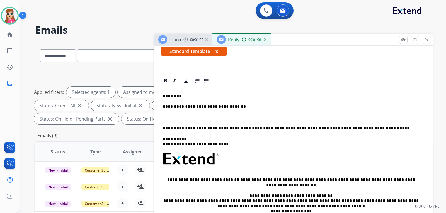
click at [194, 117] on p at bounding box center [293, 117] width 261 height 5
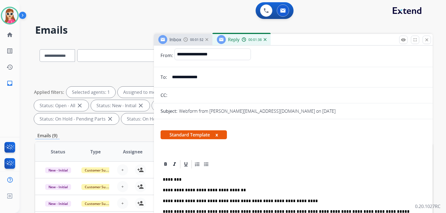
scroll to position [0, 0]
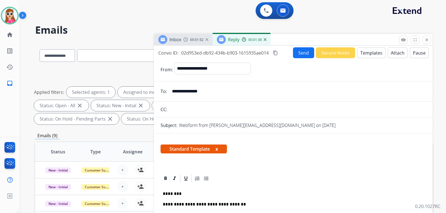
click at [306, 55] on button "Send" at bounding box center [303, 52] width 21 height 11
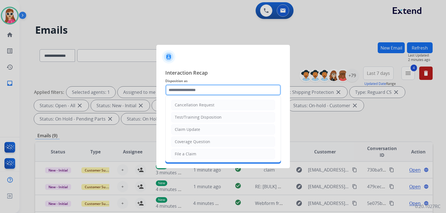
click at [208, 92] on input "text" at bounding box center [223, 90] width 116 height 11
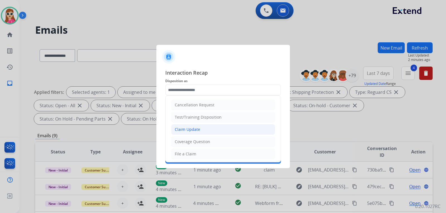
click at [195, 130] on div "Claim Update" at bounding box center [187, 130] width 25 height 6
type input "**********"
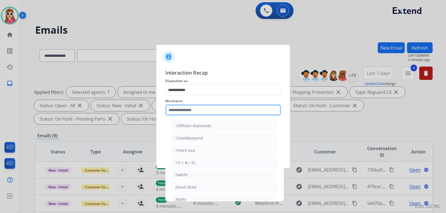
click at [191, 113] on input "text" at bounding box center [223, 110] width 116 height 11
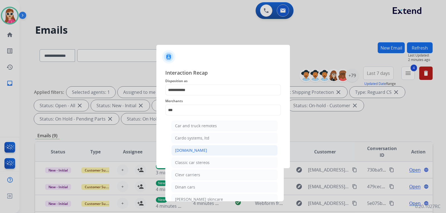
click at [186, 148] on li "[DOMAIN_NAME]" at bounding box center [225, 150] width 106 height 11
type input "**********"
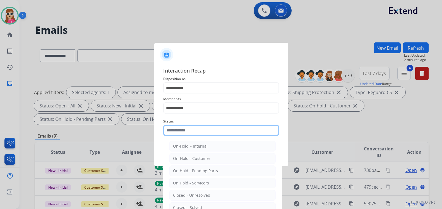
drag, startPoint x: 206, startPoint y: 129, endPoint x: 206, endPoint y: 134, distance: 5.0
click at [206, 132] on input "text" at bounding box center [221, 130] width 116 height 11
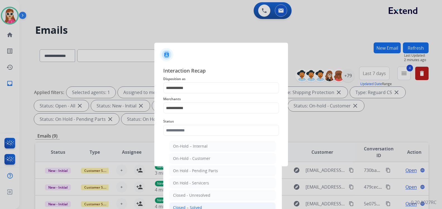
click at [200, 208] on div "Closed – Solved" at bounding box center [187, 208] width 29 height 6
type input "**********"
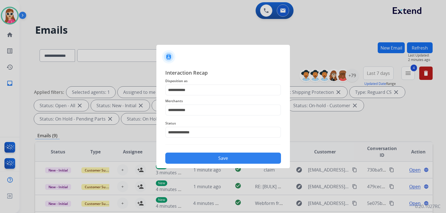
click at [231, 162] on button "Save" at bounding box center [223, 158] width 116 height 11
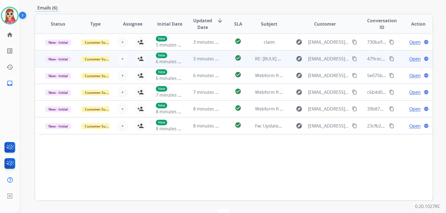
scroll to position [144, 0]
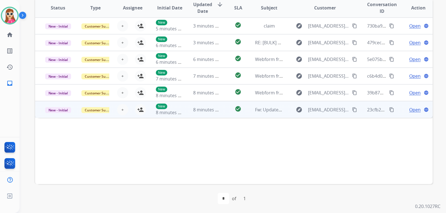
click at [227, 114] on td "check_circle" at bounding box center [233, 109] width 25 height 17
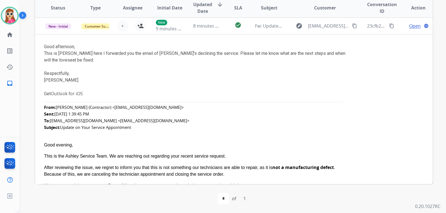
scroll to position [0, 0]
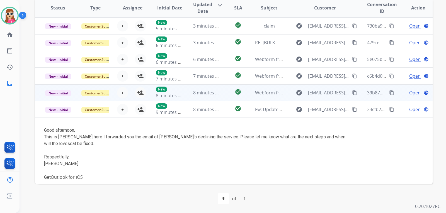
click at [289, 93] on td "explore janinecortez92@gmail.com content_copy" at bounding box center [321, 93] width 74 height 17
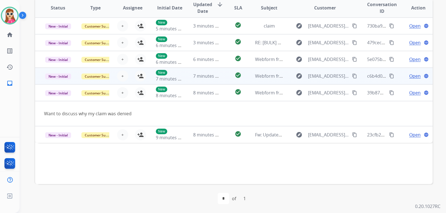
click at [286, 77] on td "explore n.alves82323@gmail.com content_copy" at bounding box center [321, 76] width 74 height 17
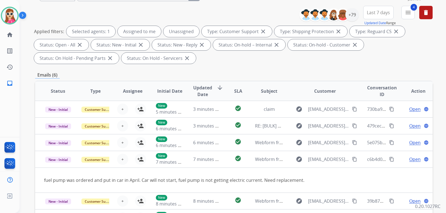
scroll to position [61, 0]
click at [351, 17] on div "+79" at bounding box center [352, 14] width 13 height 13
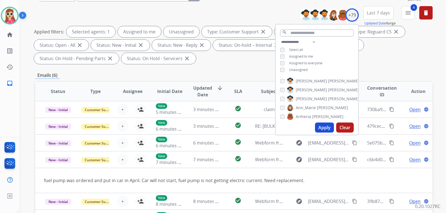
click at [303, 68] on span "Unassigned" at bounding box center [298, 69] width 18 height 5
click at [332, 130] on button "Apply" at bounding box center [324, 128] width 19 height 10
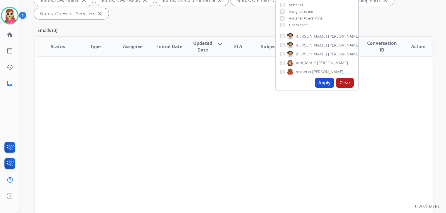
scroll to position [112, 0]
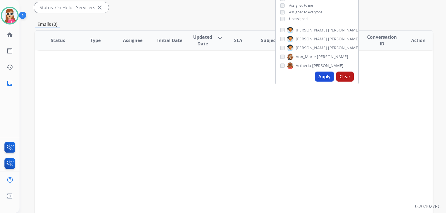
click at [354, 123] on div "Status Type Assignee Initial Date Updated Date arrow_downward SLA Subject Custo…" at bounding box center [234, 123] width 398 height 187
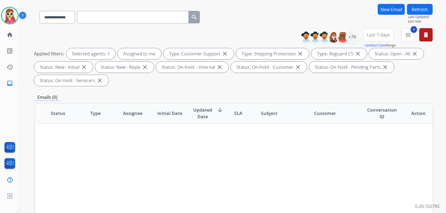
scroll to position [28, 0]
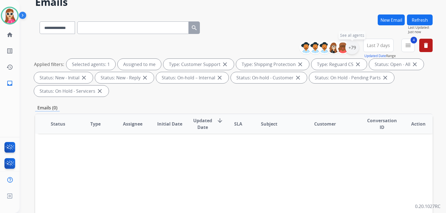
click at [353, 52] on div "+79" at bounding box center [352, 47] width 13 height 13
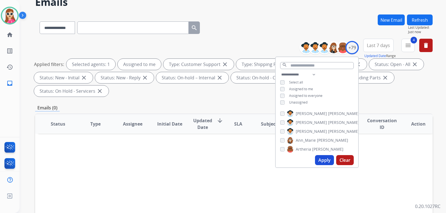
click at [297, 103] on span "Unassigned" at bounding box center [298, 102] width 18 height 5
click at [232, 151] on div "Status Type Assignee Initial Date Updated Date arrow_downward SLA Subject Custo…" at bounding box center [234, 207] width 398 height 187
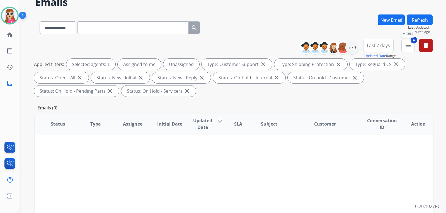
click at [404, 47] on button "4 menu Filters" at bounding box center [408, 45] width 13 height 13
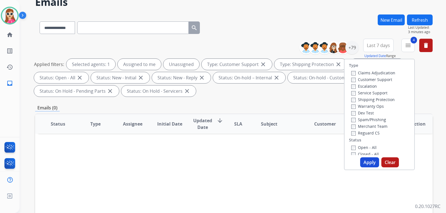
click at [420, 21] on button "Refresh" at bounding box center [420, 20] width 26 height 11
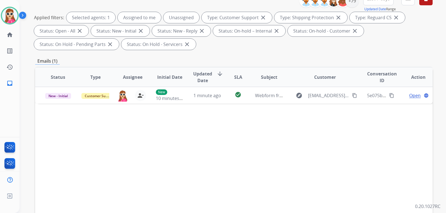
scroll to position [84, 0]
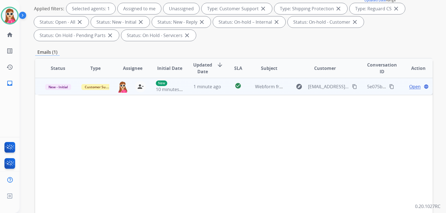
click at [223, 90] on td "check_circle" at bounding box center [233, 86] width 25 height 17
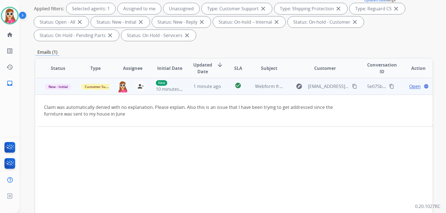
click at [352, 89] on mat-icon "content_copy" at bounding box center [354, 86] width 5 height 5
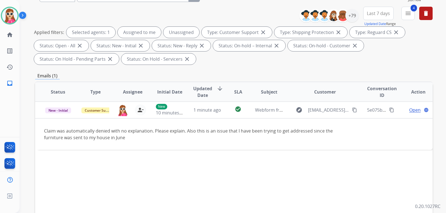
scroll to position [28, 0]
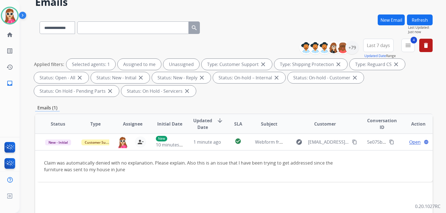
click at [413, 17] on button "Refresh" at bounding box center [420, 20] width 26 height 11
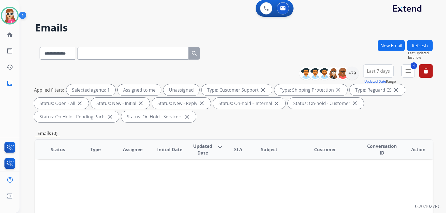
scroll to position [0, 0]
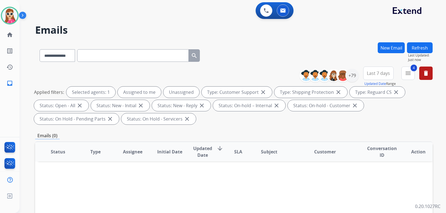
click at [348, 75] on div at bounding box center [342, 75] width 13 height 13
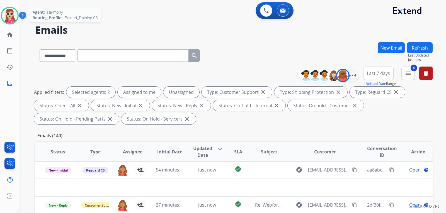
click at [13, 20] on img at bounding box center [10, 16] width 16 height 16
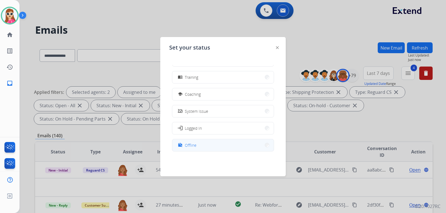
scroll to position [88, 0]
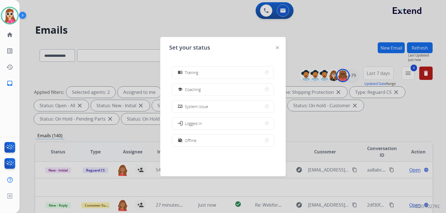
click at [211, 138] on button "work_off Offline" at bounding box center [223, 141] width 102 height 12
